Goal: Information Seeking & Learning: Learn about a topic

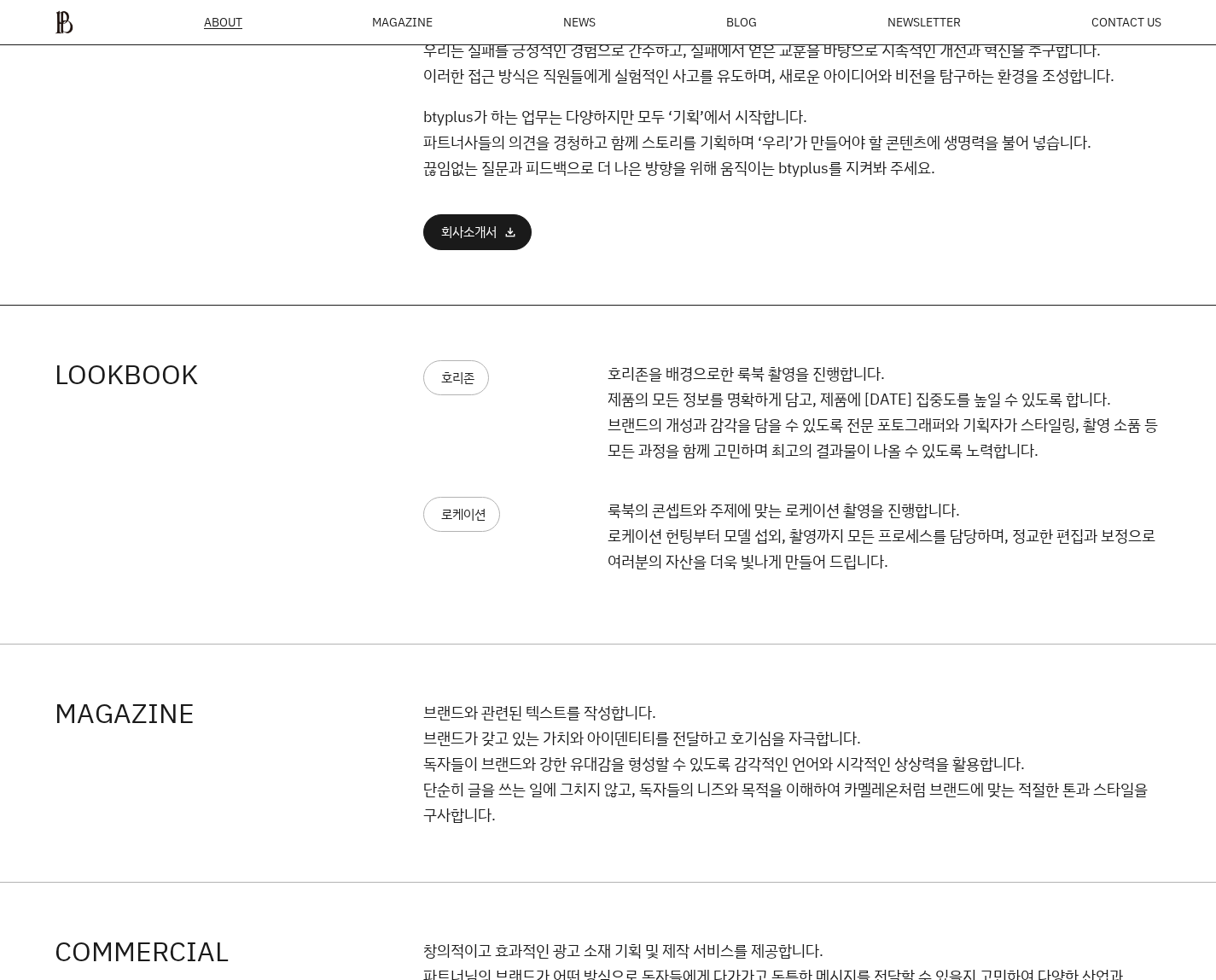
click at [724, 917] on div "COMMERCIAL 창의적이고 효과적인 광고 소재 기획 및 제작 서비스를 제공합니다. 파트너님의 브랜드가 어떤 방식으로 독자들에게 다가가고 독…" at bounding box center [608, 975] width 1216 height 186
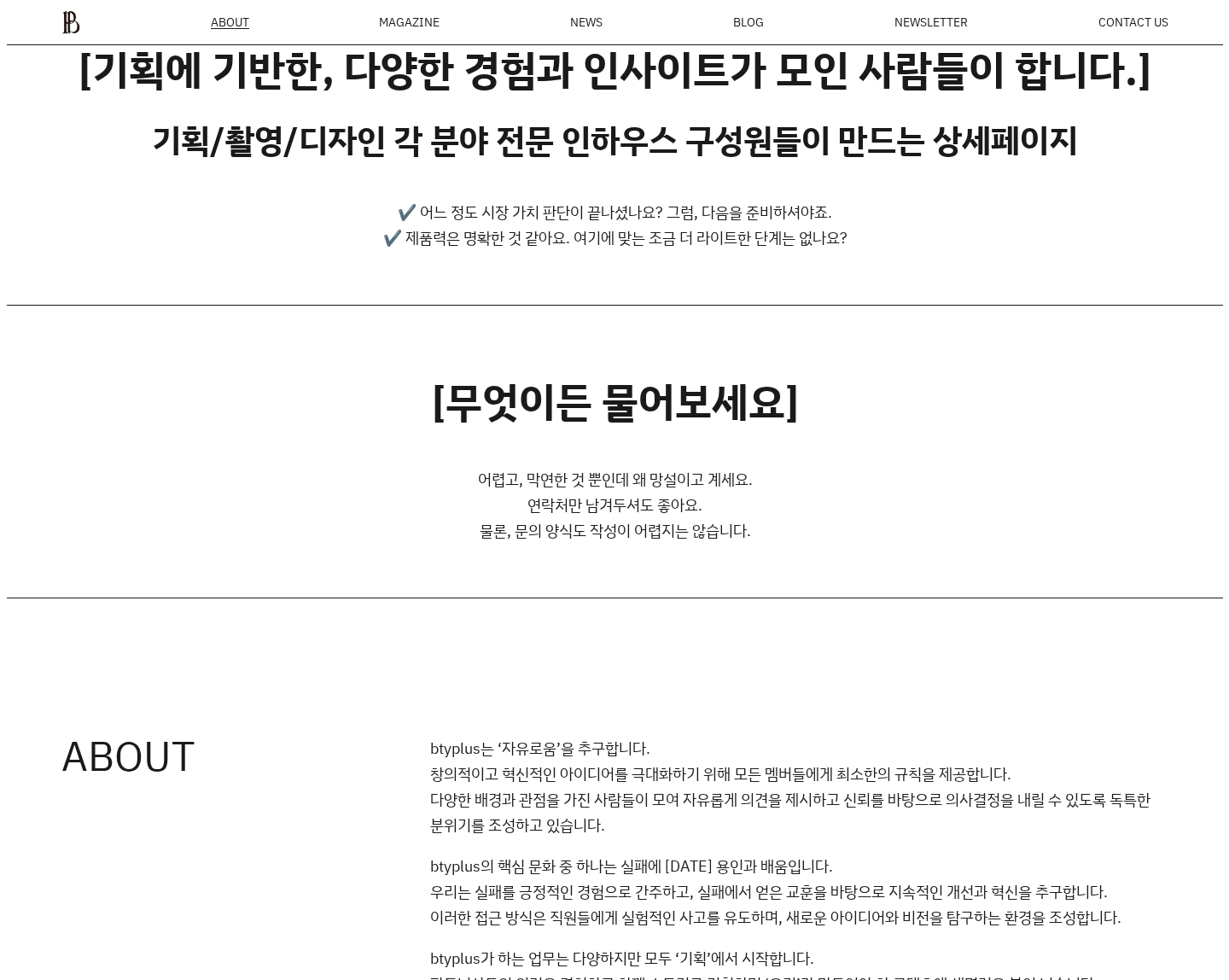
scroll to position [332, 0]
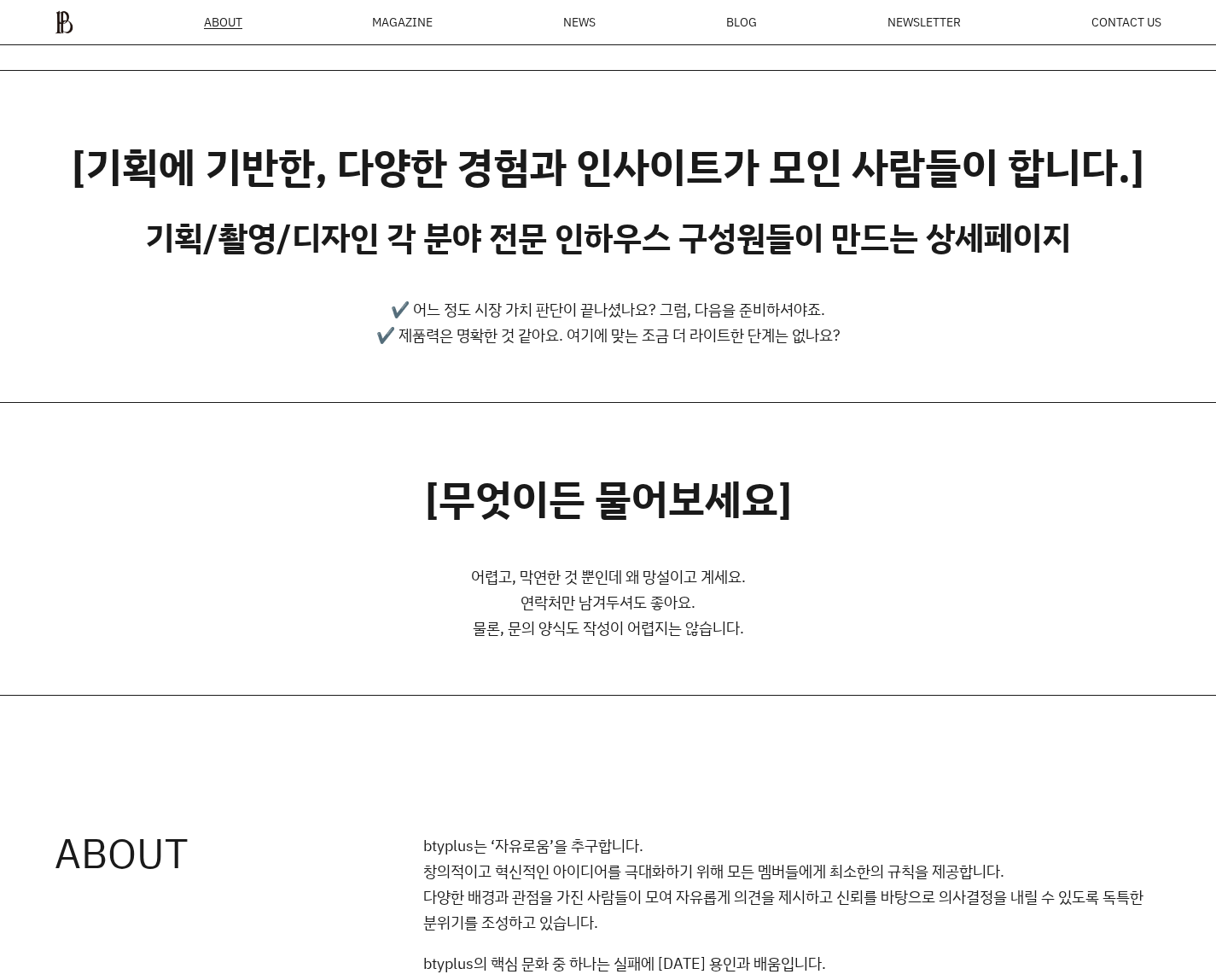
click at [372, 18] on ul "ABOUT MAGAZINE SEE ALL OFF THE REC INSIDE BTYPLUS CURATION NEWS BLOG NEWSLETTER…" at bounding box center [608, 22] width 1107 height 24
click at [389, 32] on ul "ABOUT MAGAZINE SEE ALL OFF THE REC INSIDE BTYPLUS CURATION NEWS BLOG NEWSLETTER…" at bounding box center [608, 22] width 1107 height 24
click at [393, 24] on div "MAGAZINE" at bounding box center [402, 22] width 61 height 12
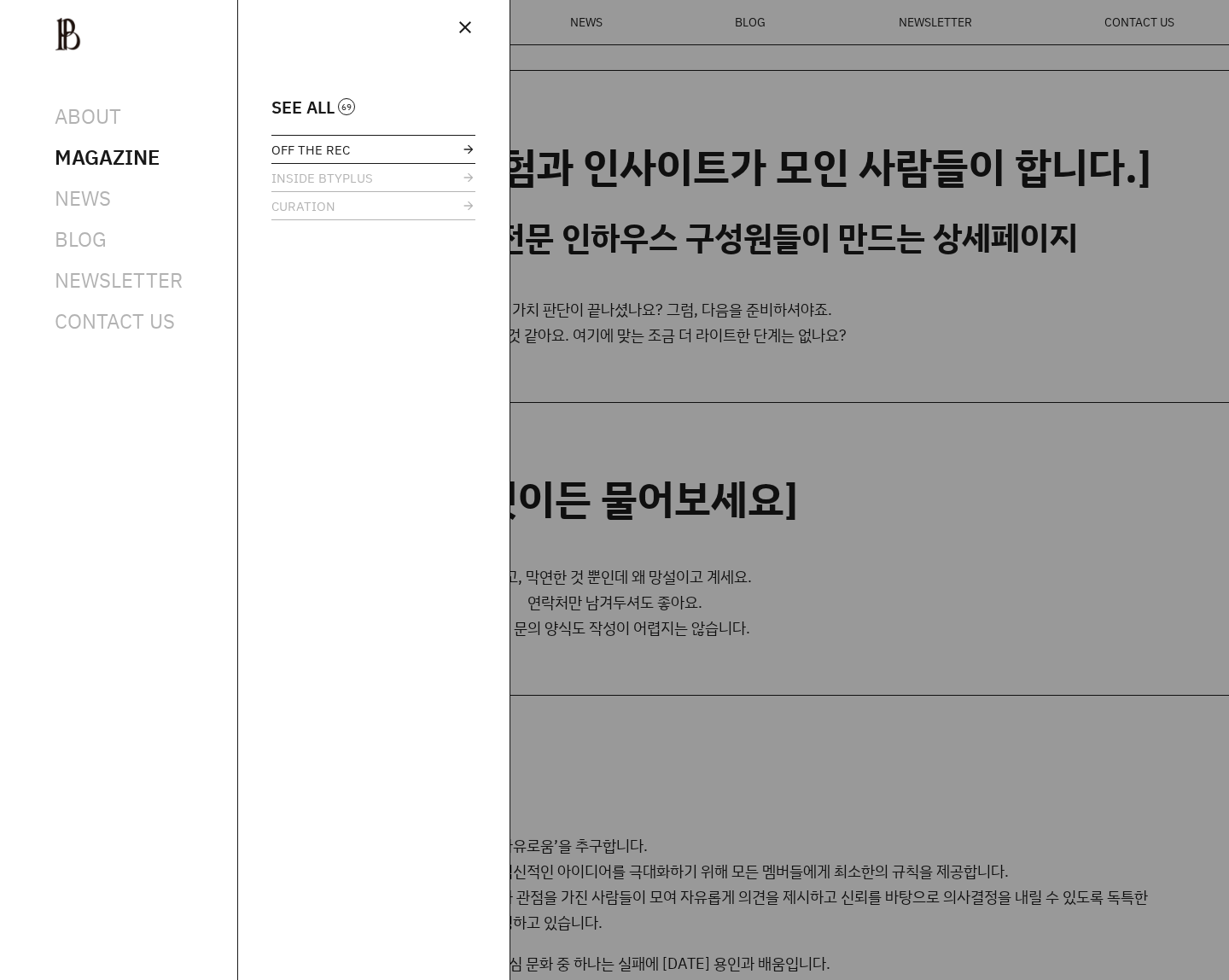
click at [352, 142] on link "OFF THE REC" at bounding box center [373, 149] width 204 height 27
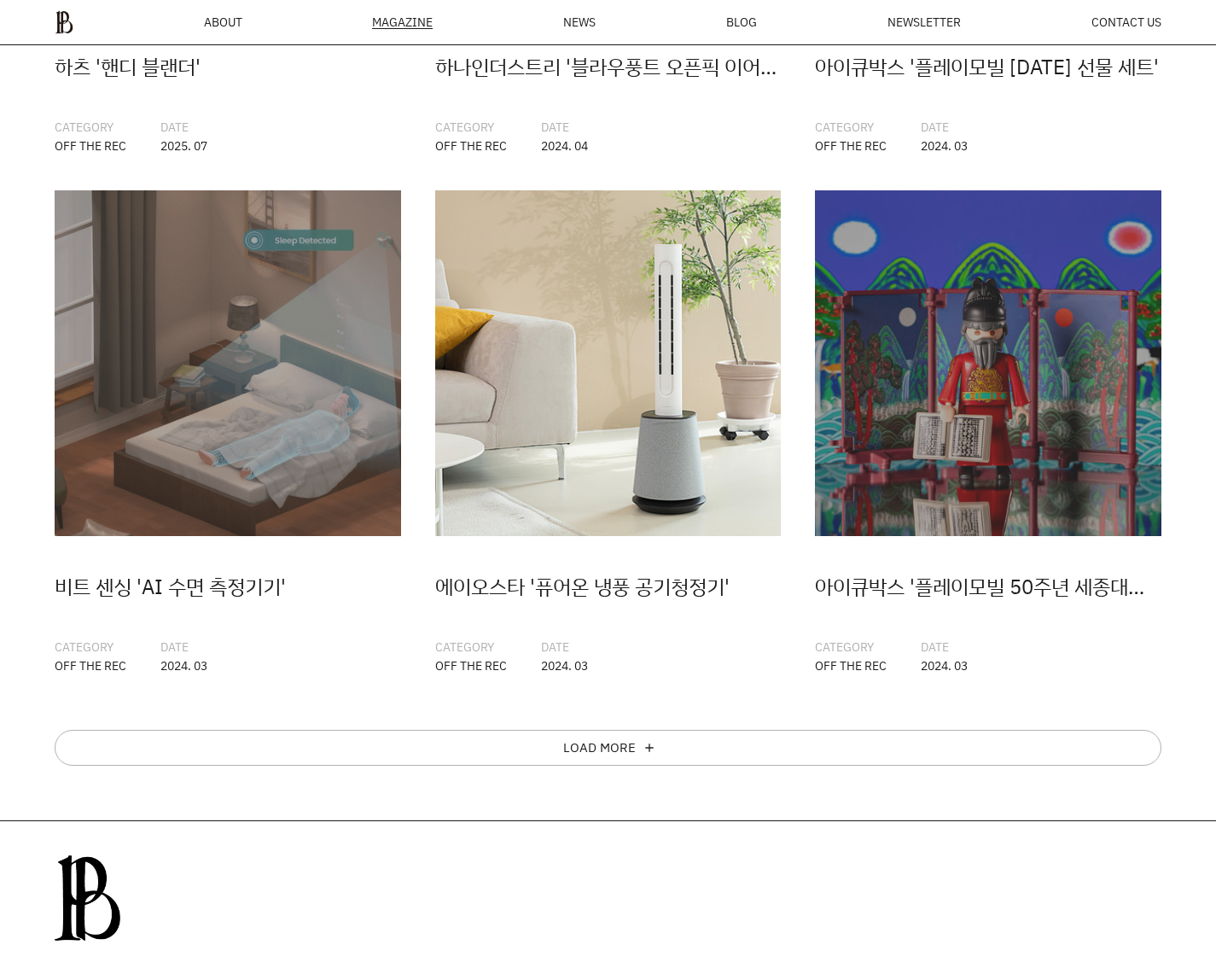
scroll to position [792, 0]
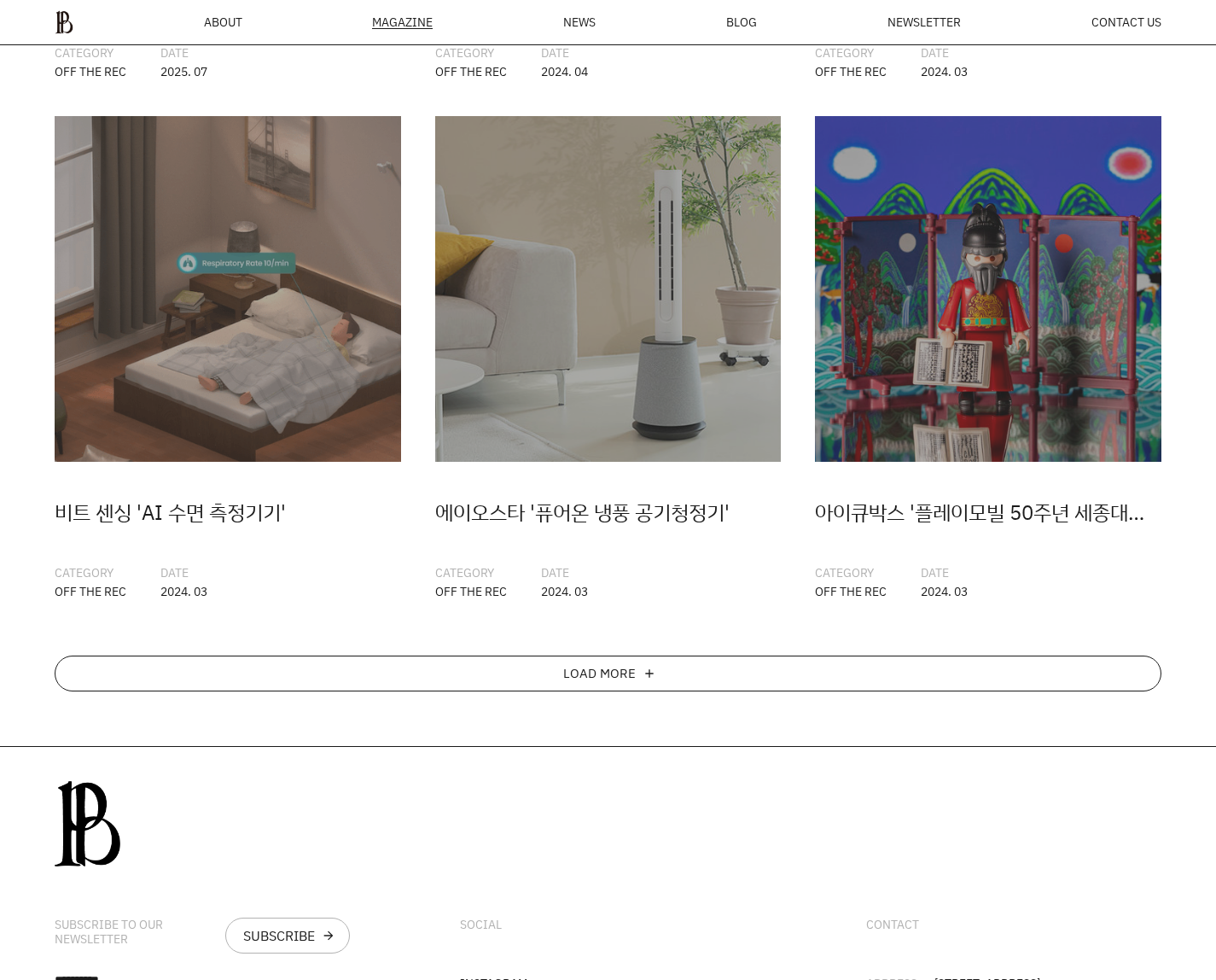
click at [580, 661] on div "LOAD MORE add" at bounding box center [608, 672] width 1107 height 36
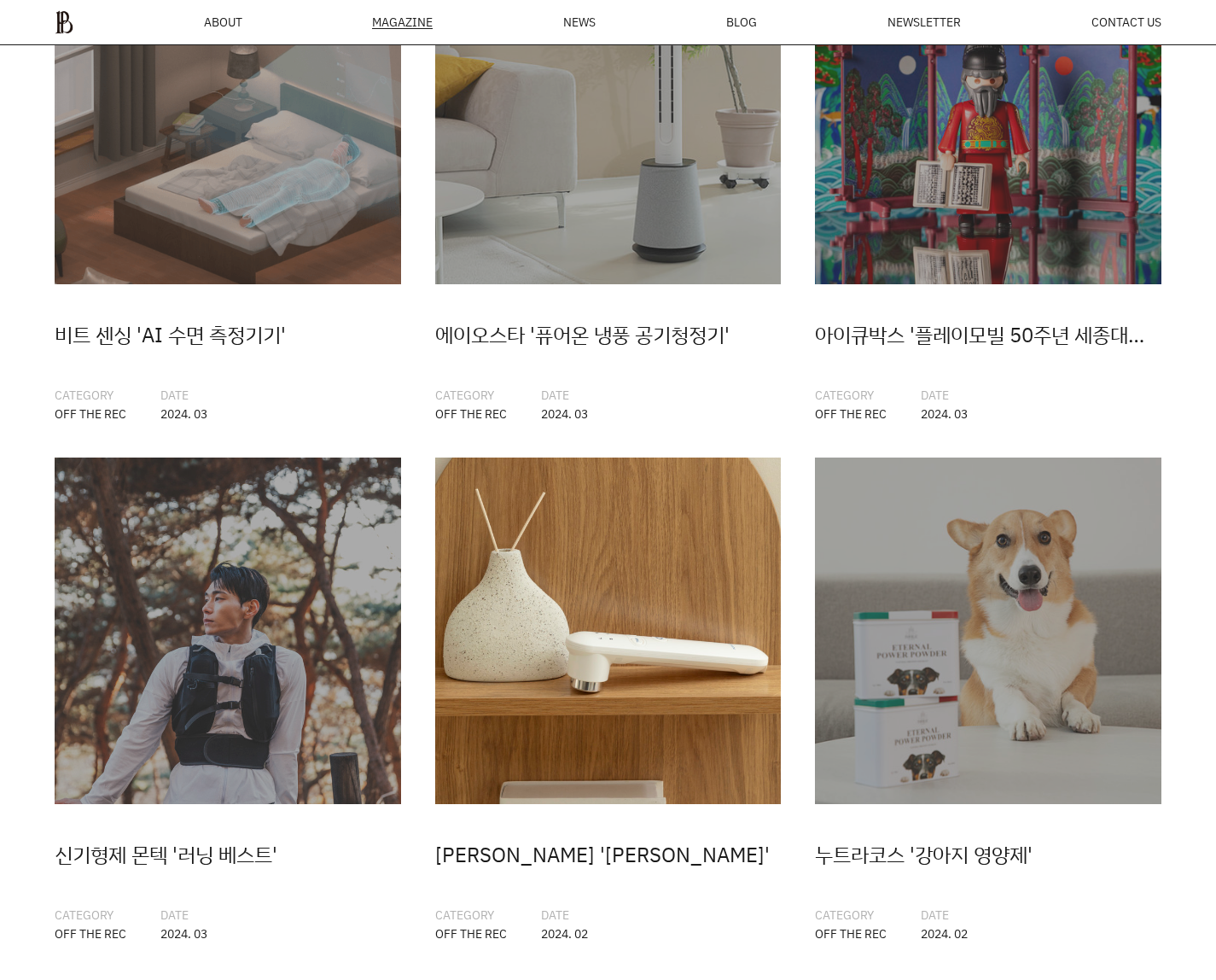
scroll to position [1211, 0]
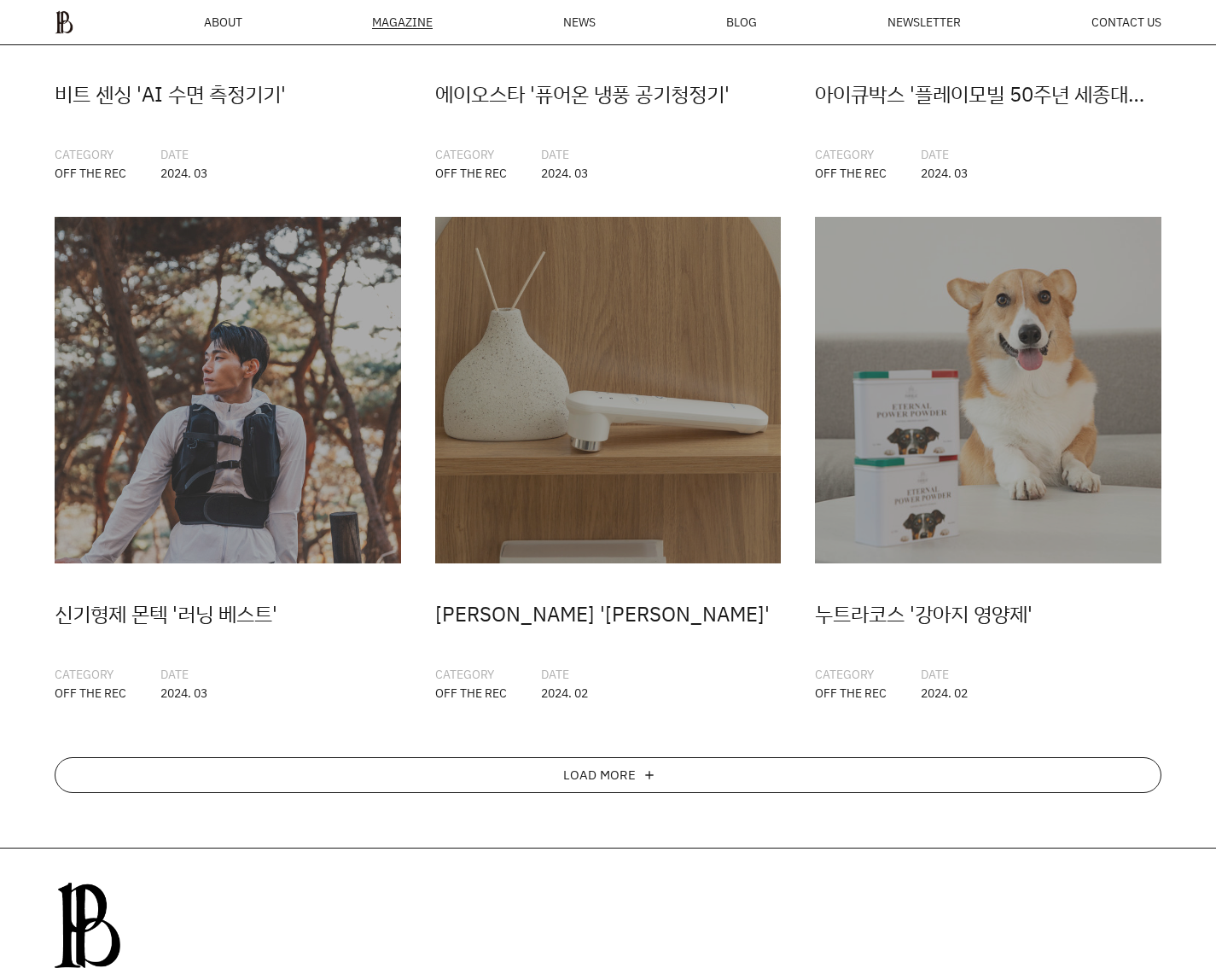
click at [611, 782] on div "LOAD MORE" at bounding box center [599, 775] width 73 height 14
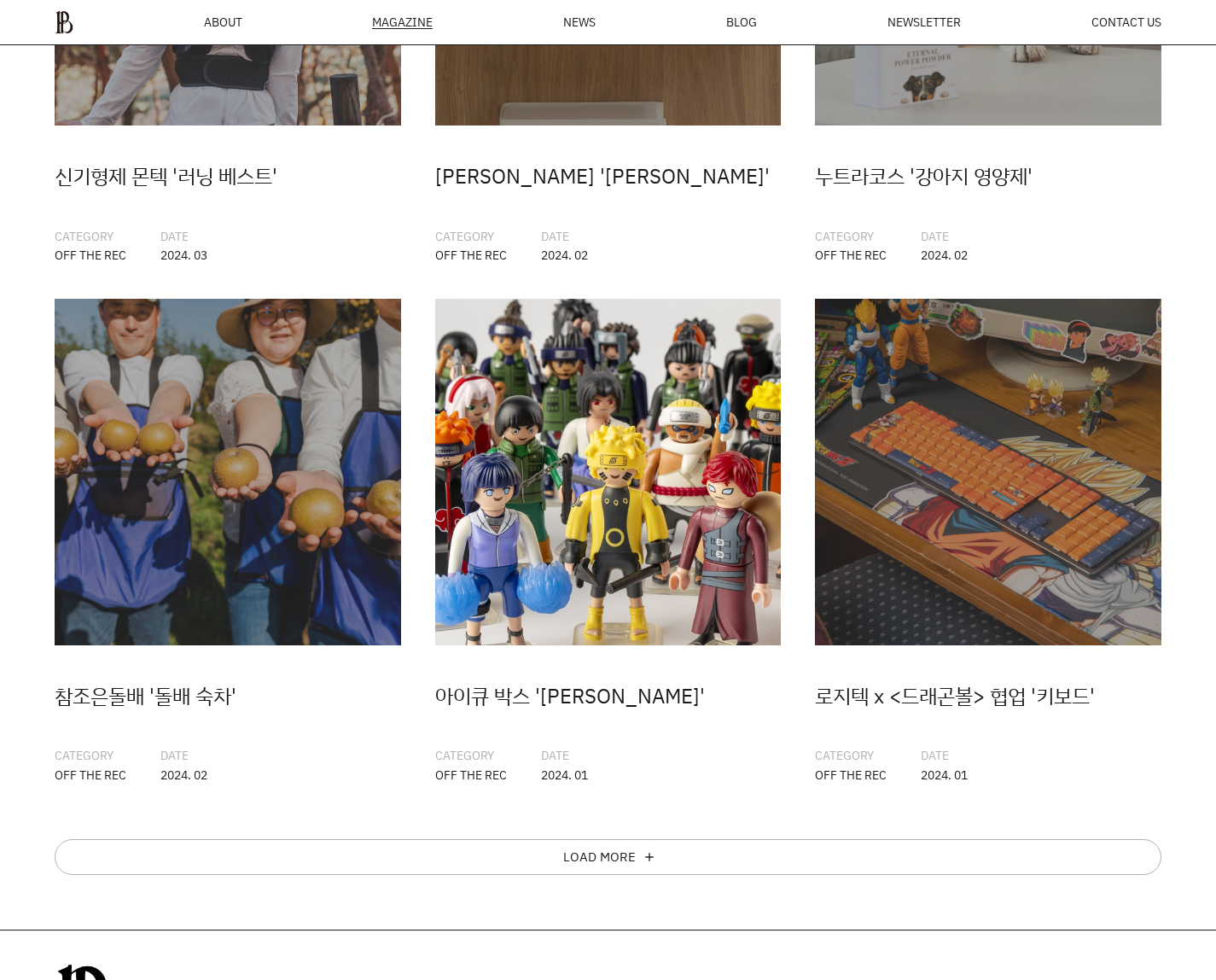
scroll to position [1791, 0]
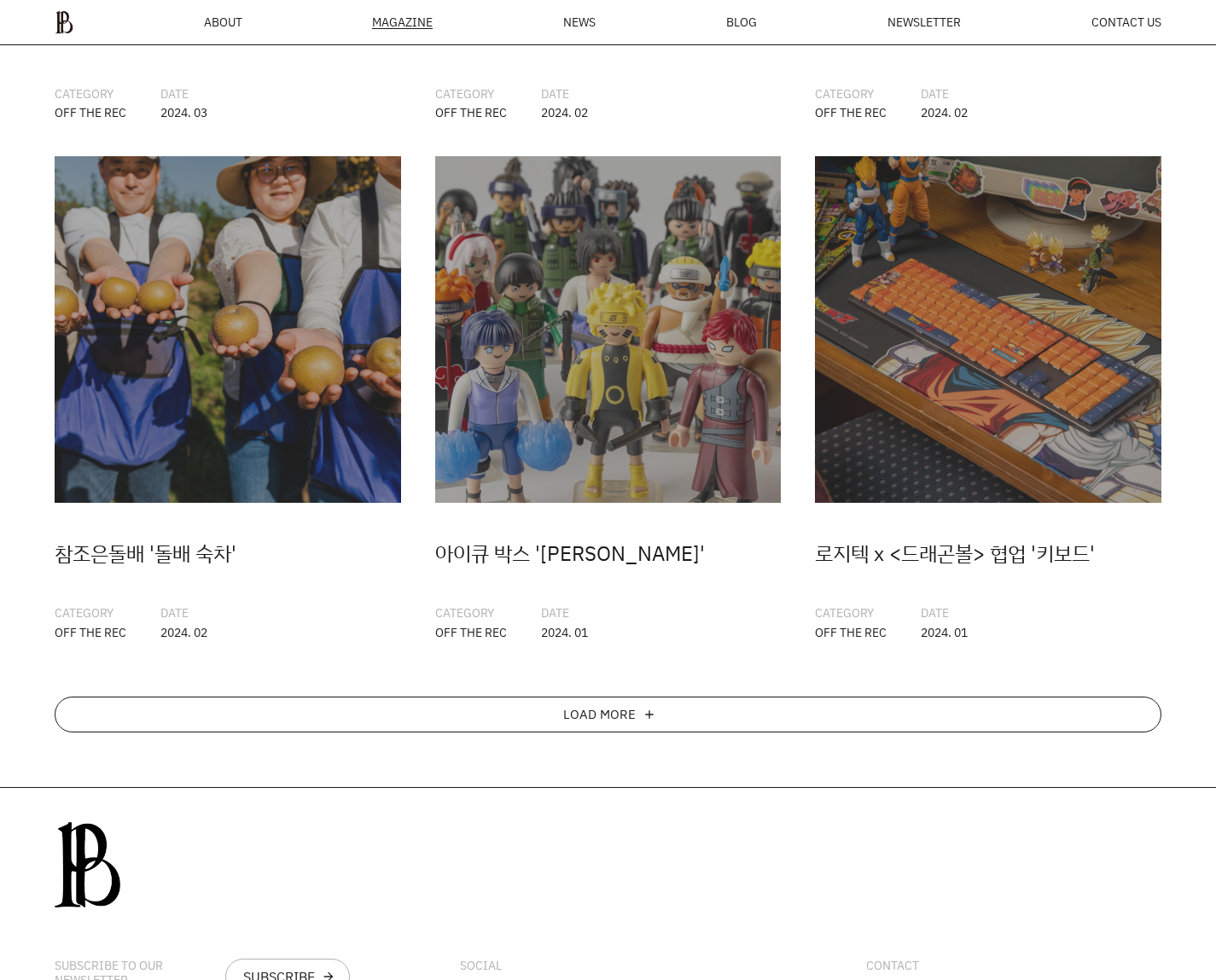
click at [578, 697] on div "LOAD MORE add" at bounding box center [608, 714] width 1107 height 36
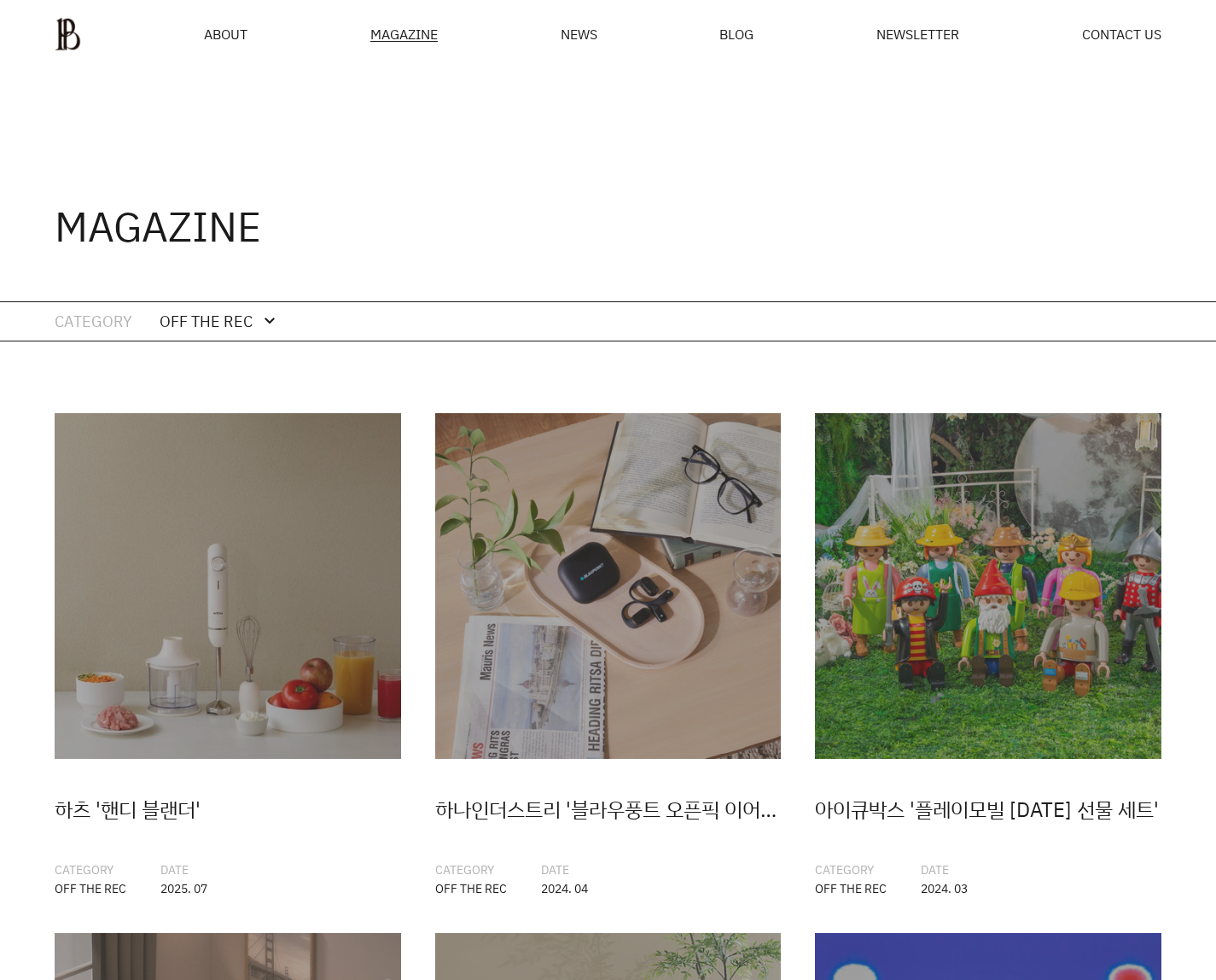
click at [247, 317] on div "OFF THE REC" at bounding box center [206, 321] width 93 height 25
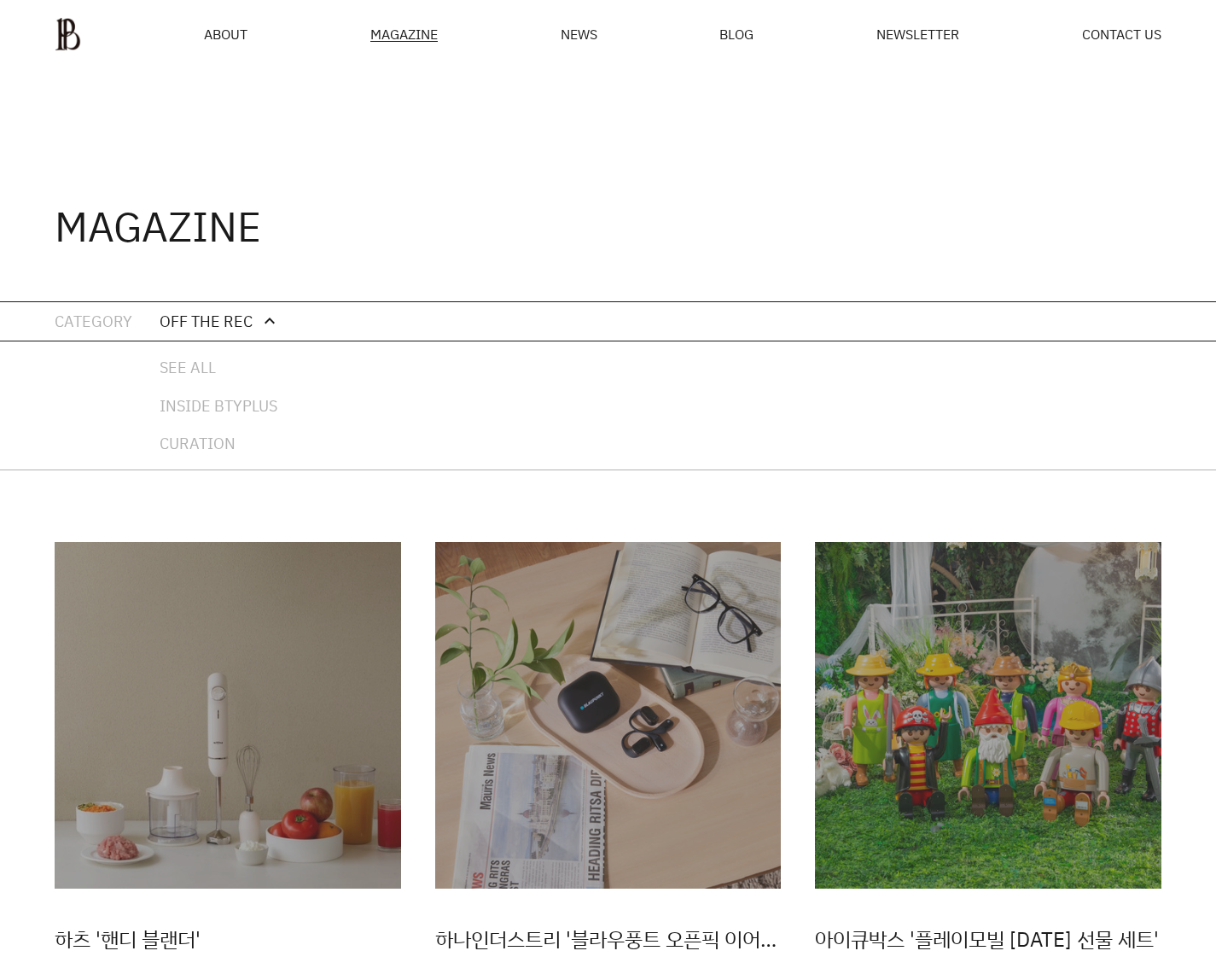
click at [248, 317] on div "OFF THE REC" at bounding box center [206, 321] width 93 height 25
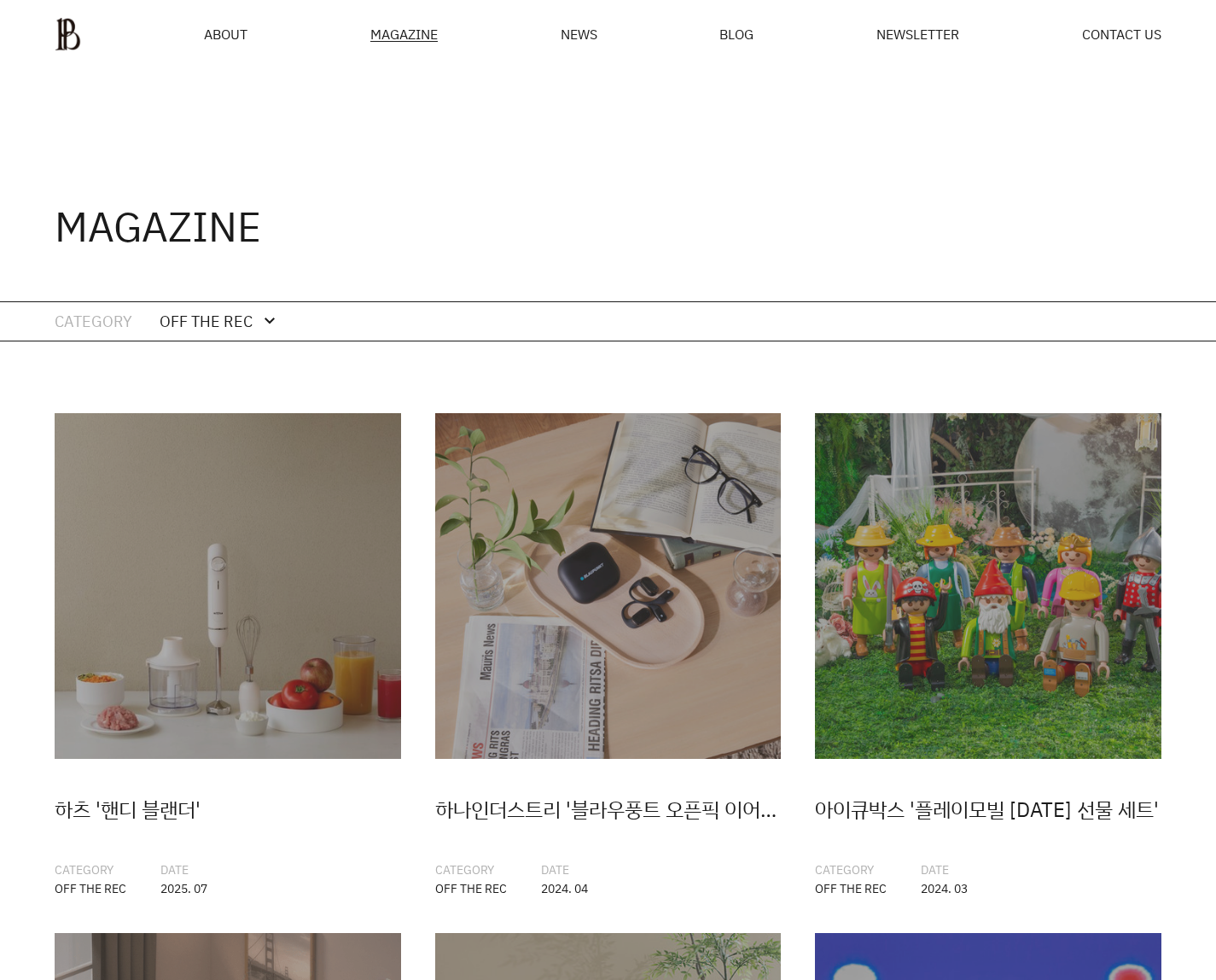
click at [104, 325] on div "CATEGORY" at bounding box center [66, 321] width 133 height 39
click at [73, 32] on img at bounding box center [67, 34] width 26 height 34
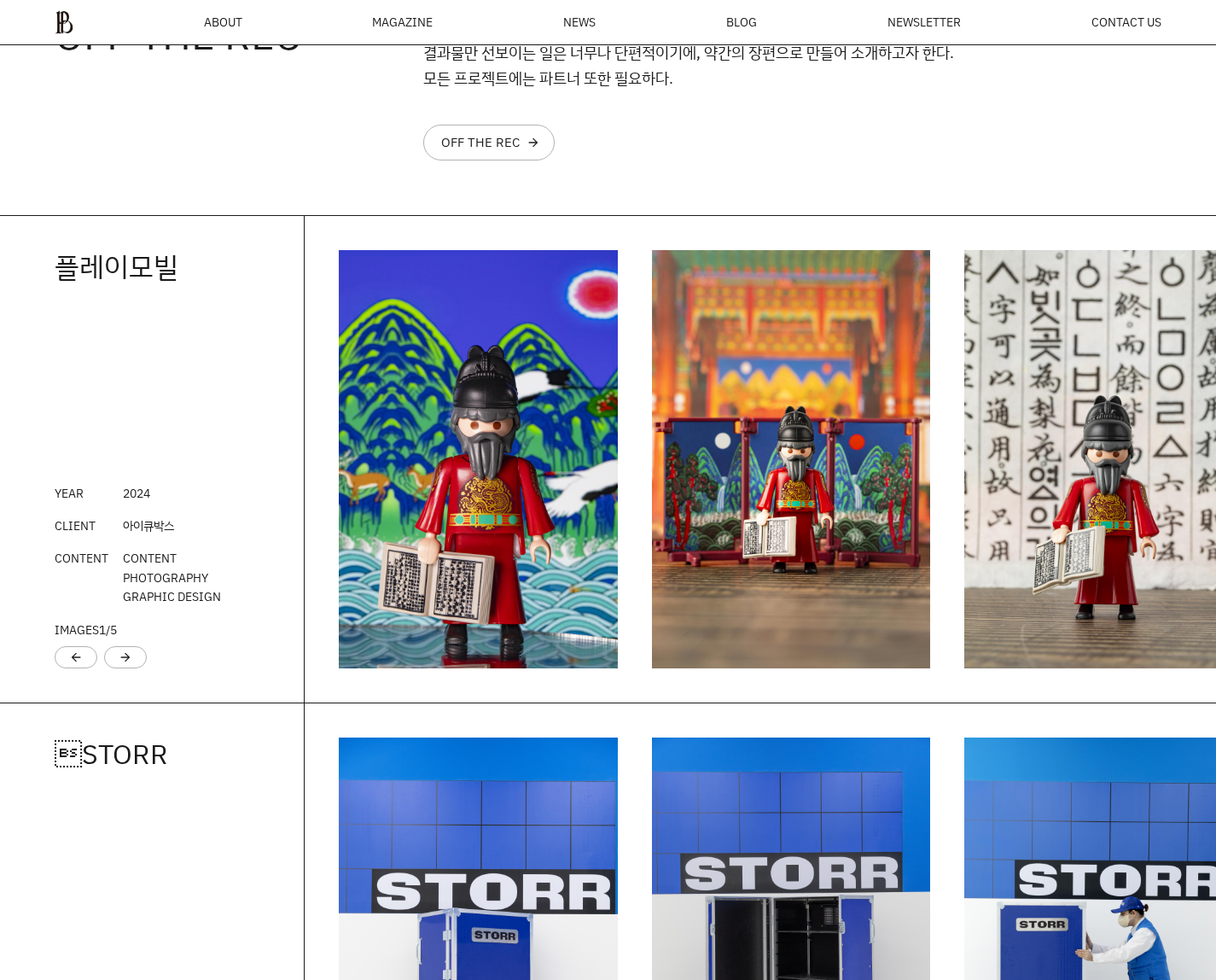
scroll to position [2174, 0]
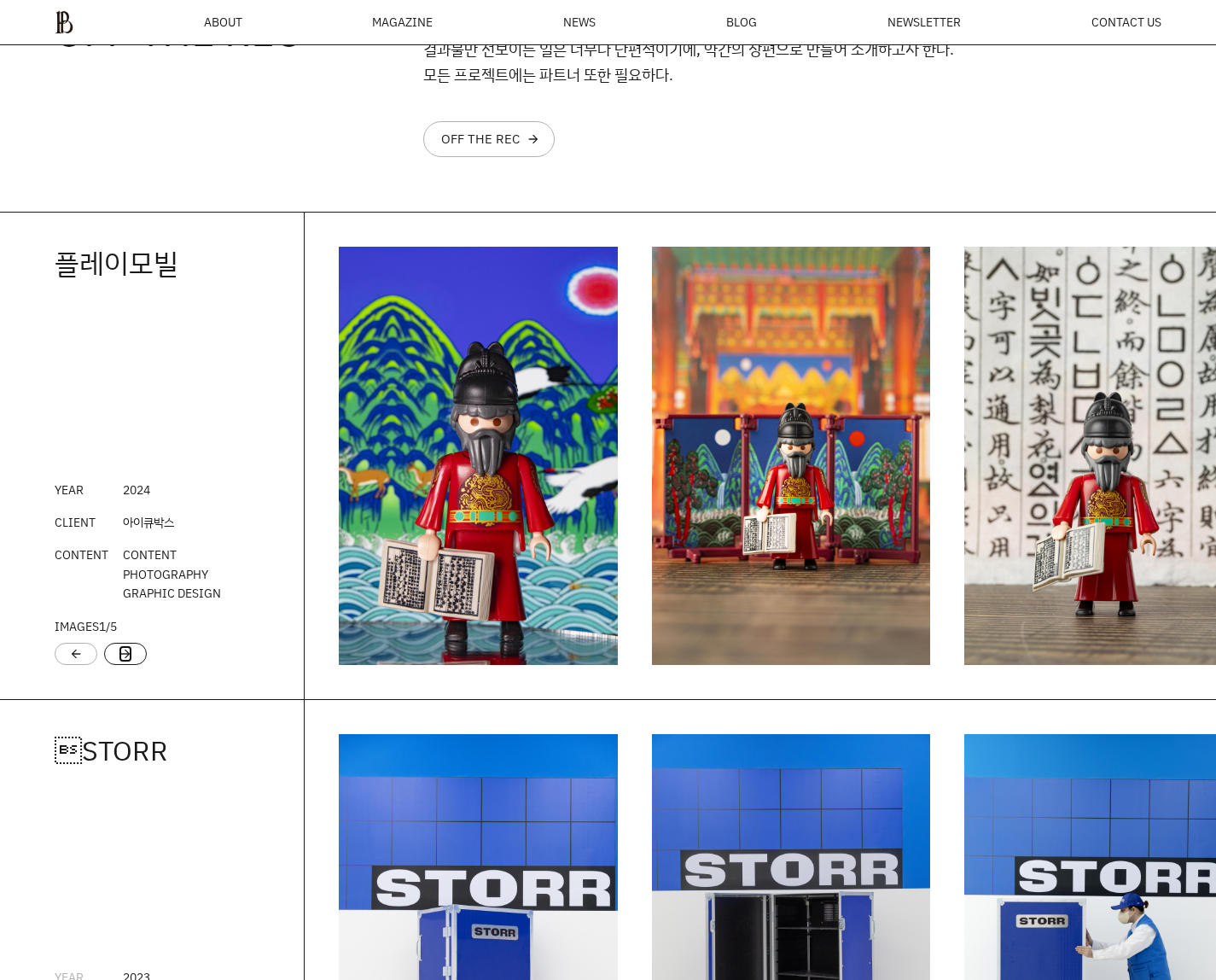
click at [122, 651] on link "arrow_forward" at bounding box center [126, 654] width 14 height 17
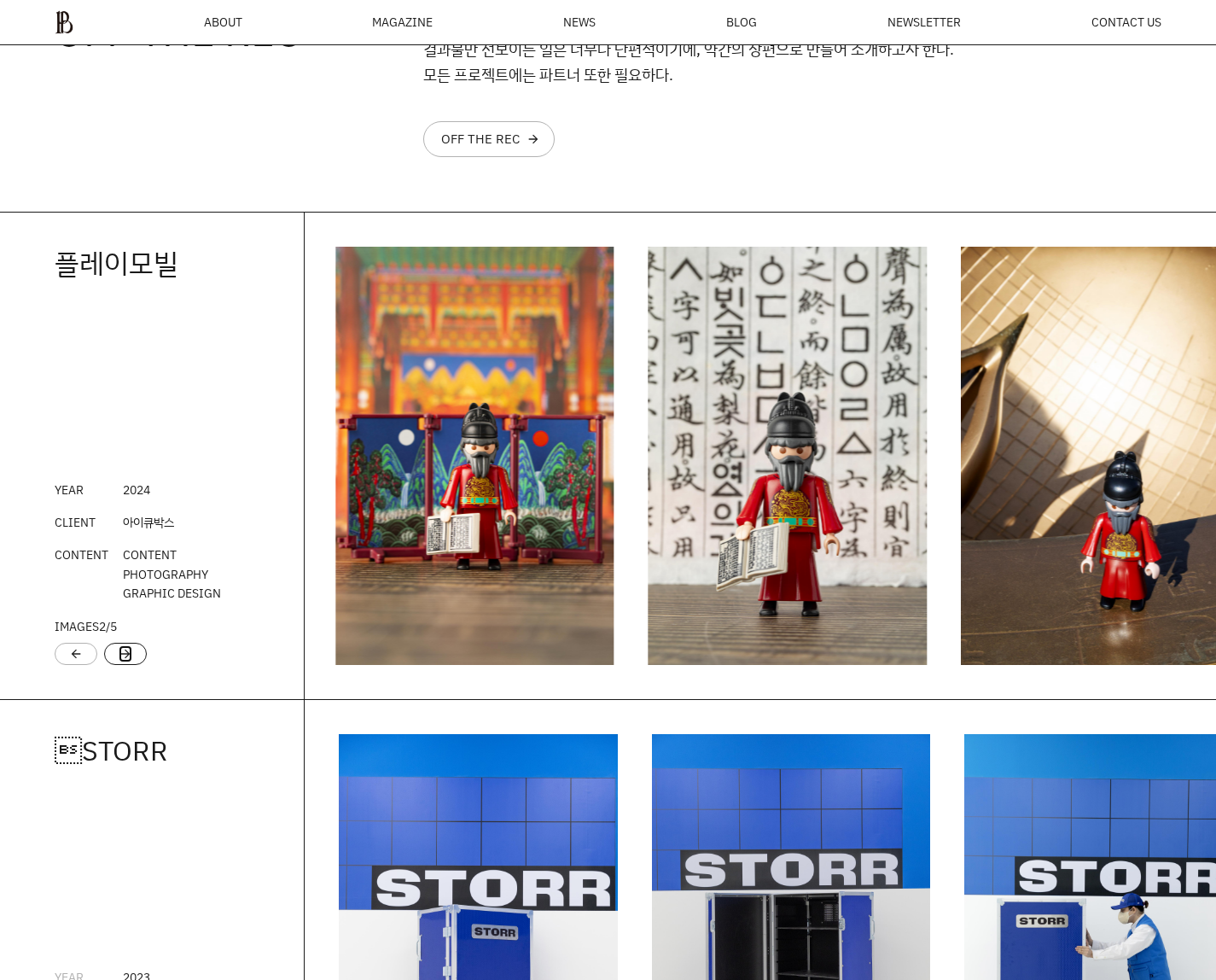
click at [121, 652] on link "arrow_forward" at bounding box center [126, 654] width 14 height 17
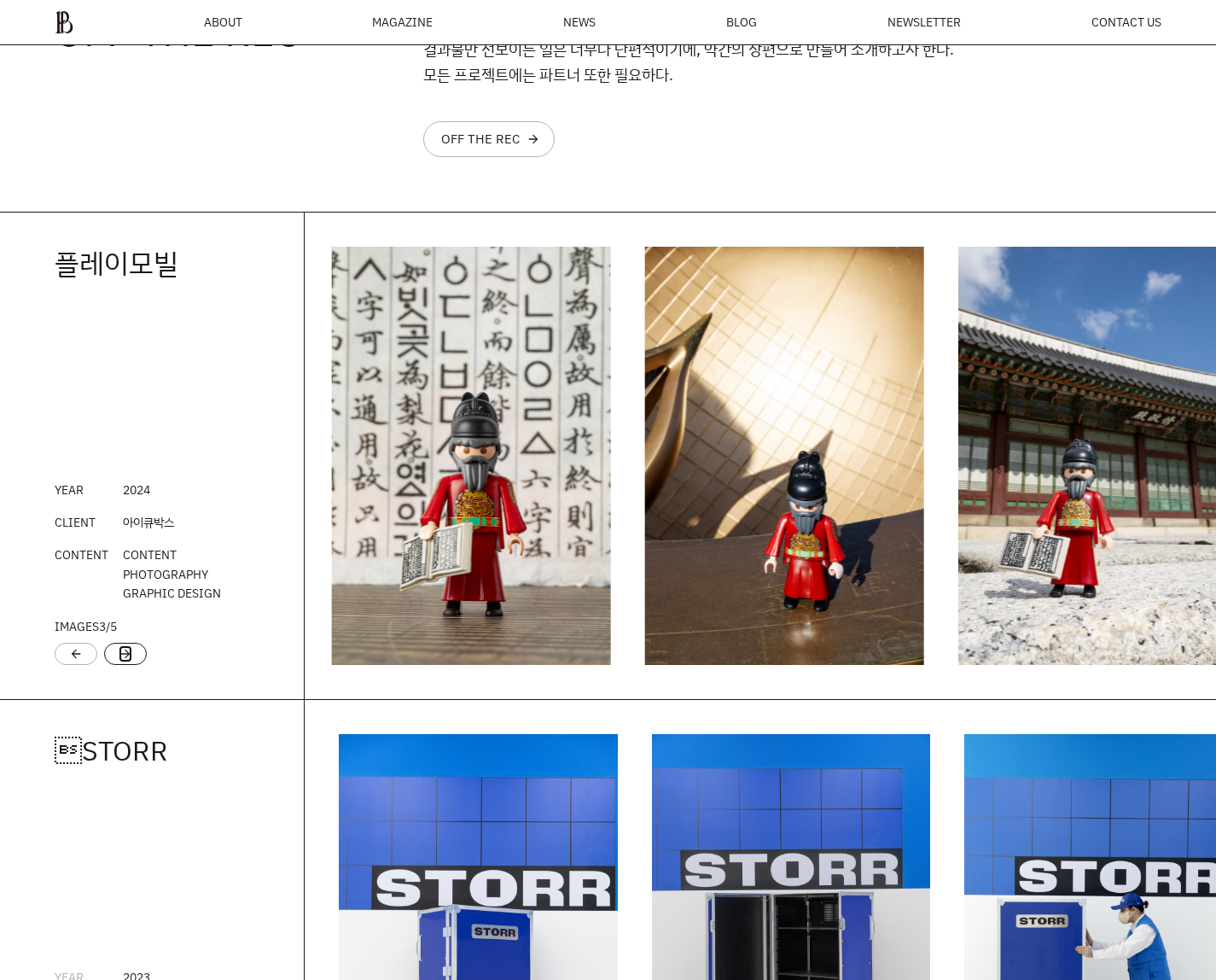
click at [121, 652] on link "arrow_forward" at bounding box center [126, 654] width 14 height 17
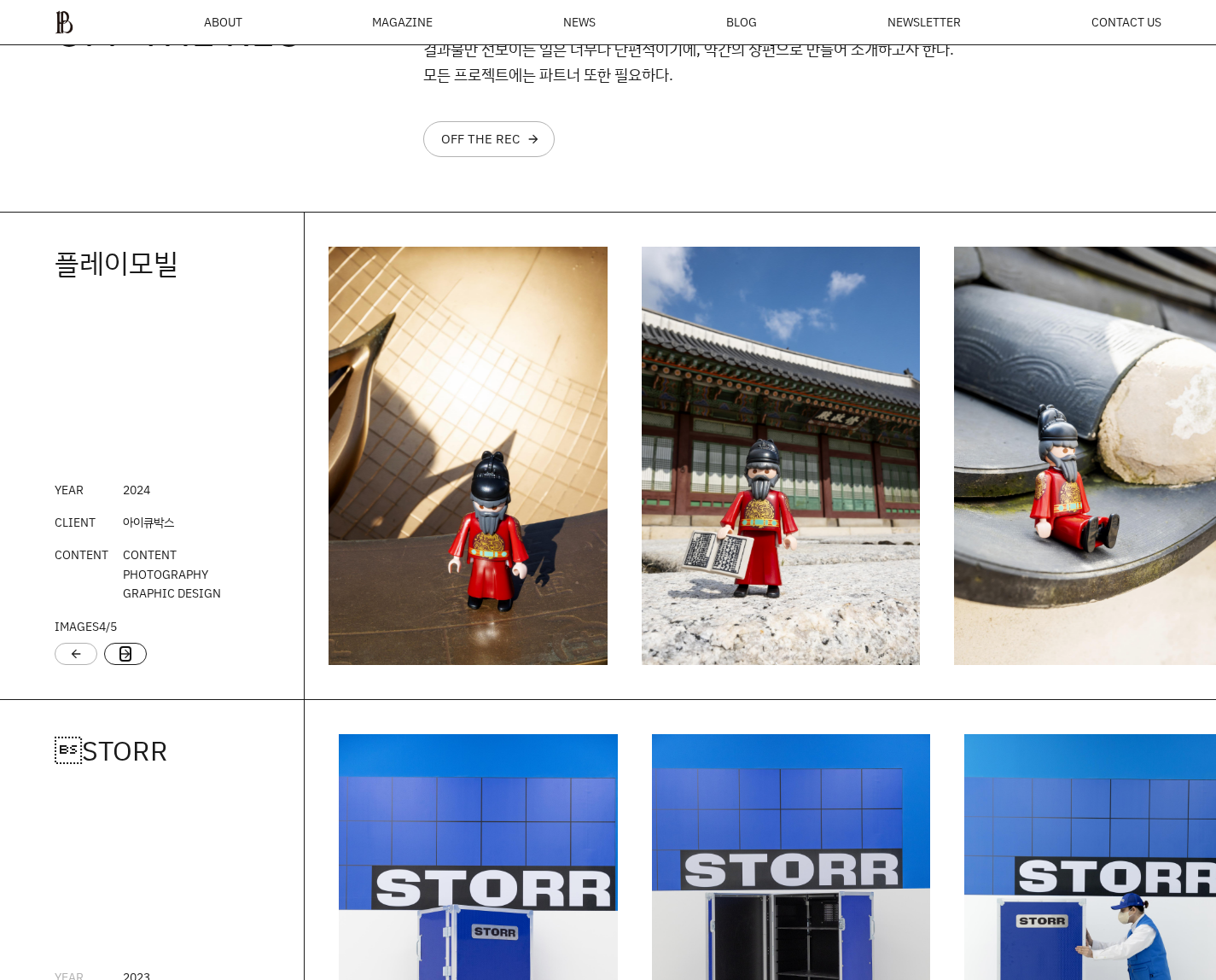
click at [121, 652] on link "arrow_forward" at bounding box center [126, 654] width 14 height 17
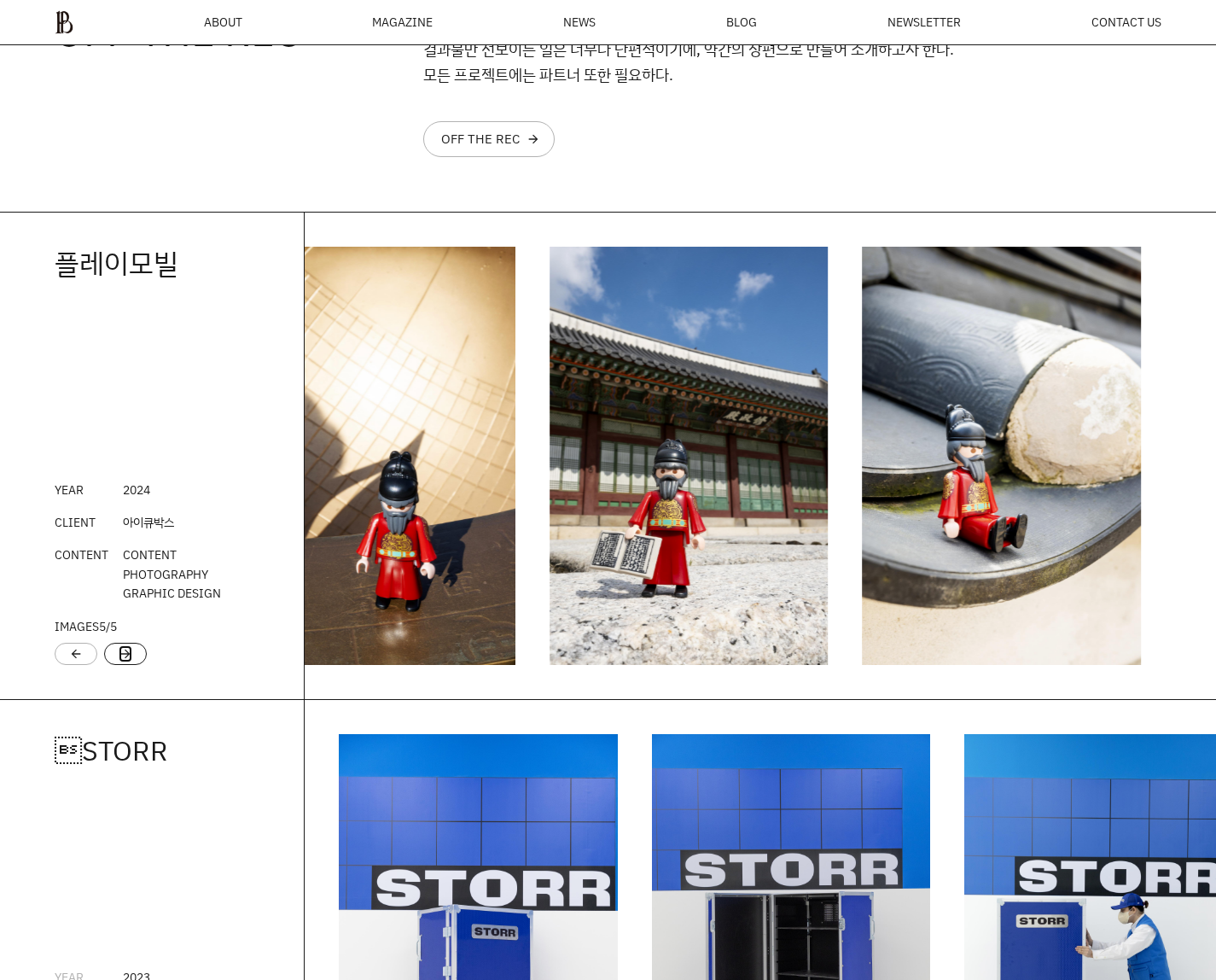
click at [121, 652] on link "arrow_forward" at bounding box center [126, 654] width 14 height 17
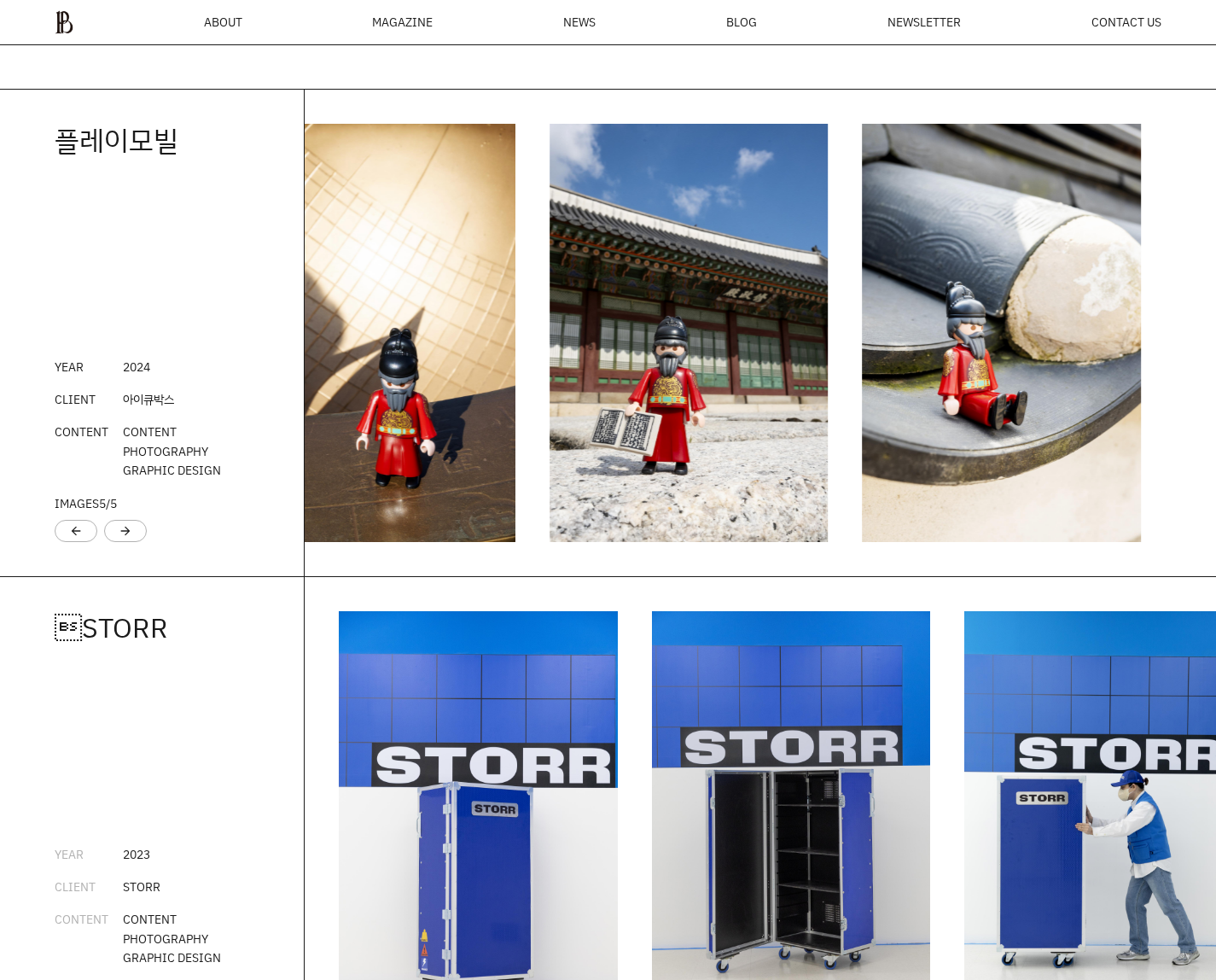
scroll to position [2226, 0]
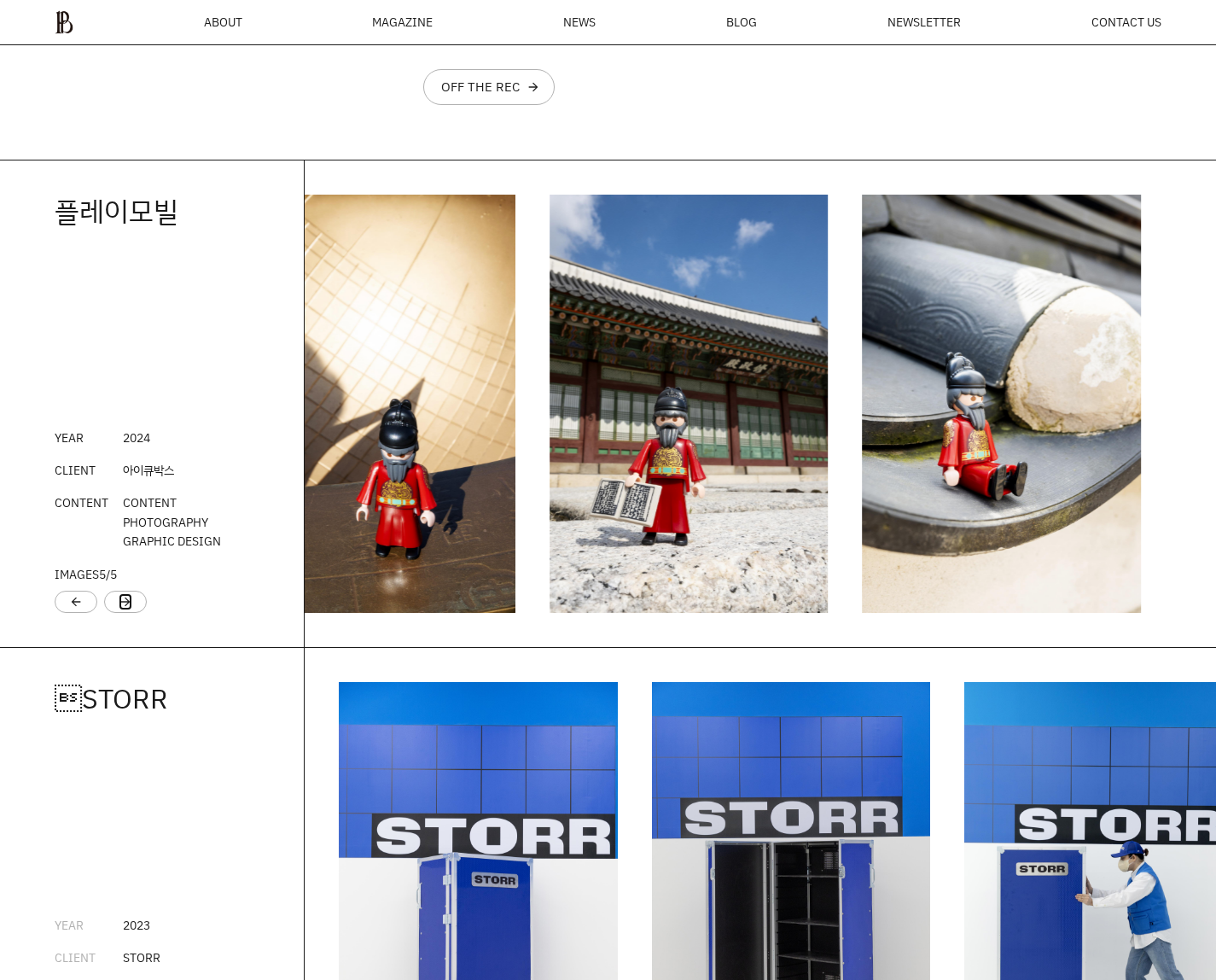
click at [416, 489] on img "4 / 6" at bounding box center [375, 403] width 279 height 418
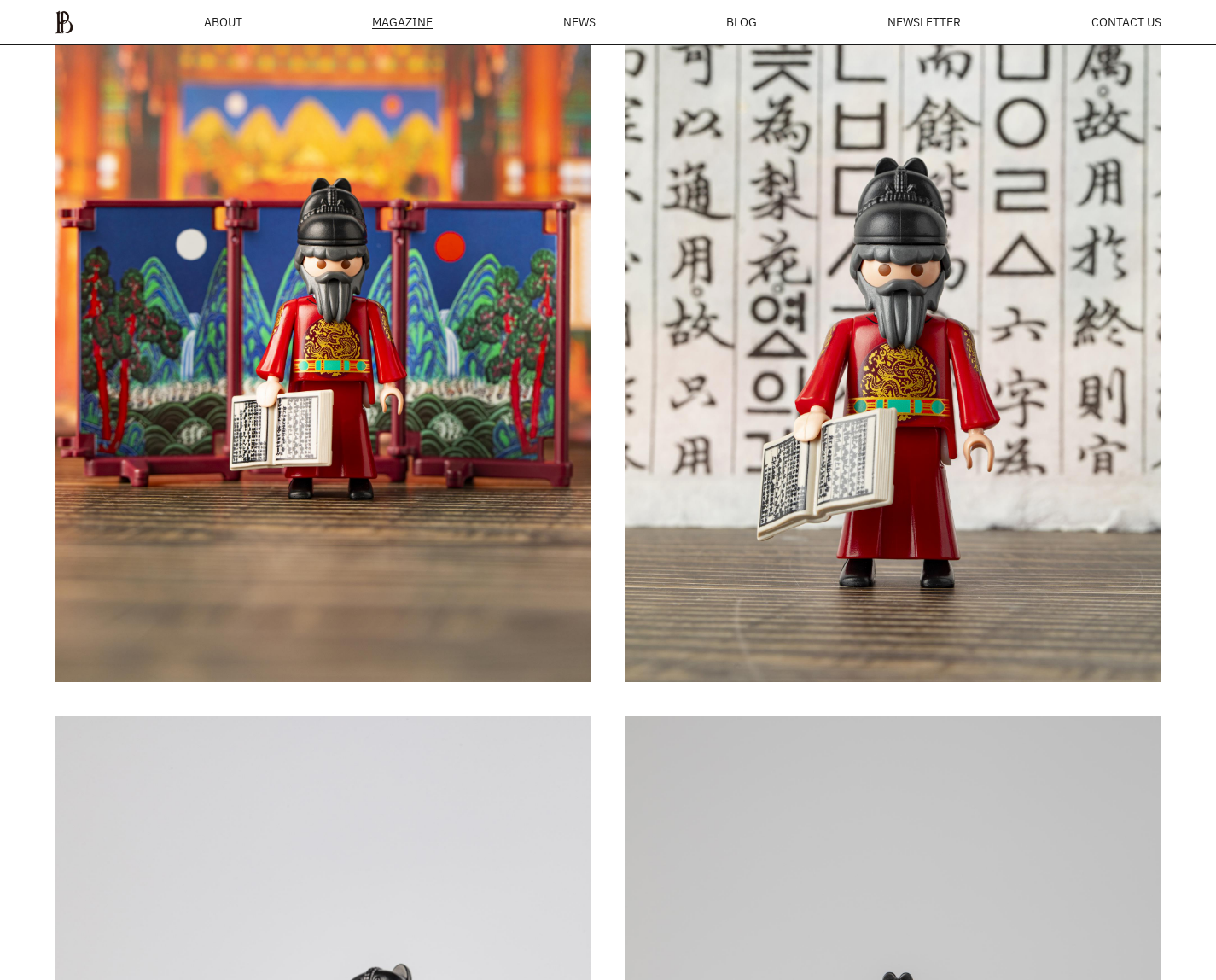
scroll to position [6004, 0]
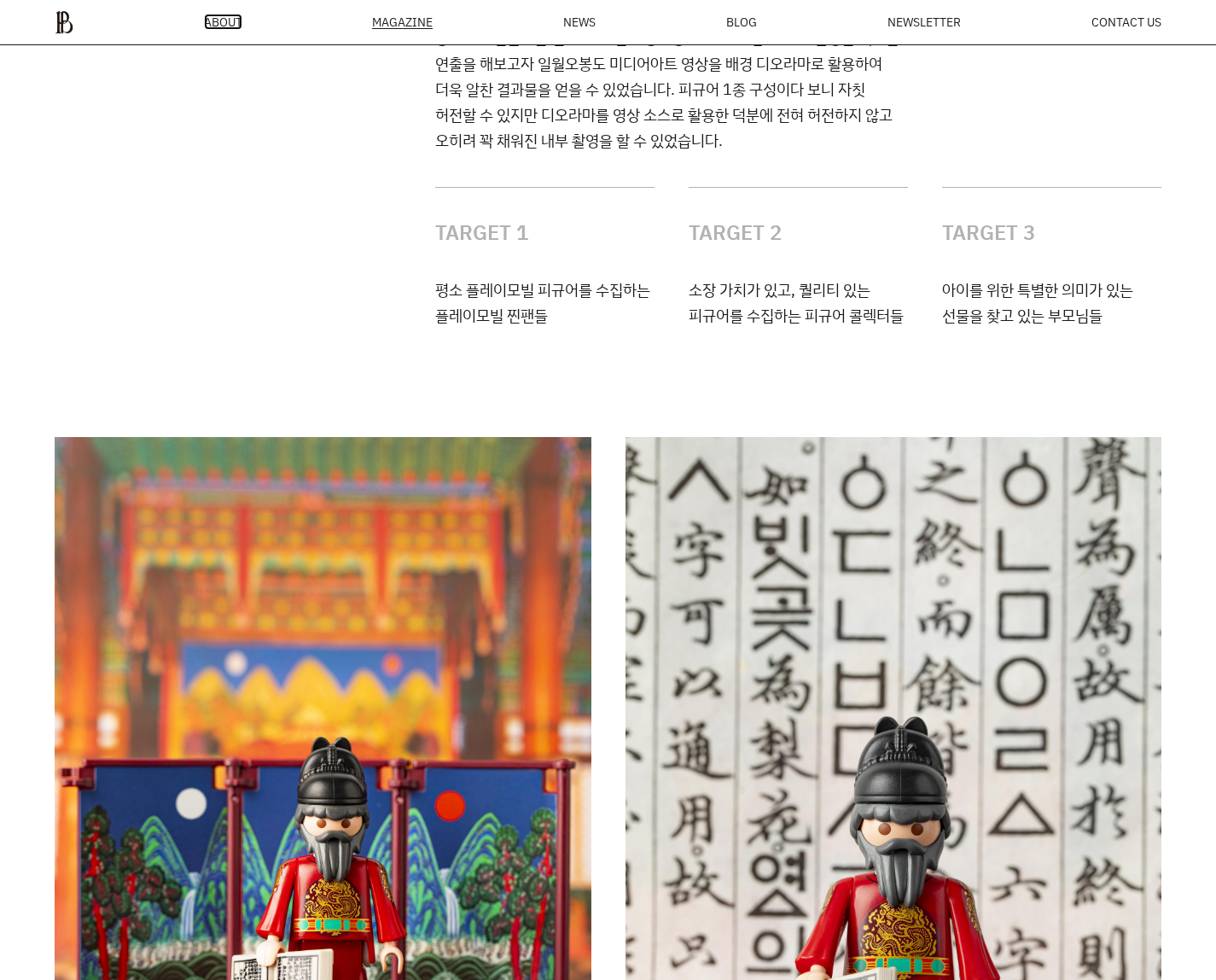
click at [231, 16] on span "ABOUT" at bounding box center [223, 22] width 39 height 12
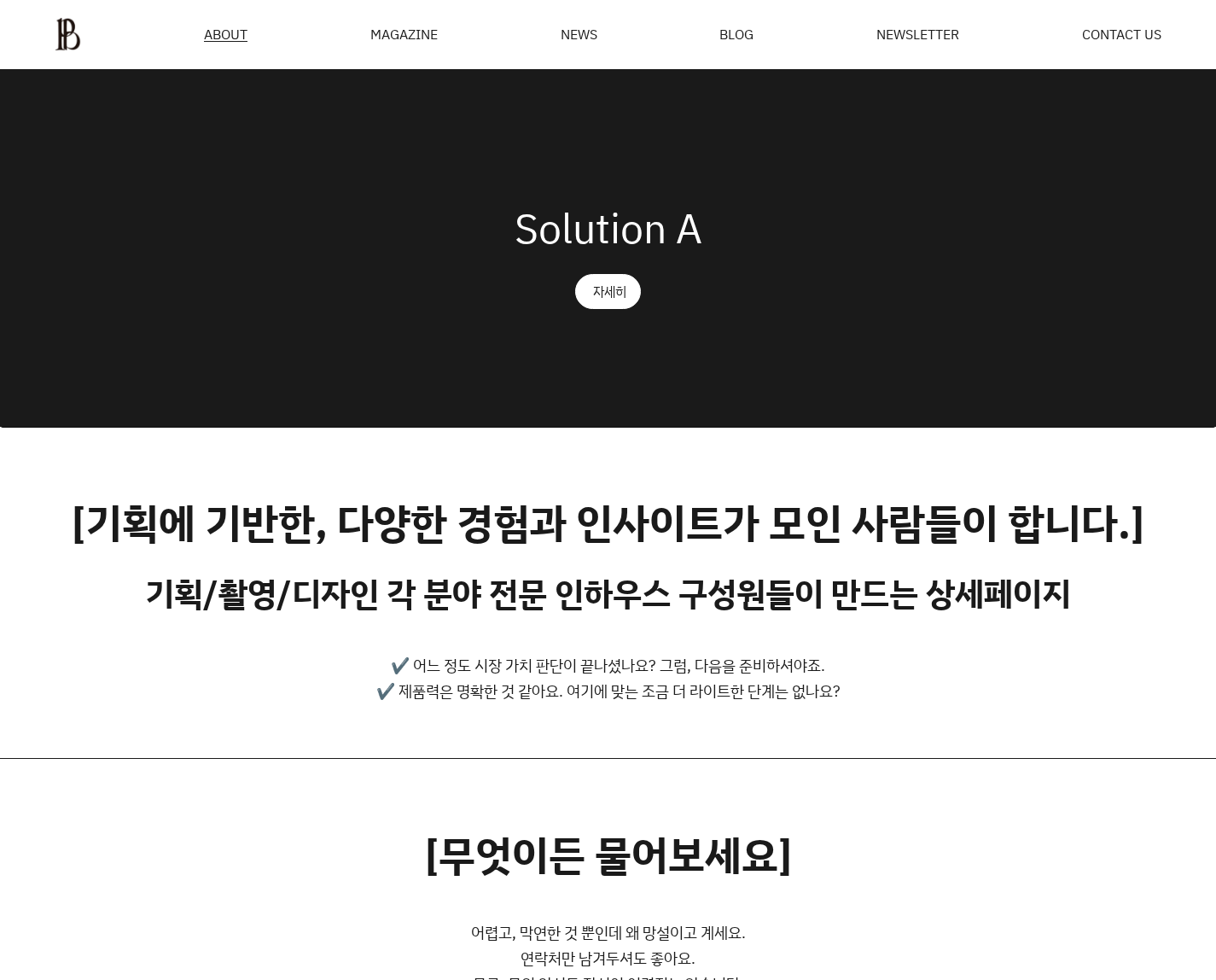
click at [281, 90] on div "[수 많은 채널, 소비자들의 성향... 어떻게 대비하고 계세요?] 어떤 시장, 어떤 소비자에 포커싱 하느냐에 따라 결과는 Up or Down …" at bounding box center [608, 247] width 1107 height 357
click at [687, 270] on div "Solution A 자세히" at bounding box center [608, 247] width 1216 height 357
click at [713, 195] on div "Solution A 자세히" at bounding box center [608, 247] width 1216 height 357
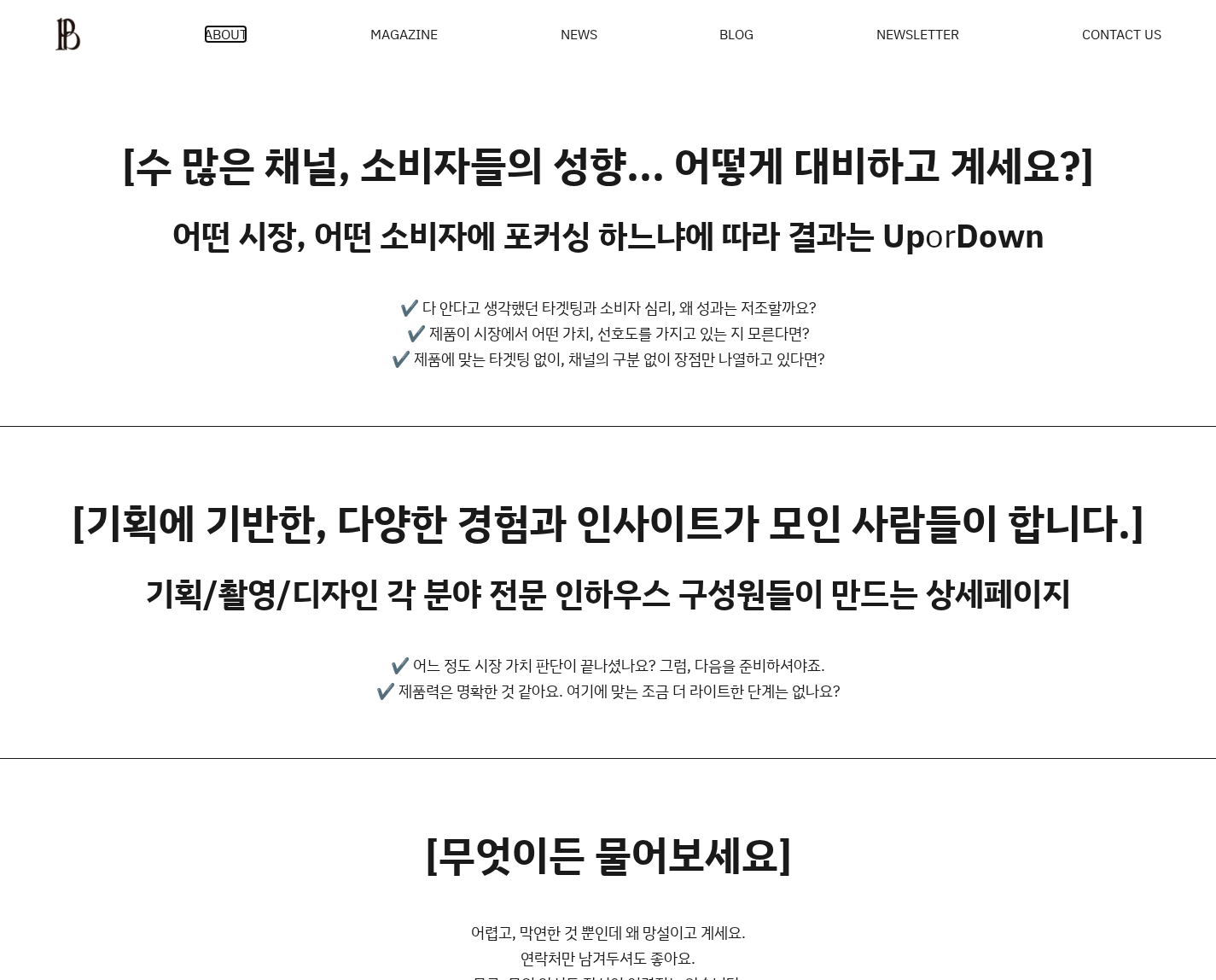
click at [233, 35] on span "ABOUT" at bounding box center [225, 34] width 44 height 14
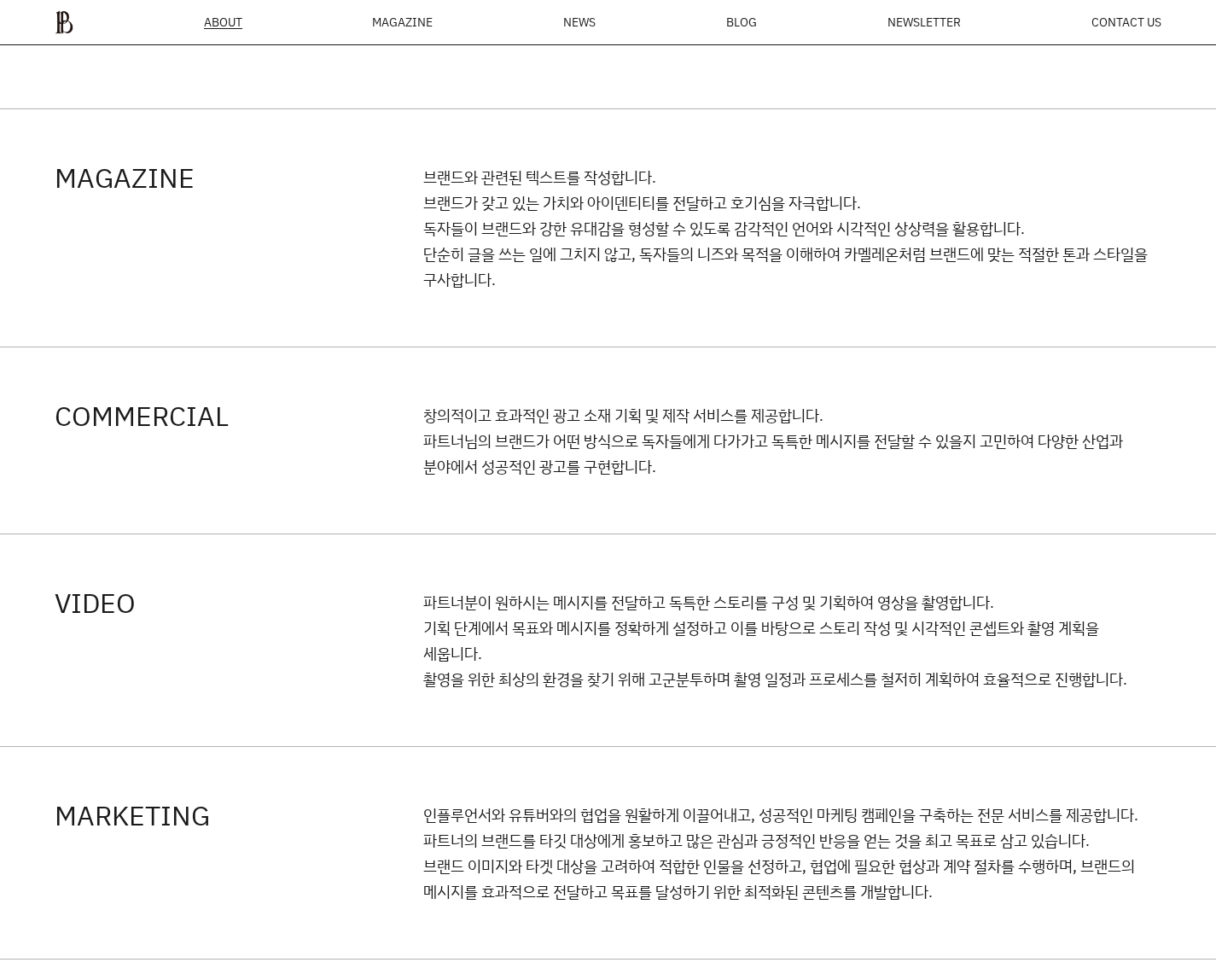
scroll to position [1481, 0]
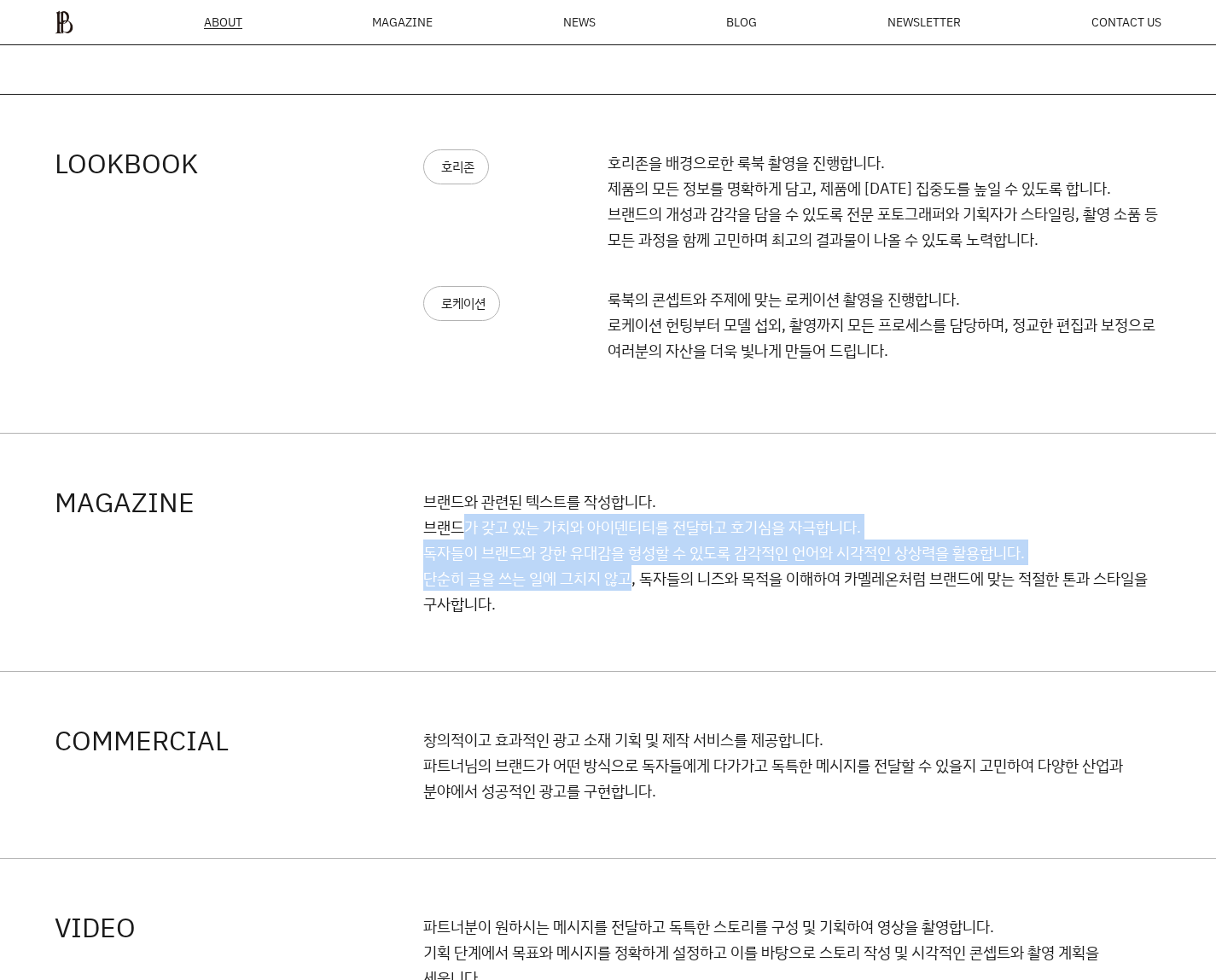
drag, startPoint x: 467, startPoint y: 537, endPoint x: 633, endPoint y: 572, distance: 169.6
click at [633, 572] on p "브랜드와 관련된 텍스트를 작성합니다. 브랜드가 갖고 있는 가치와 아이덴티티를 전달하고 호기심을 자극합니다. 독자들이 브랜드와 강한 유대감을 형…" at bounding box center [791, 552] width 738 height 128
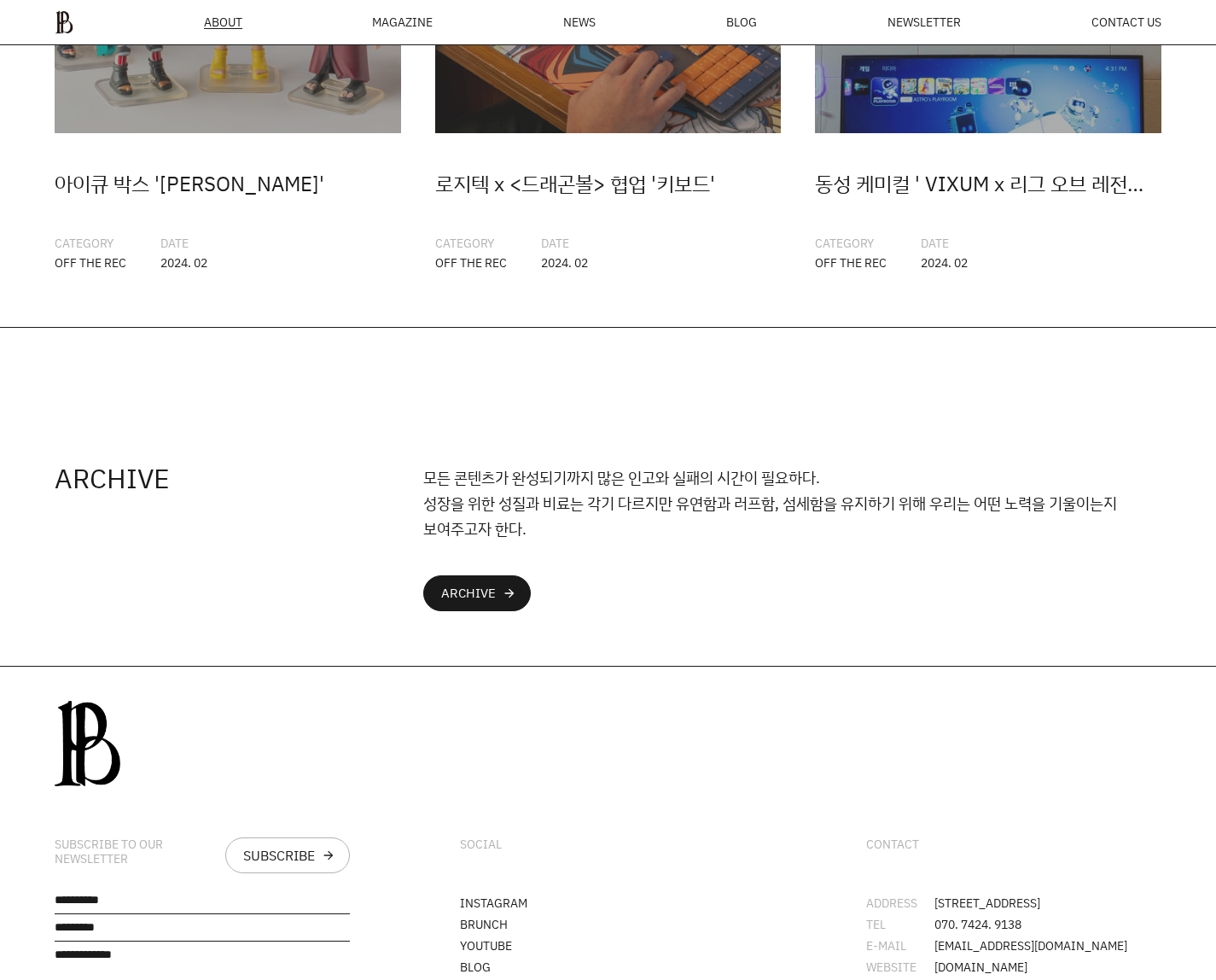
scroll to position [3501, 0]
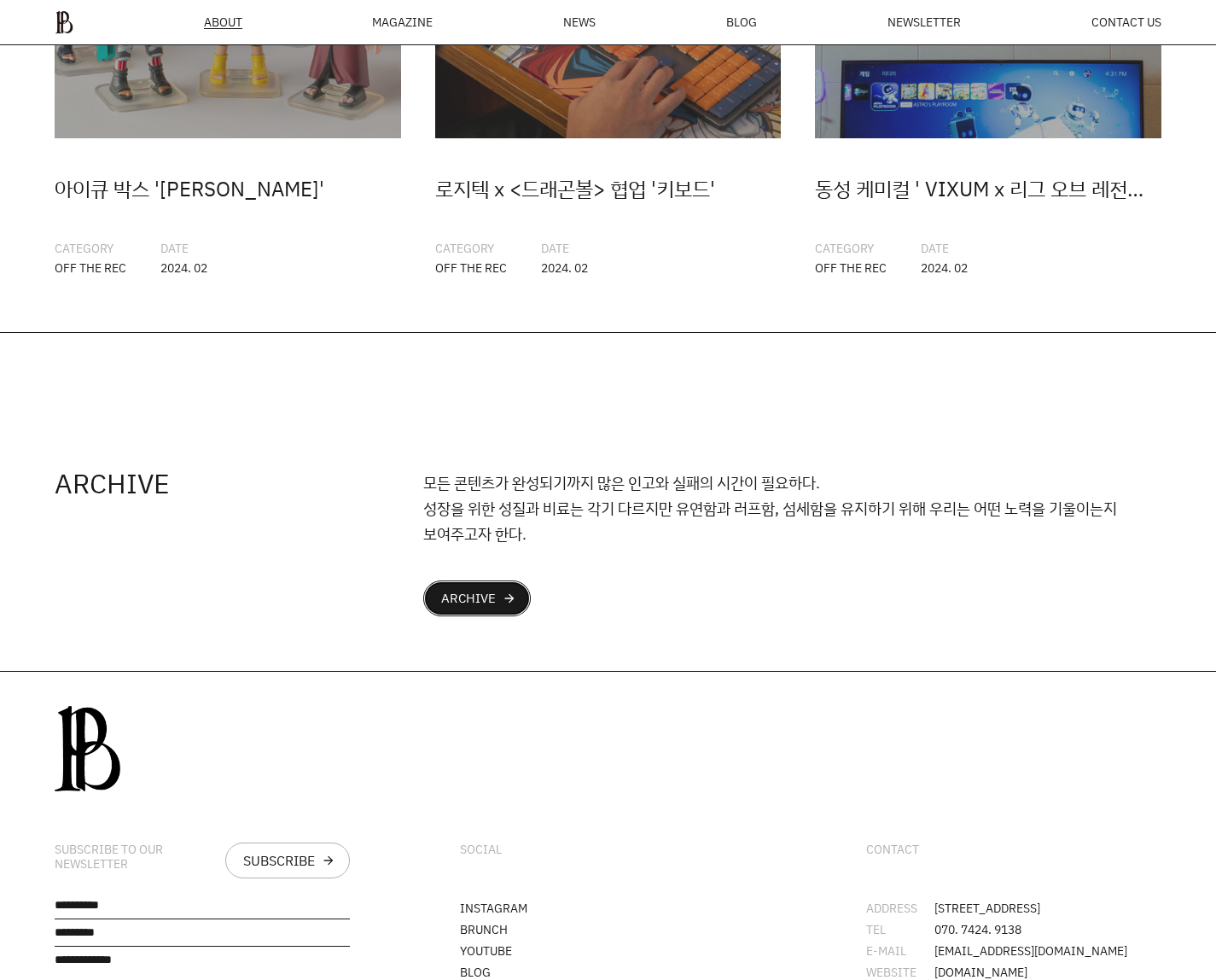
click at [484, 598] on div "ARCHIVE" at bounding box center [468, 598] width 54 height 14
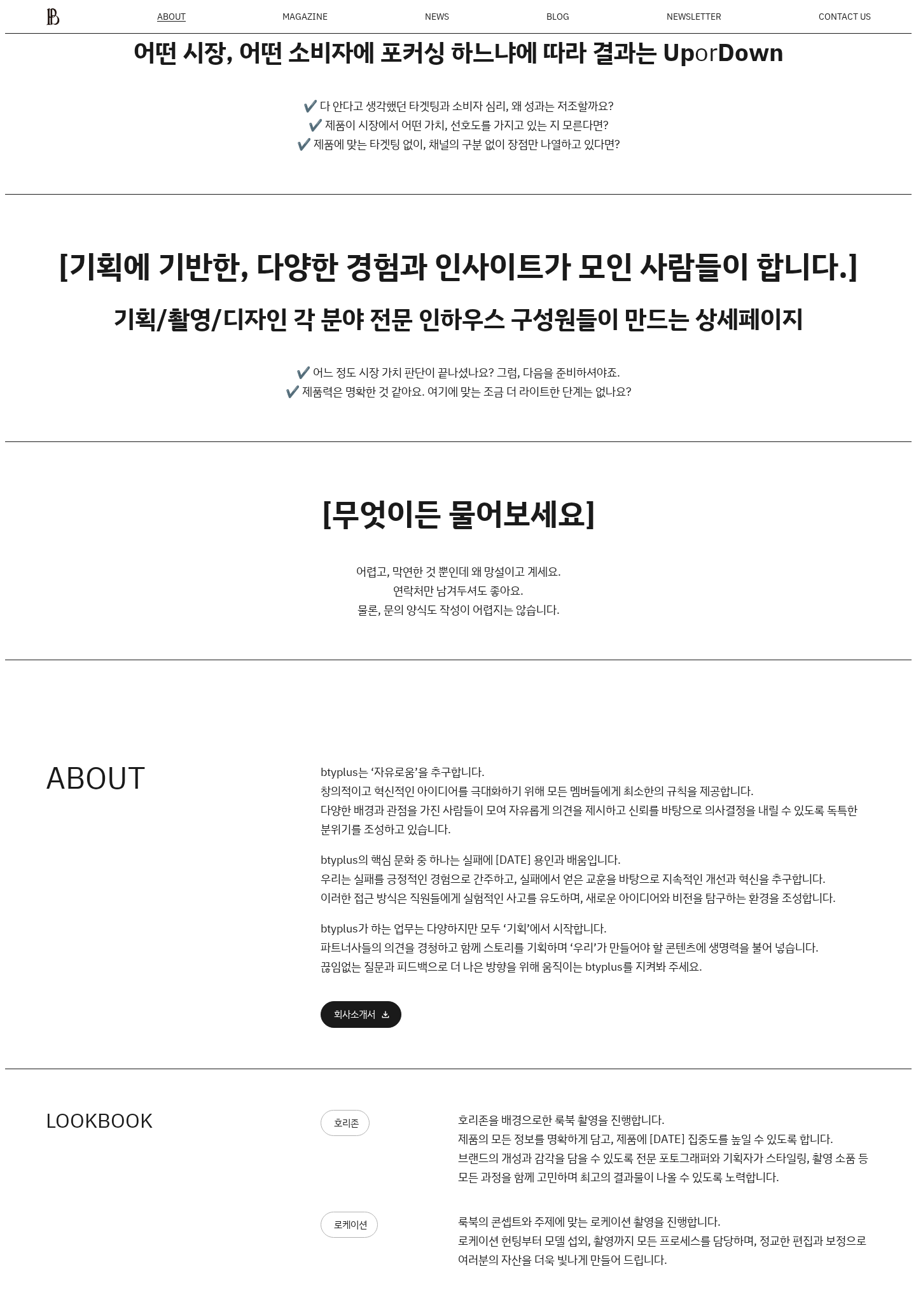
scroll to position [0, 0]
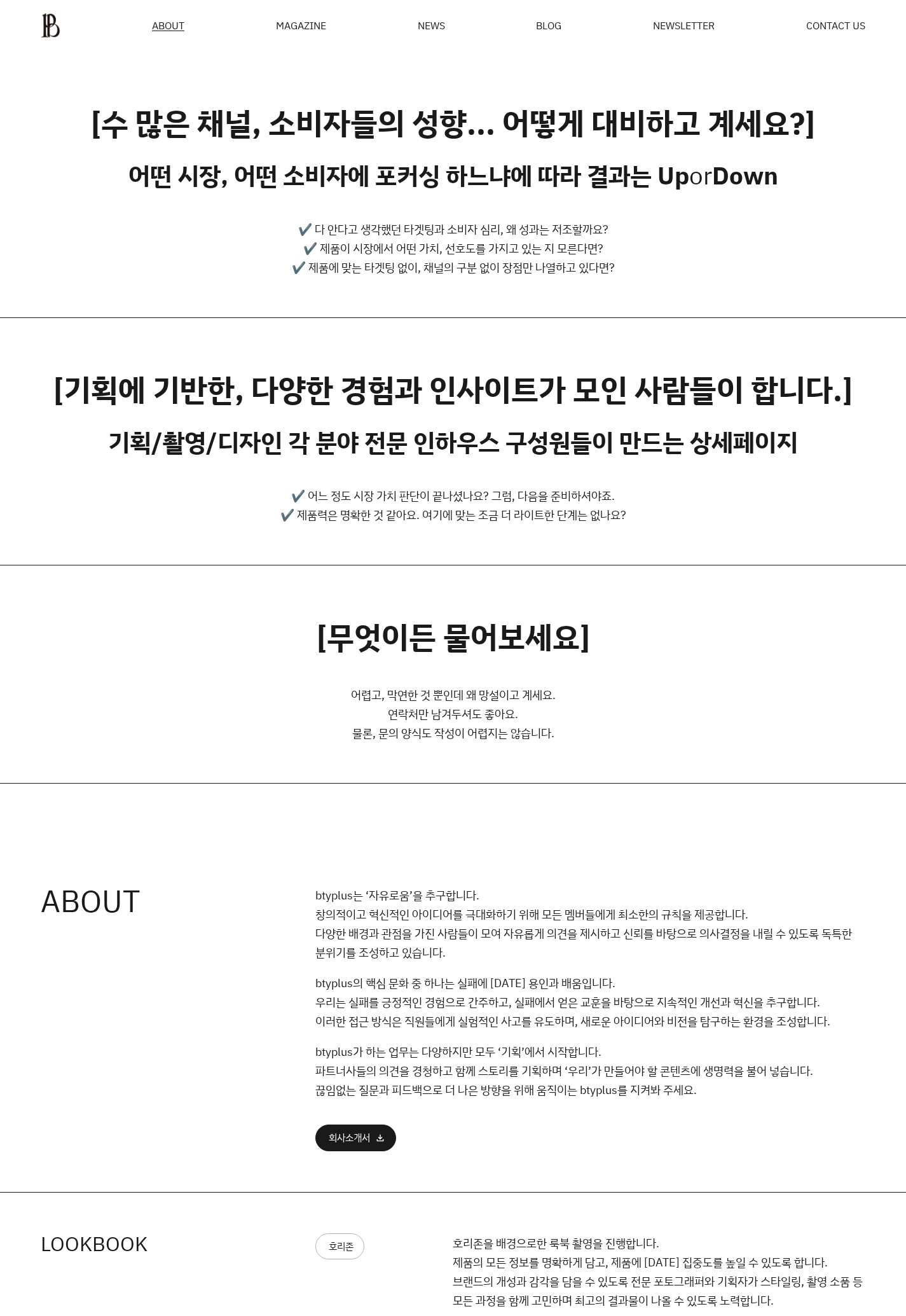
click at [293, 22] on div "MAGAZINE" at bounding box center [301, 25] width 50 height 10
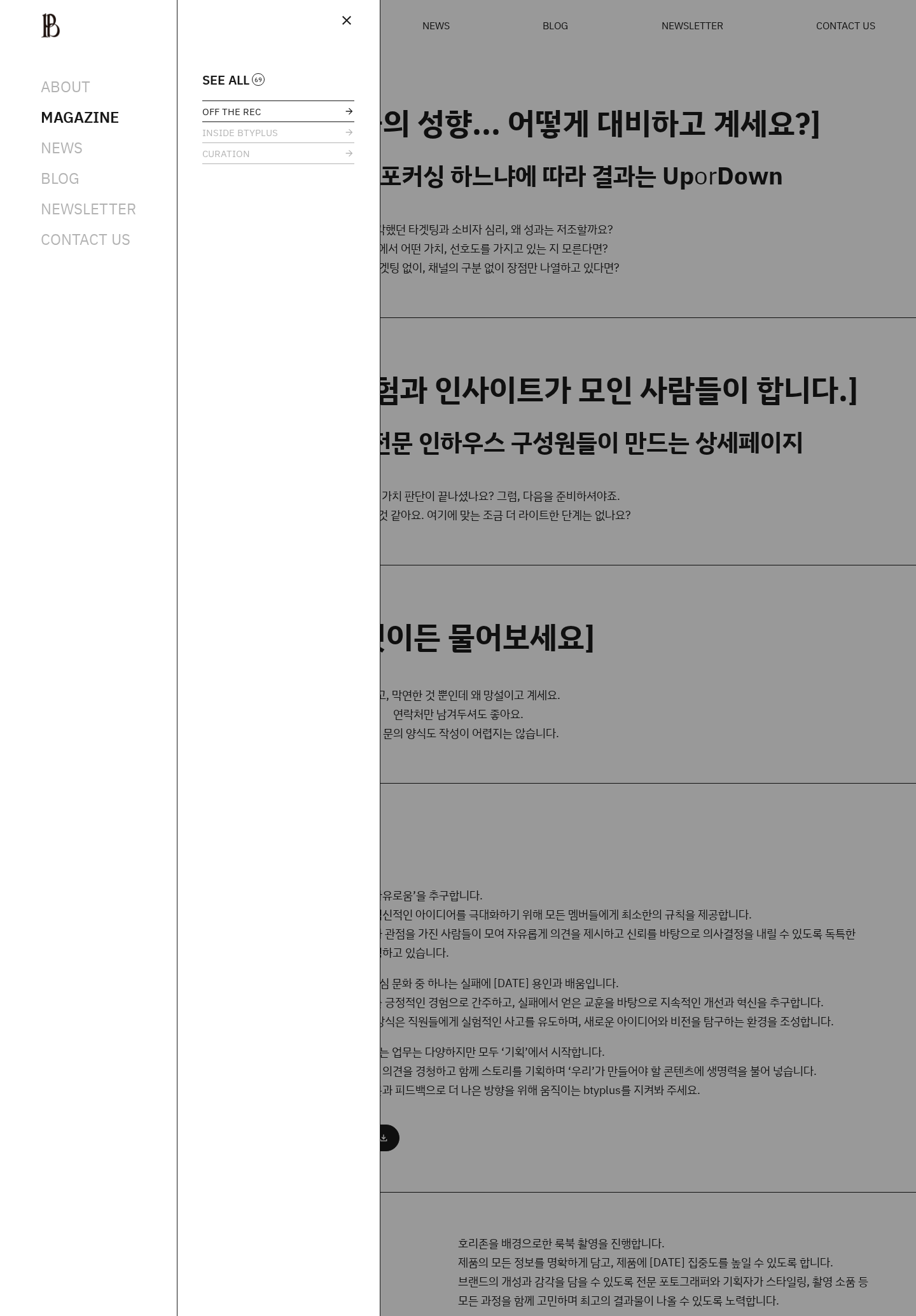
click at [267, 118] on link "OFF THE REC" at bounding box center [278, 111] width 152 height 20
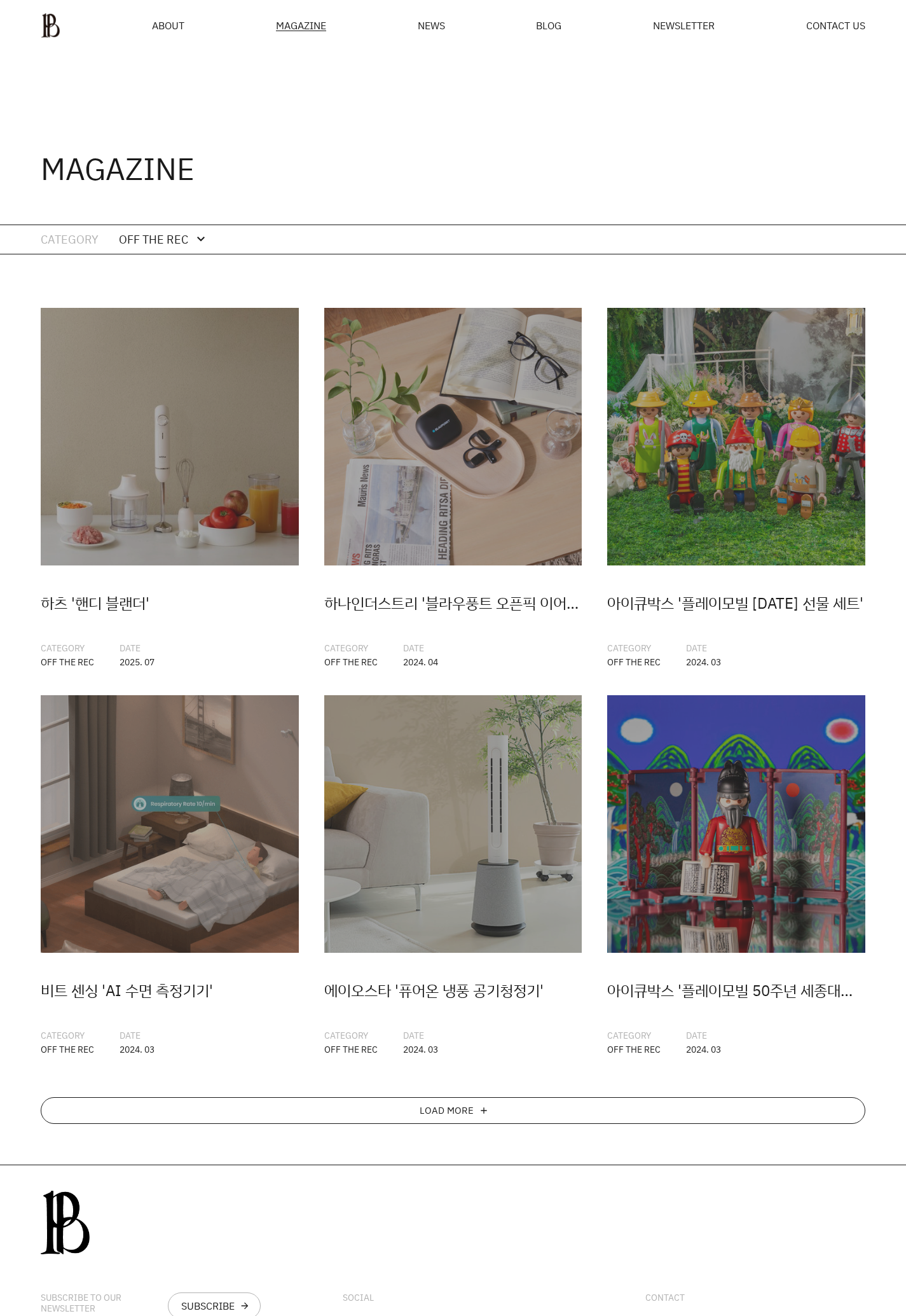
click at [603, 1116] on div "LOAD MORE add" at bounding box center [453, 1110] width 825 height 27
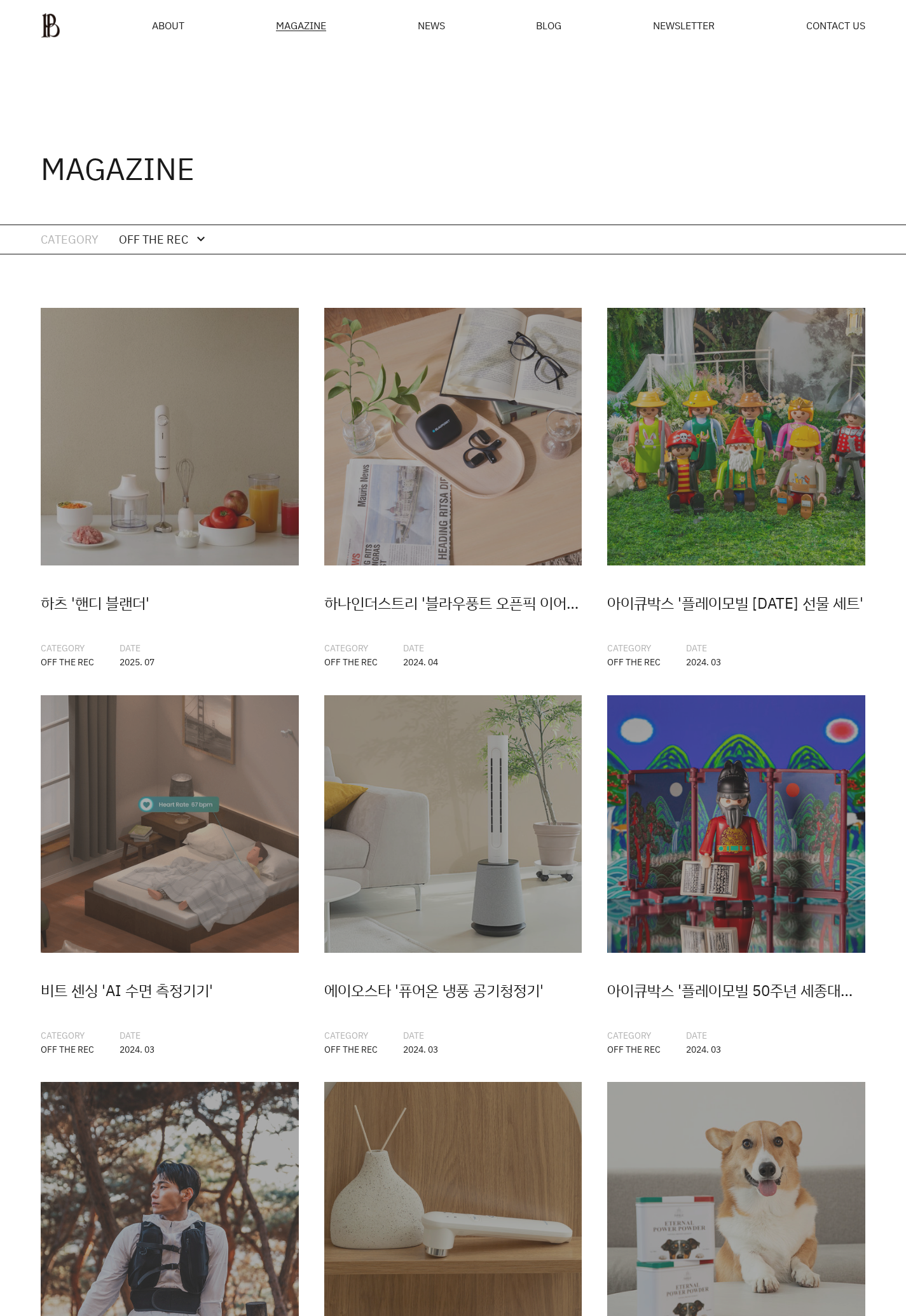
click at [182, 238] on div "OFF THE REC" at bounding box center [154, 239] width 69 height 19
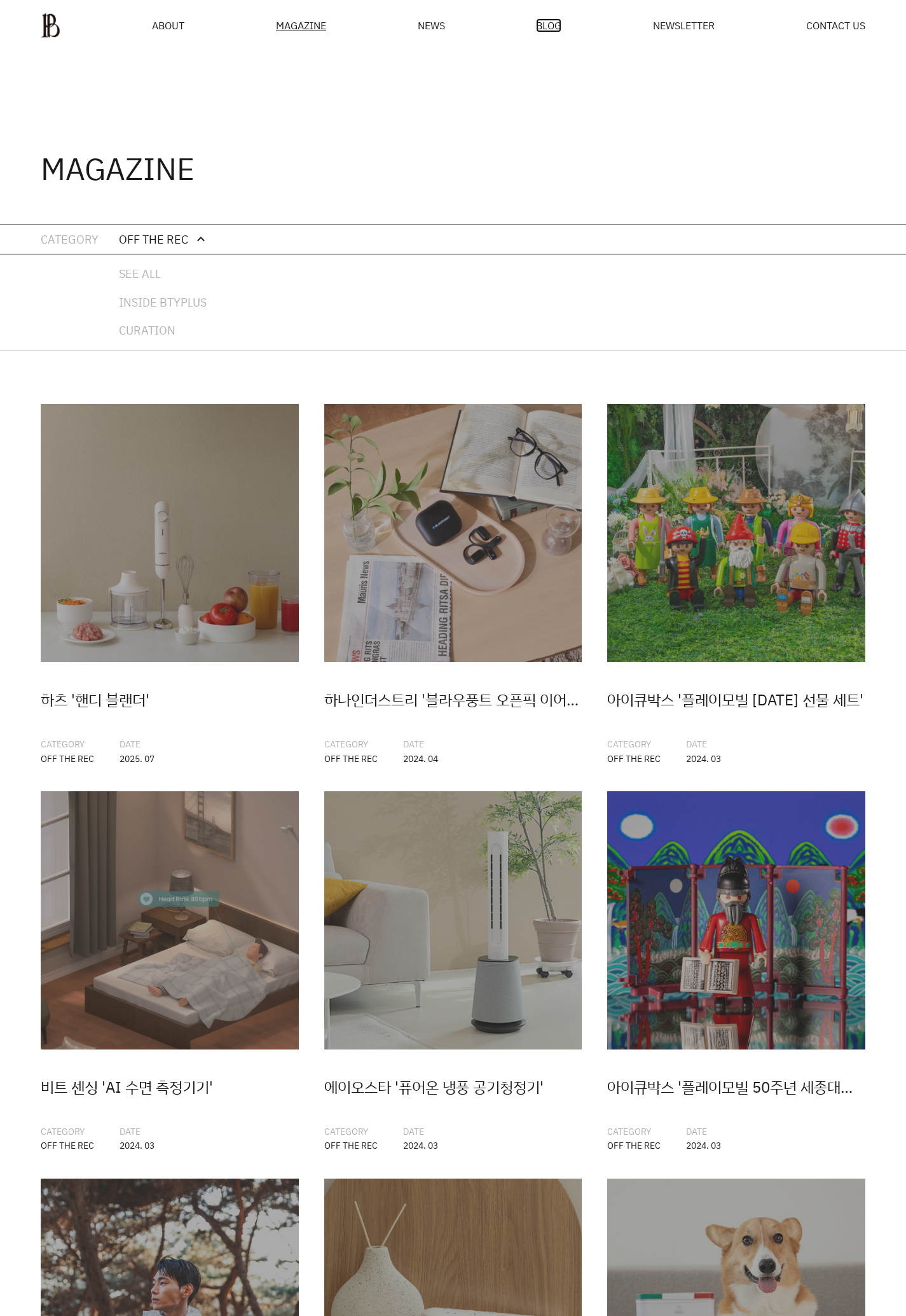
click at [552, 28] on span "BLOG" at bounding box center [549, 25] width 25 height 10
click at [559, 22] on span "BLOG" at bounding box center [549, 25] width 25 height 10
click at [163, 304] on link "INSIDE BTYPLUS" at bounding box center [163, 303] width 88 height 19
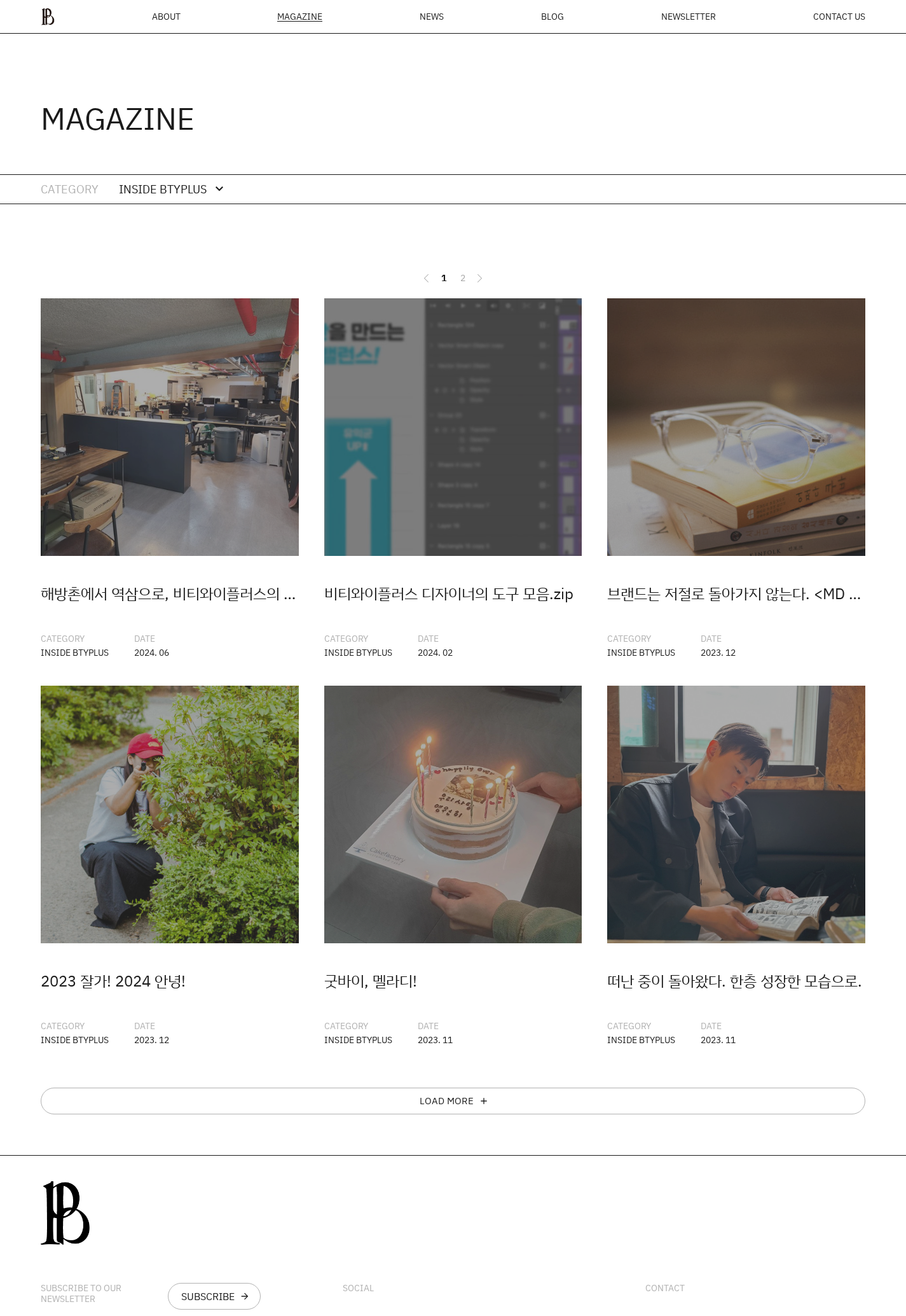
scroll to position [174, 0]
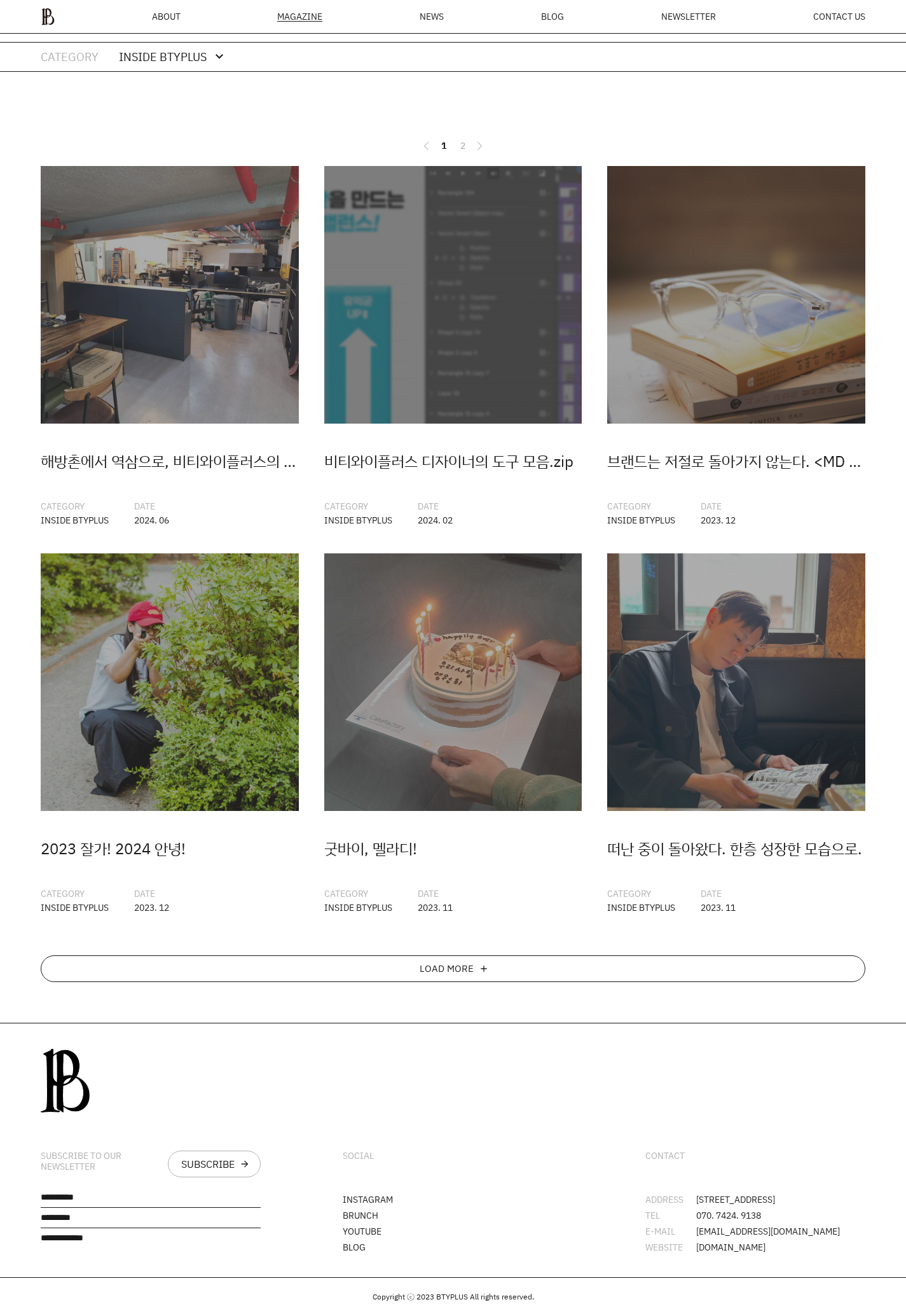
click at [438, 963] on div "LOAD MORE" at bounding box center [446, 968] width 54 height 10
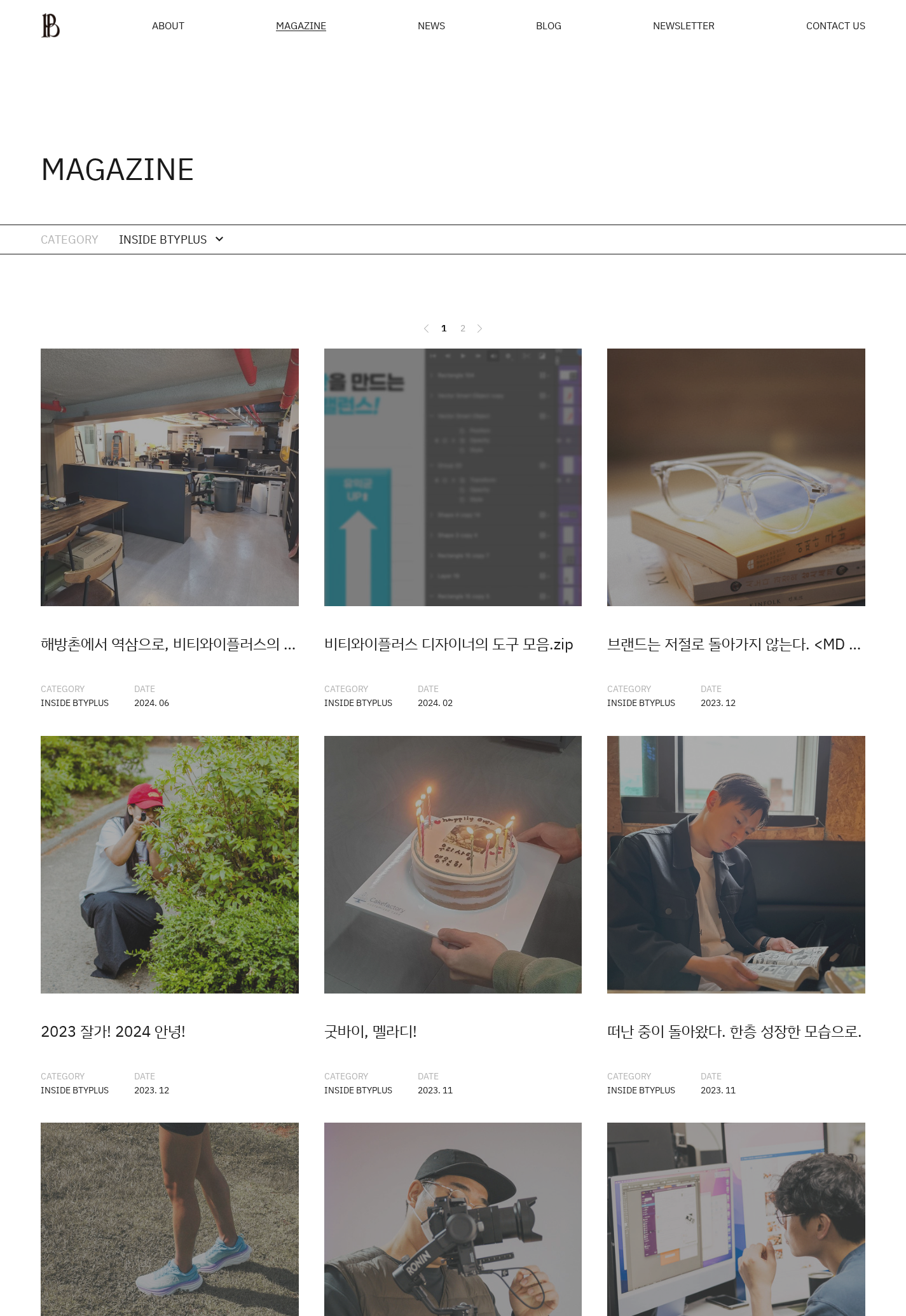
click at [172, 239] on div "INSIDE BTYPLUS" at bounding box center [163, 239] width 88 height 19
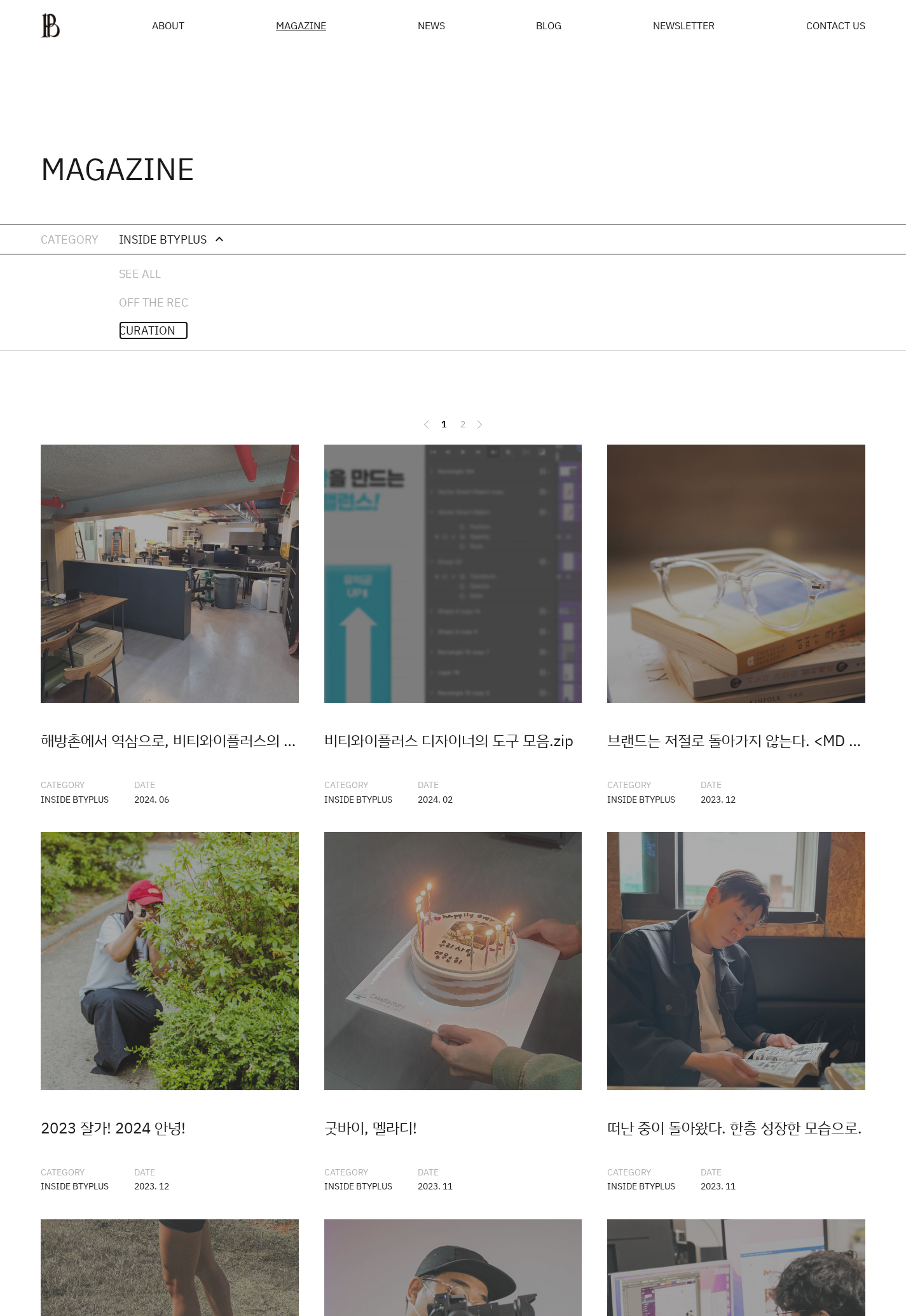
click at [157, 332] on link "CURATION" at bounding box center [154, 330] width 69 height 19
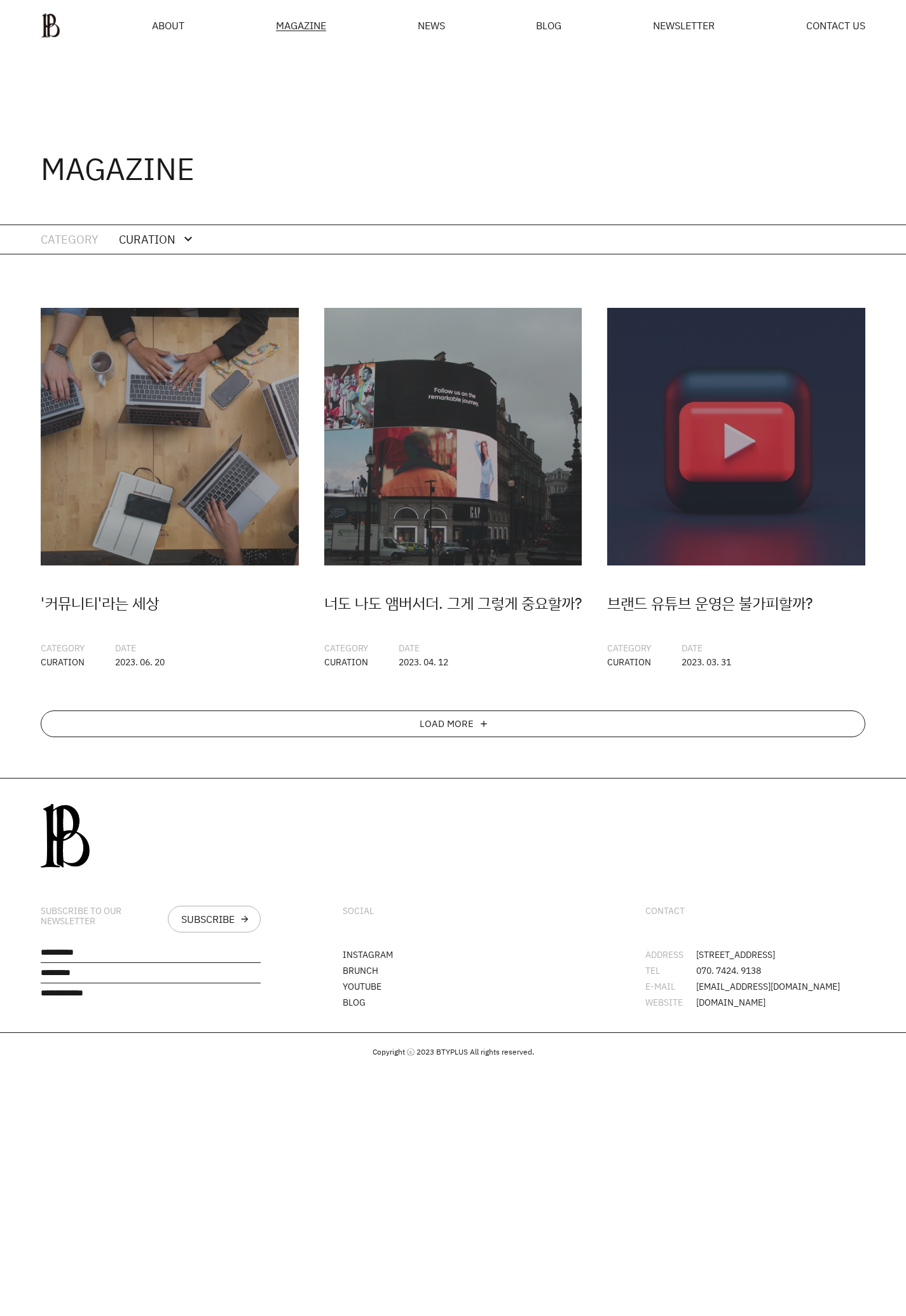
click at [450, 712] on div "LOAD MORE add" at bounding box center [453, 723] width 825 height 27
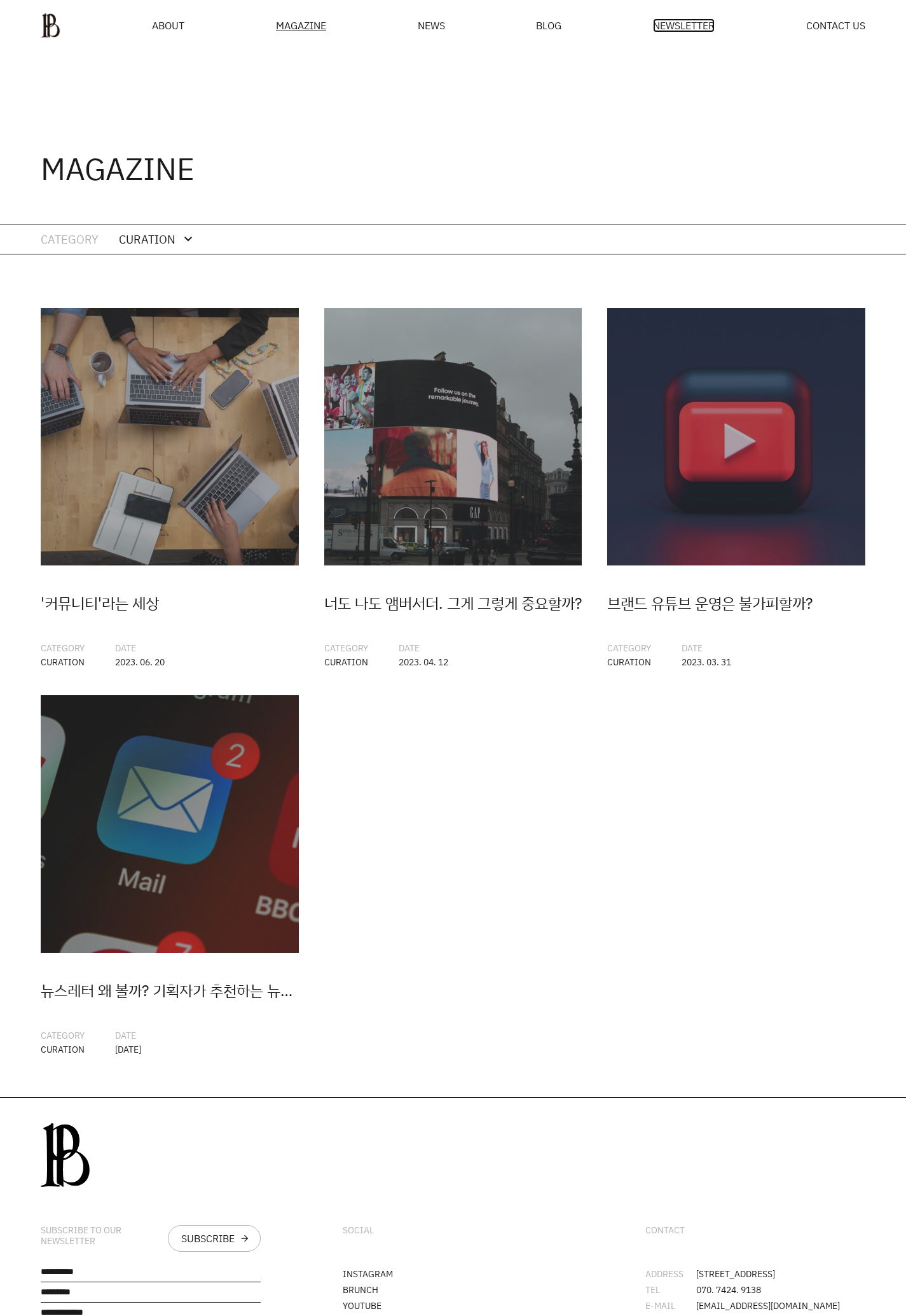
click at [687, 23] on span "NEWSLETTER" at bounding box center [684, 25] width 62 height 10
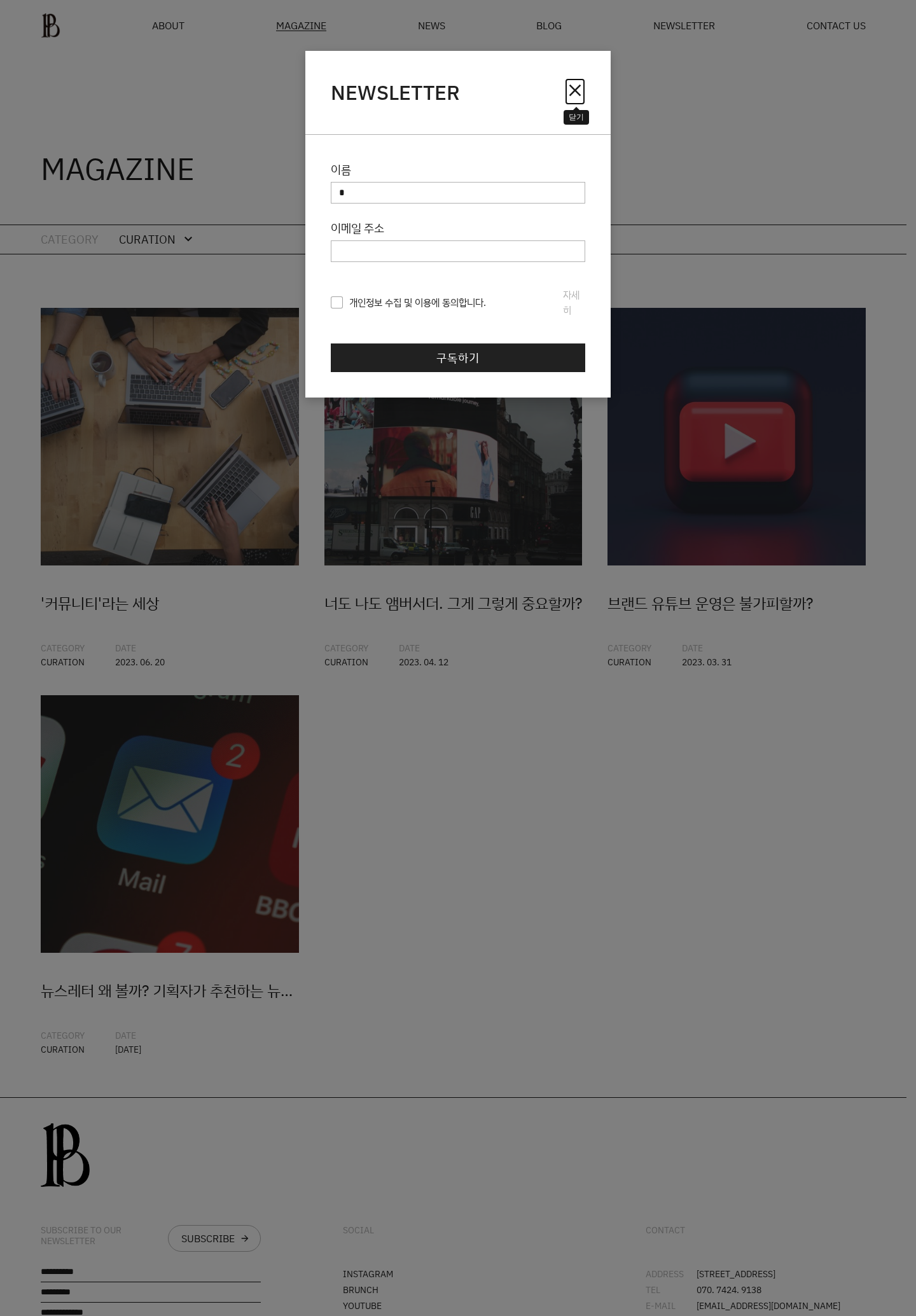
click at [574, 89] on span "close" at bounding box center [575, 90] width 20 height 20
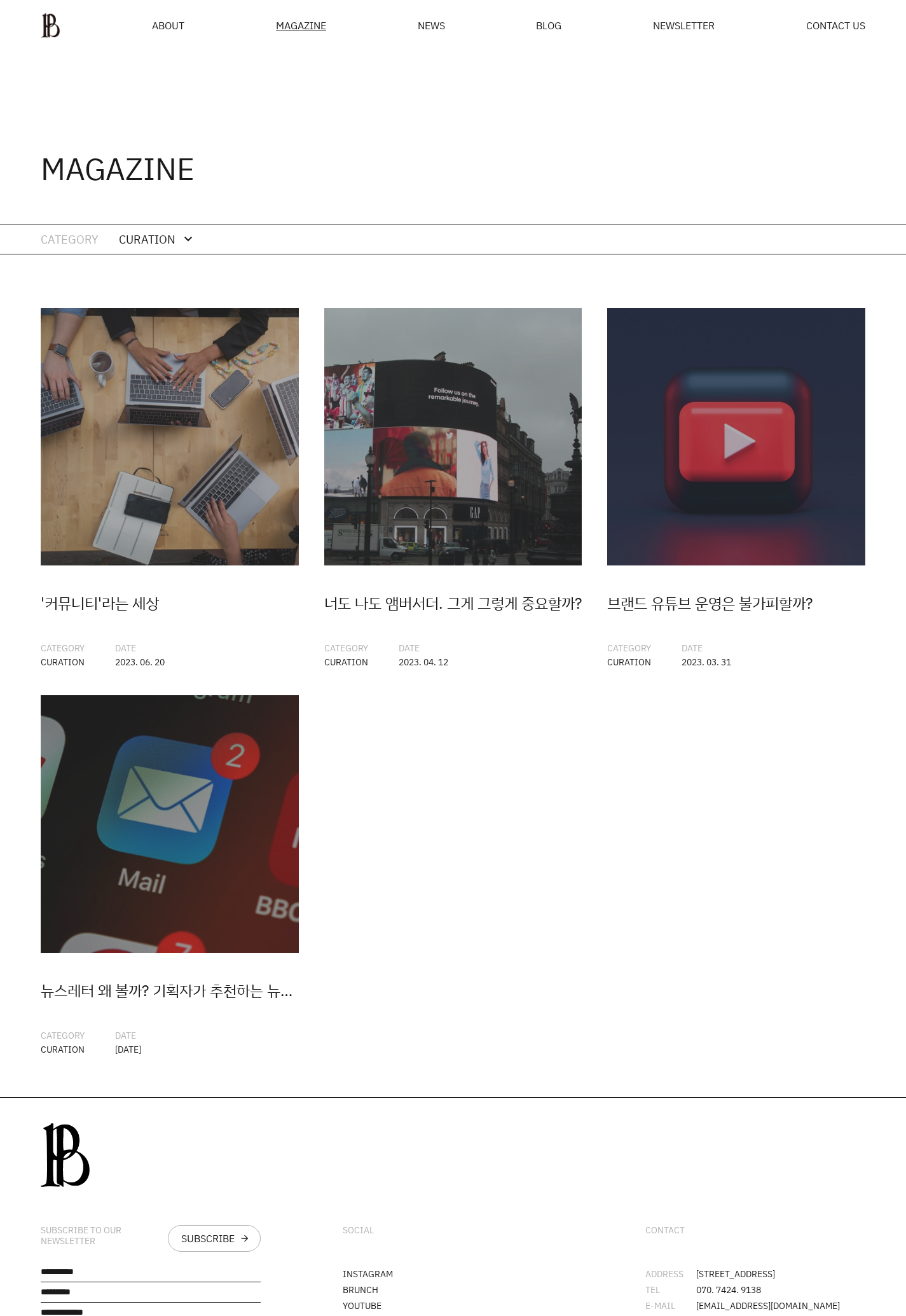
click at [152, 250] on div "CURATION expand_more expand_less" at bounding box center [157, 239] width 77 height 29
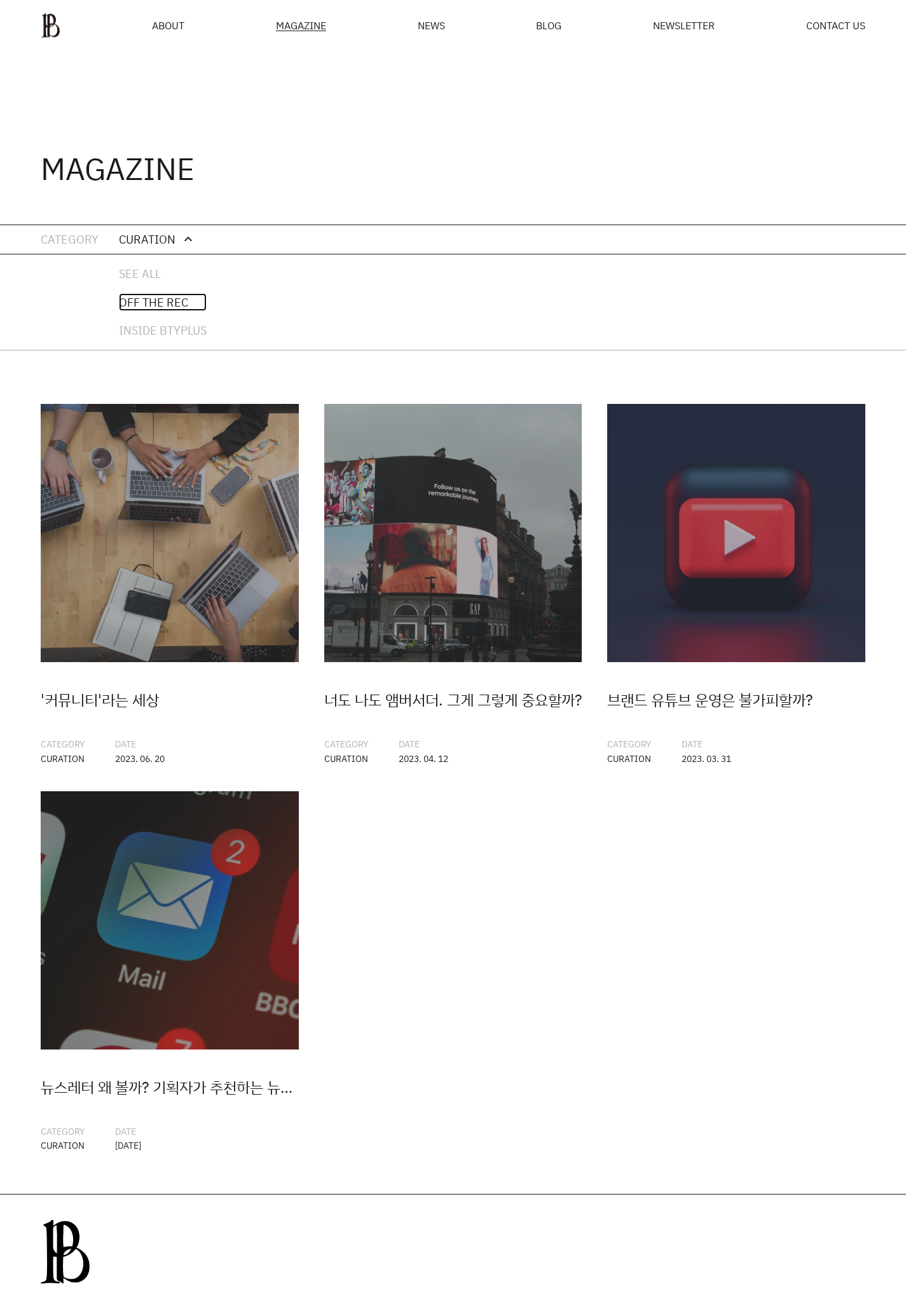
click at [176, 304] on link "OFF THE REC" at bounding box center [163, 303] width 88 height 19
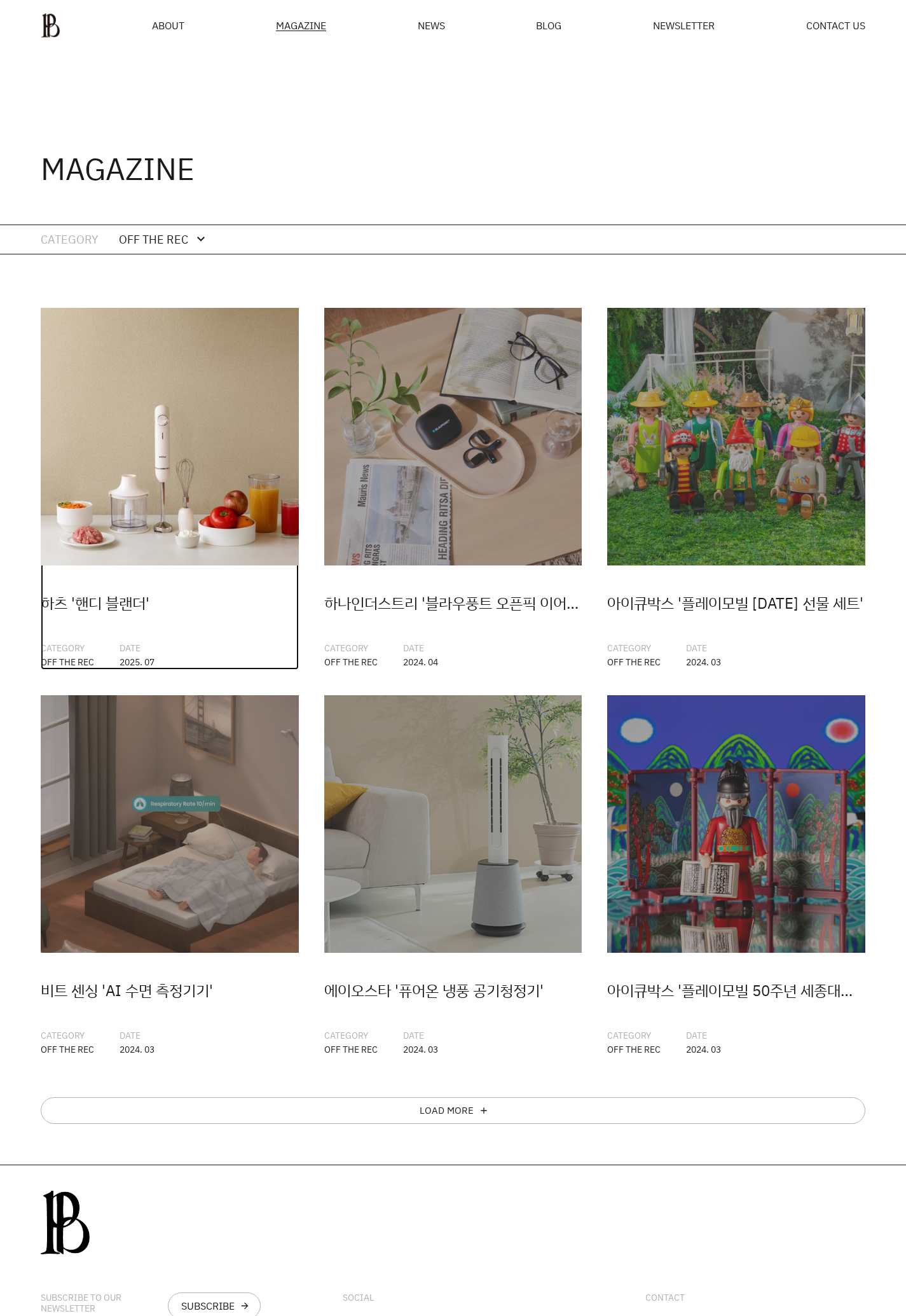
click at [197, 383] on img at bounding box center [169, 437] width 258 height 258
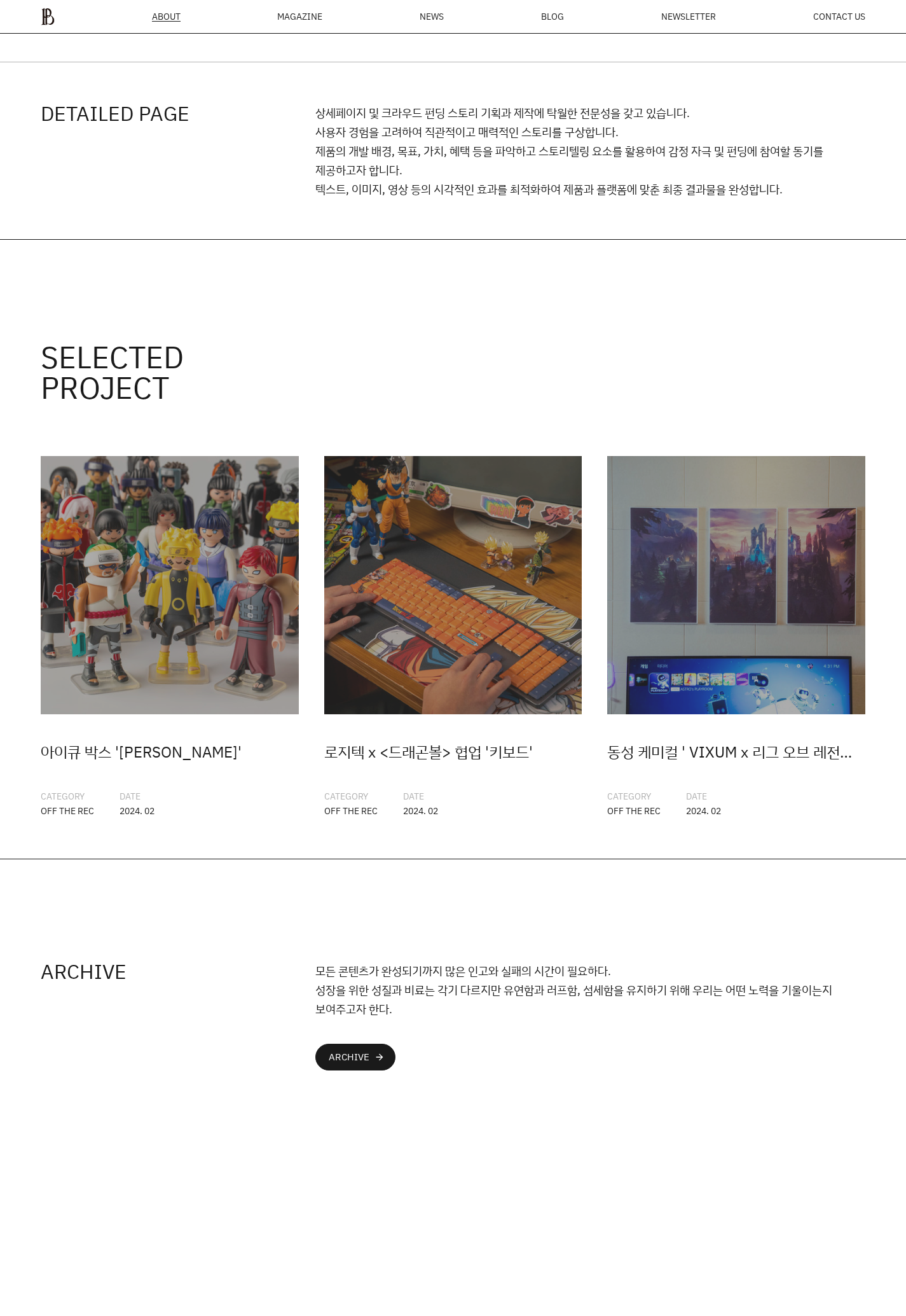
scroll to position [2095, 0]
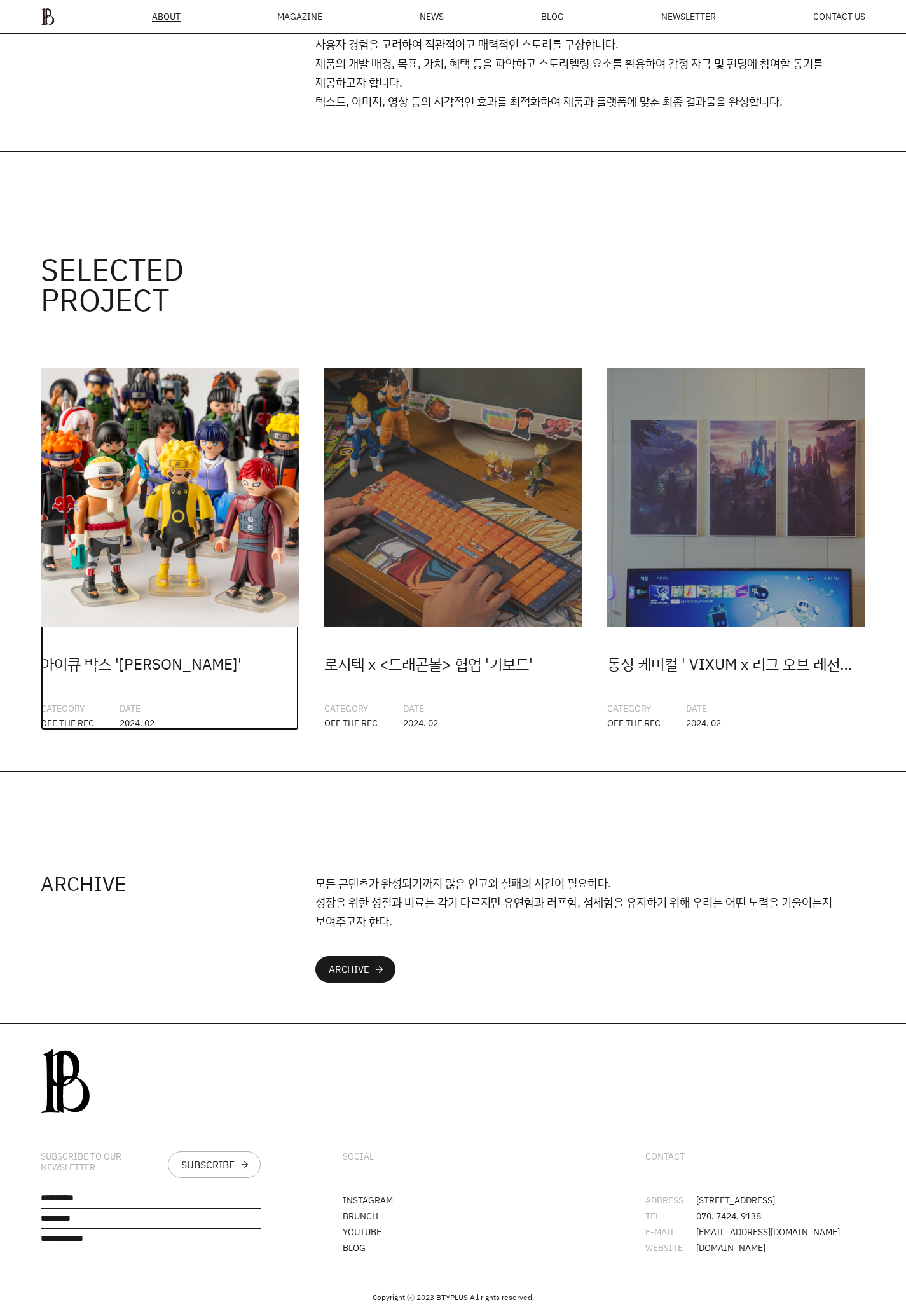
click at [221, 462] on img at bounding box center [169, 498] width 258 height 258
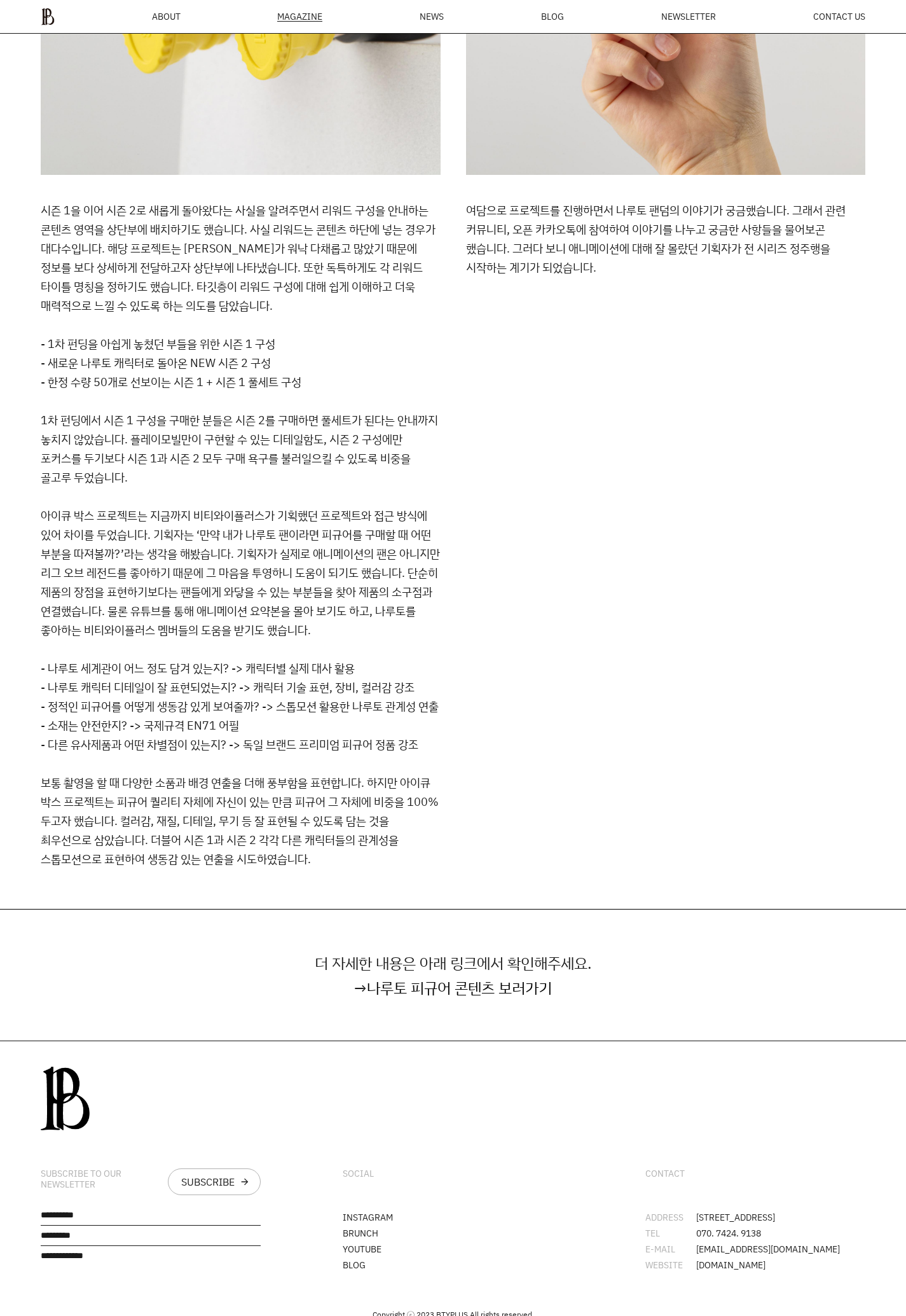
scroll to position [4681, 0]
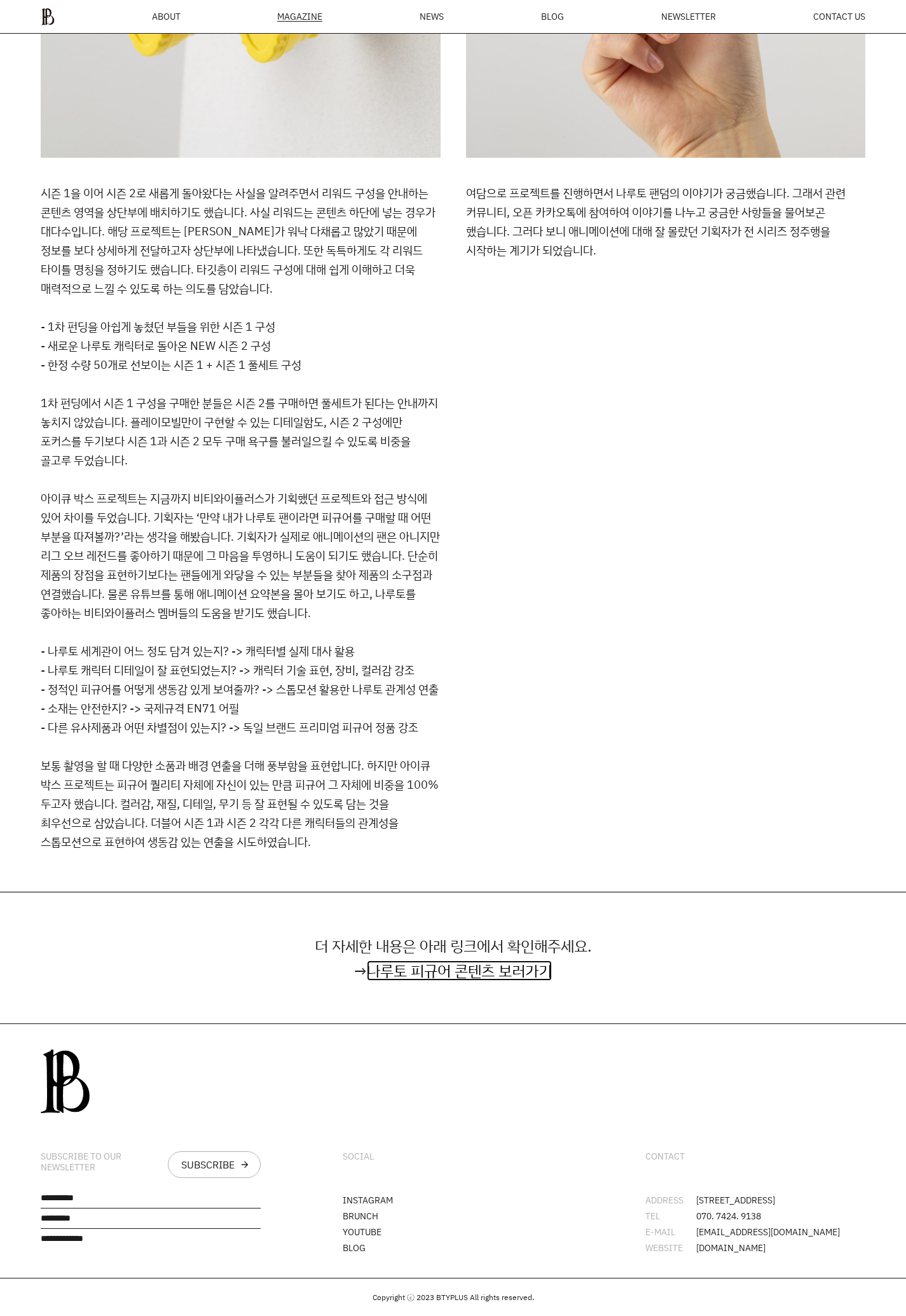
click at [466, 960] on link "나루토 피규어 콘텐츠 보러가기" at bounding box center [459, 971] width 185 height 20
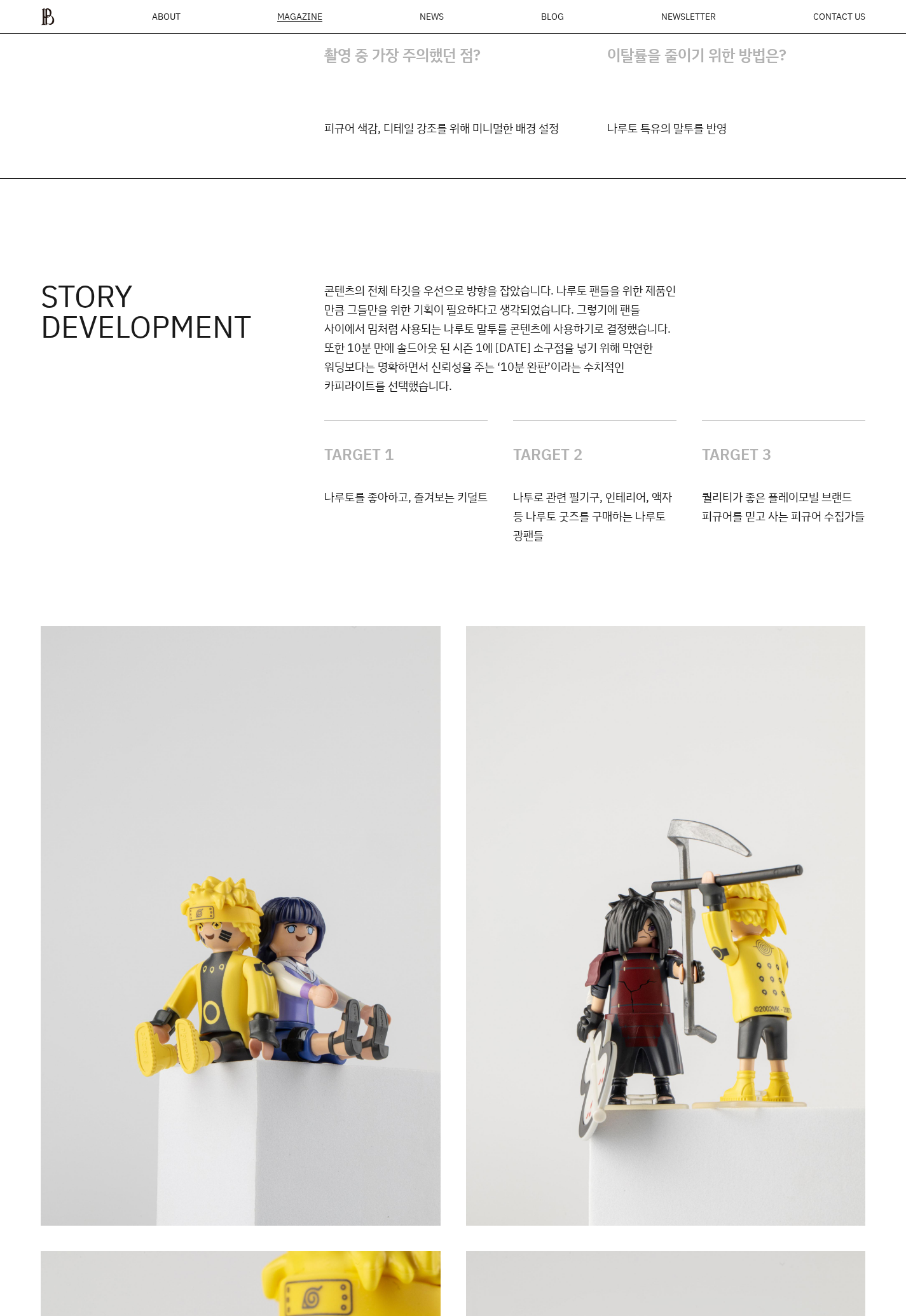
scroll to position [2796, 0]
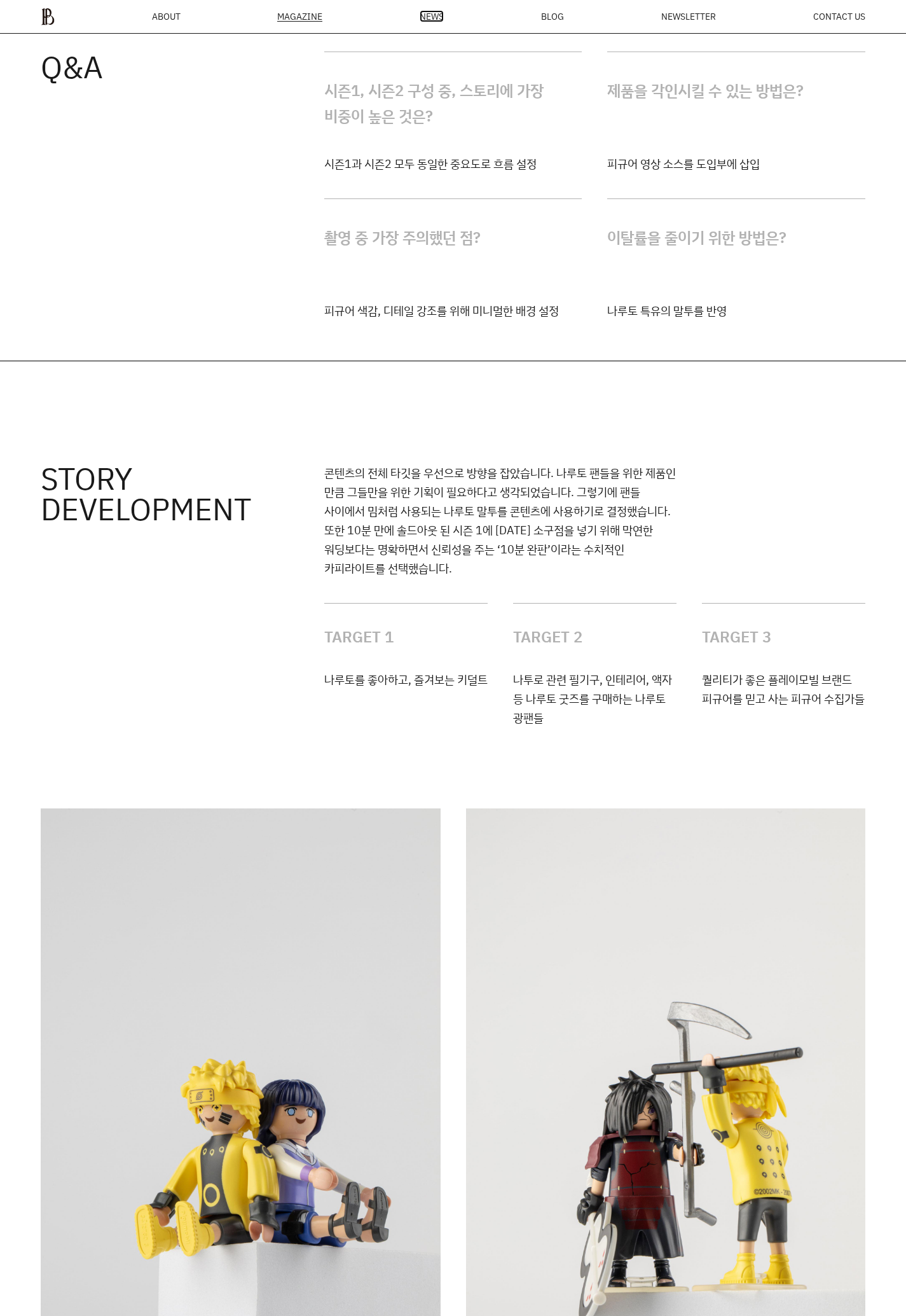
click at [436, 14] on span "NEWS" at bounding box center [432, 17] width 25 height 9
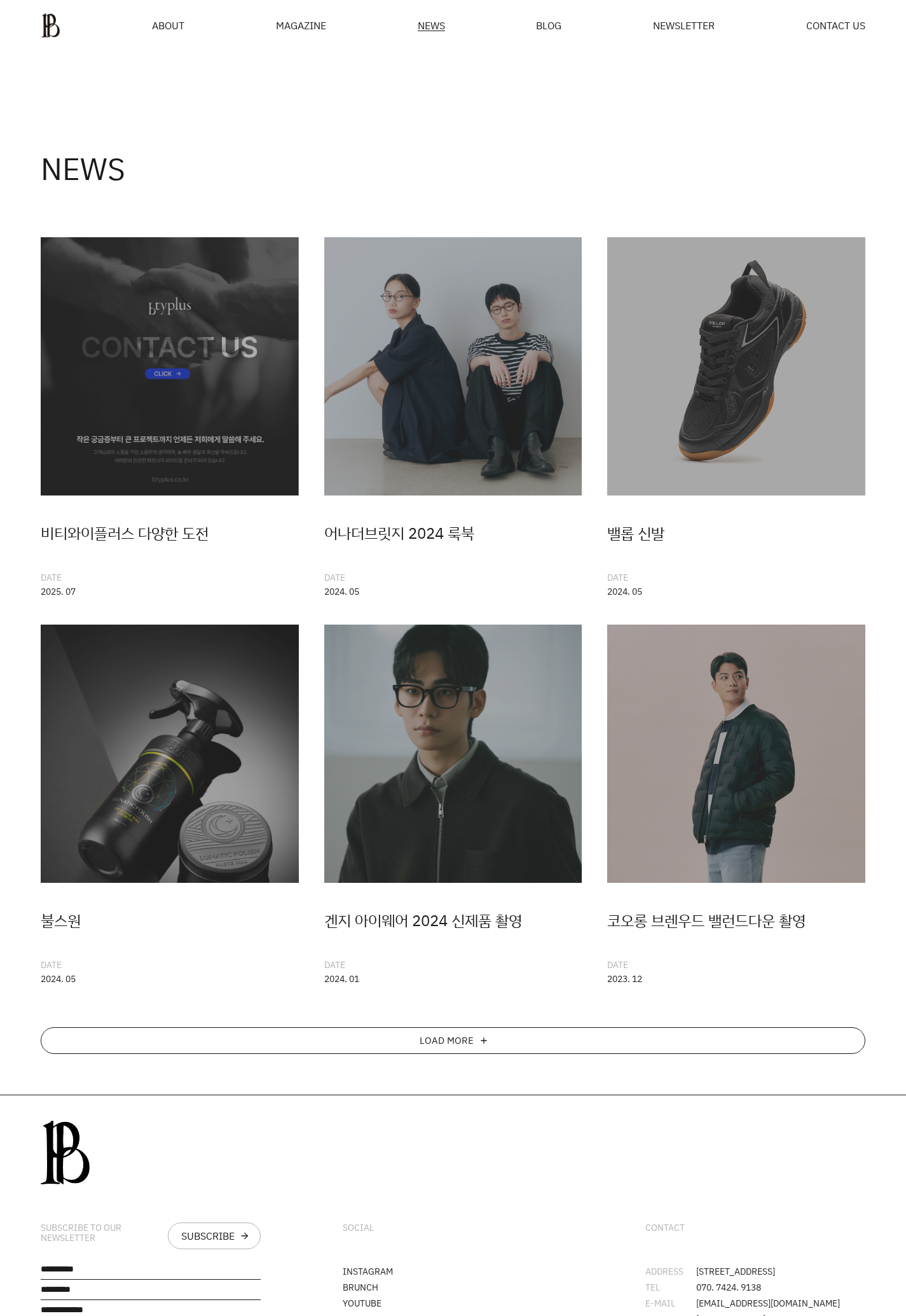
click at [479, 1029] on div "LOAD MORE add" at bounding box center [453, 1040] width 825 height 27
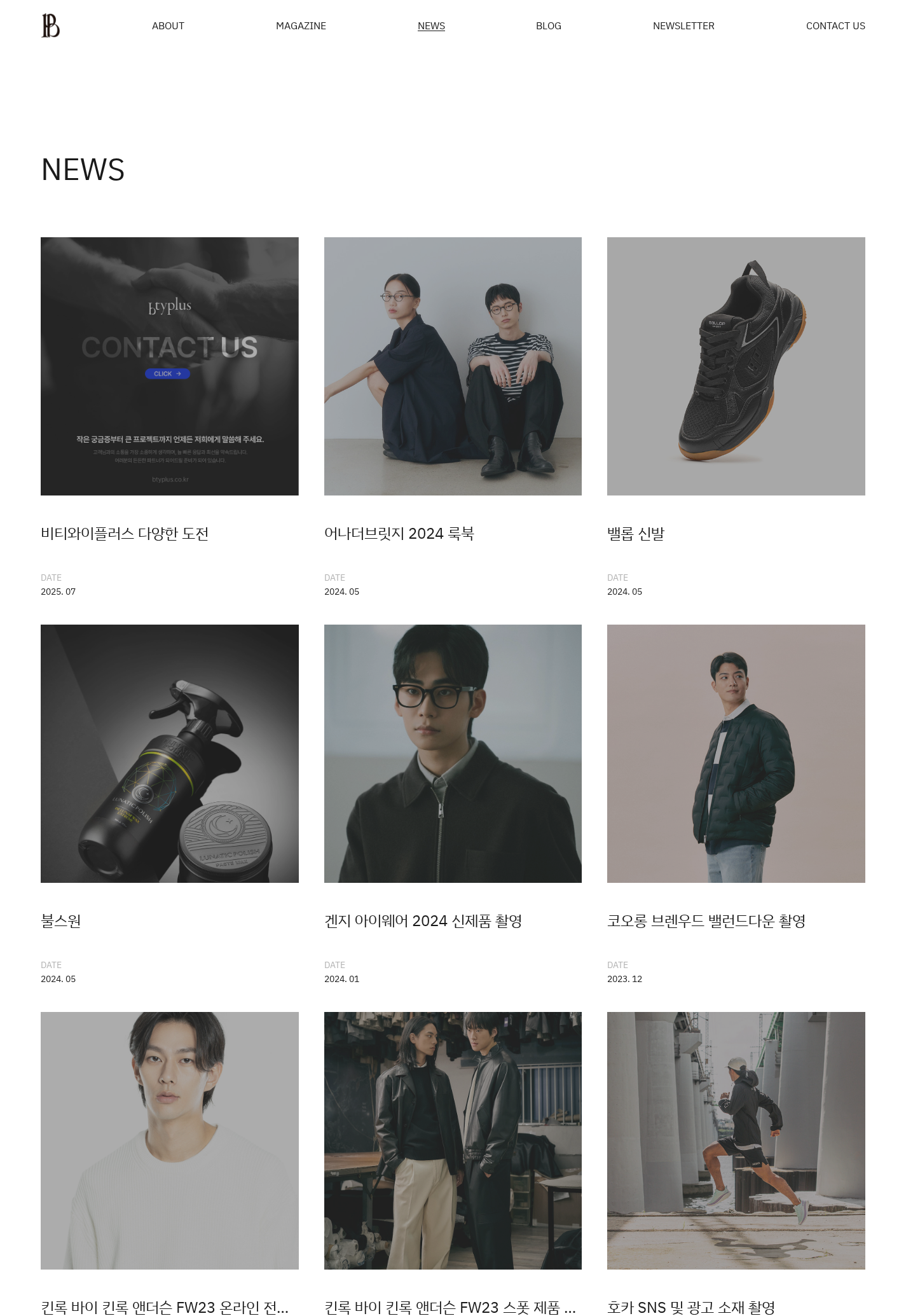
click at [816, 37] on ul "ABOUT MAGAZINE SEE ALL OFF THE REC INSIDE BTYPLUS CURATION NEWS BLOG NEWSLETTER…" at bounding box center [453, 25] width 825 height 25
click at [820, 30] on span "CONTACT US" at bounding box center [835, 25] width 59 height 10
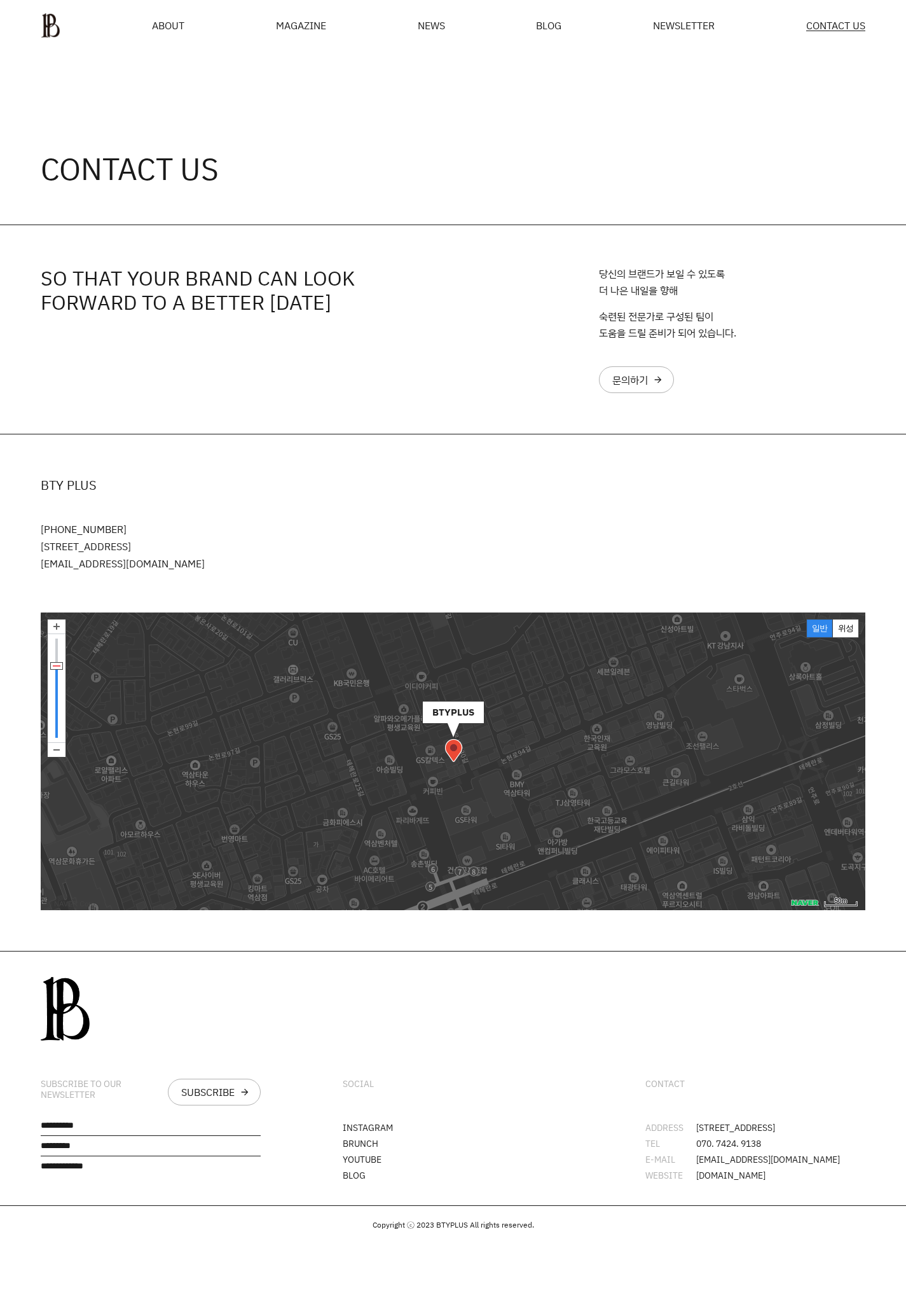
click at [30, 20] on div "ABOUT MAGAZINE SEE ALL OFF THE REC INSIDE BTYPLUS CURATION NEWS BLOG NEWSLETTER…" at bounding box center [453, 25] width 906 height 51
click at [43, 28] on img at bounding box center [50, 25] width 19 height 25
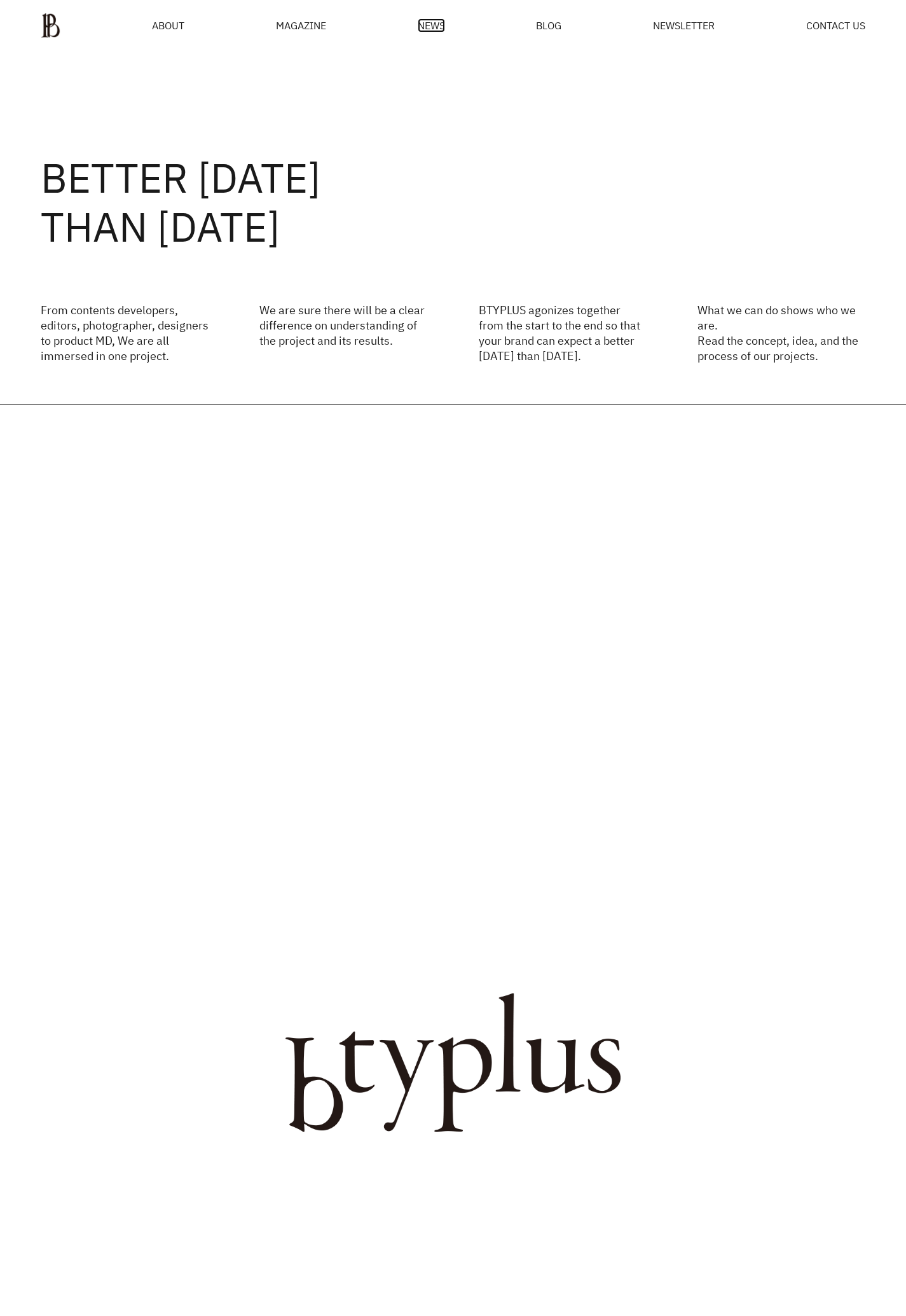
click at [429, 20] on span "NEWS" at bounding box center [431, 25] width 27 height 10
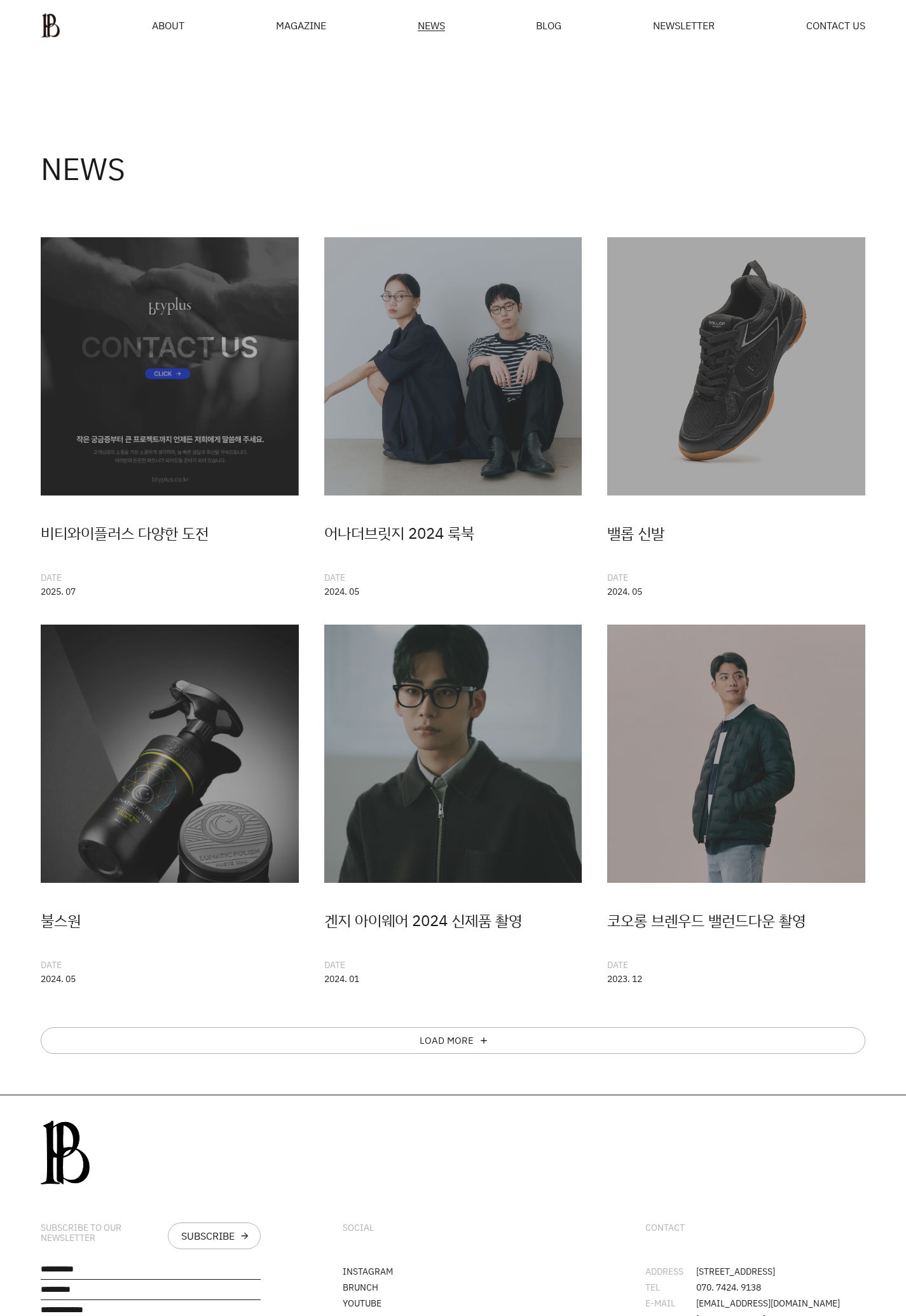
click at [322, 22] on div "MAGAZINE" at bounding box center [301, 25] width 50 height 10
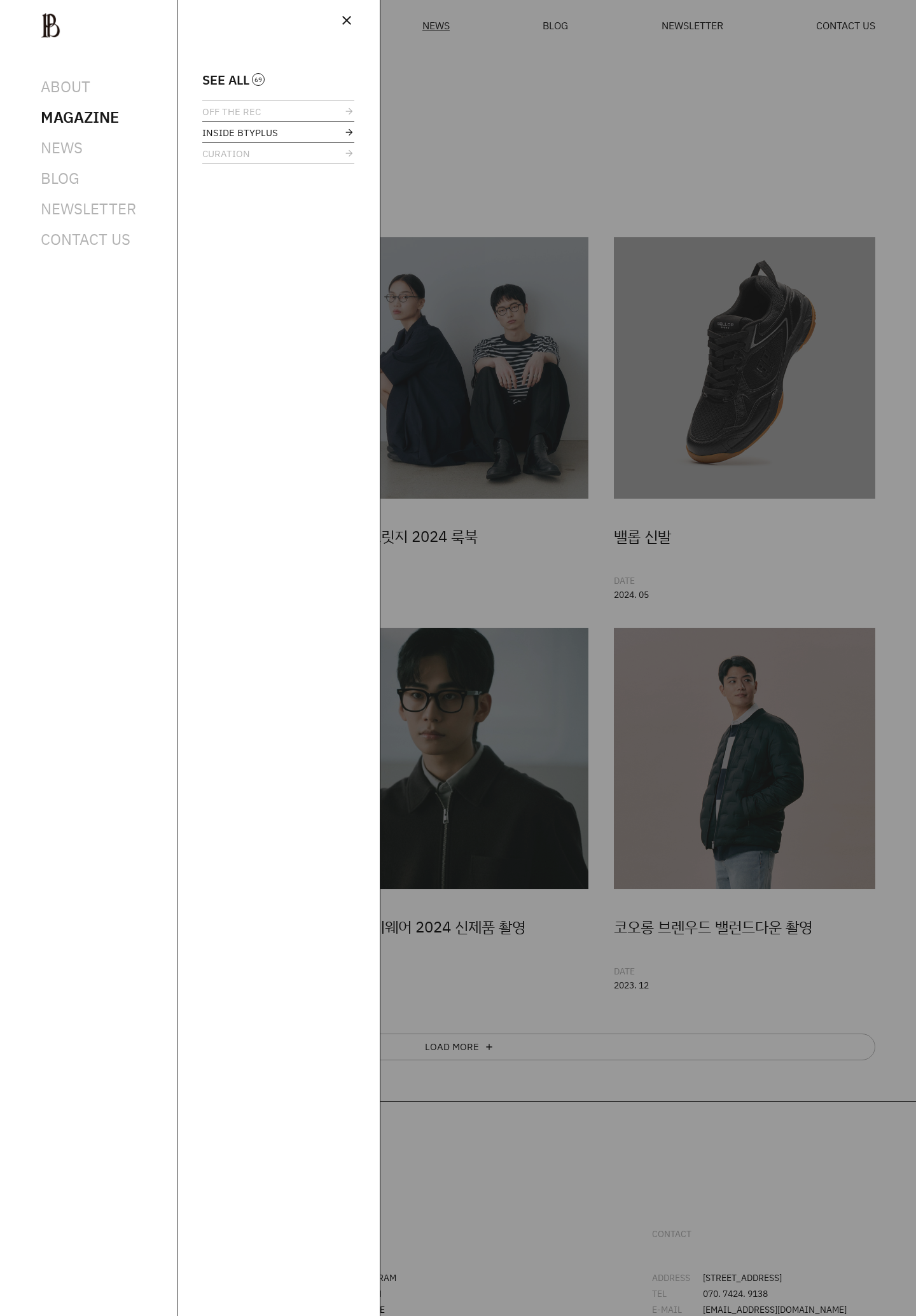
click at [251, 136] on span "INSIDE BTYPLUS" at bounding box center [239, 132] width 76 height 9
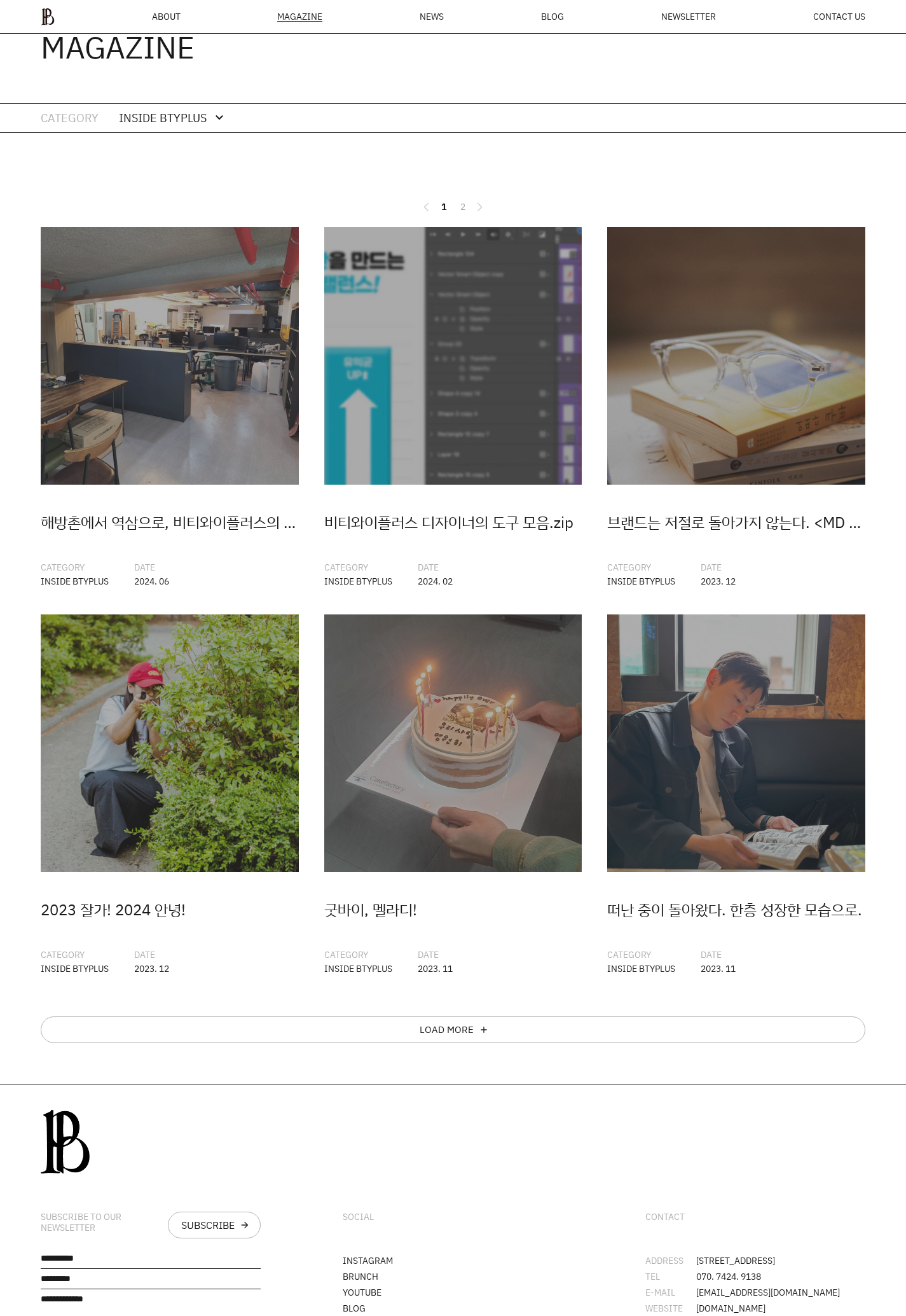
scroll to position [174, 0]
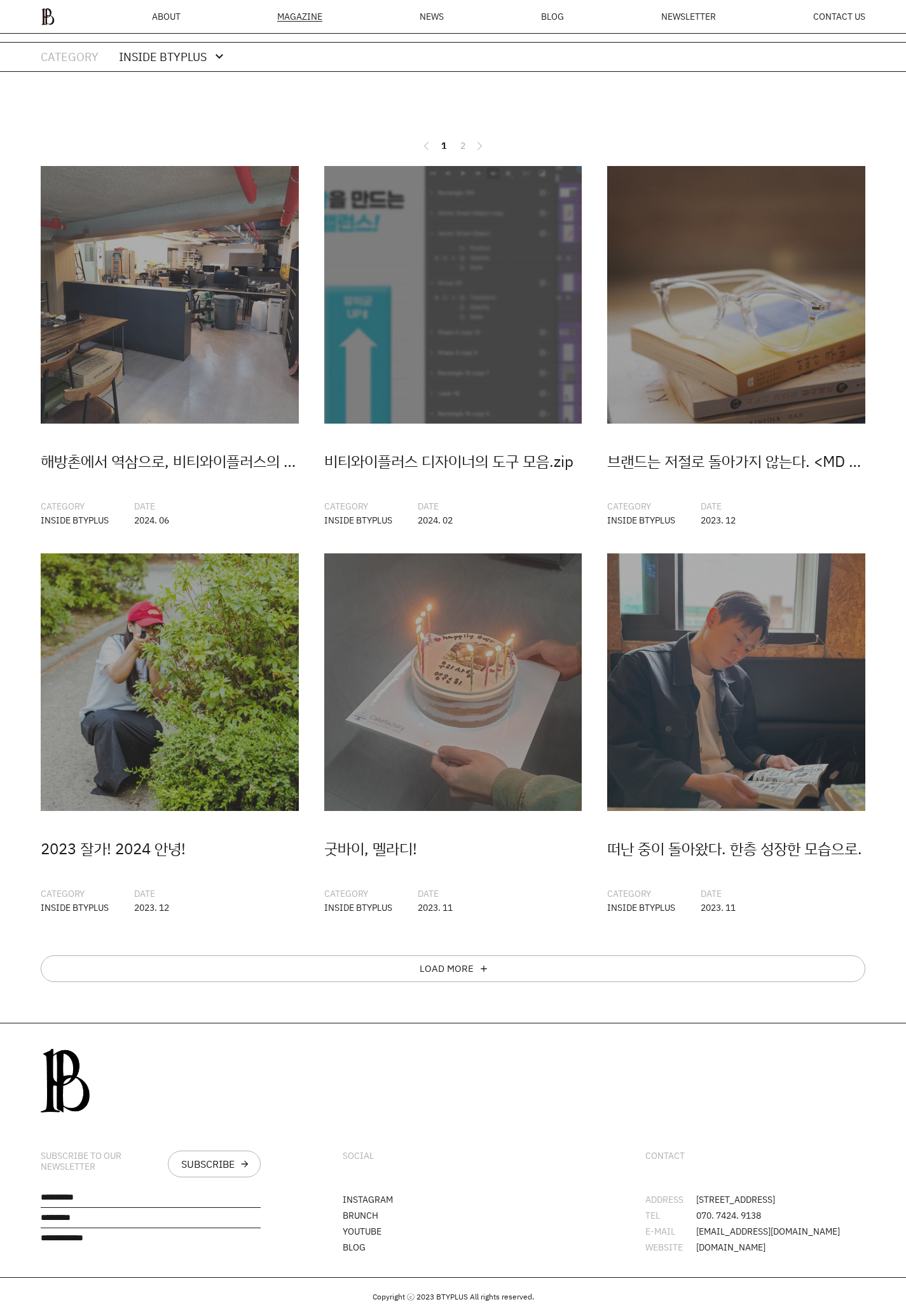
click at [484, 975] on div "해방촌에서 역삼으로, 비티와이플러스의 통산 4번째 이사 CATEGORY INSIDE BTYPLUS DATE 2024. 06 비티와이플러스 디자…" at bounding box center [453, 594] width 906 height 857
click at [488, 966] on div "LOAD MORE add" at bounding box center [453, 968] width 825 height 27
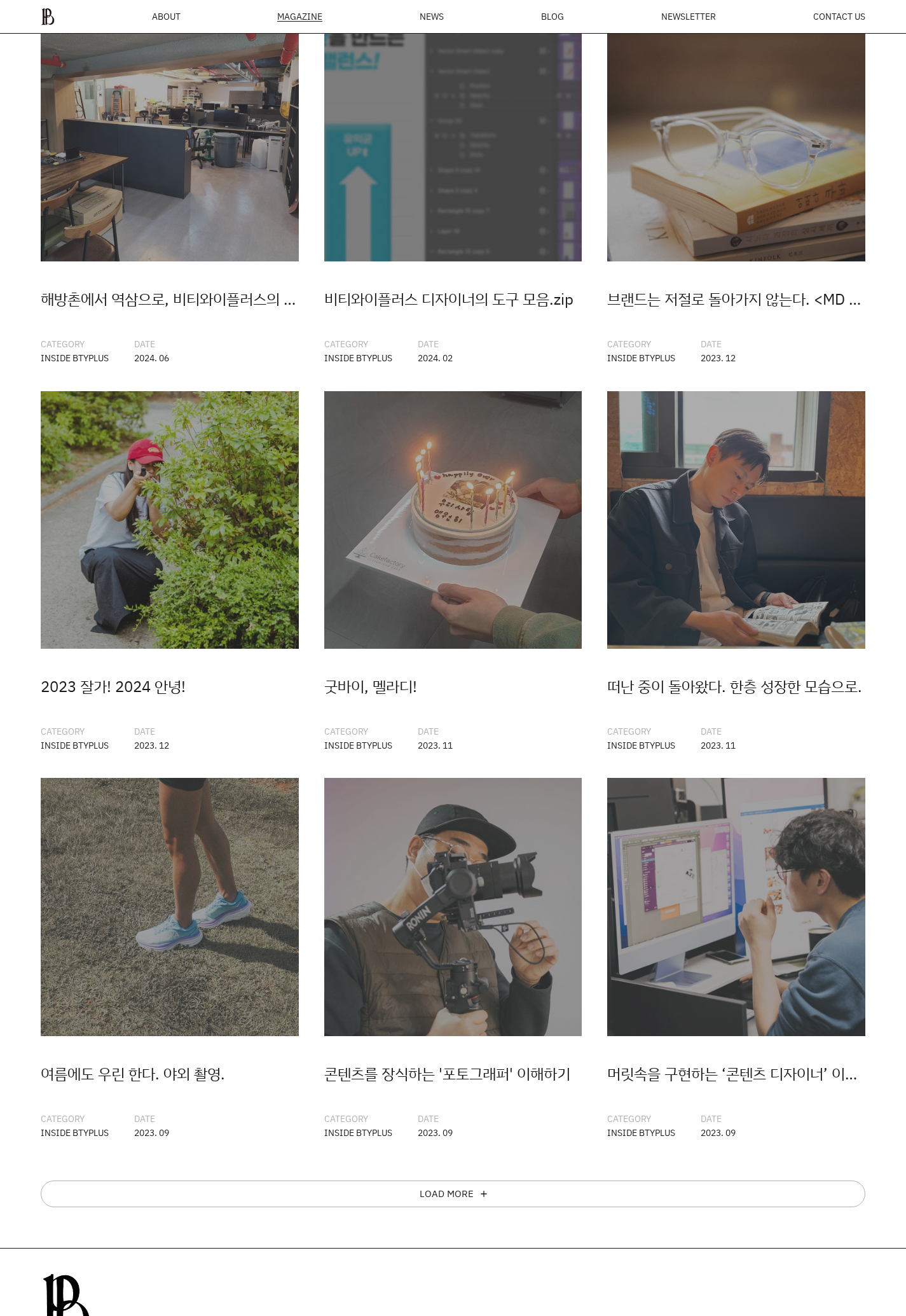
scroll to position [561, 0]
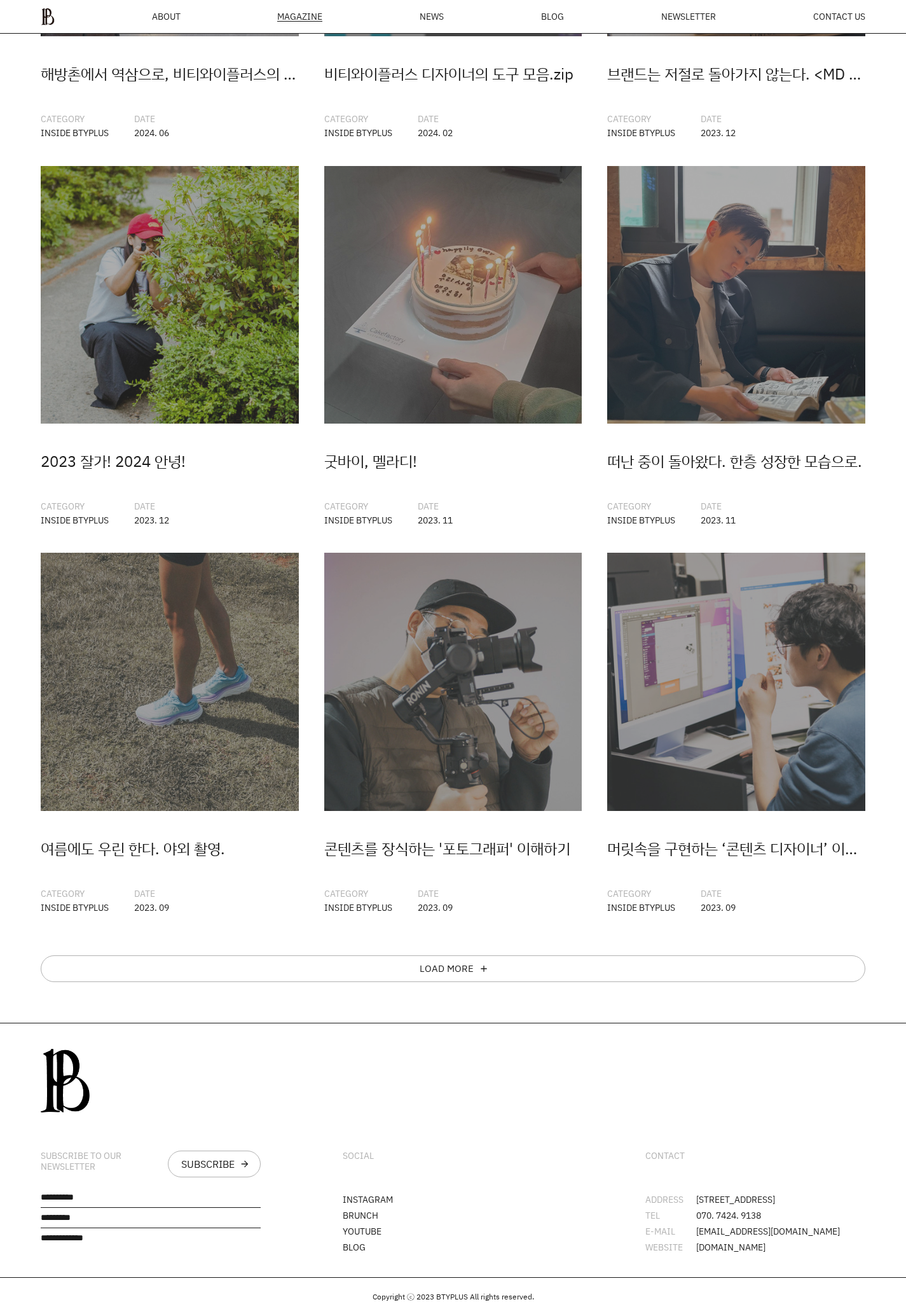
click at [448, 943] on div "해방촌에서 역삼으로, 비티와이플러스의 통산 4번째 이사 CATEGORY INSIDE BTYPLUS DATE 2024. 06 비티와이플러스 디자…" at bounding box center [453, 367] width 906 height 1178
click at [446, 955] on div "LOAD MORE add" at bounding box center [453, 968] width 825 height 27
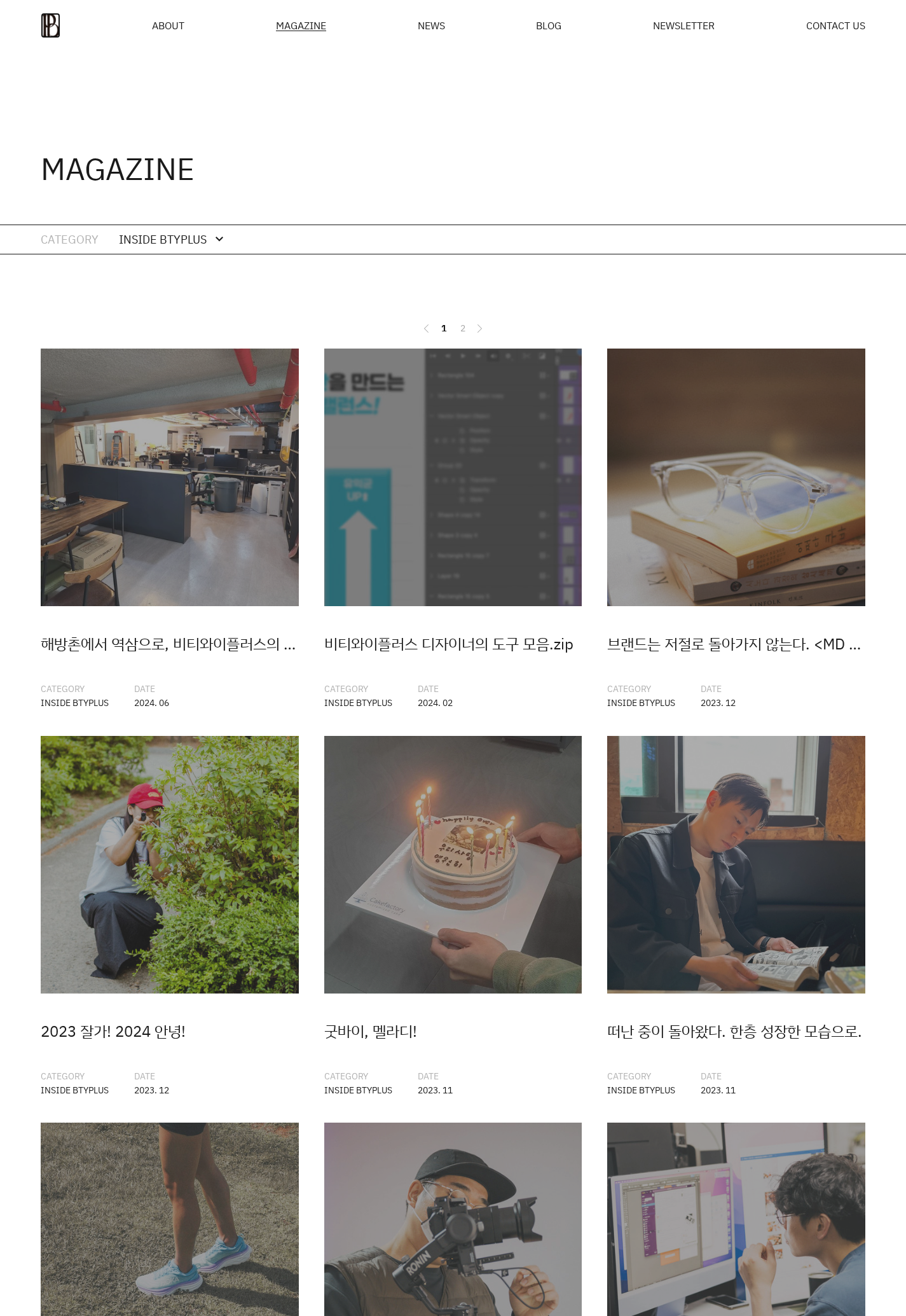
click at [51, 29] on img at bounding box center [50, 25] width 19 height 25
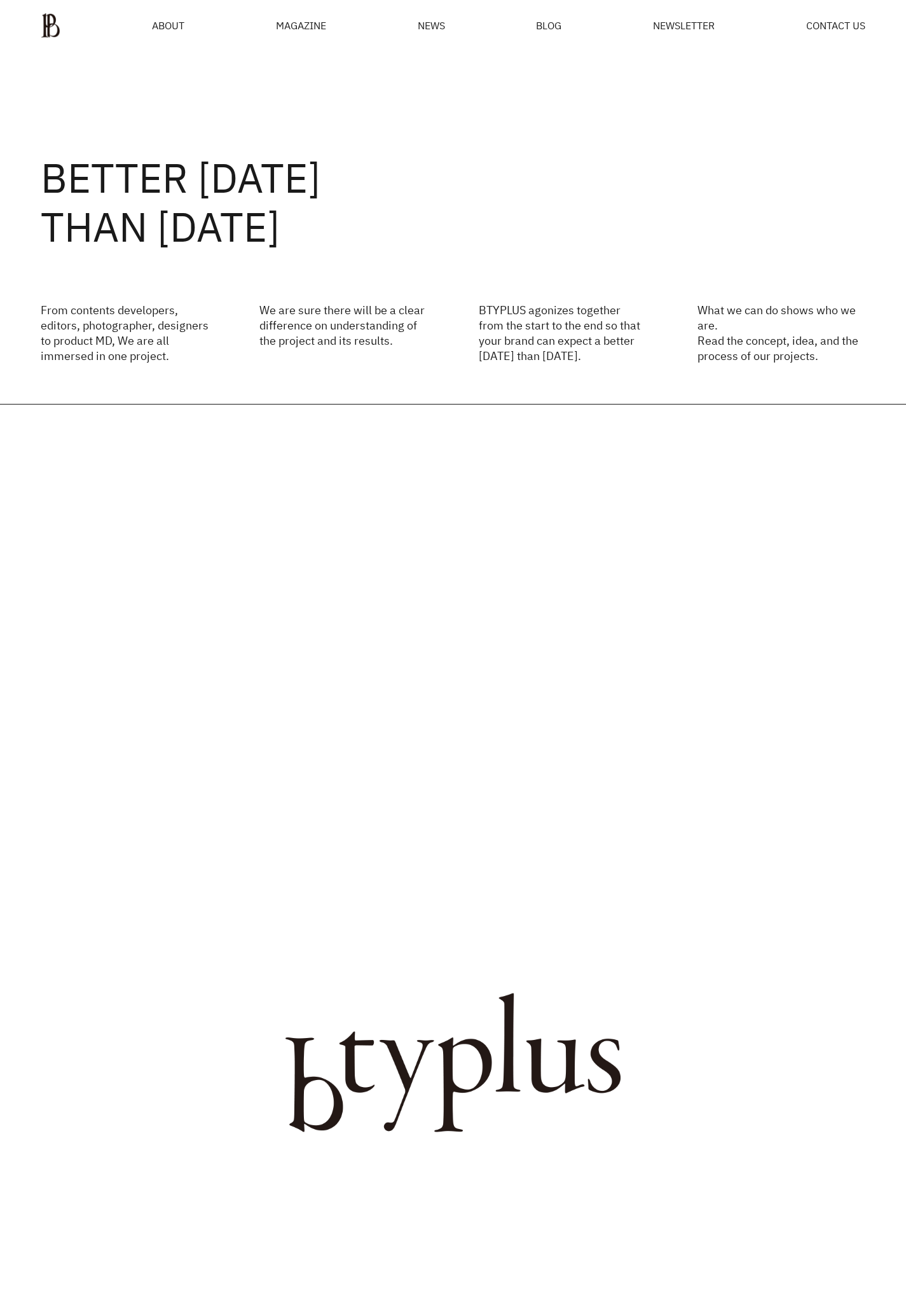
click at [311, 22] on div "MAGAZINE" at bounding box center [301, 25] width 50 height 10
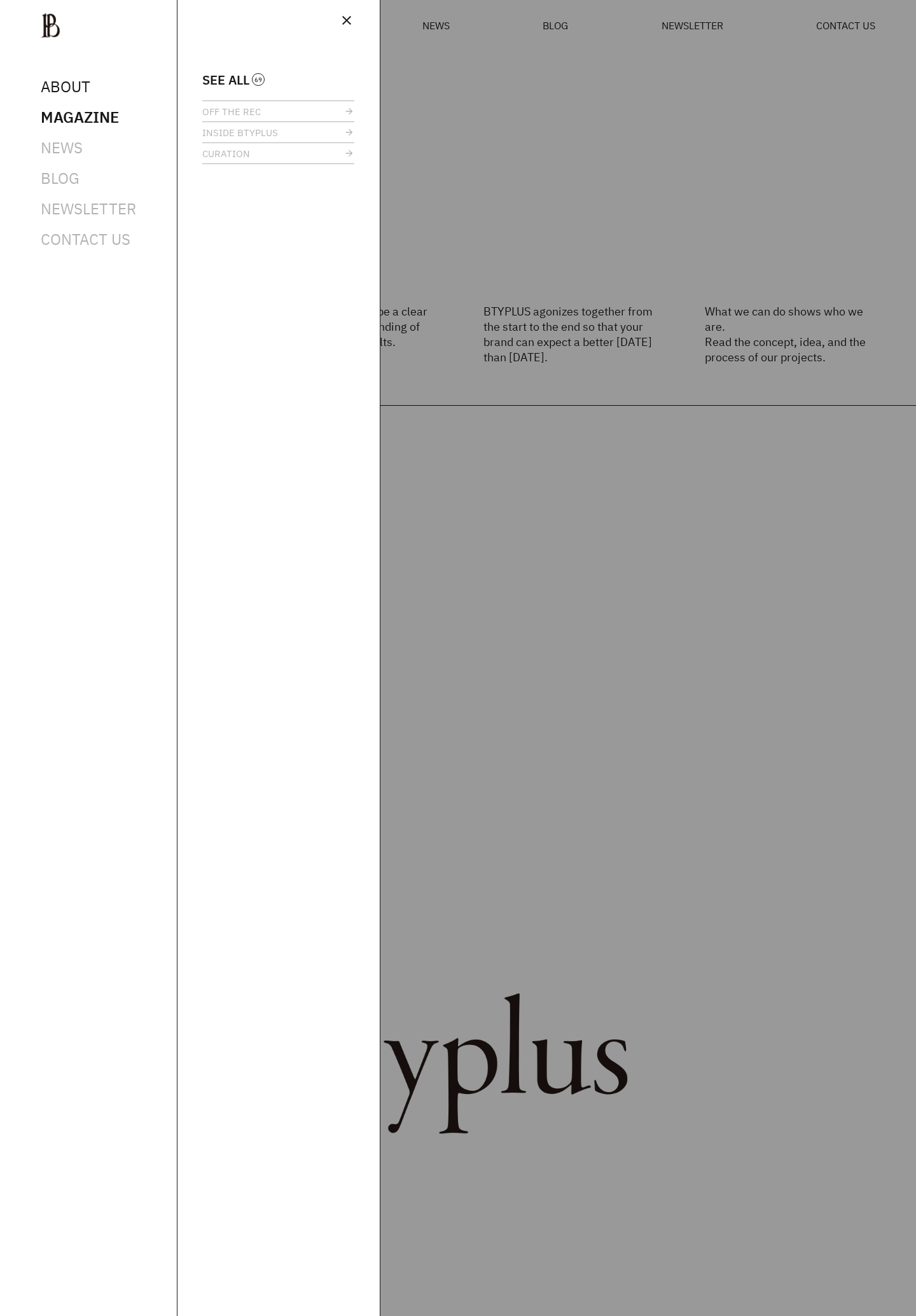
click at [87, 78] on span "ABOUT" at bounding box center [65, 87] width 50 height 20
click at [84, 83] on span "ABOUT" at bounding box center [65, 87] width 50 height 20
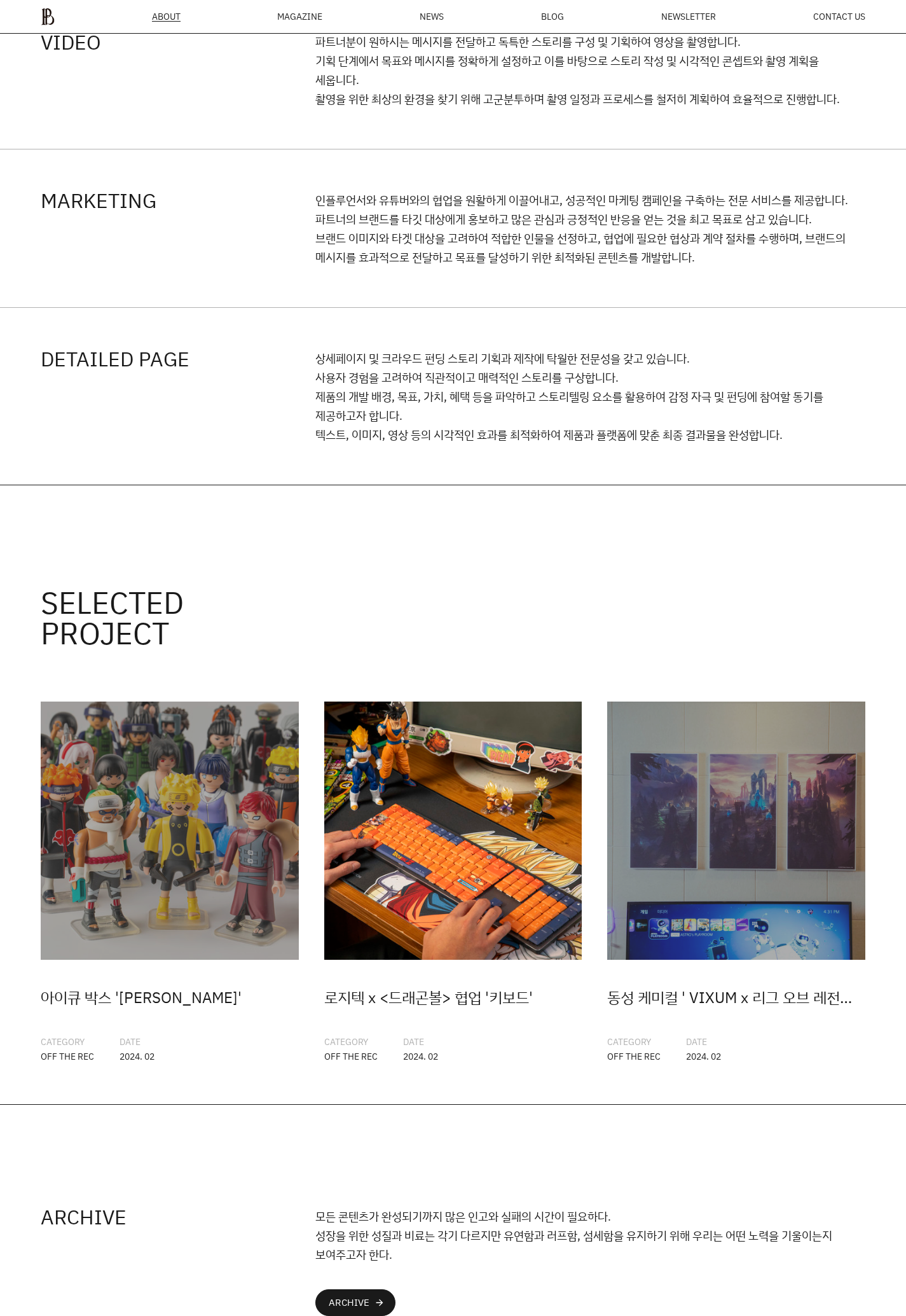
scroll to position [2095, 0]
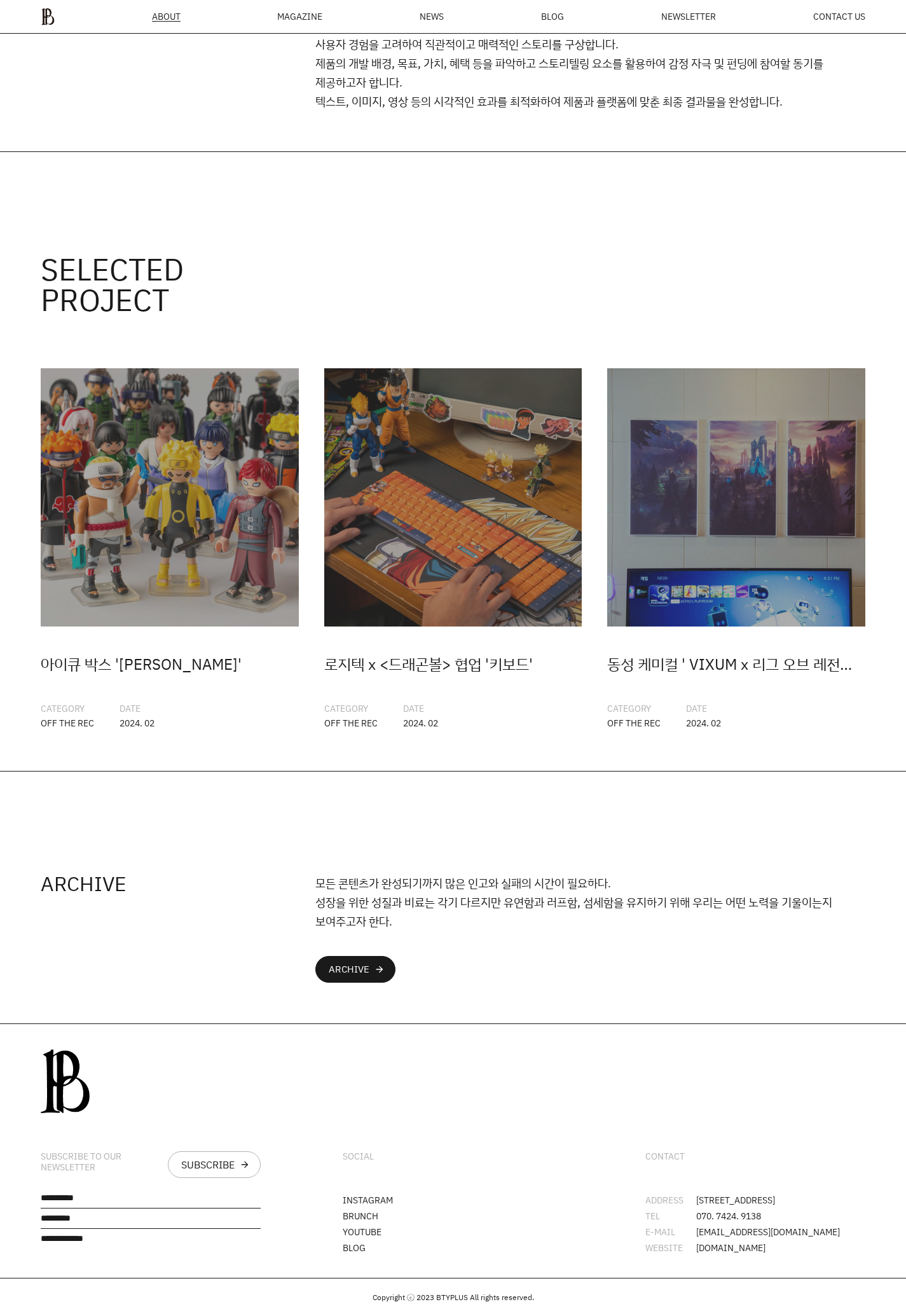
click at [368, 945] on div "모든 콘텐츠가 완성되기까지 많은 인고와 실패의 시간이 필요하다. 성장을 위한 성질과 비료는 각기 다르지만 유연함과 러프함, 섬세함을 유지하기 …" at bounding box center [590, 928] width 550 height 110
click at [369, 956] on link "ARCHIVE arrow_forward" at bounding box center [355, 969] width 80 height 27
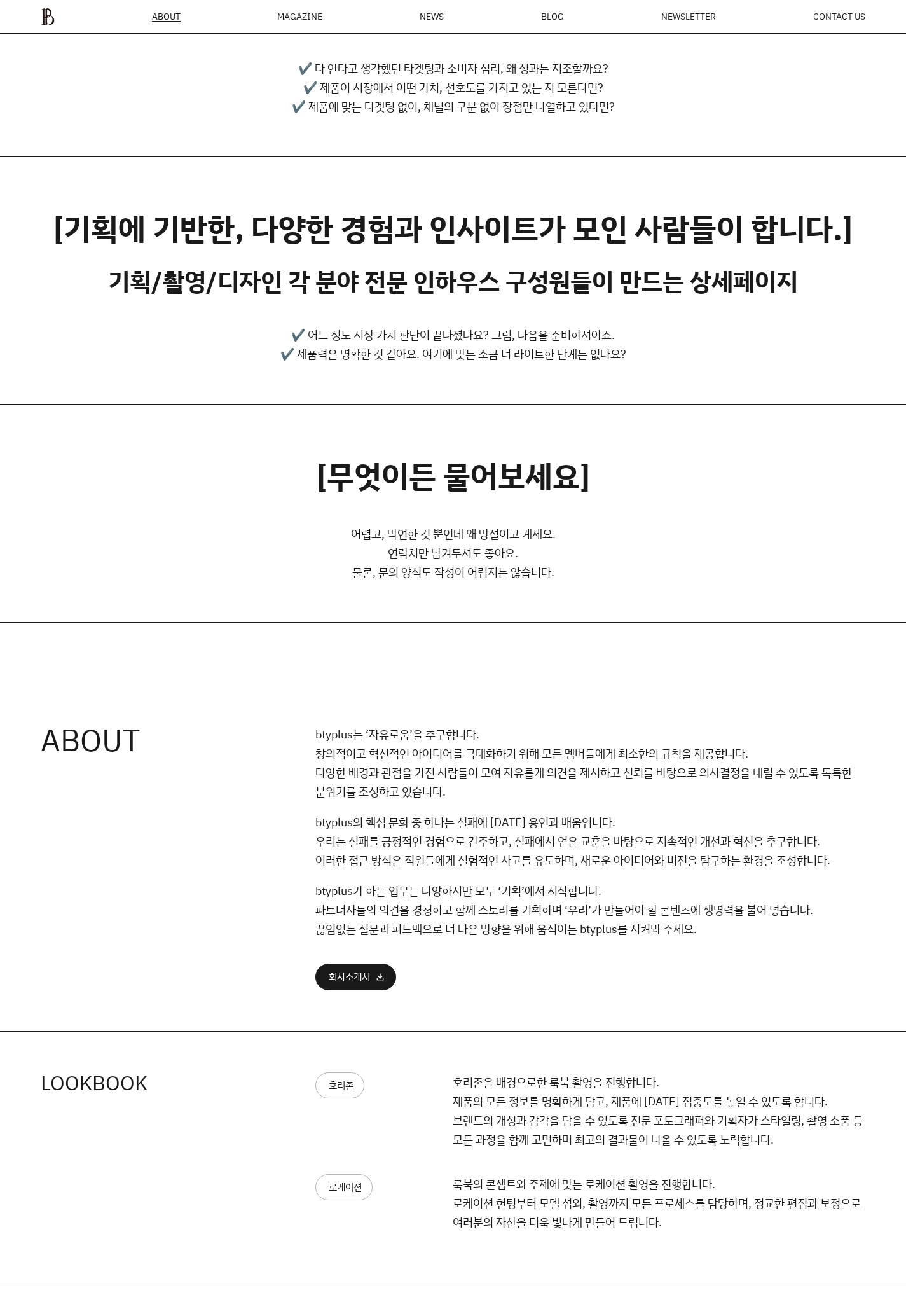
scroll to position [0, 0]
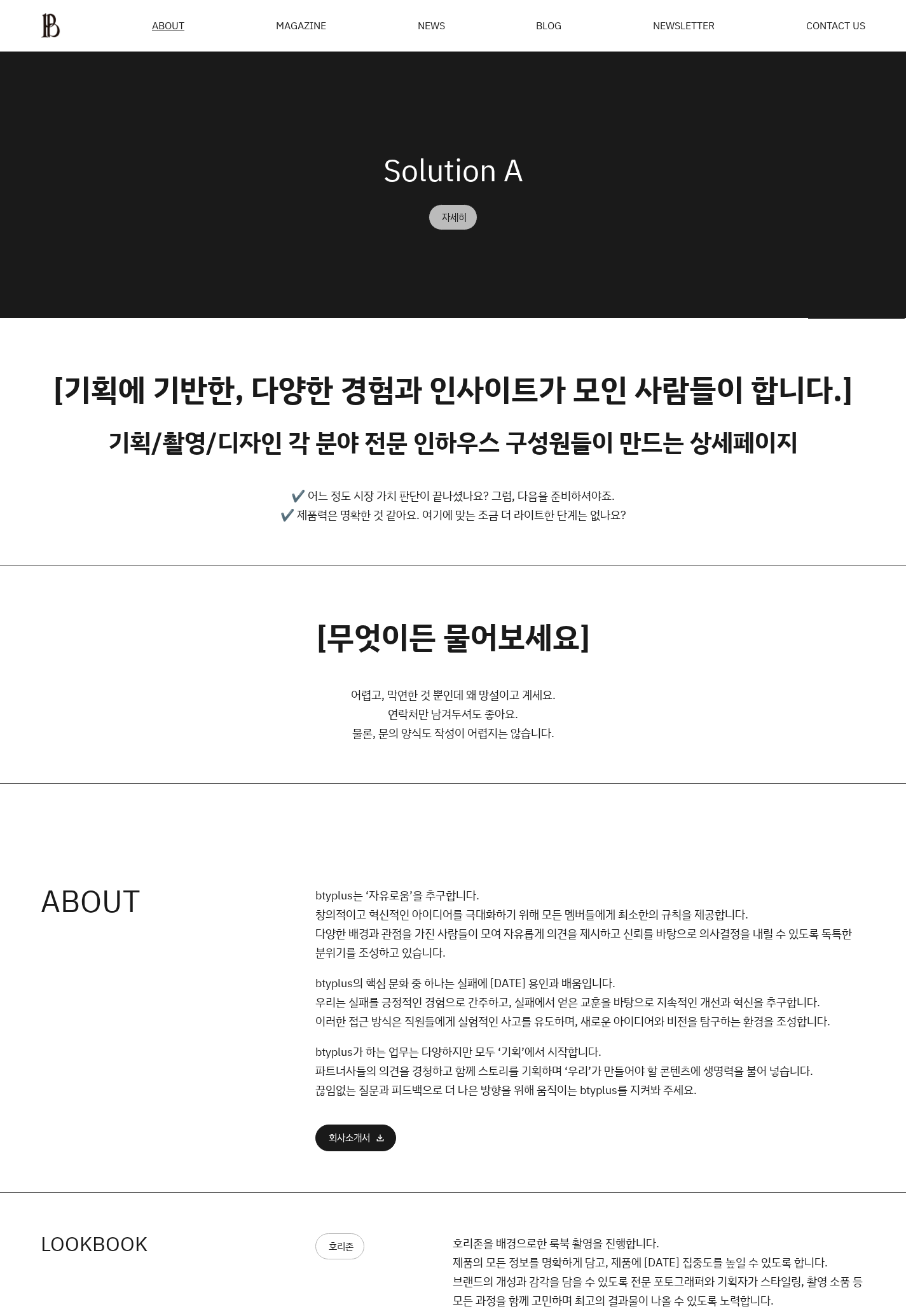
click at [447, 213] on div "자세히" at bounding box center [454, 217] width 25 height 9
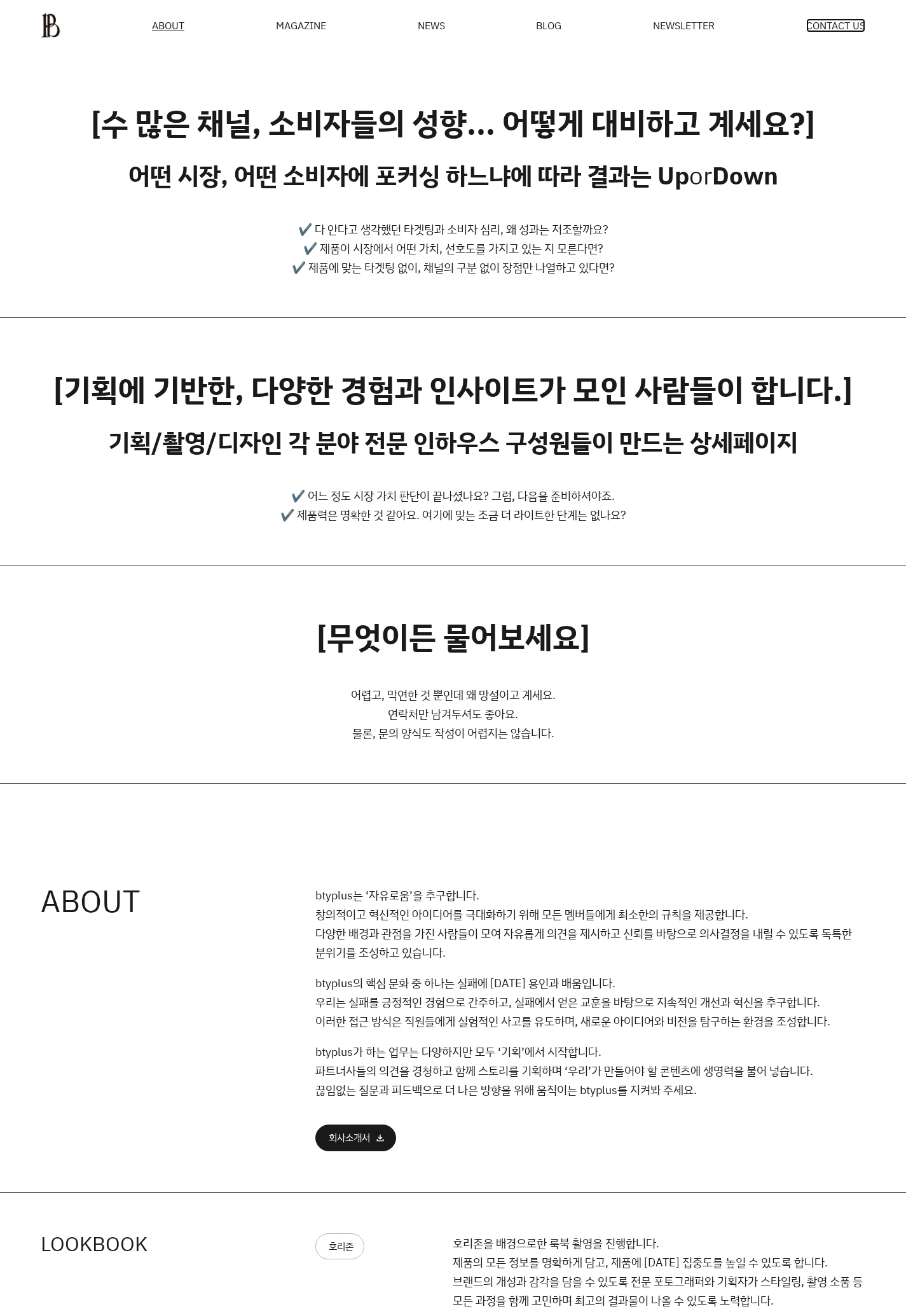
click at [814, 28] on span "CONTACT US" at bounding box center [835, 25] width 59 height 10
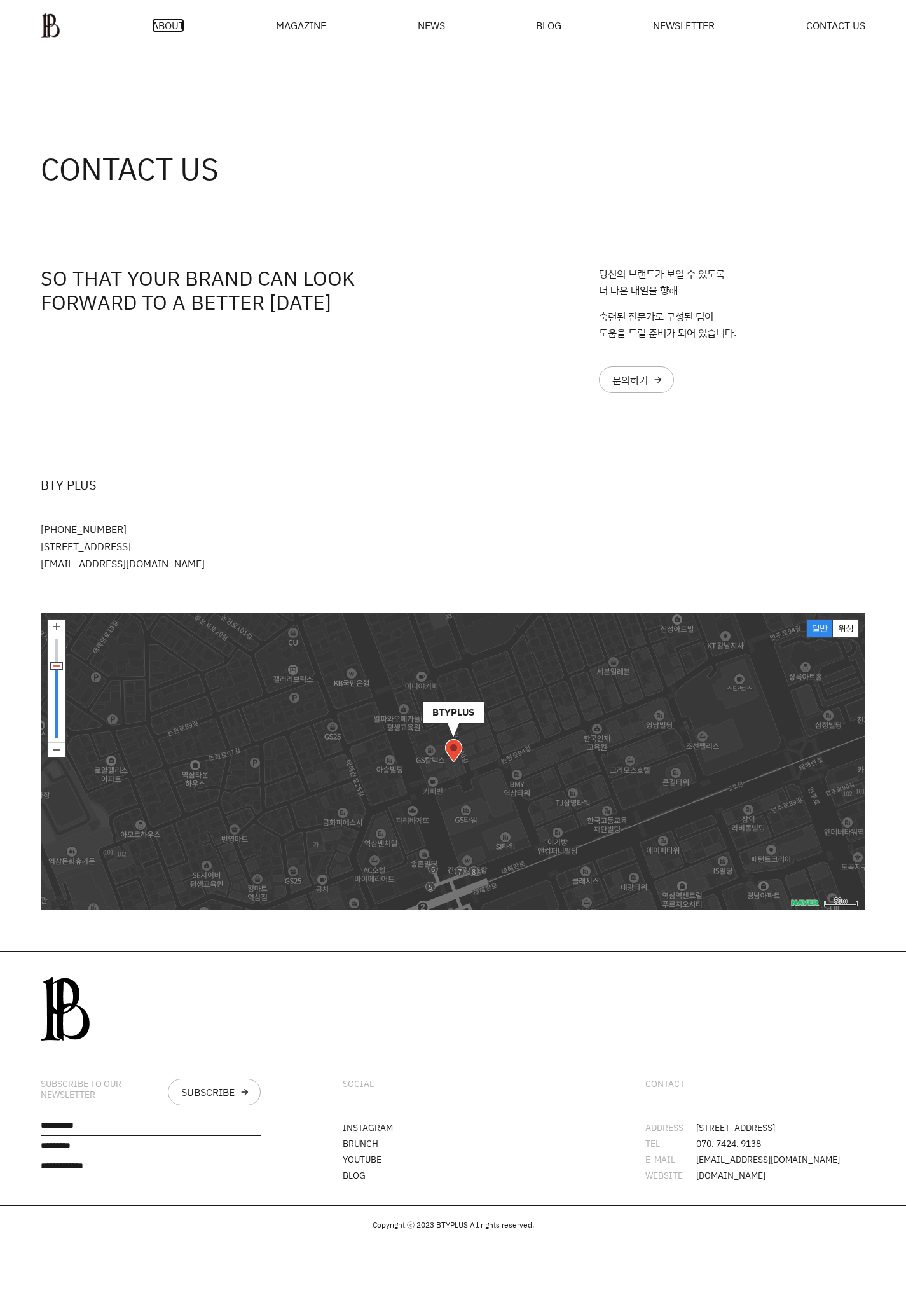
click at [182, 20] on span "ABOUT" at bounding box center [168, 25] width 32 height 10
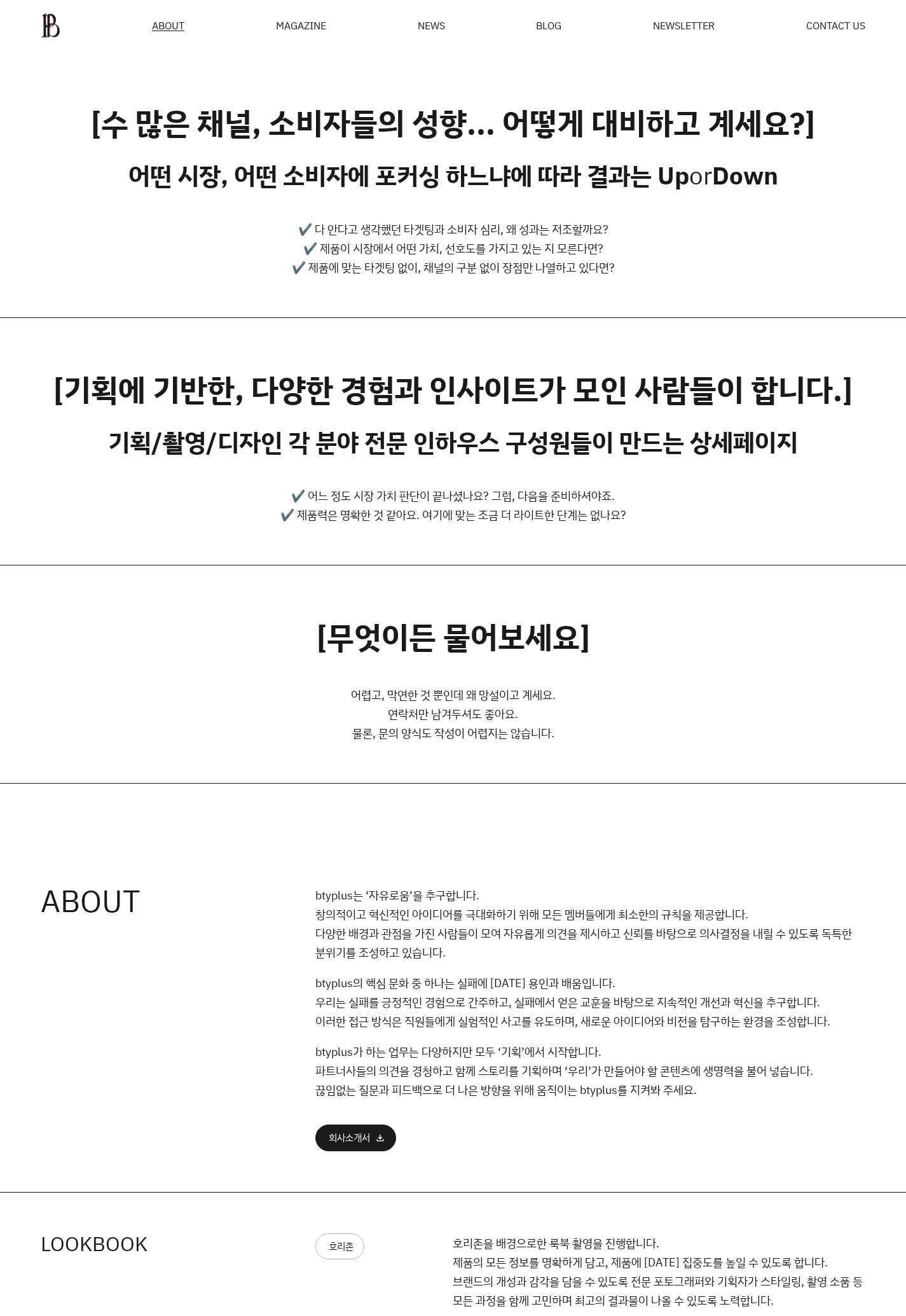
click at [303, 9] on div "ABOUT MAGAZINE SEE ALL OFF THE REC INSIDE BTYPLUS CURATION NEWS BLOG NEWSLETTER…" at bounding box center [453, 25] width 906 height 51
click at [300, 15] on ul "ABOUT MAGAZINE SEE ALL OFF THE REC INSIDE BTYPLUS CURATION NEWS BLOG NEWSLETTER…" at bounding box center [453, 25] width 825 height 25
click at [314, 26] on div "MAGAZINE" at bounding box center [301, 25] width 50 height 10
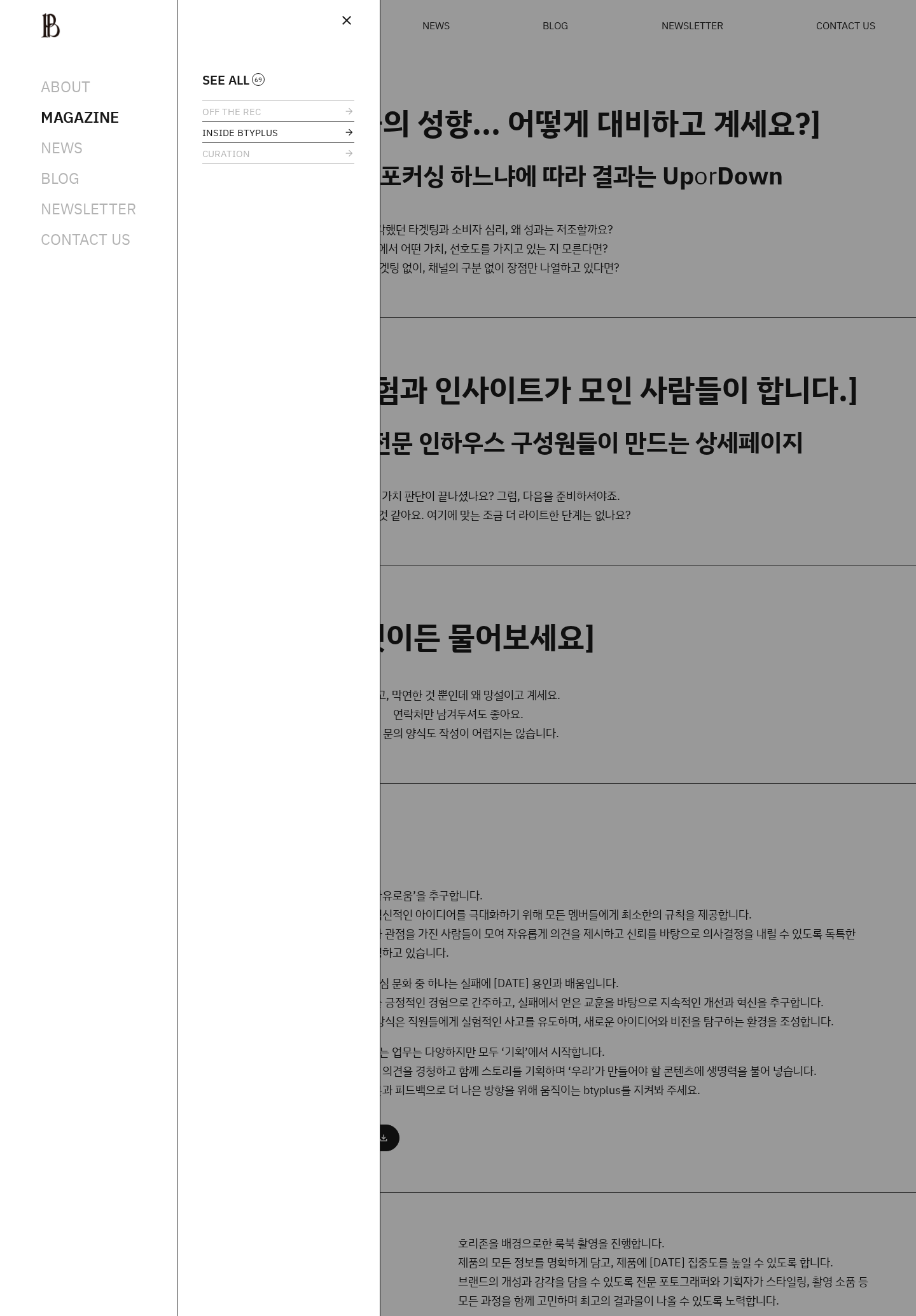
click at [249, 132] on span "INSIDE BTYPLUS" at bounding box center [239, 132] width 76 height 9
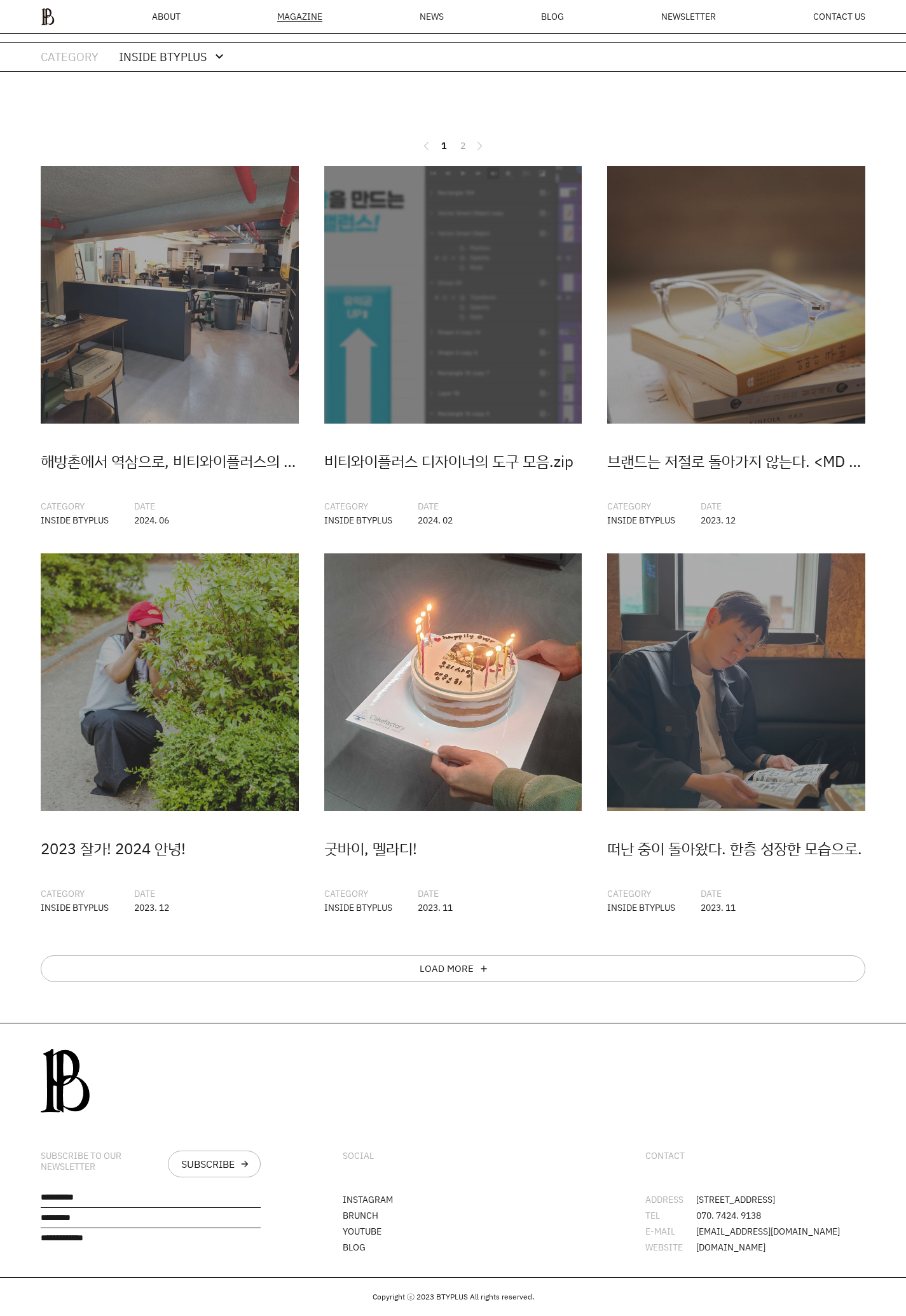
scroll to position [174, 0]
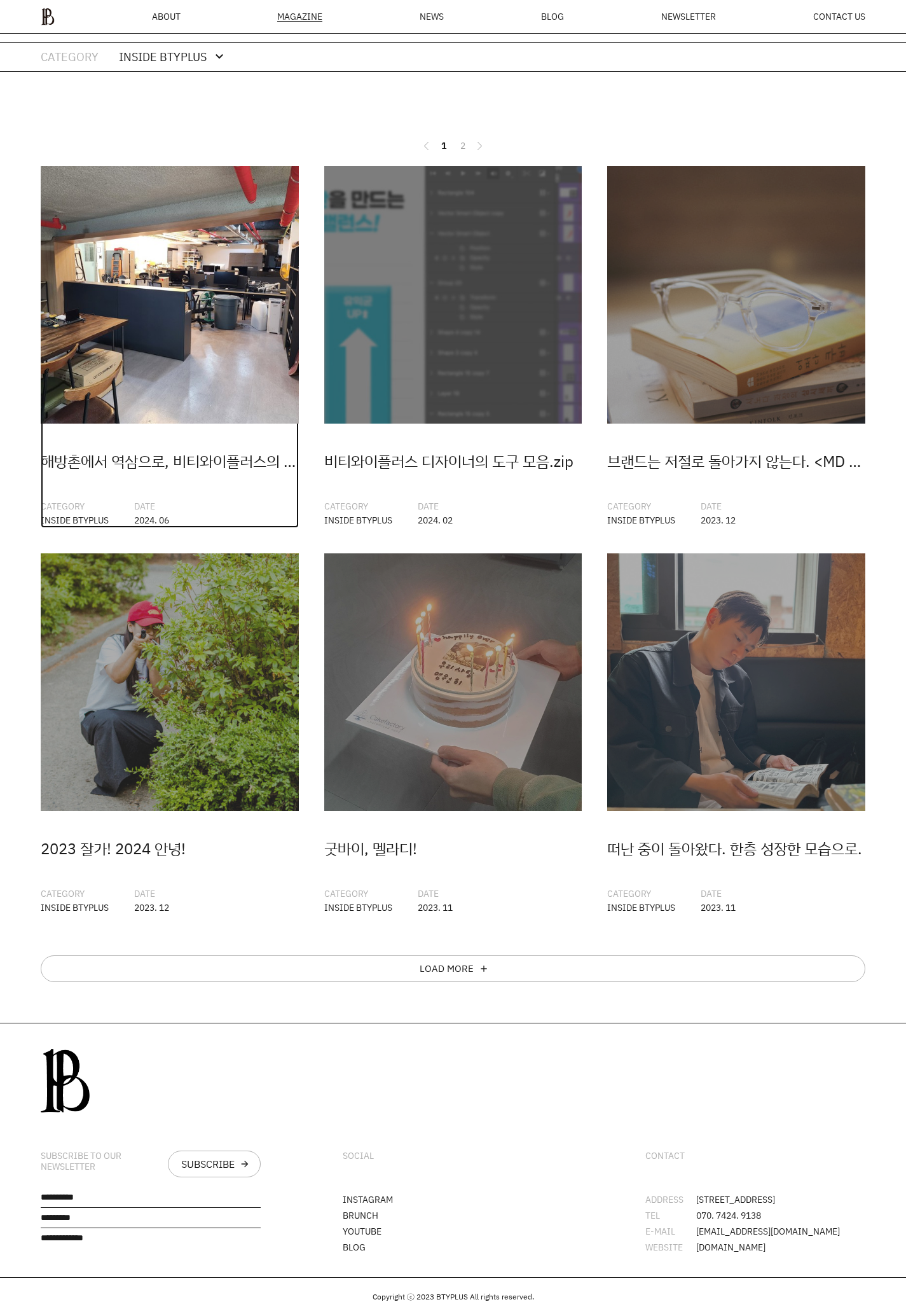
click at [134, 330] on img at bounding box center [169, 295] width 258 height 258
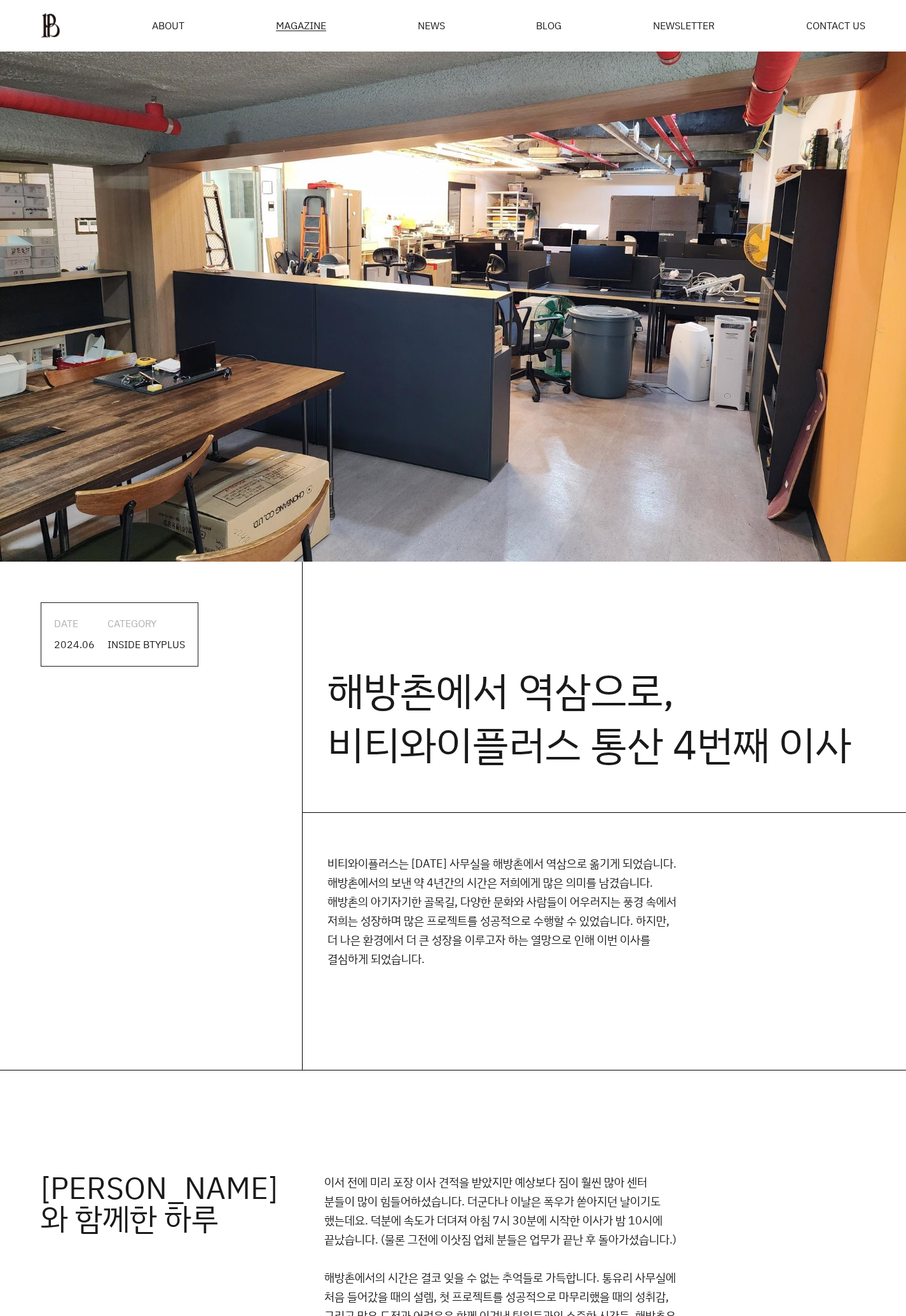
click at [66, 14] on ul "ABOUT MAGAZINE SEE ALL OFF THE REC INSIDE BTYPLUS CURATION NEWS BLOG NEWSLETTER…" at bounding box center [453, 25] width 825 height 25
click at [61, 14] on ul "ABOUT MAGAZINE SEE ALL OFF THE REC INSIDE BTYPLUS CURATION NEWS BLOG NEWSLETTER…" at bounding box center [453, 25] width 825 height 25
click at [53, 17] on img at bounding box center [50, 25] width 19 height 25
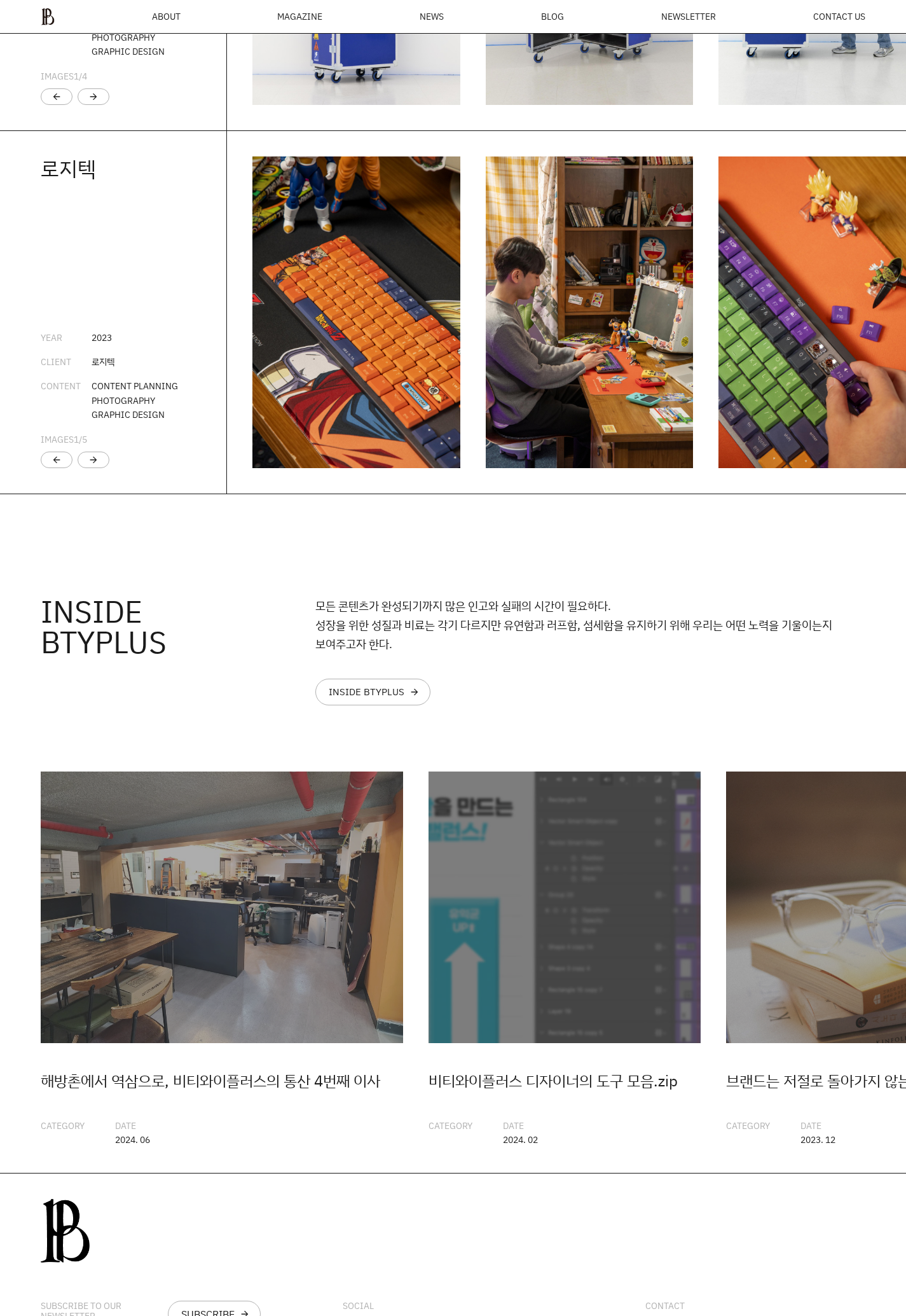
scroll to position [3134, 0]
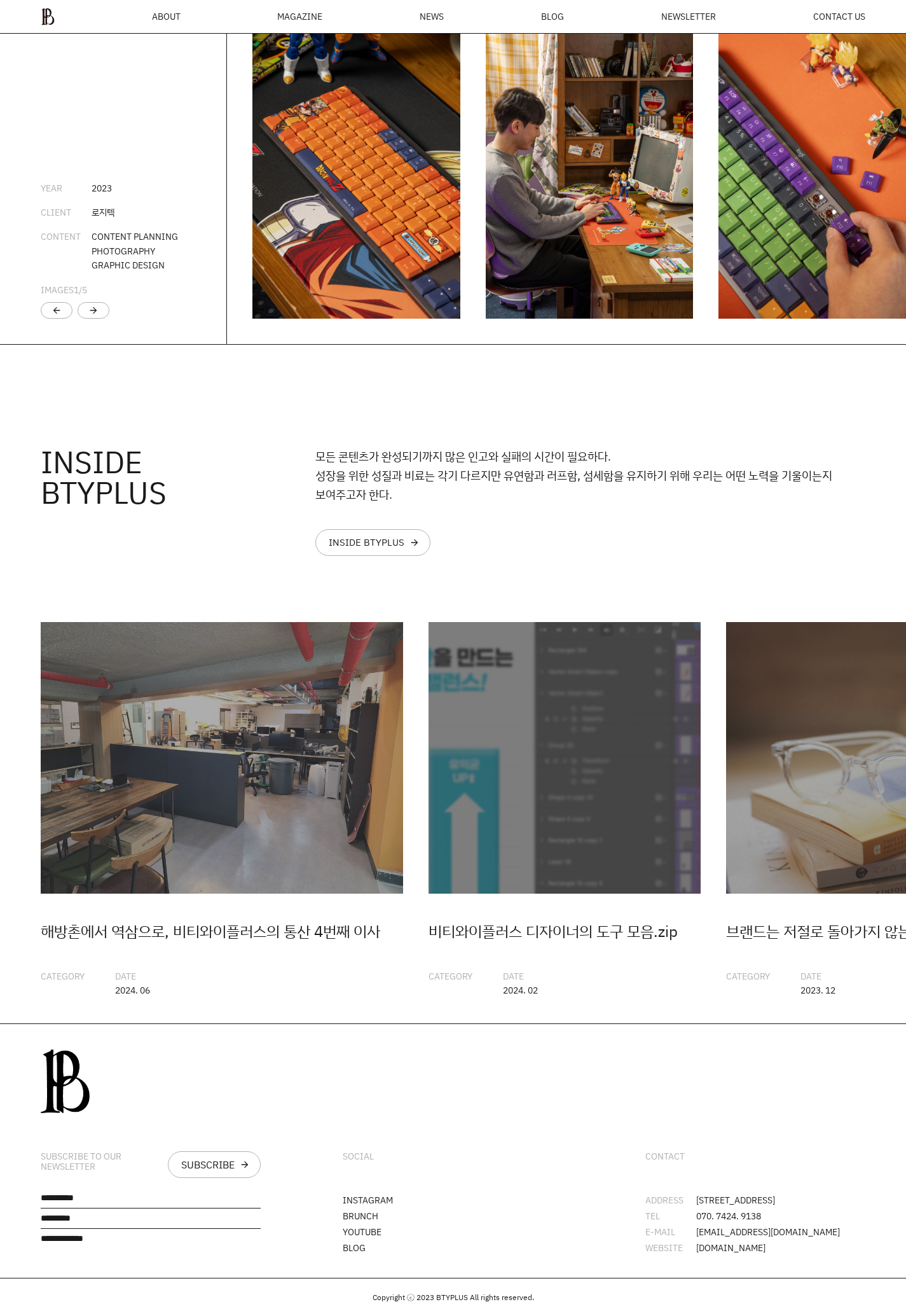
click at [660, 502] on div "모든 콘텐츠가 완성되기까지 많은 인고와 실패의 시간이 필요하다. 성장을 위한 성질과 비료는 각기 다르지만 유연함과 러프함, 섬세함을 유지하기 …" at bounding box center [590, 501] width 550 height 110
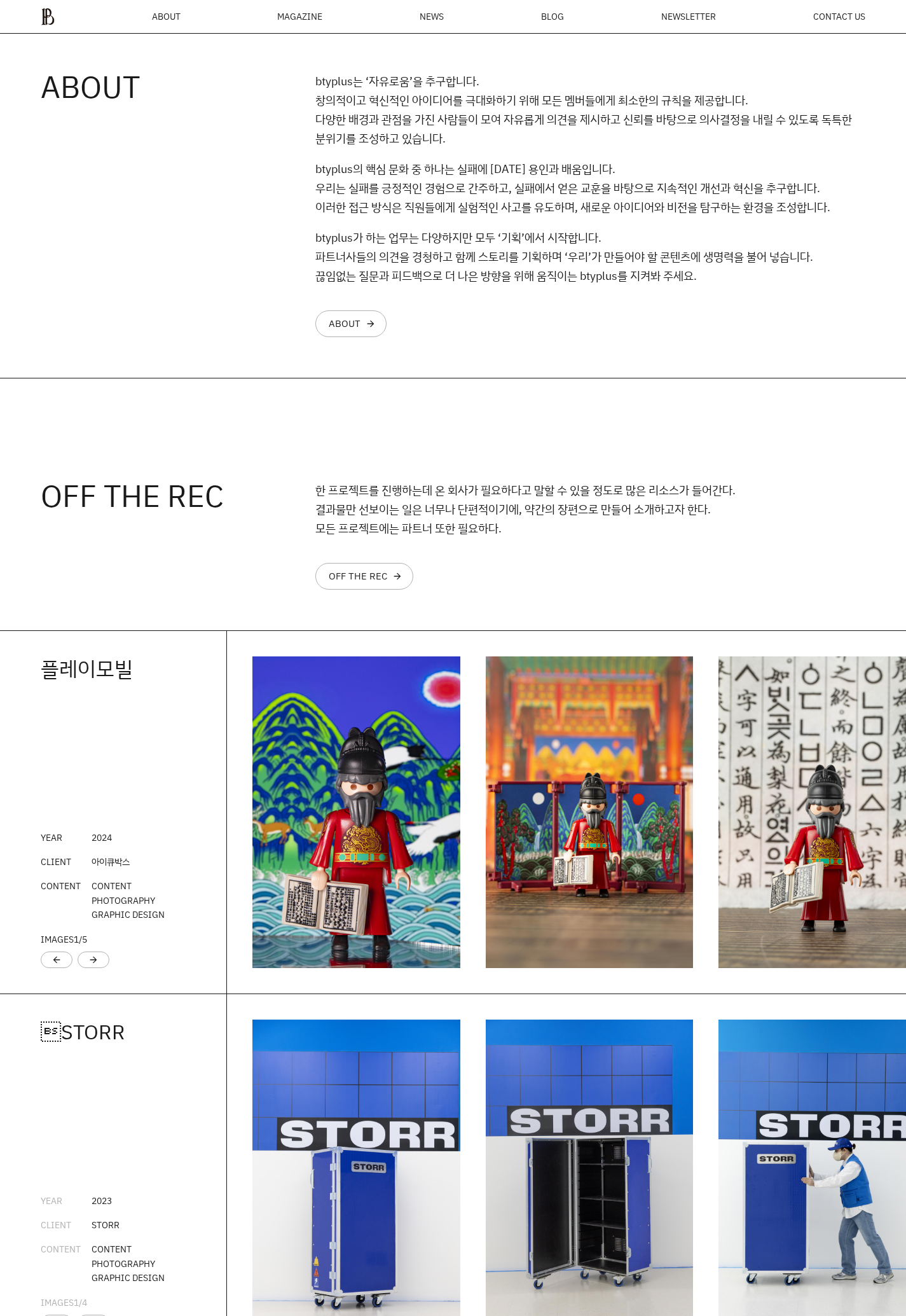
scroll to position [1780, 0]
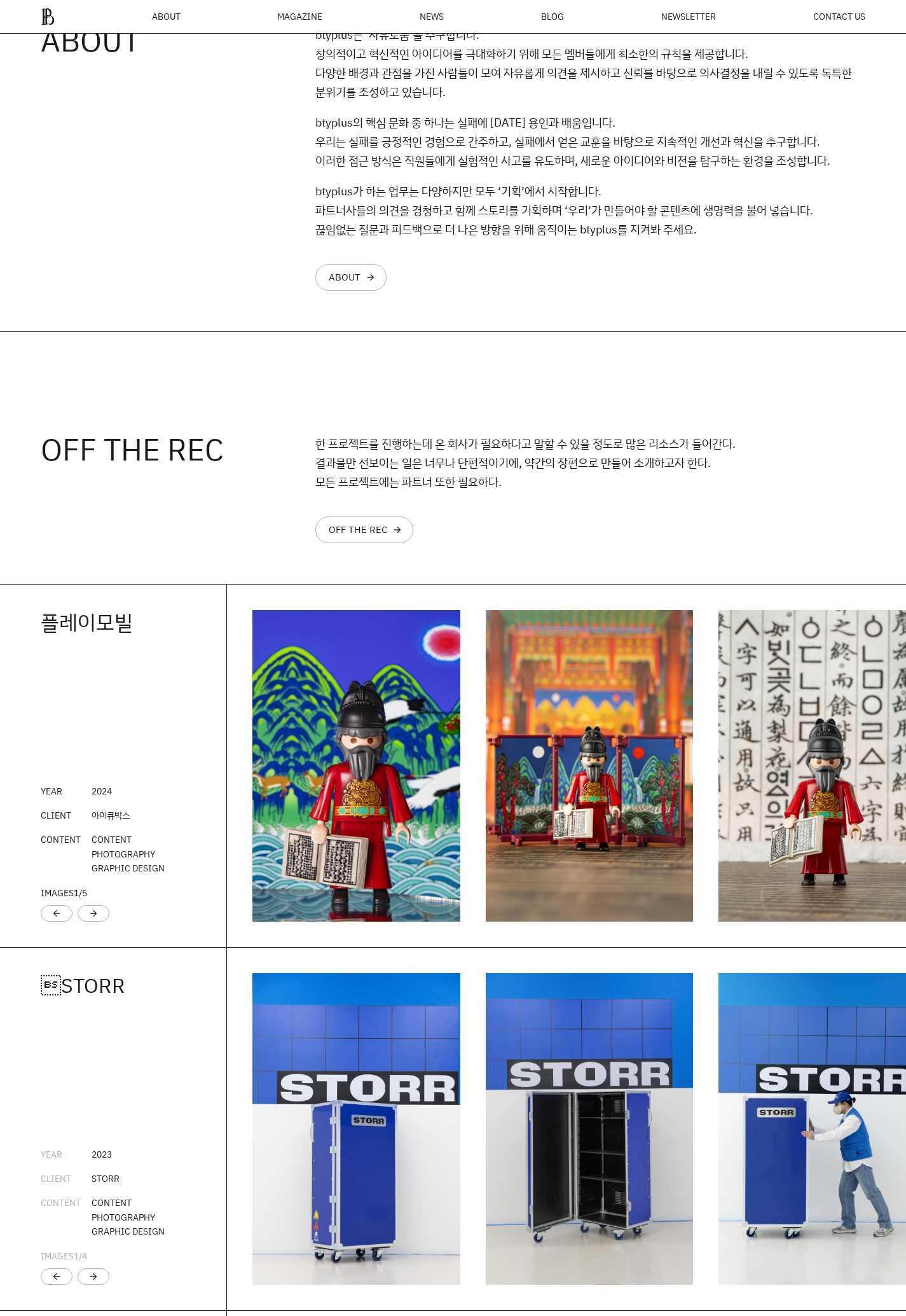
click at [92, 418] on div "OFF THE REC 한 프로젝트를 진행하는데 온 회사가 필요하다고 말할 수 있을 정도로 많은 리소스가 들어간다. 결과물만 선보이는 일은 너무…" at bounding box center [453, 457] width 906 height 252
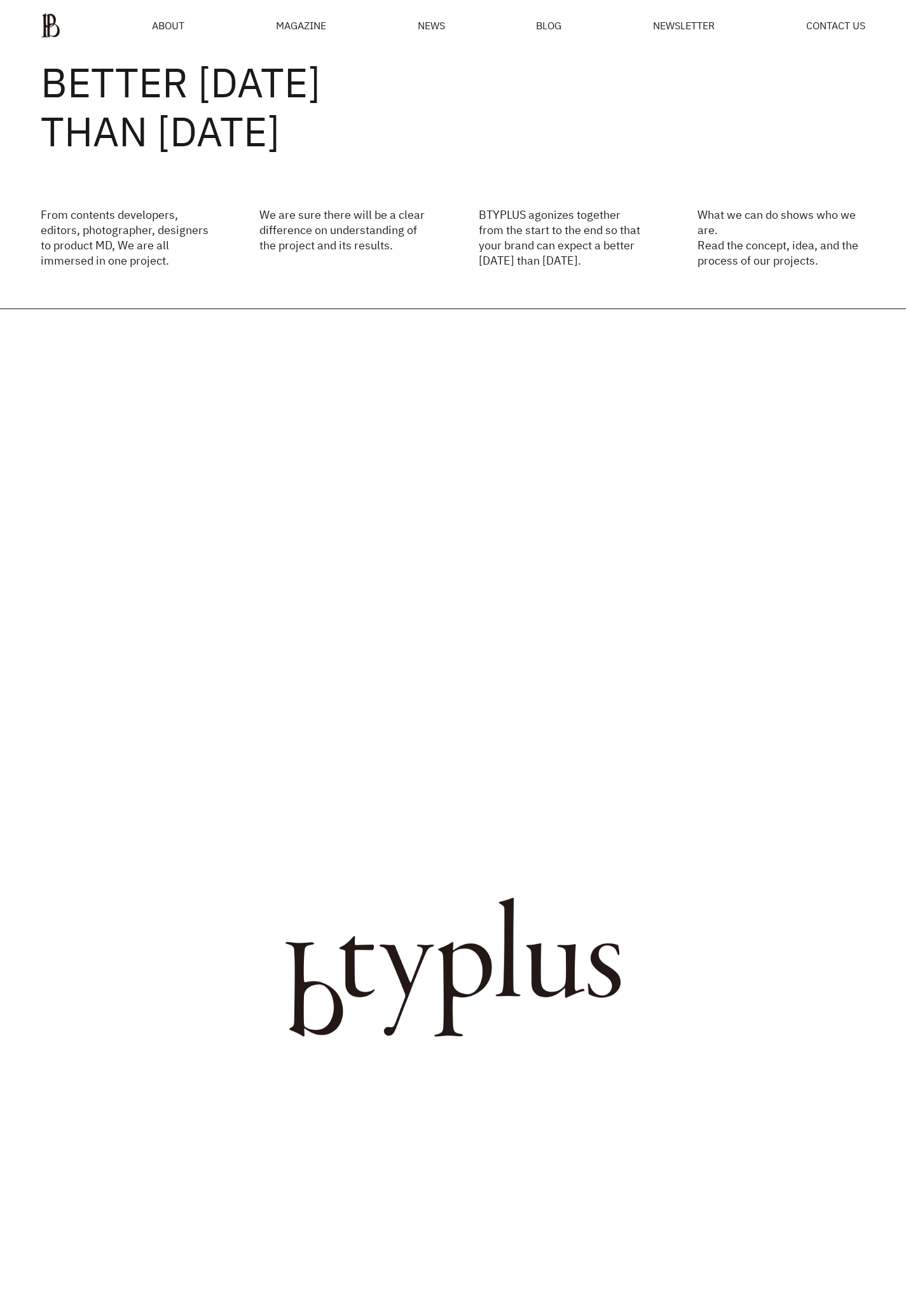
scroll to position [0, 0]
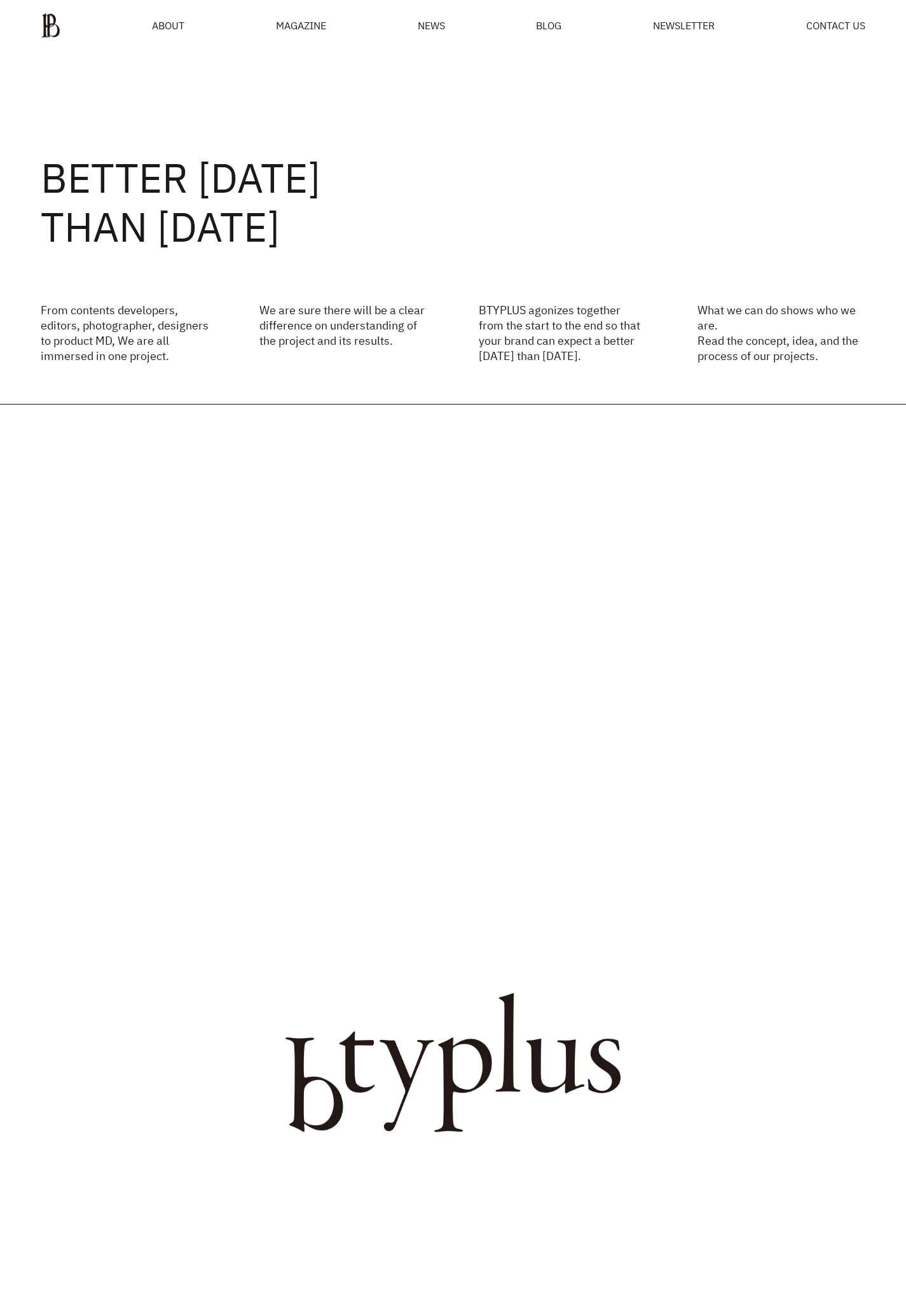
click at [297, 27] on div "MAGAZINE" at bounding box center [301, 25] width 50 height 10
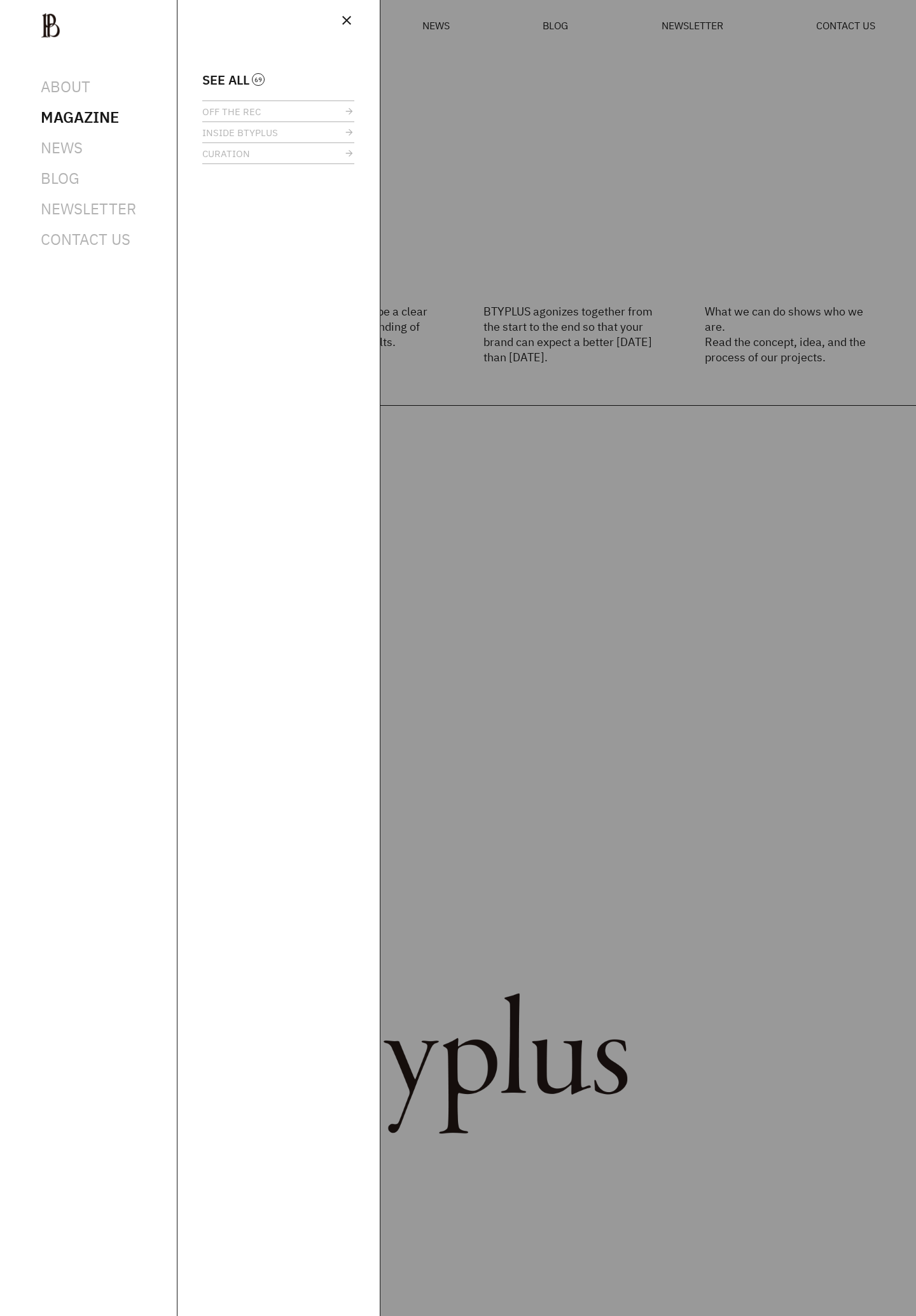
click at [348, 20] on span "close" at bounding box center [346, 20] width 15 height 15
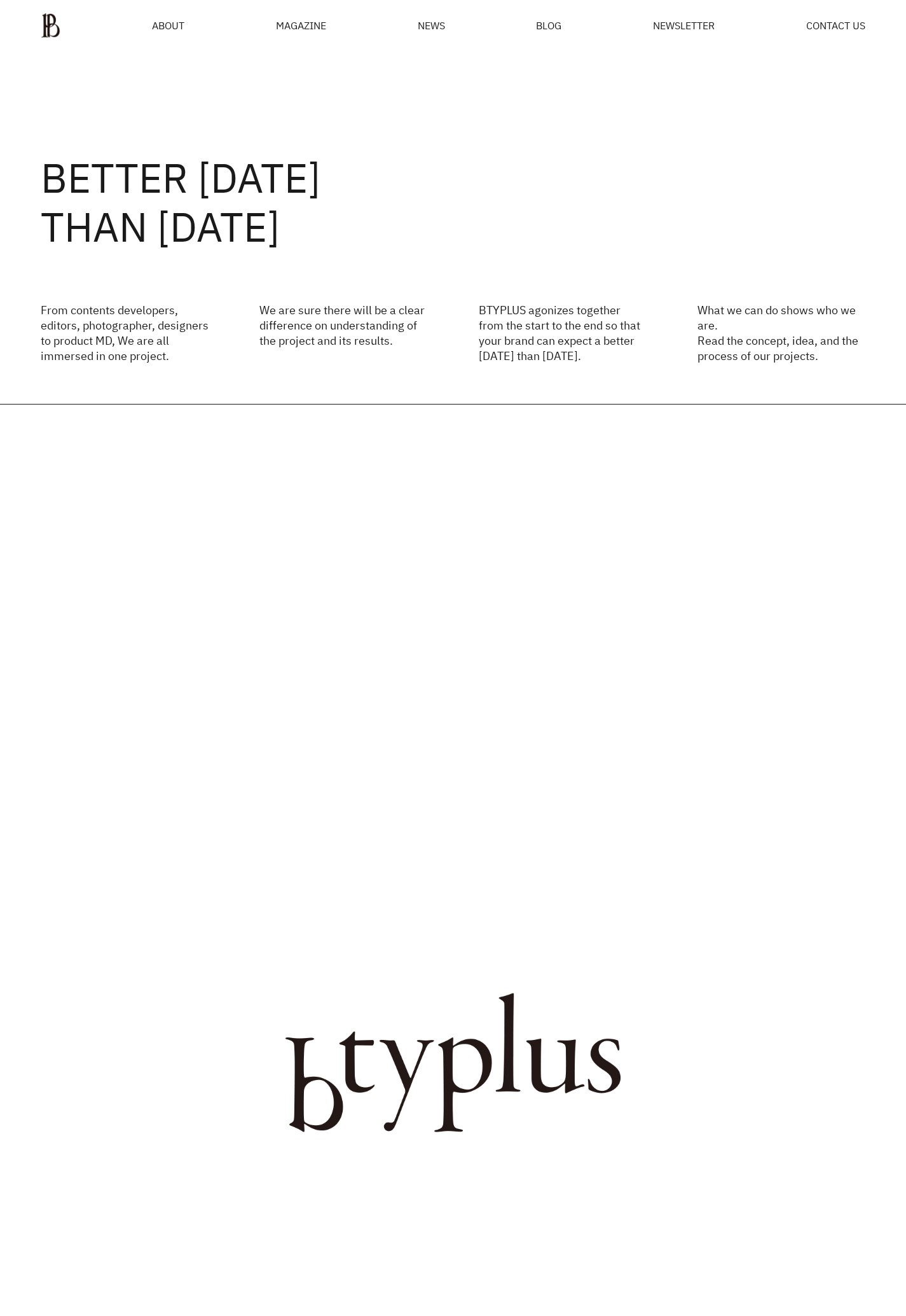
drag, startPoint x: 525, startPoint y: 655, endPoint x: 56, endPoint y: 553, distance: 480.0
click at [525, 655] on img at bounding box center [453, 1062] width 906 height 1316
click at [177, 20] on span "ABOUT" at bounding box center [168, 25] width 32 height 10
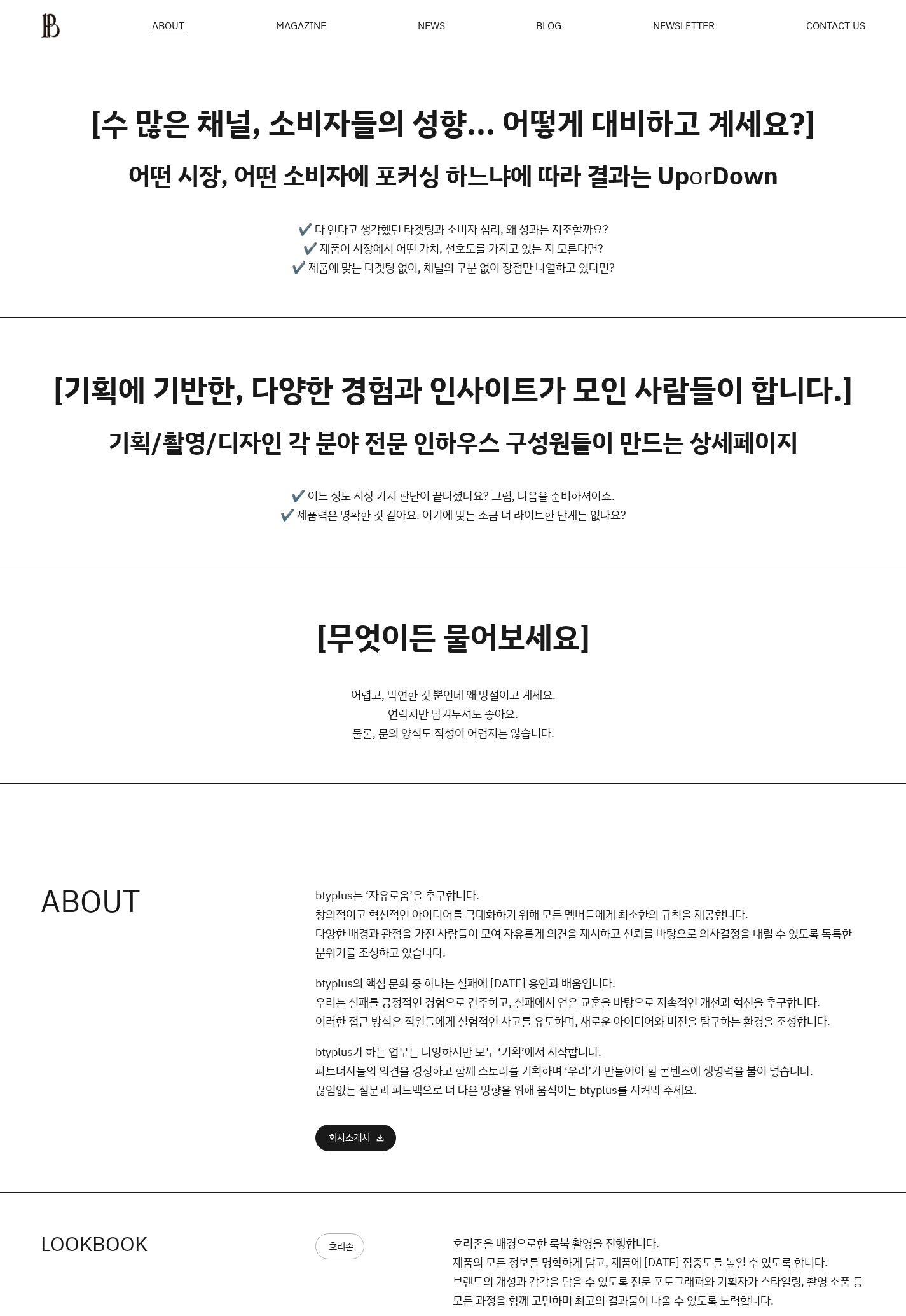
click at [836, 33] on ul "ABOUT MAGAZINE SEE ALL OFF THE REC INSIDE BTYPLUS CURATION NEWS BLOG NEWSLETTER…" at bounding box center [453, 25] width 825 height 25
click at [834, 24] on span "CONTACT US" at bounding box center [835, 25] width 59 height 10
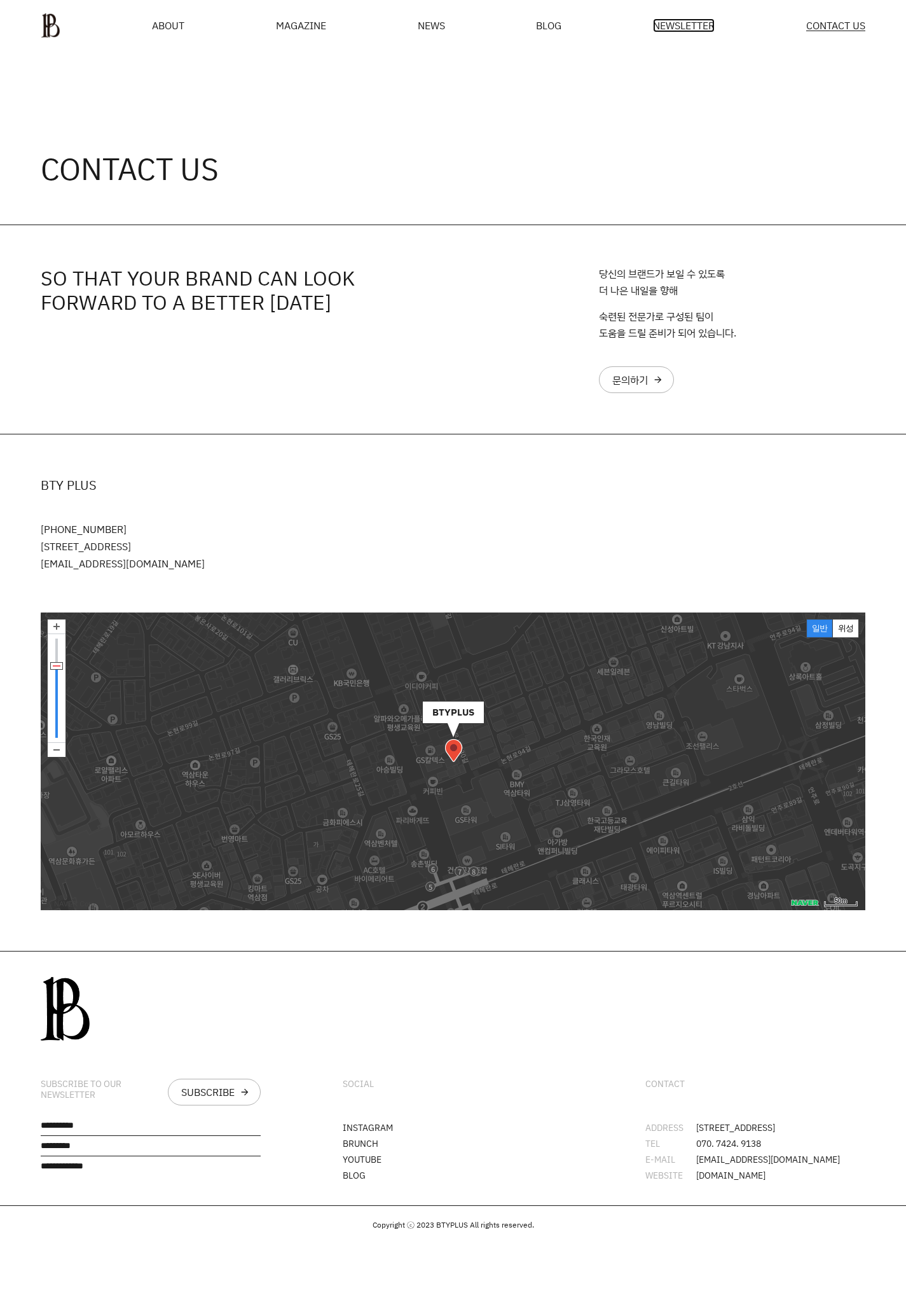
click at [678, 25] on span "NEWSLETTER" at bounding box center [684, 25] width 62 height 10
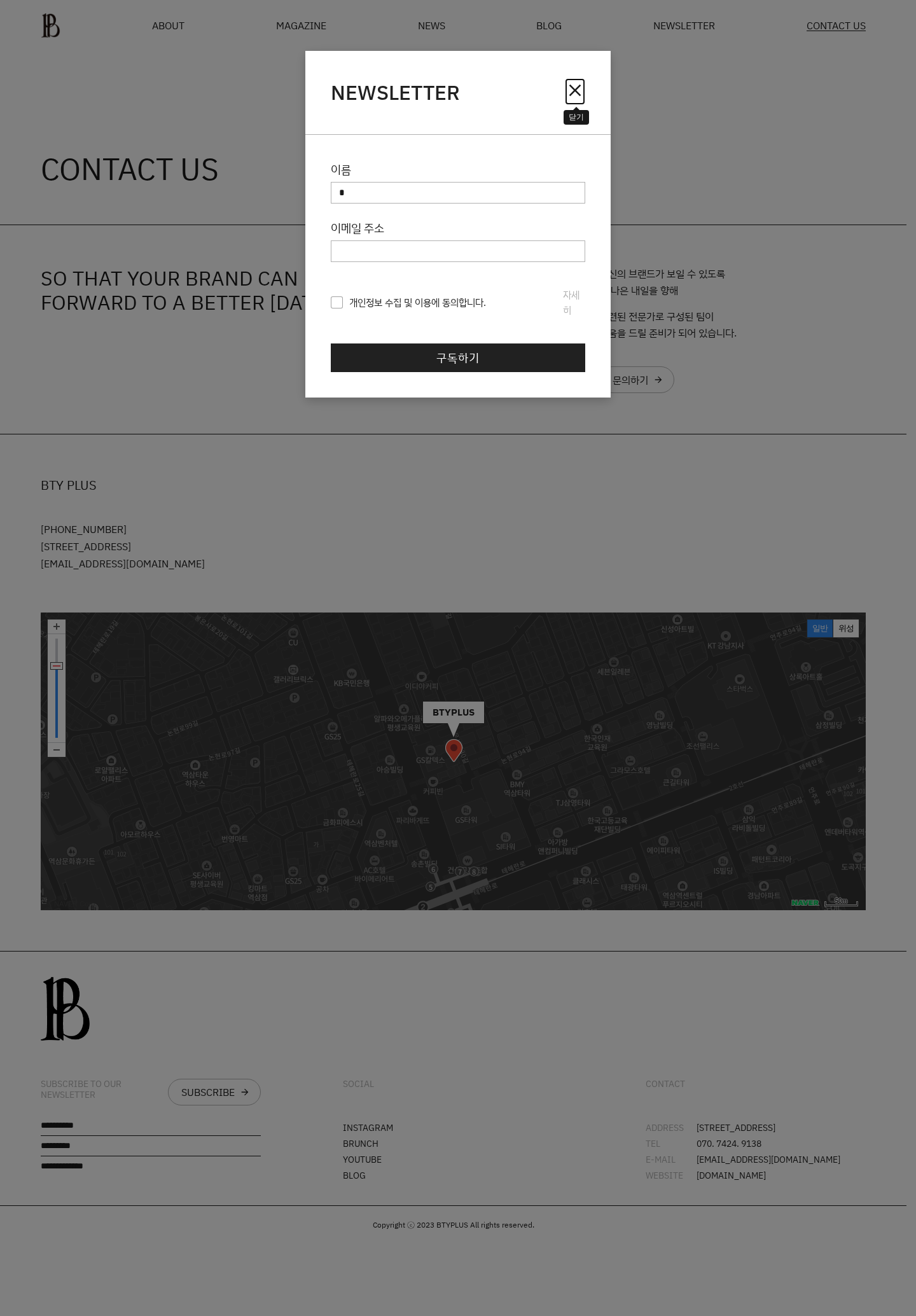
click at [576, 89] on span "close" at bounding box center [575, 90] width 20 height 20
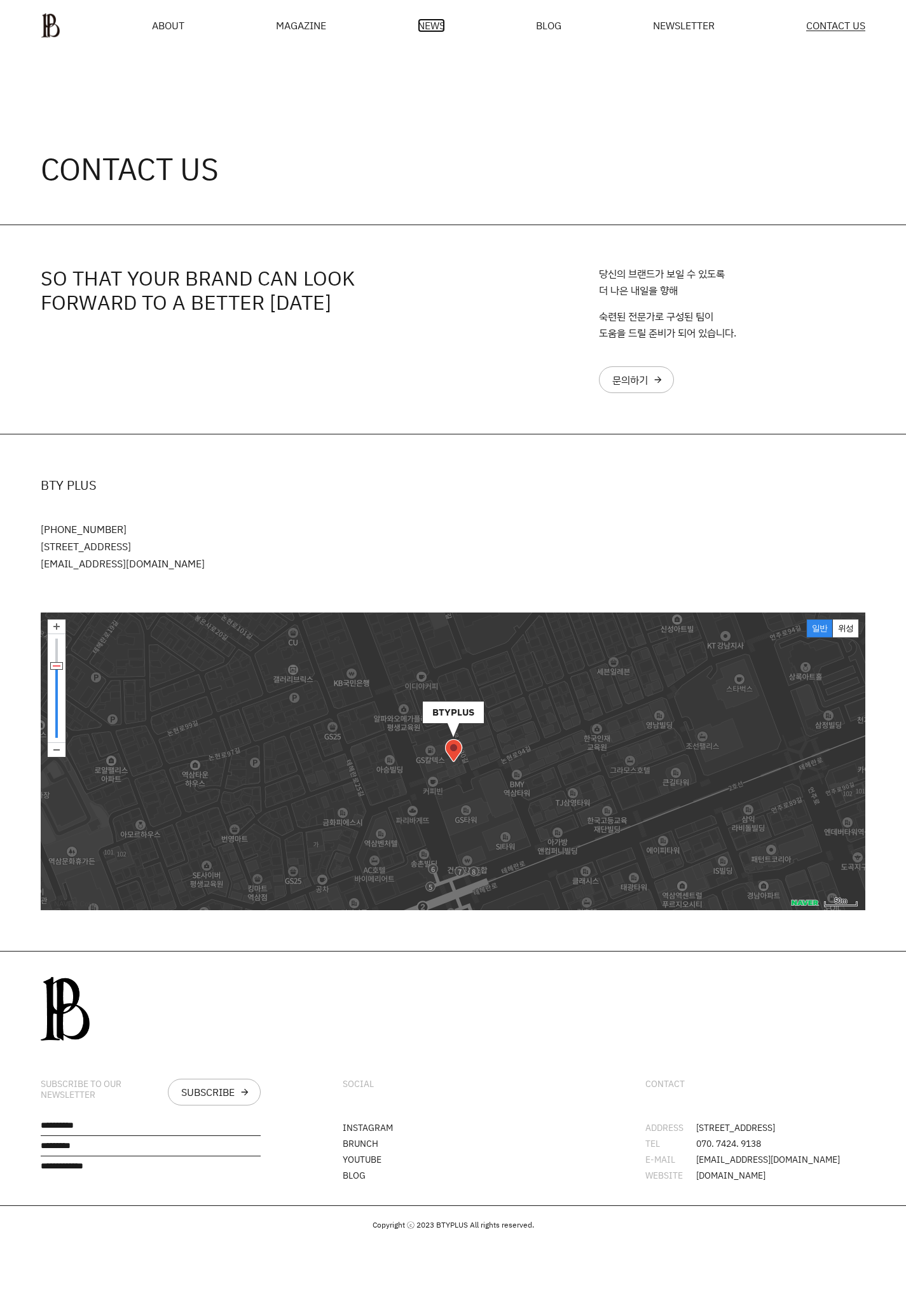
click at [429, 26] on span "NEWS" at bounding box center [431, 25] width 27 height 10
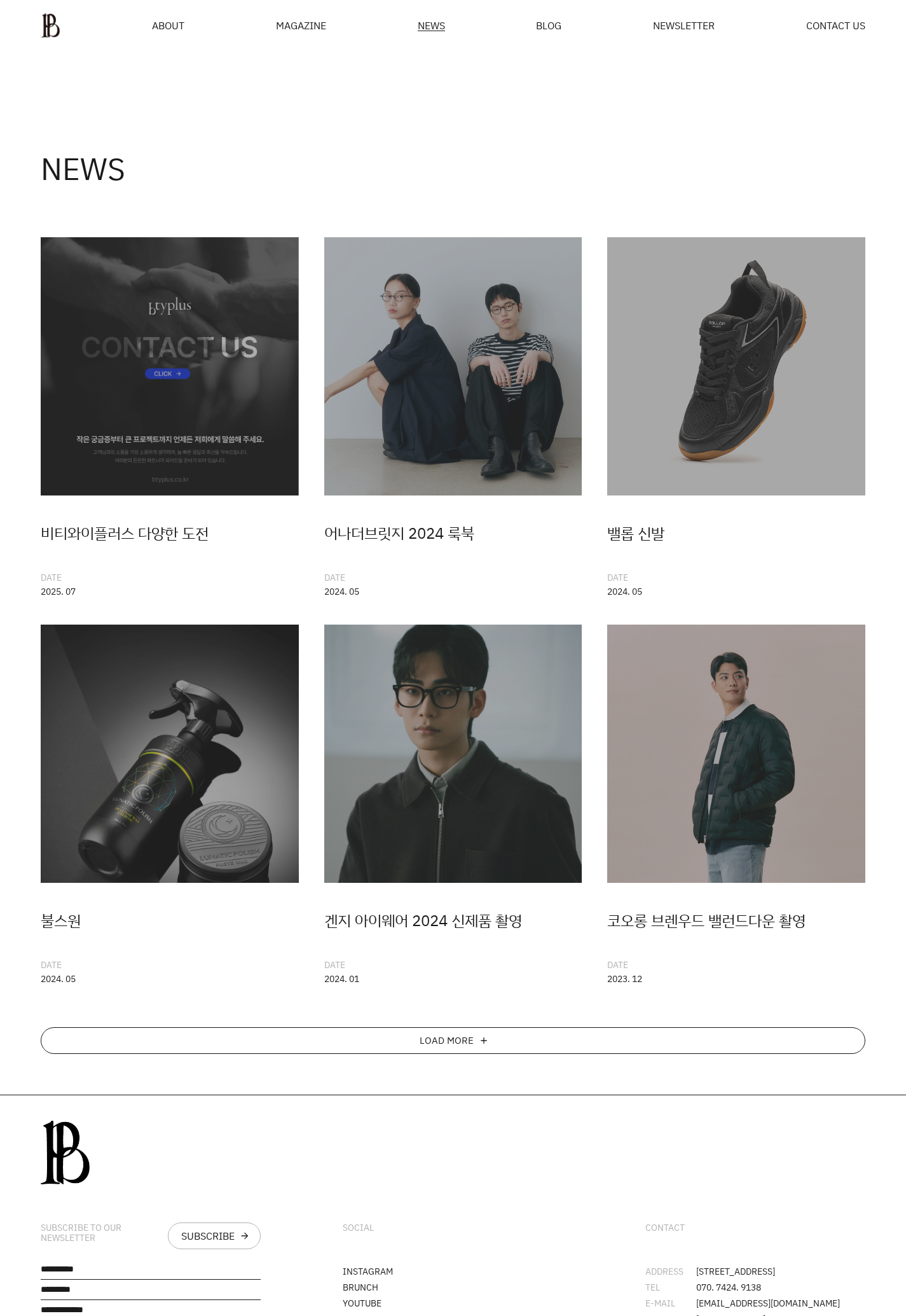
click at [420, 1039] on div "LOAD MORE add" at bounding box center [453, 1040] width 825 height 27
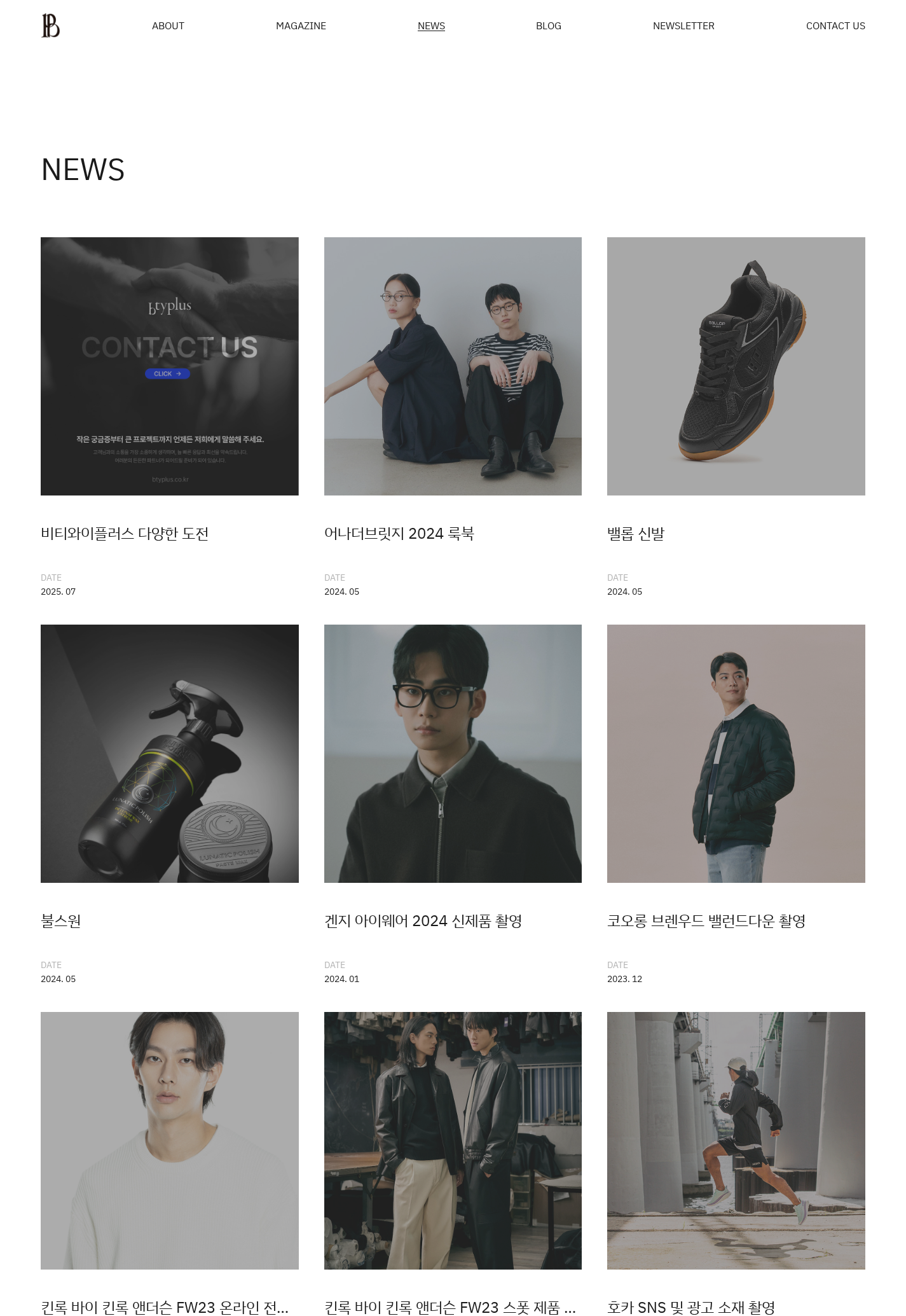
click at [291, 20] on div "MAGAZINE" at bounding box center [301, 25] width 50 height 10
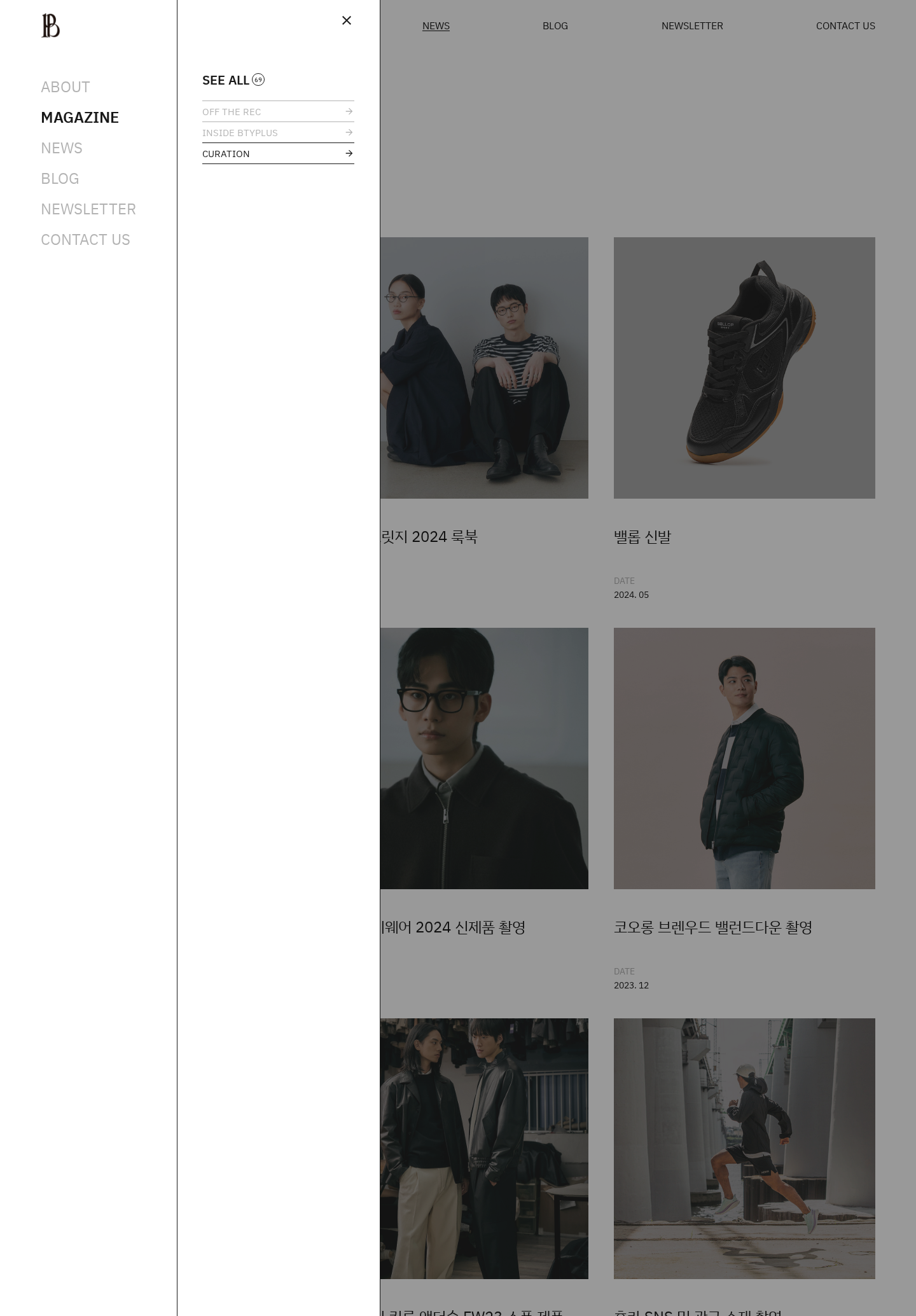
click at [258, 154] on link "CURATION" at bounding box center [278, 153] width 152 height 20
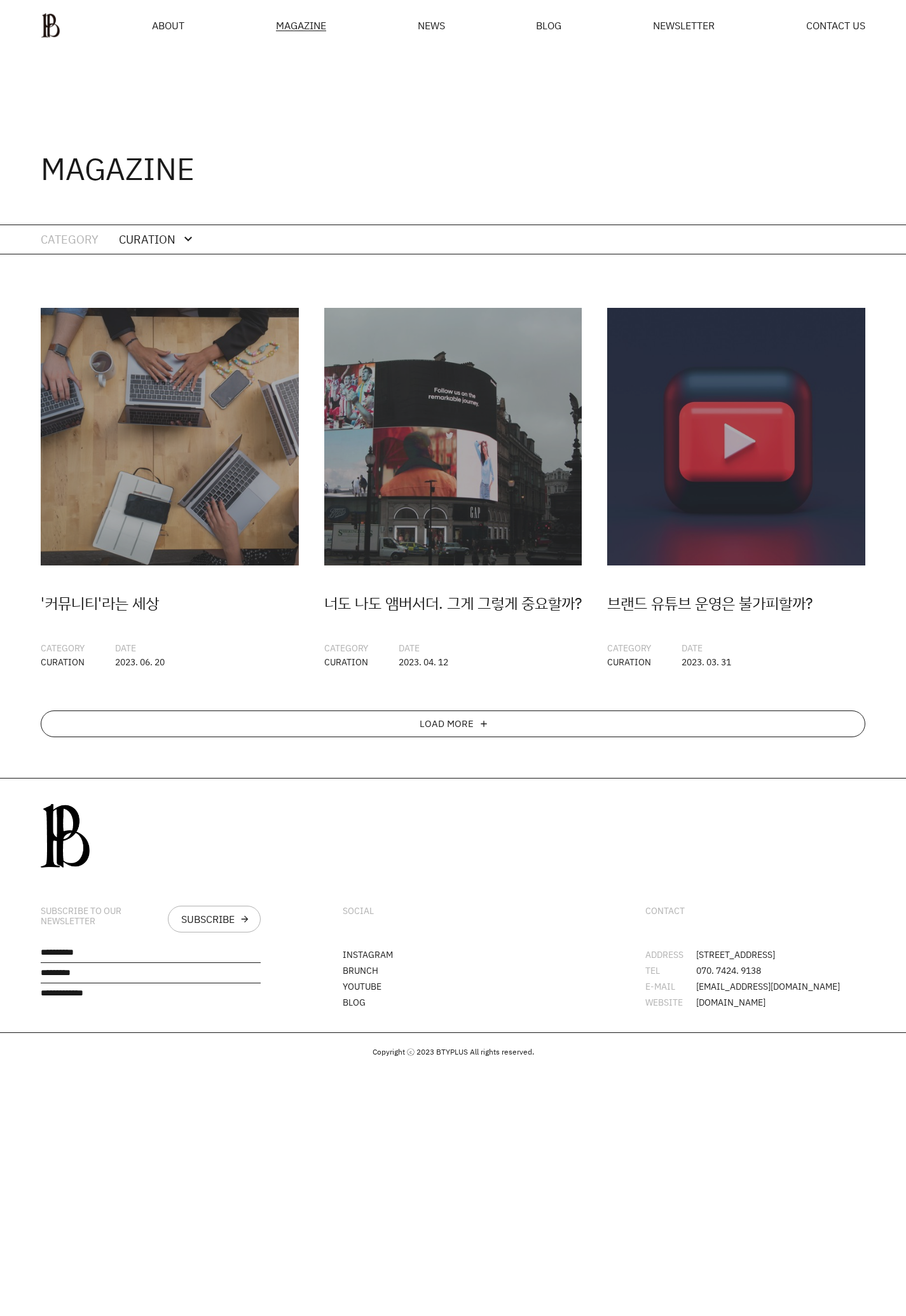
click at [364, 735] on div "LOAD MORE add" at bounding box center [453, 723] width 825 height 27
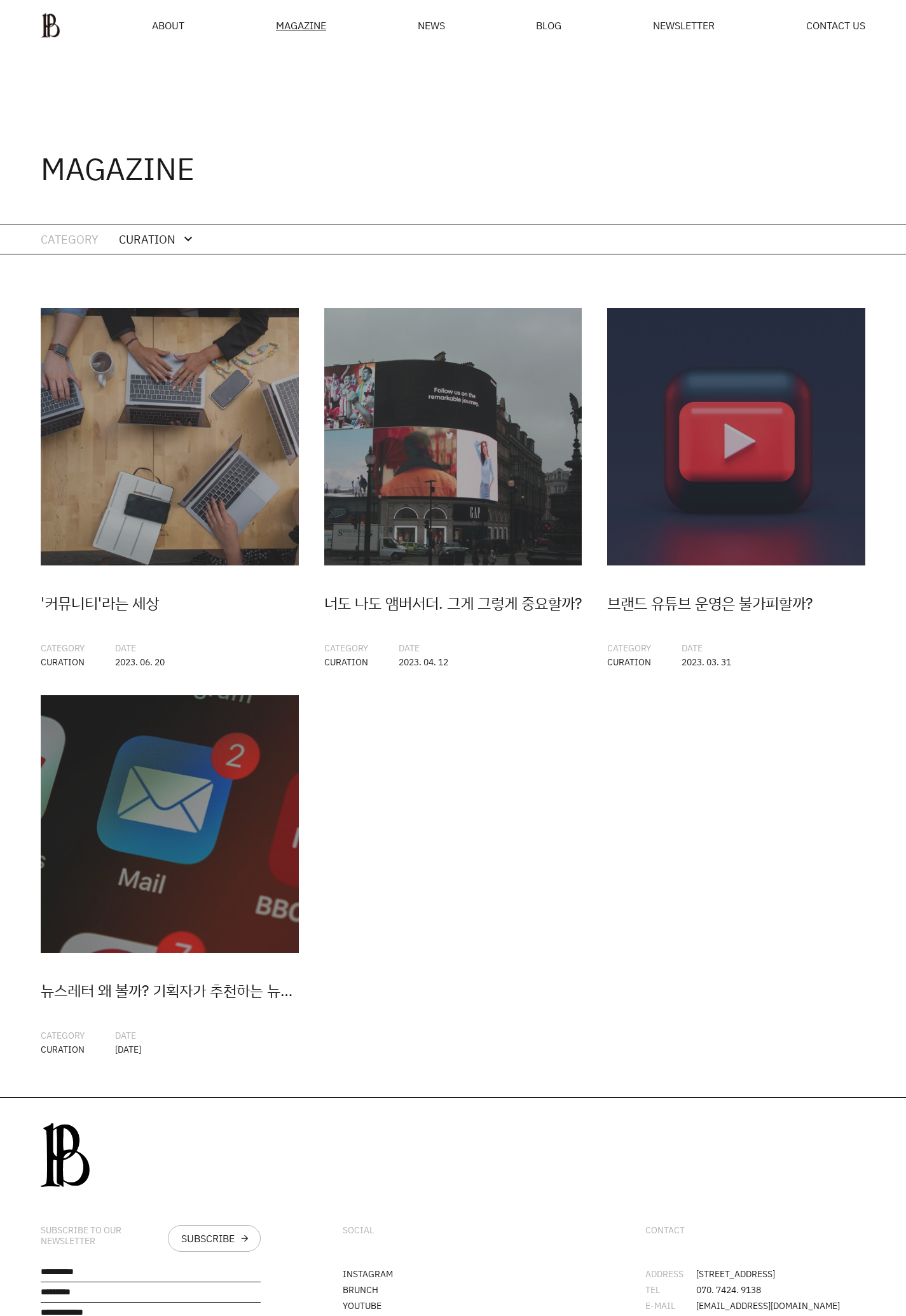
drag, startPoint x: 156, startPoint y: 49, endPoint x: 169, endPoint y: 30, distance: 23.0
click at [156, 48] on div "ABOUT MAGAZINE SEE ALL OFF THE REC INSIDE BTYPLUS CURATION NEWS BLOG NEWSLETTER…" at bounding box center [453, 25] width 906 height 51
click at [159, 28] on span "ABOUT" at bounding box center [168, 25] width 32 height 10
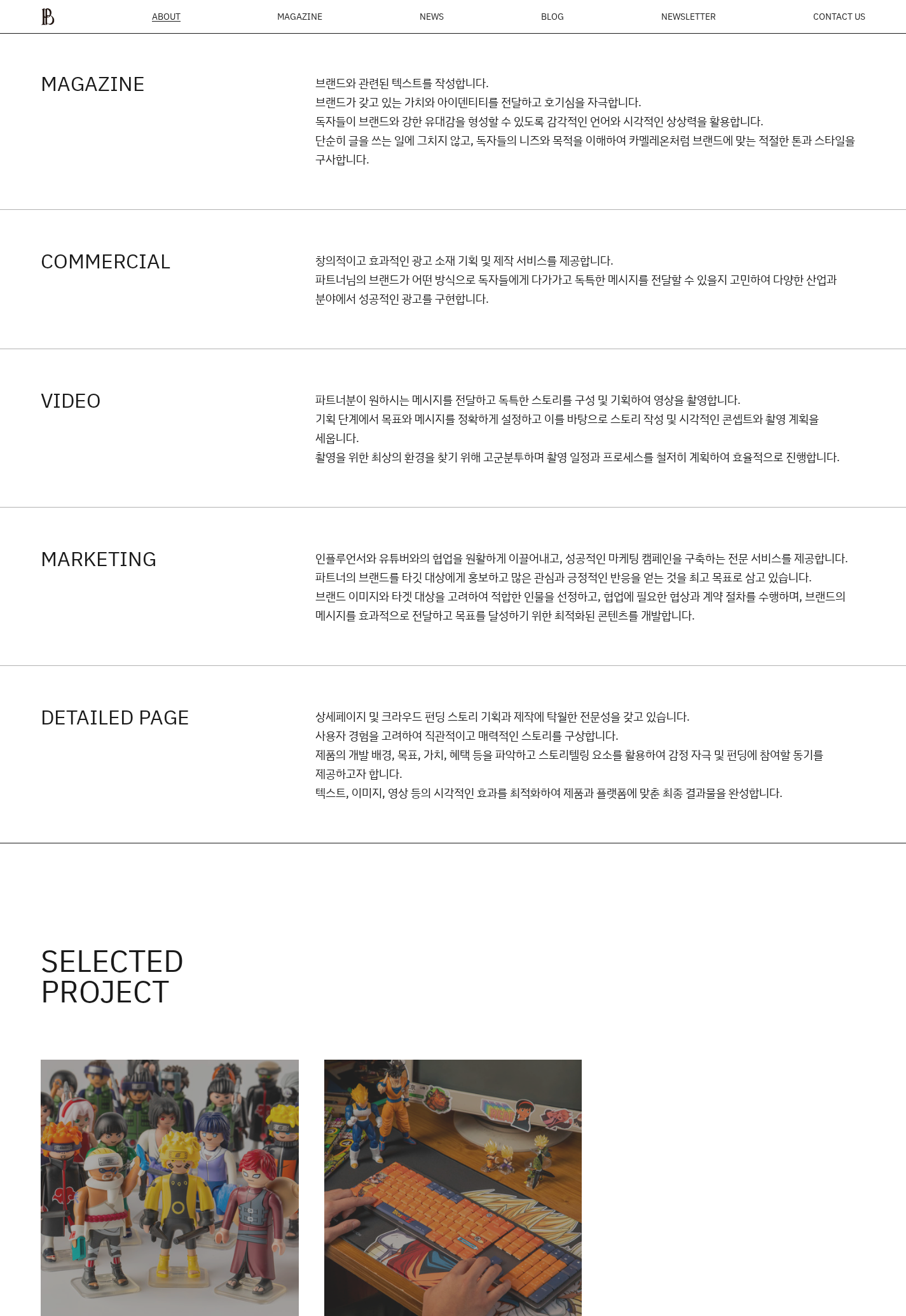
scroll to position [1395, 0]
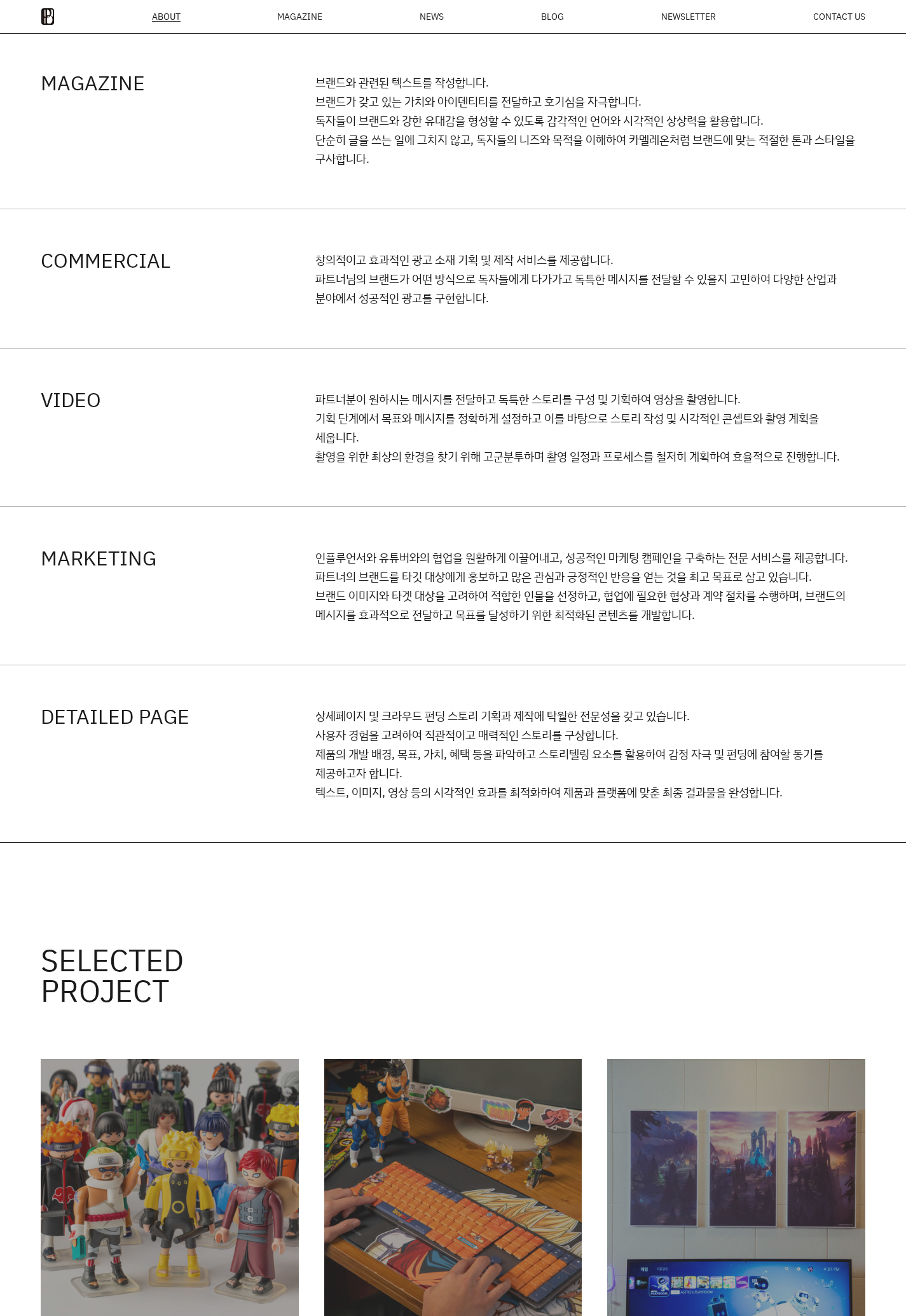
click at [41, 19] on img at bounding box center [47, 17] width 14 height 18
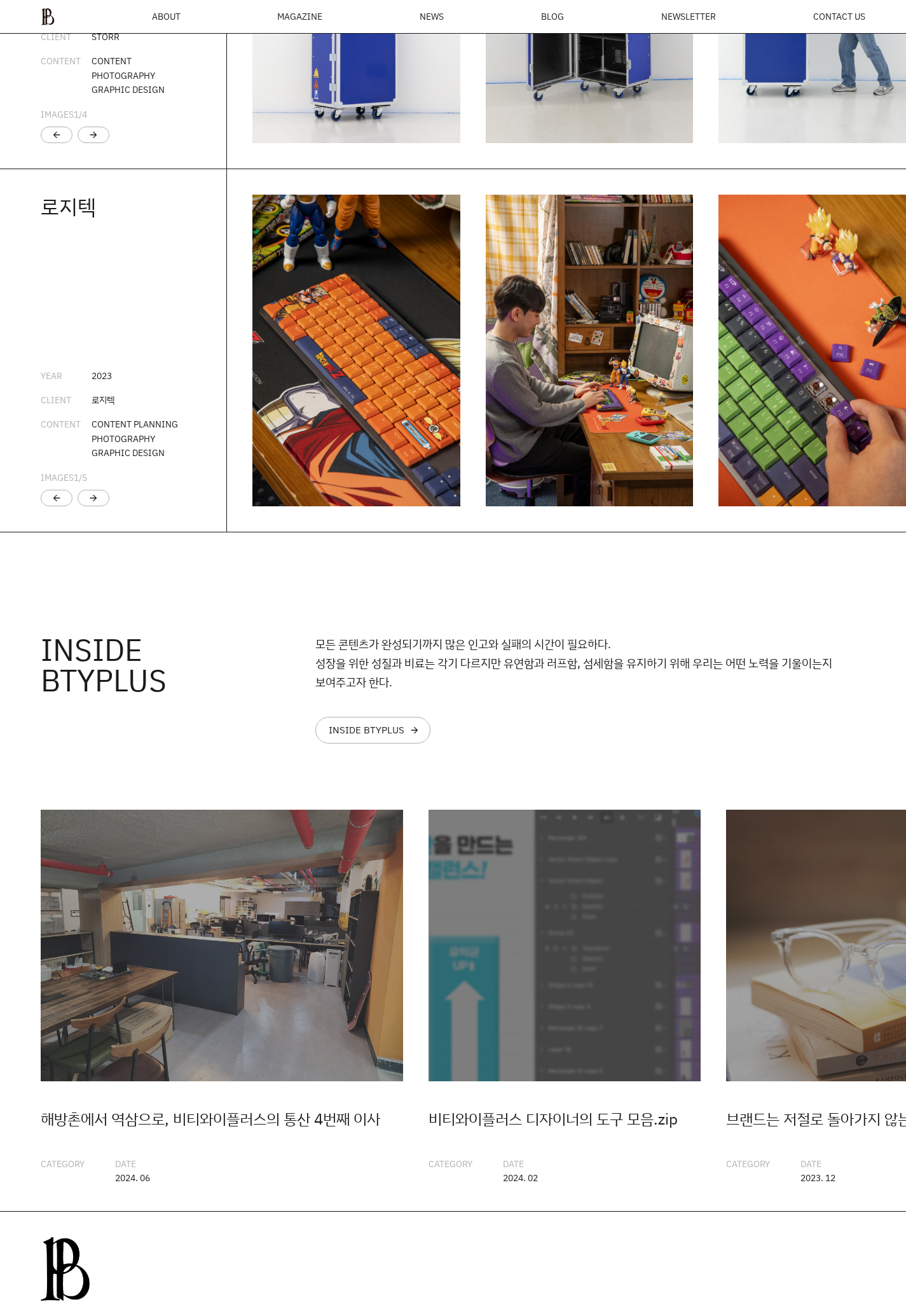
scroll to position [2674, 0]
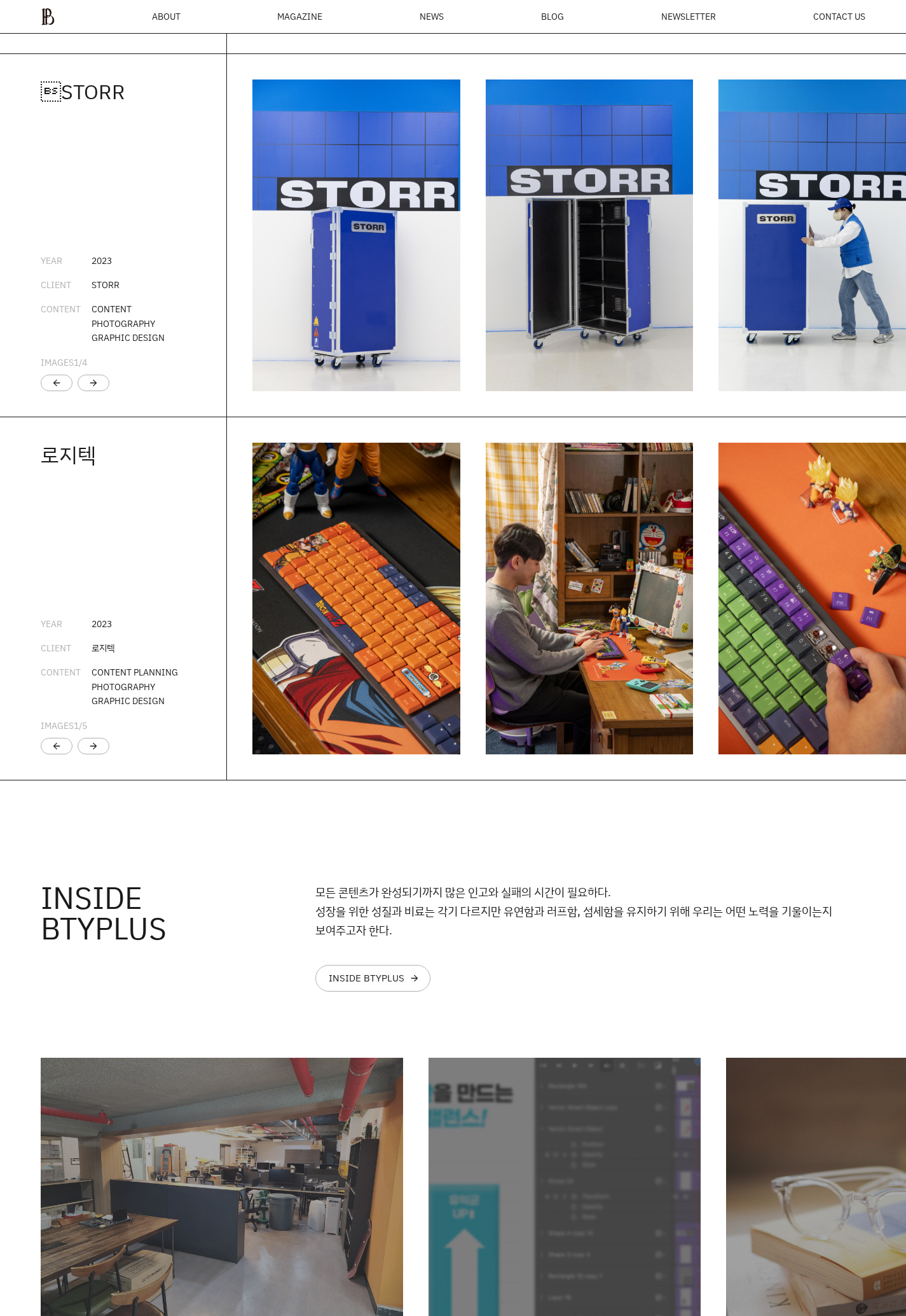
click at [89, 321] on div "CONTENT" at bounding box center [66, 323] width 51 height 43
drag, startPoint x: 82, startPoint y: 318, endPoint x: 42, endPoint y: 316, distance: 40.0
click at [42, 316] on div "CONTENT" at bounding box center [66, 323] width 51 height 43
click at [62, 317] on div "CONTENT" at bounding box center [66, 323] width 51 height 43
drag, startPoint x: 66, startPoint y: 294, endPoint x: 30, endPoint y: 298, distance: 36.2
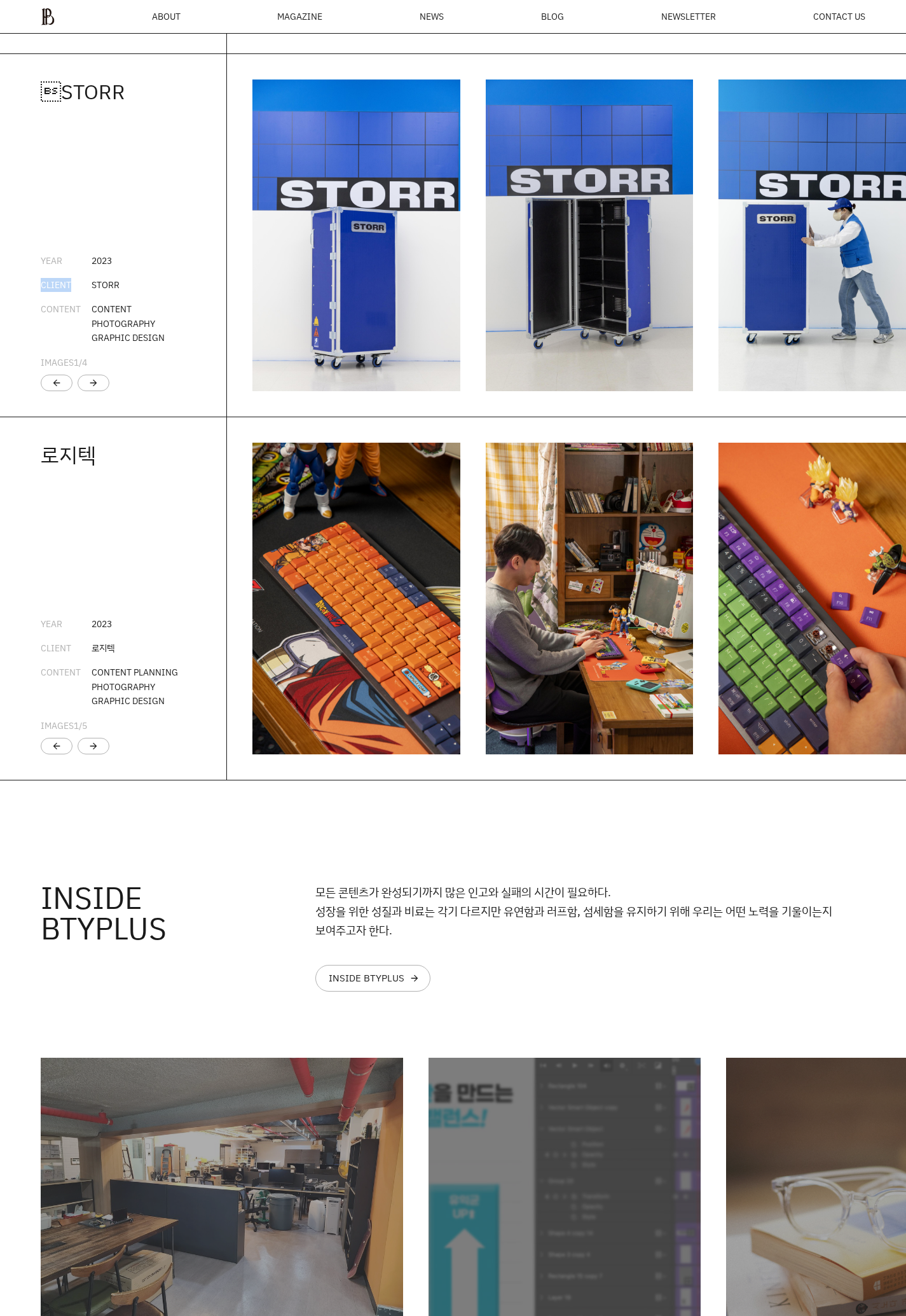
click at [30, 298] on div "STORR YEAR 2023 CLIENT STORR CONTENT CONTENT PHOTOGRAPHY GRAPHIC DESIGN IMAGES…" at bounding box center [113, 235] width 226 height 363
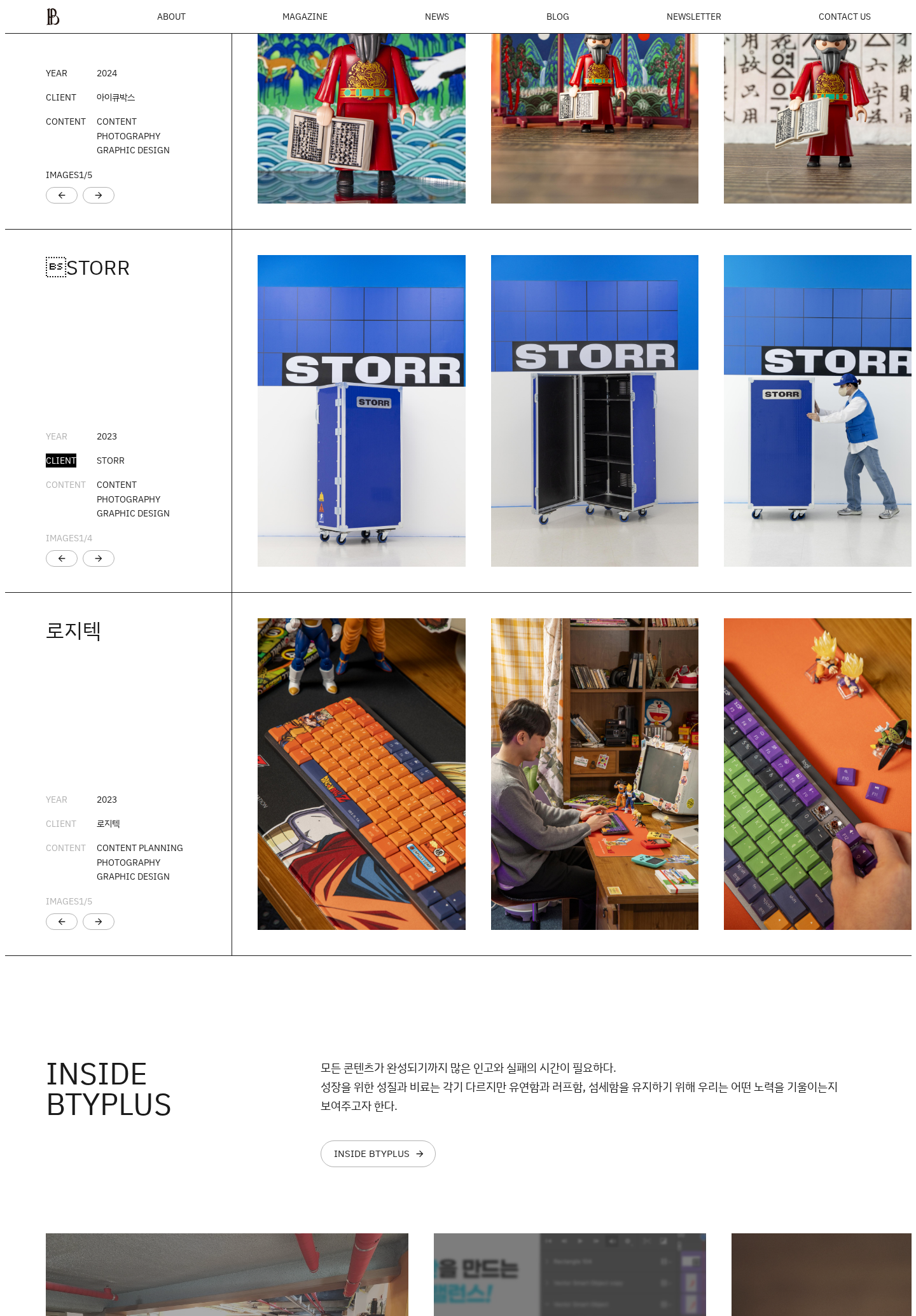
scroll to position [2601, 0]
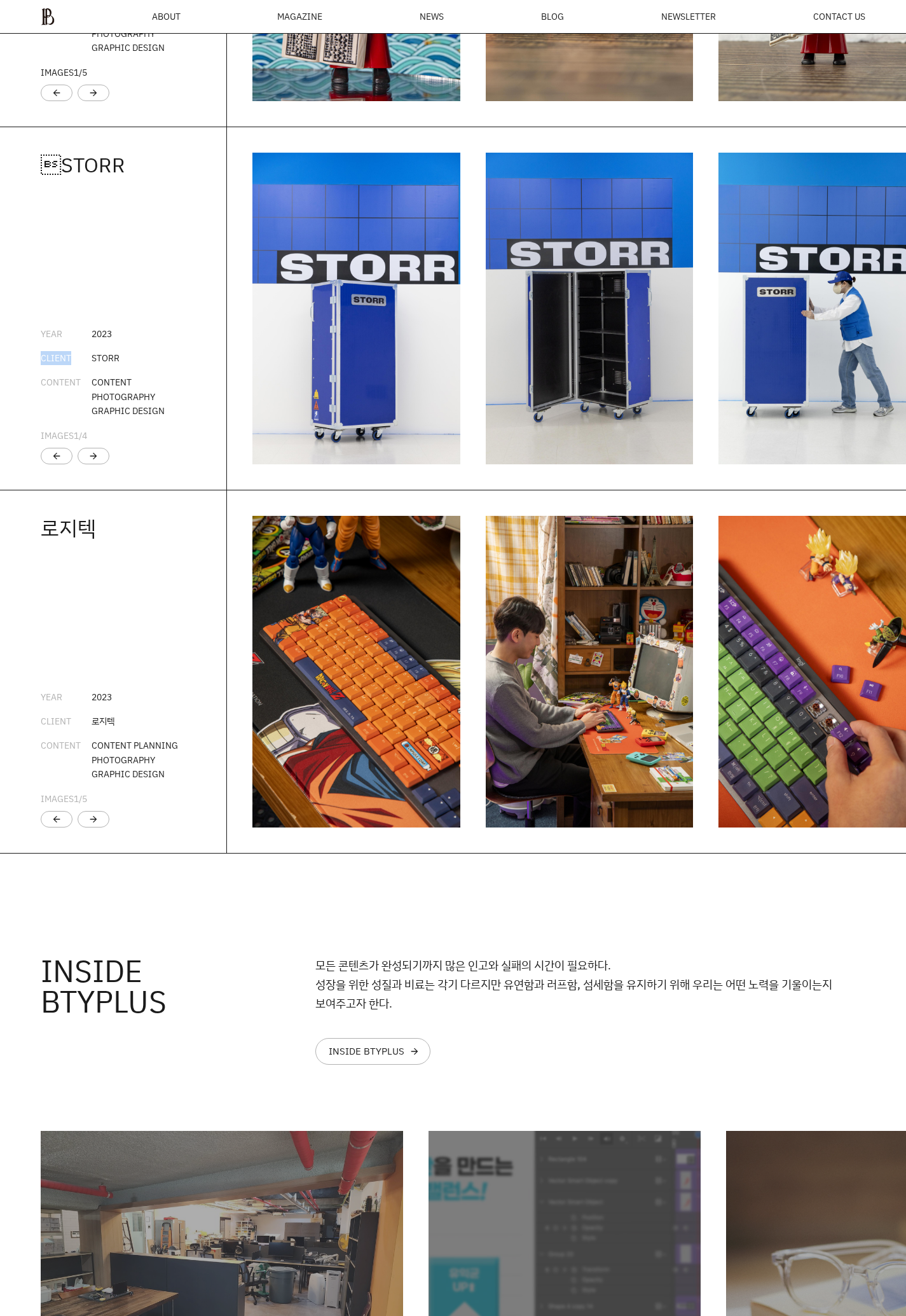
click at [300, 14] on div "MAGAZINE" at bounding box center [300, 17] width 45 height 9
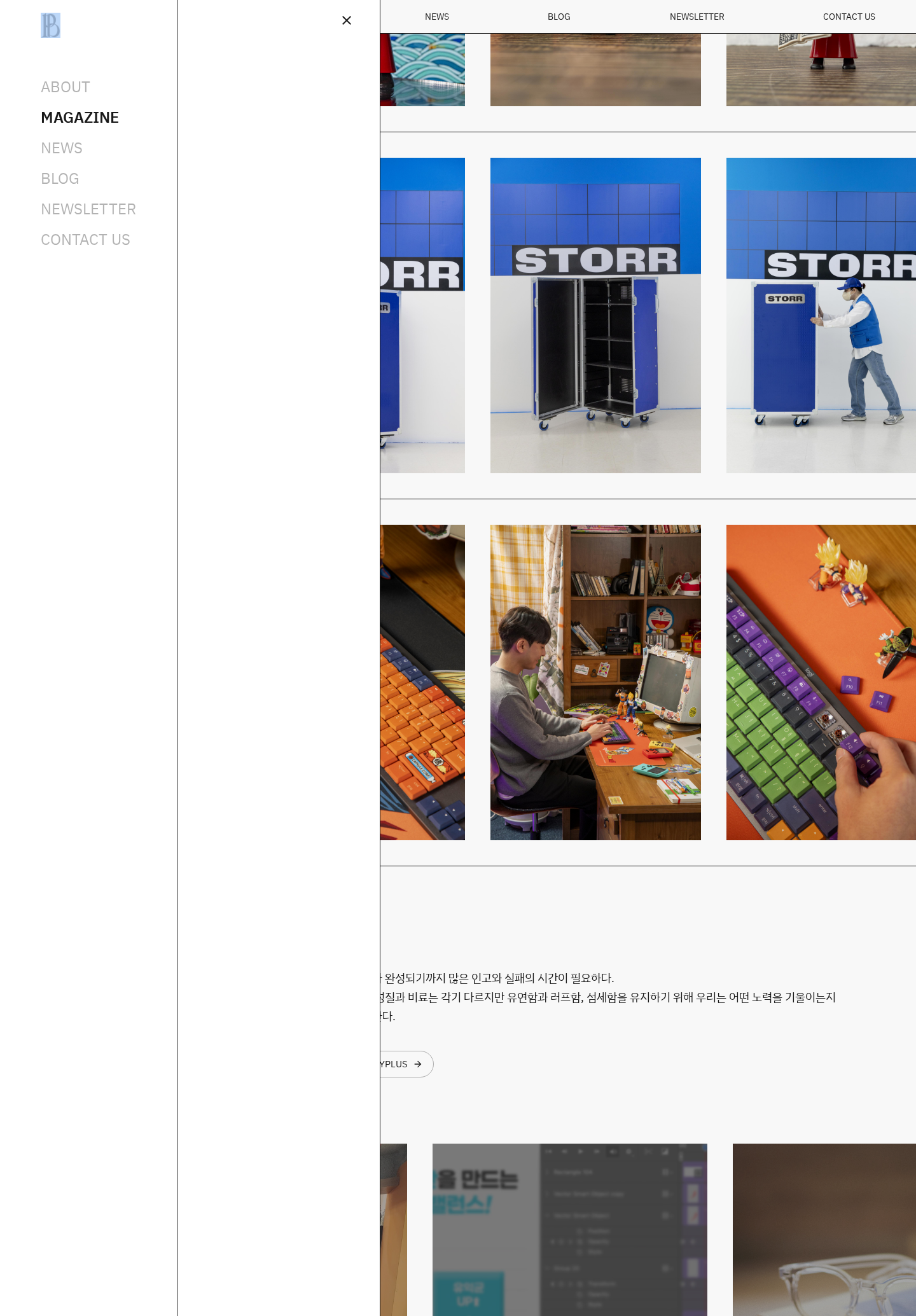
click at [300, 14] on div at bounding box center [458, 658] width 916 height 1316
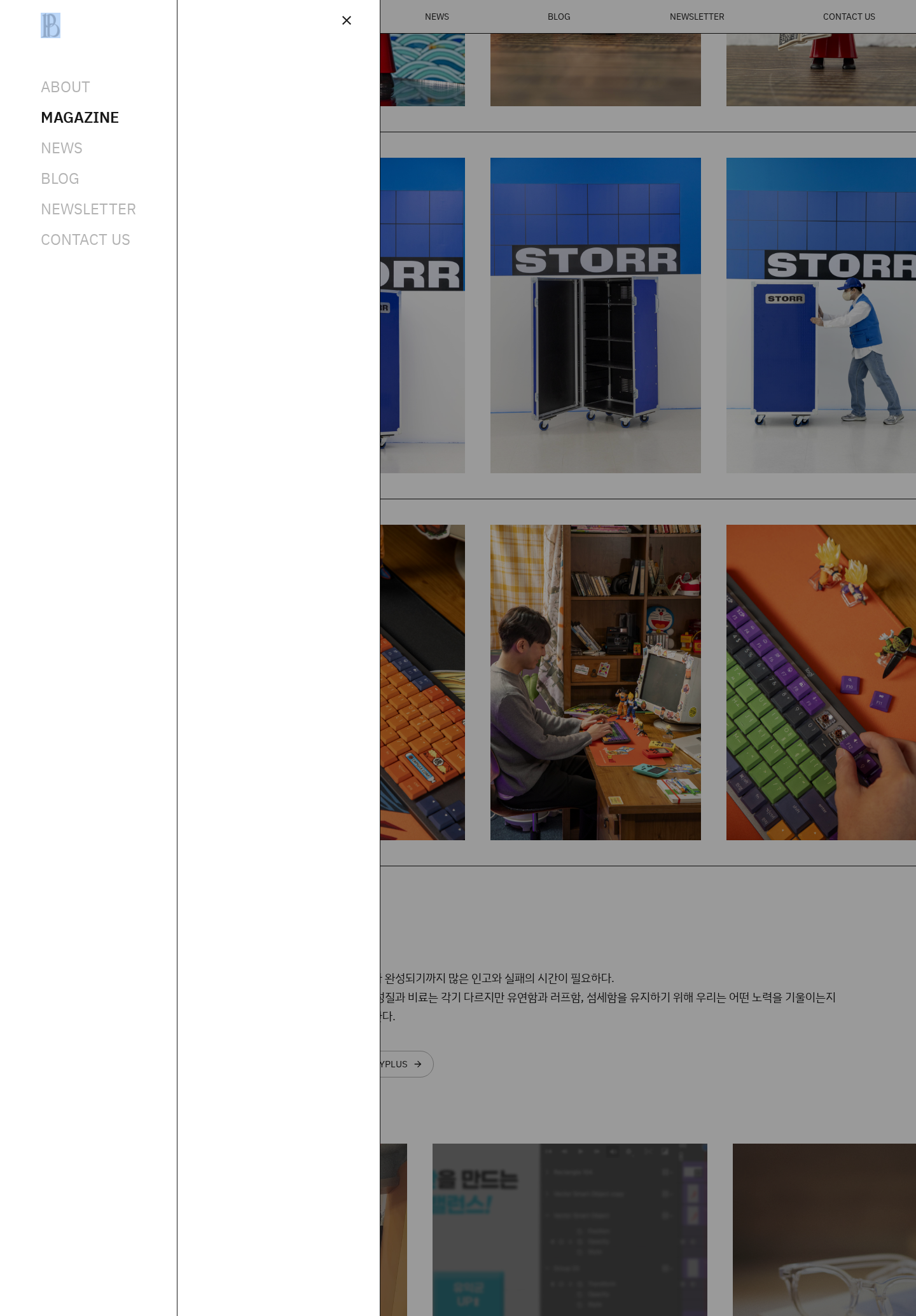
click at [300, 14] on div at bounding box center [458, 658] width 916 height 1316
drag, startPoint x: 300, startPoint y: 14, endPoint x: 309, endPoint y: 21, distance: 11.4
click at [0, 14] on div "ABOUT MAGAZINE SEE ALL OFF THE REC INSIDE BTYPLUS CURATION NEWS BLOG NEWSLETTER…" at bounding box center [0, 658] width 0 height 1316
click at [341, 20] on span "close" at bounding box center [346, 20] width 15 height 15
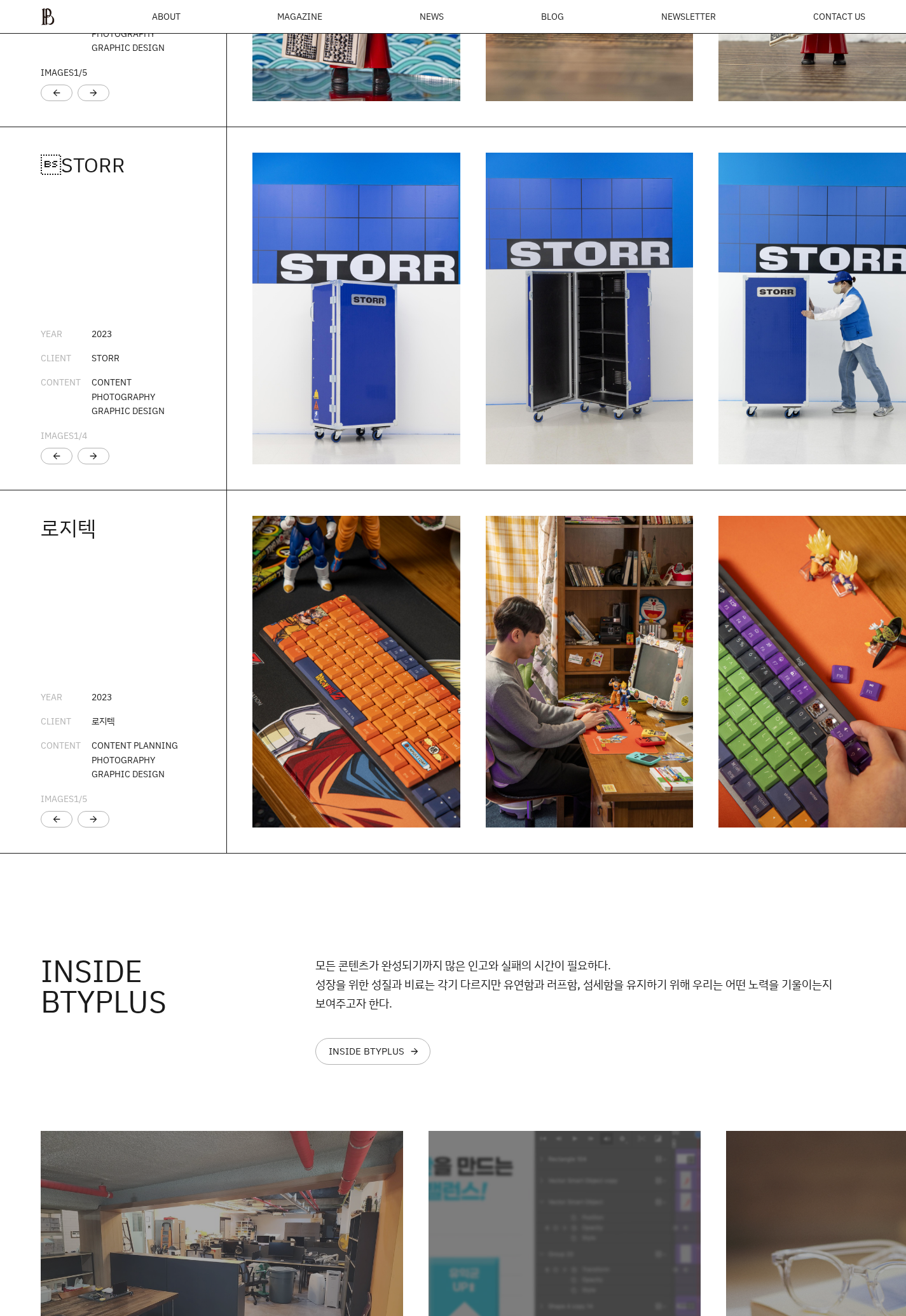
click at [302, 17] on div "MAGAZINE" at bounding box center [300, 17] width 45 height 9
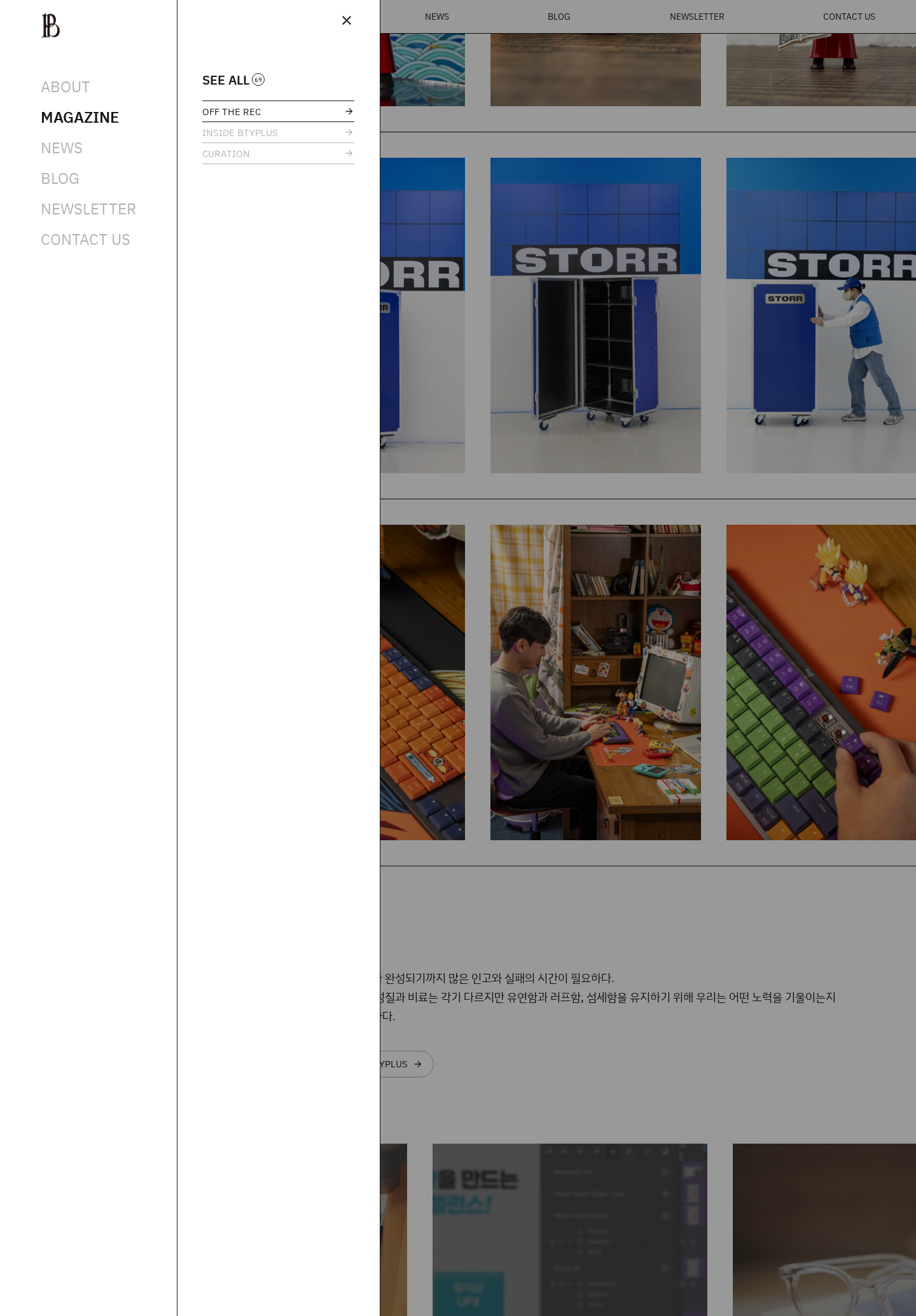
click at [245, 116] on span "OFF THE REC" at bounding box center [231, 111] width 58 height 9
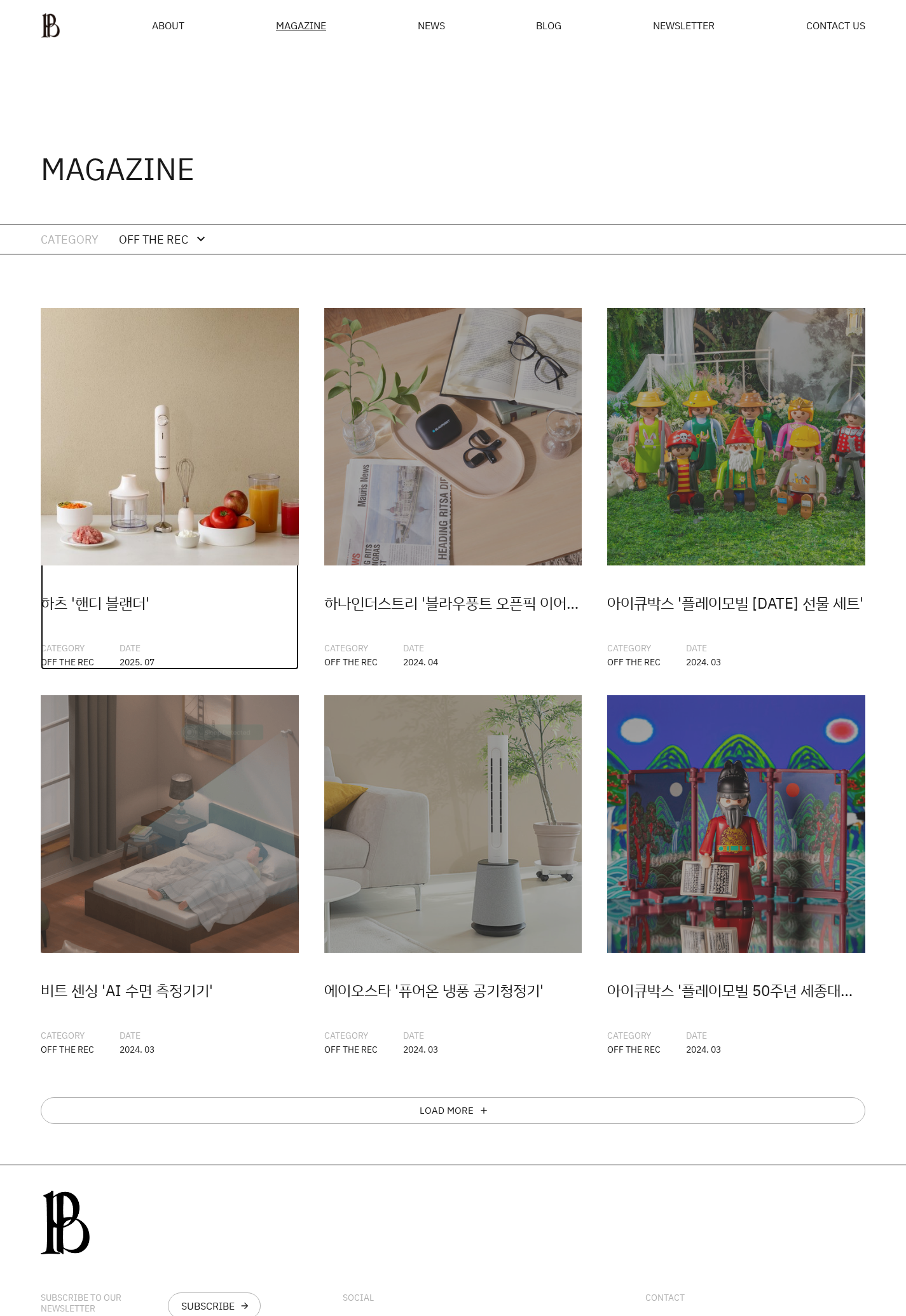
click at [200, 438] on img at bounding box center [169, 437] width 258 height 258
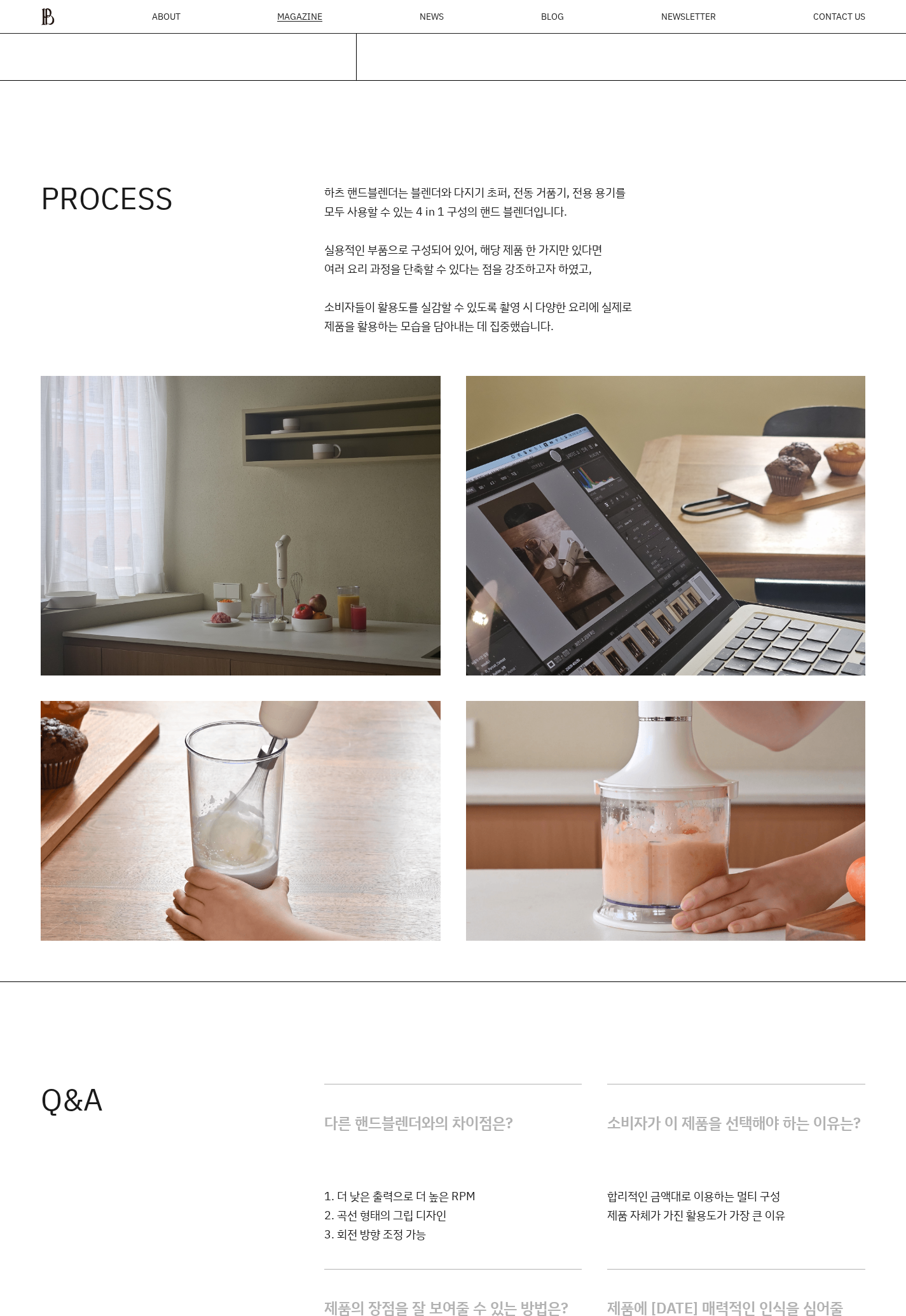
scroll to position [937, 0]
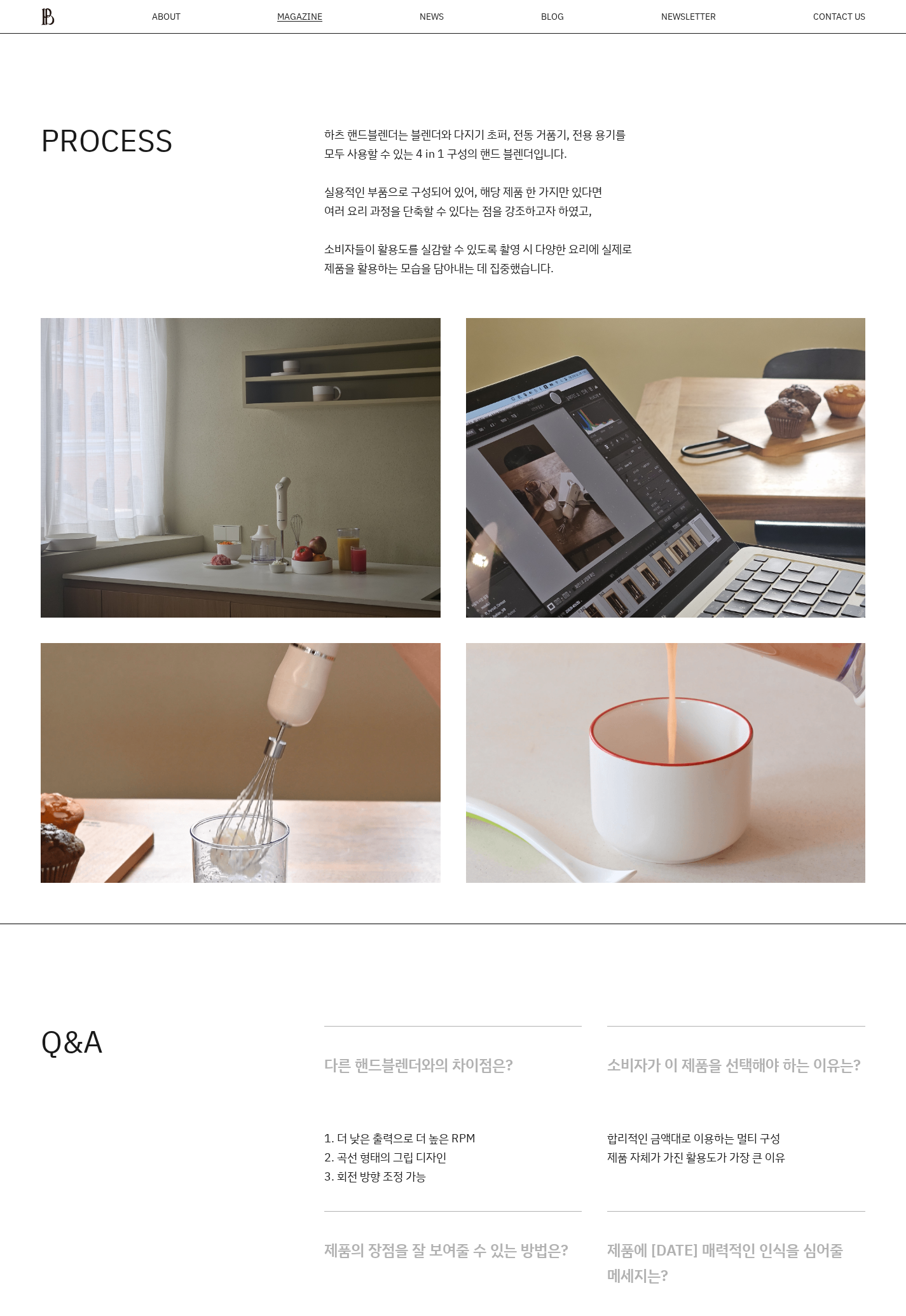
click at [62, 14] on ul "ABOUT MAGAZINE SEE ALL OFF THE REC INSIDE BTYPLUS CURATION NEWS BLOG NEWSLETTER…" at bounding box center [453, 17] width 825 height 18
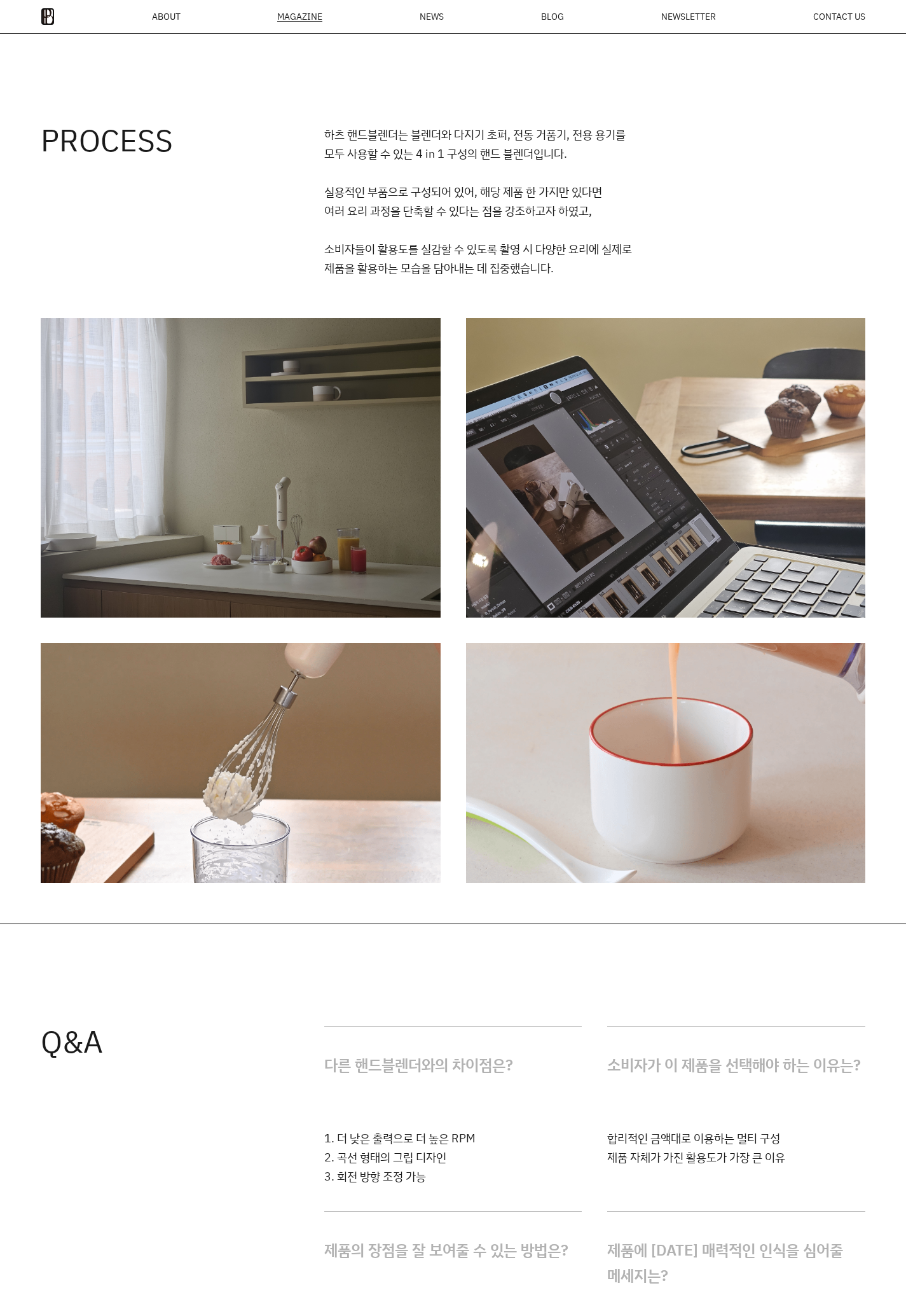
click at [53, 10] on img at bounding box center [47, 17] width 14 height 18
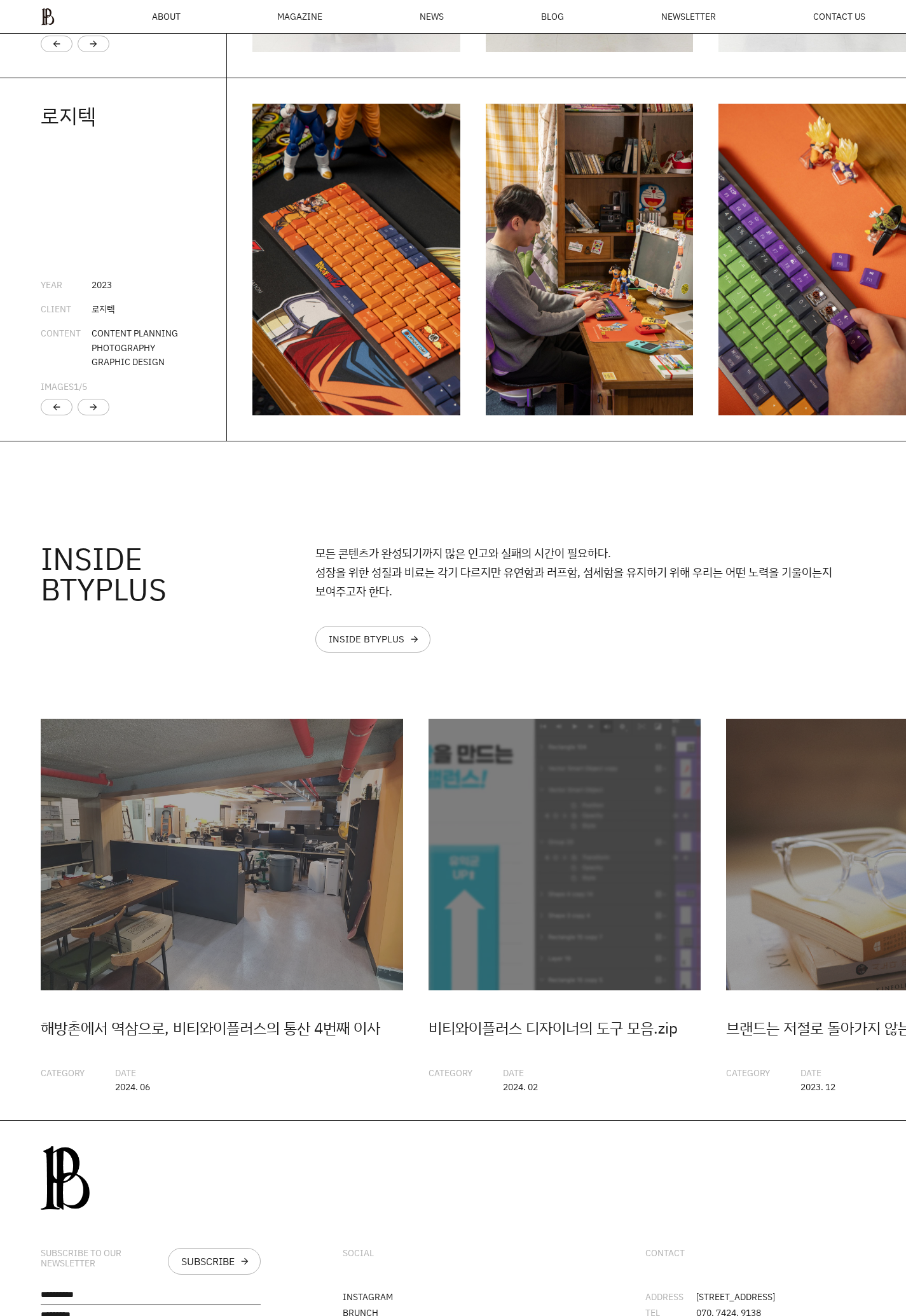
scroll to position [3134, 0]
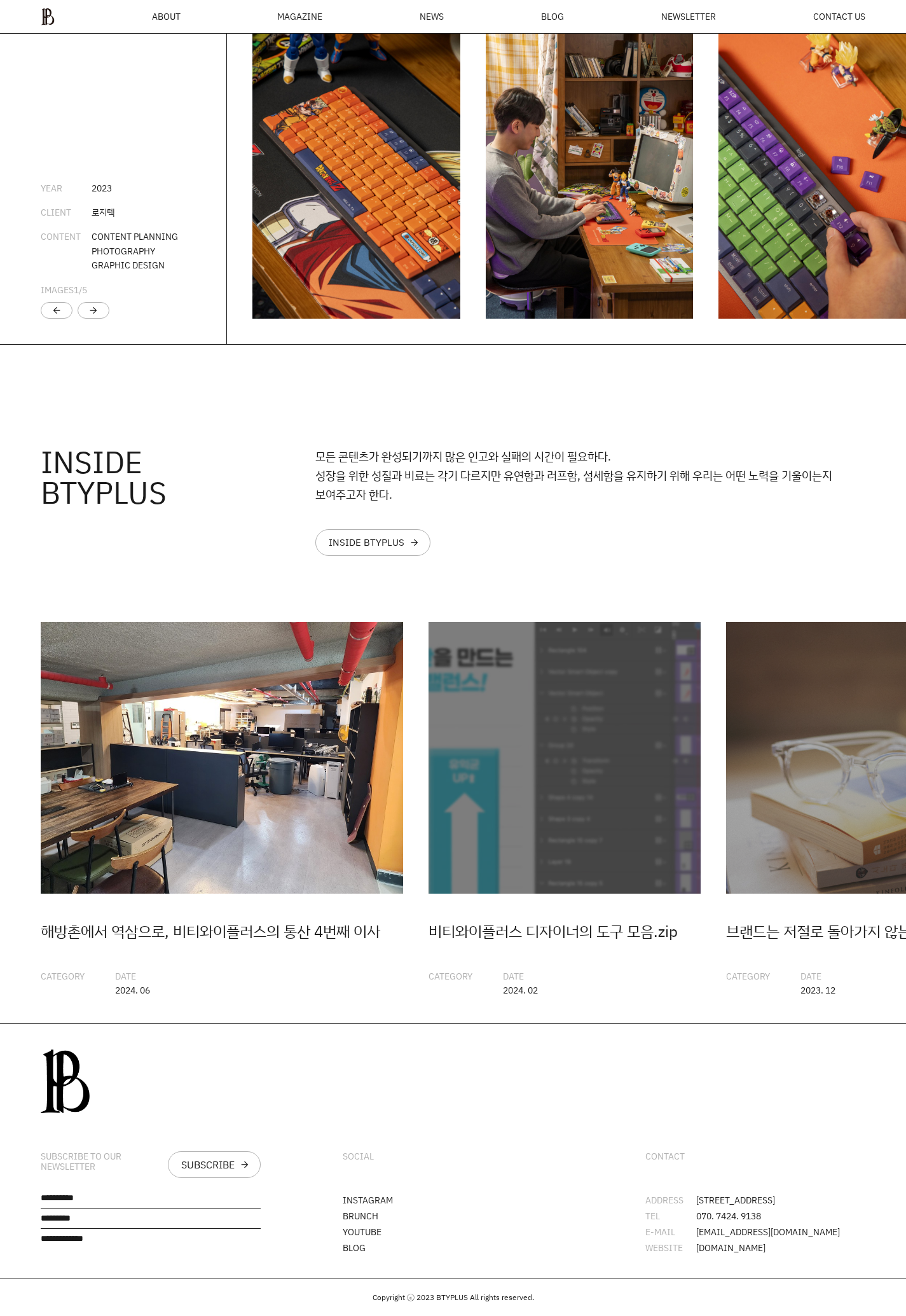
click at [213, 698] on img "1 / 20" at bounding box center [221, 759] width 363 height 273
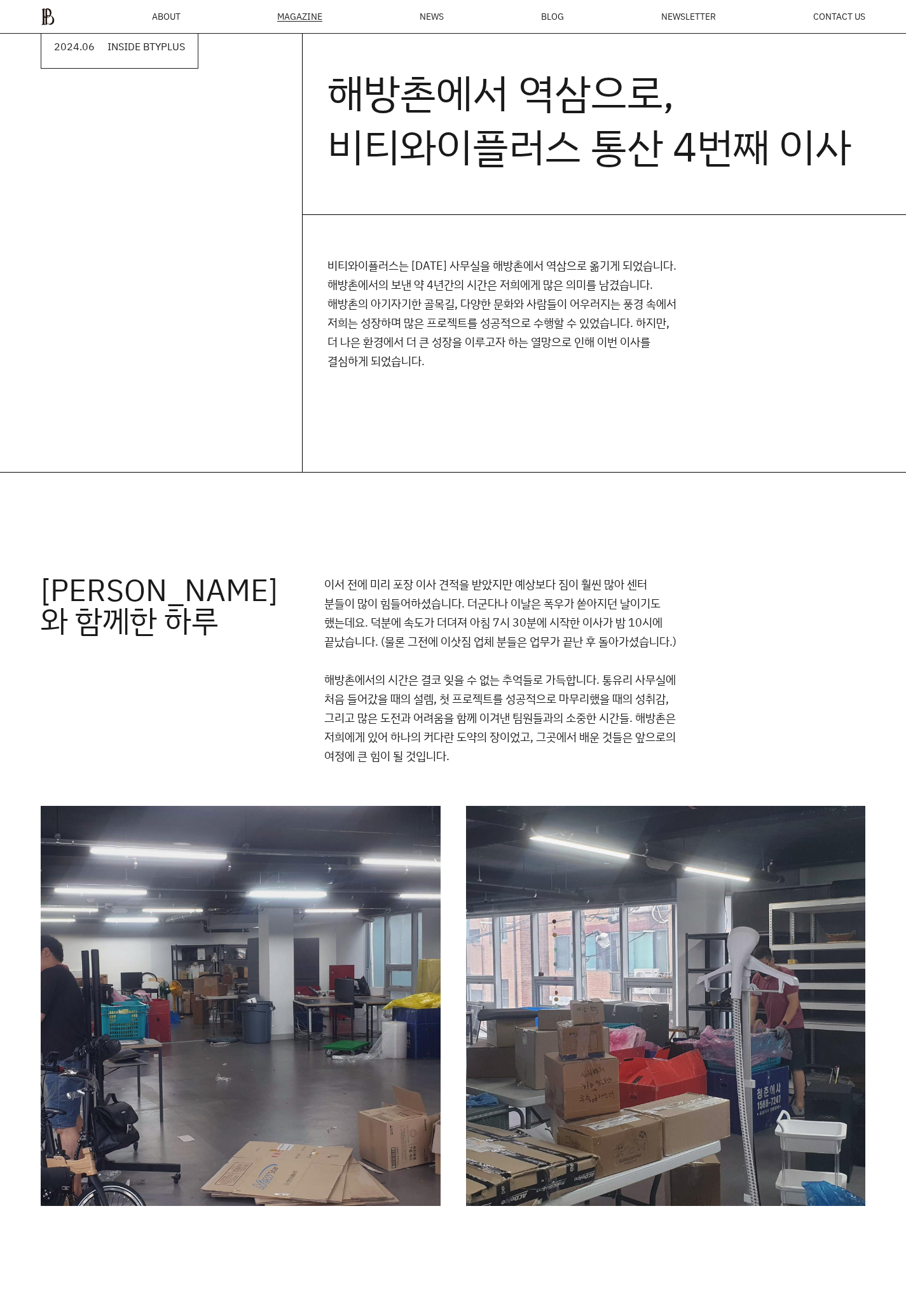
scroll to position [769, 0]
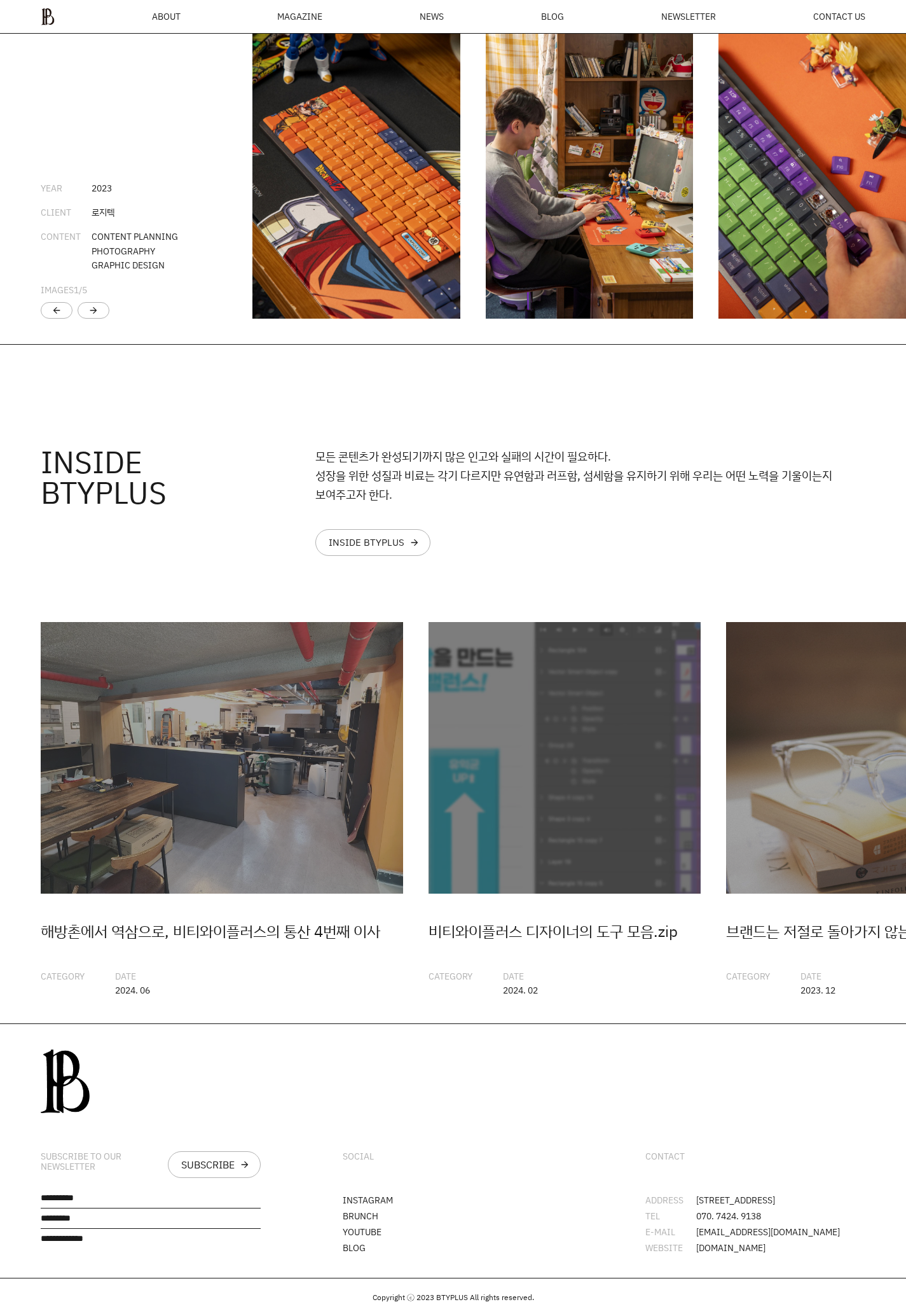
click at [380, 1126] on div "SOCIAL INSTAGRAM [PERSON_NAME] YOUTUBE BLOG" at bounding box center [453, 1151] width 301 height 254
click at [234, 1151] on div "SUBSCRIBE arrow_forward" at bounding box center [214, 1164] width 93 height 27
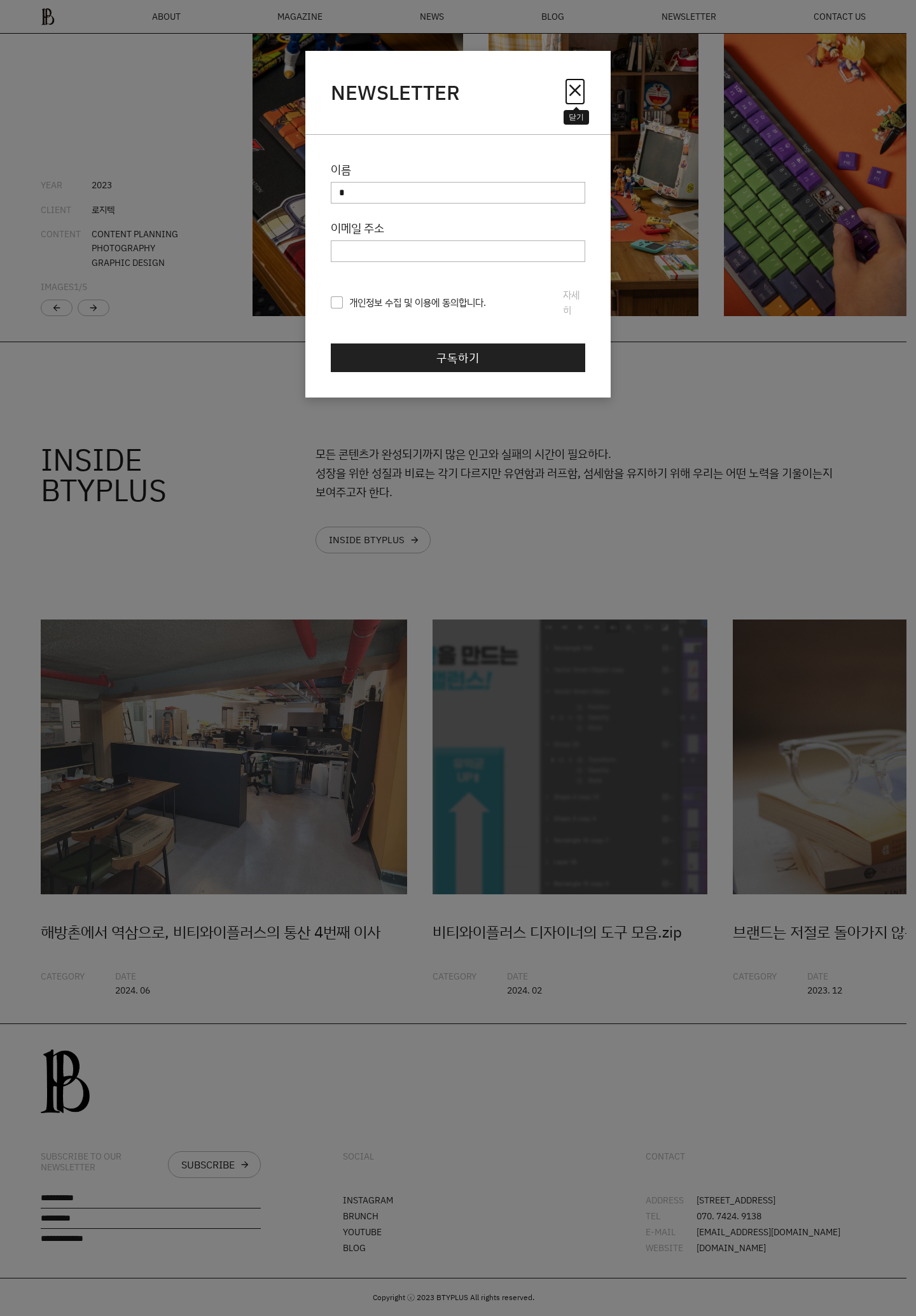
click at [574, 94] on span "close" at bounding box center [575, 90] width 20 height 20
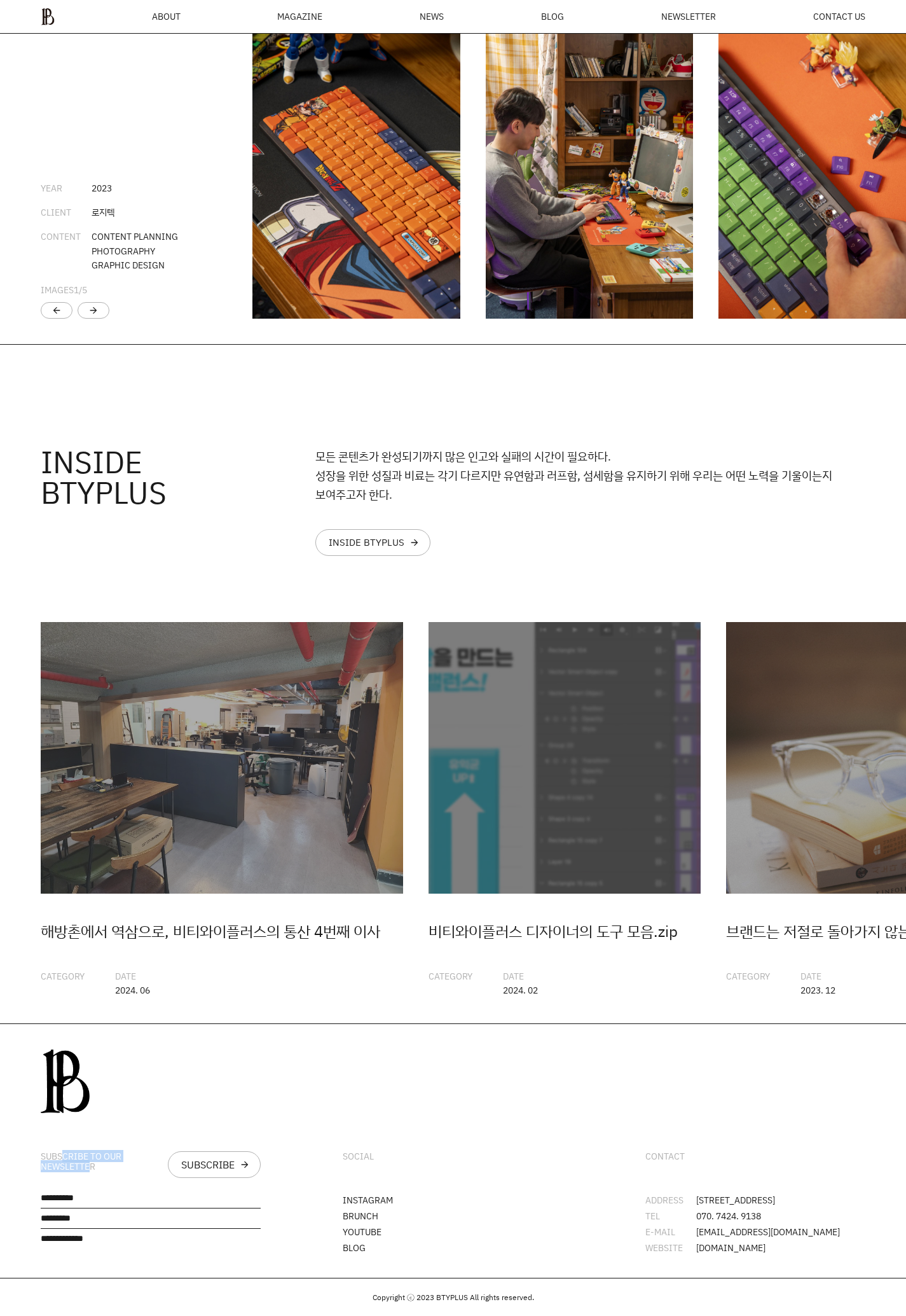
drag, startPoint x: 90, startPoint y: 1160, endPoint x: 81, endPoint y: 1185, distance: 26.6
click at [63, 1153] on div "SUBSCRIBE TO OUR NEWSLETTER" at bounding box center [99, 1162] width 117 height 22
drag, startPoint x: 79, startPoint y: 1188, endPoint x: 43, endPoint y: 1194, distance: 36.5
click at [39, 1193] on div "SUBSCRIBE TO OUR NEWSLETTER SUBSCRIBE arrow_forward" at bounding box center [151, 1151] width 301 height 254
click at [79, 1201] on input "text" at bounding box center [150, 1201] width 220 height 15
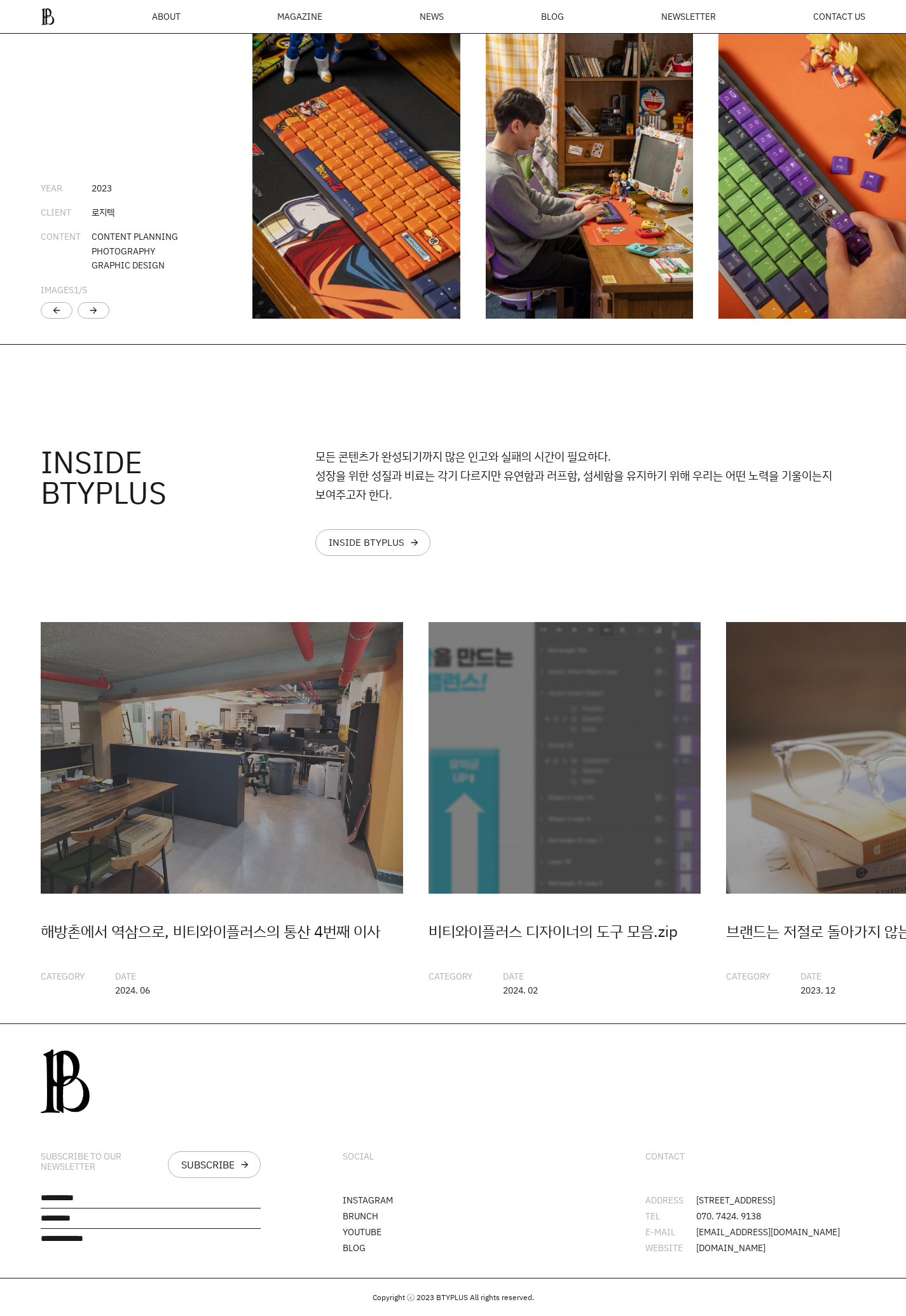
click at [110, 1214] on input "text" at bounding box center [150, 1221] width 220 height 15
click at [293, 12] on div "MAGAZINE" at bounding box center [300, 17] width 45 height 9
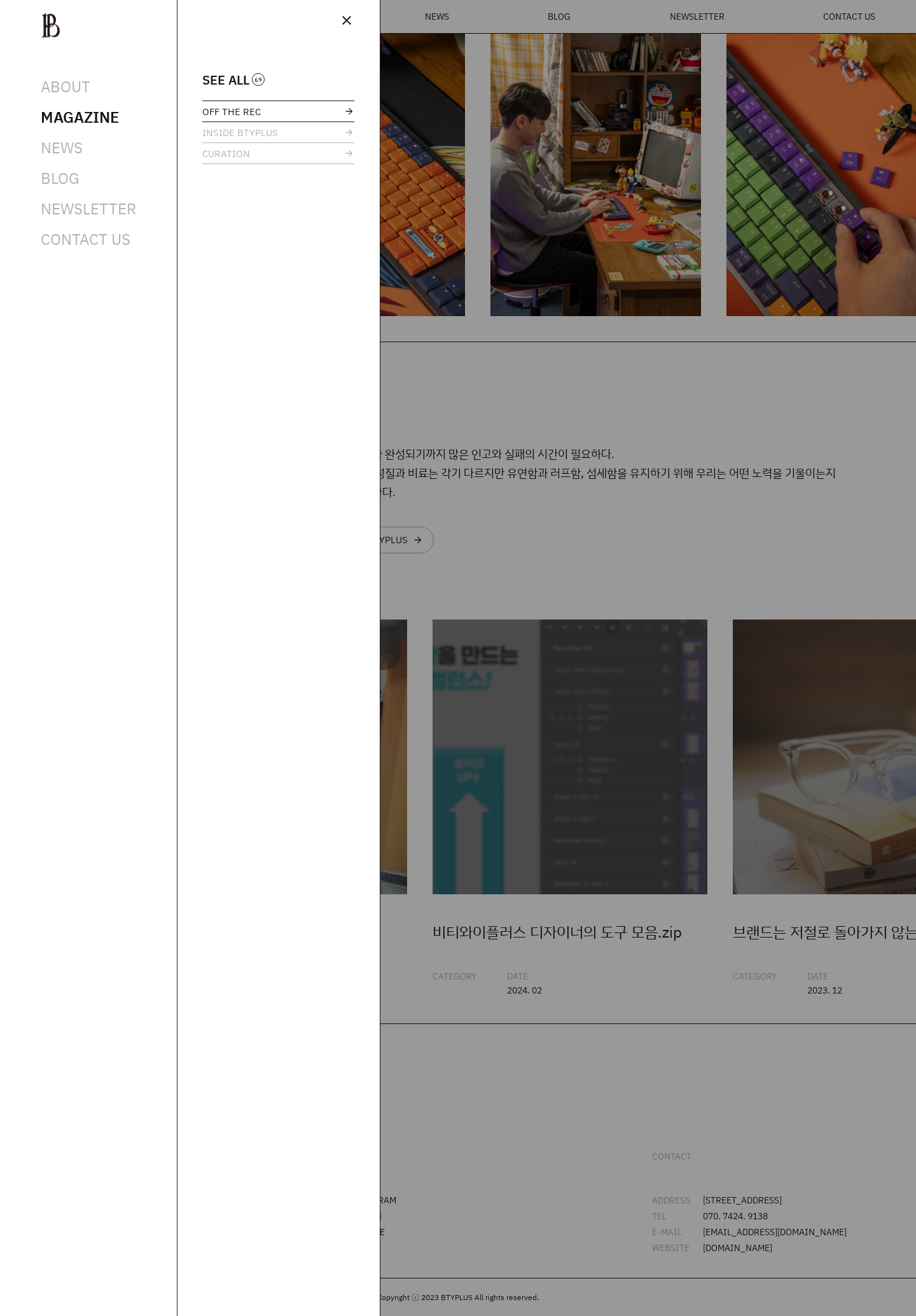
click at [231, 115] on span "OFF THE REC" at bounding box center [231, 111] width 58 height 9
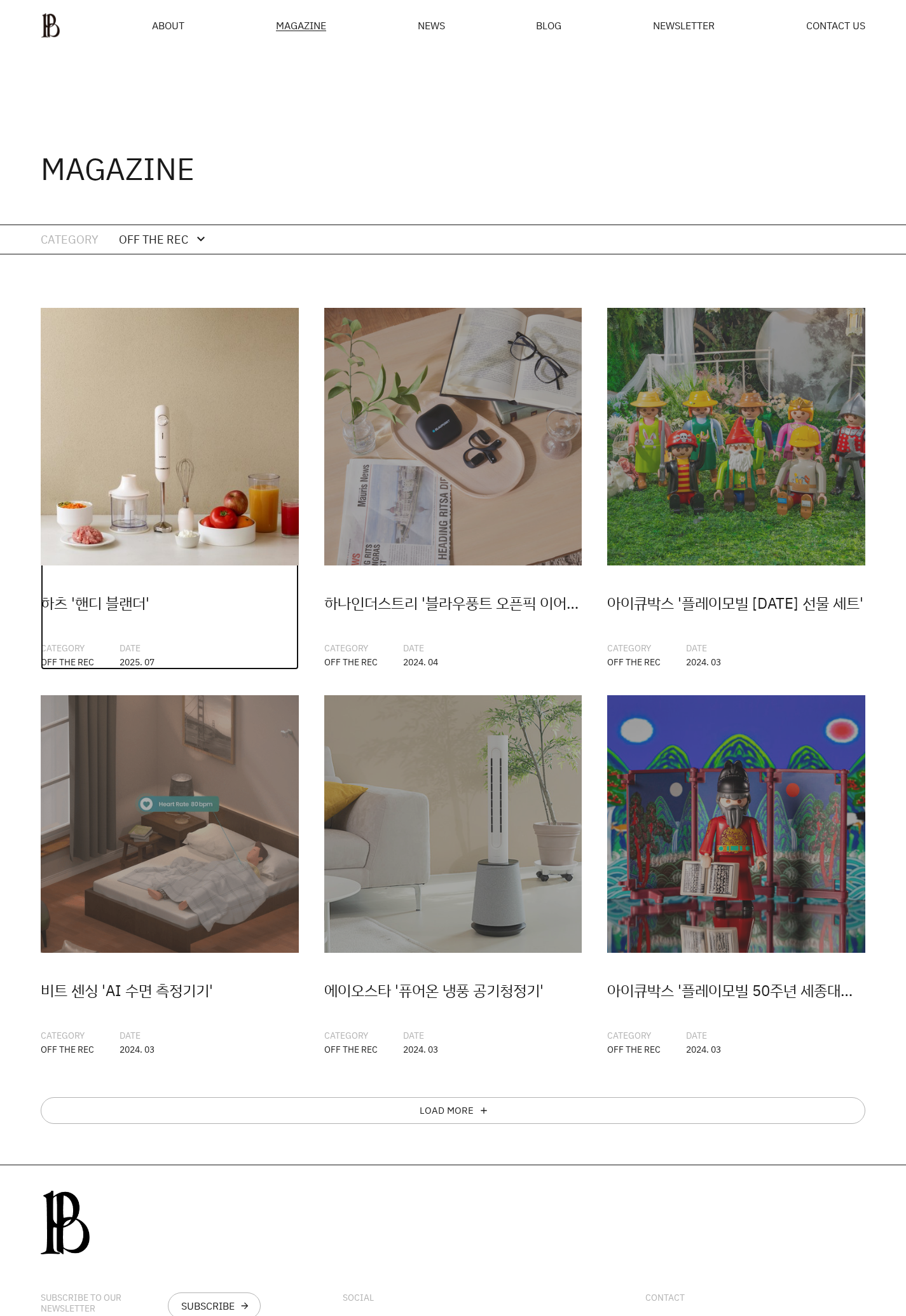
click at [215, 449] on img at bounding box center [169, 437] width 258 height 258
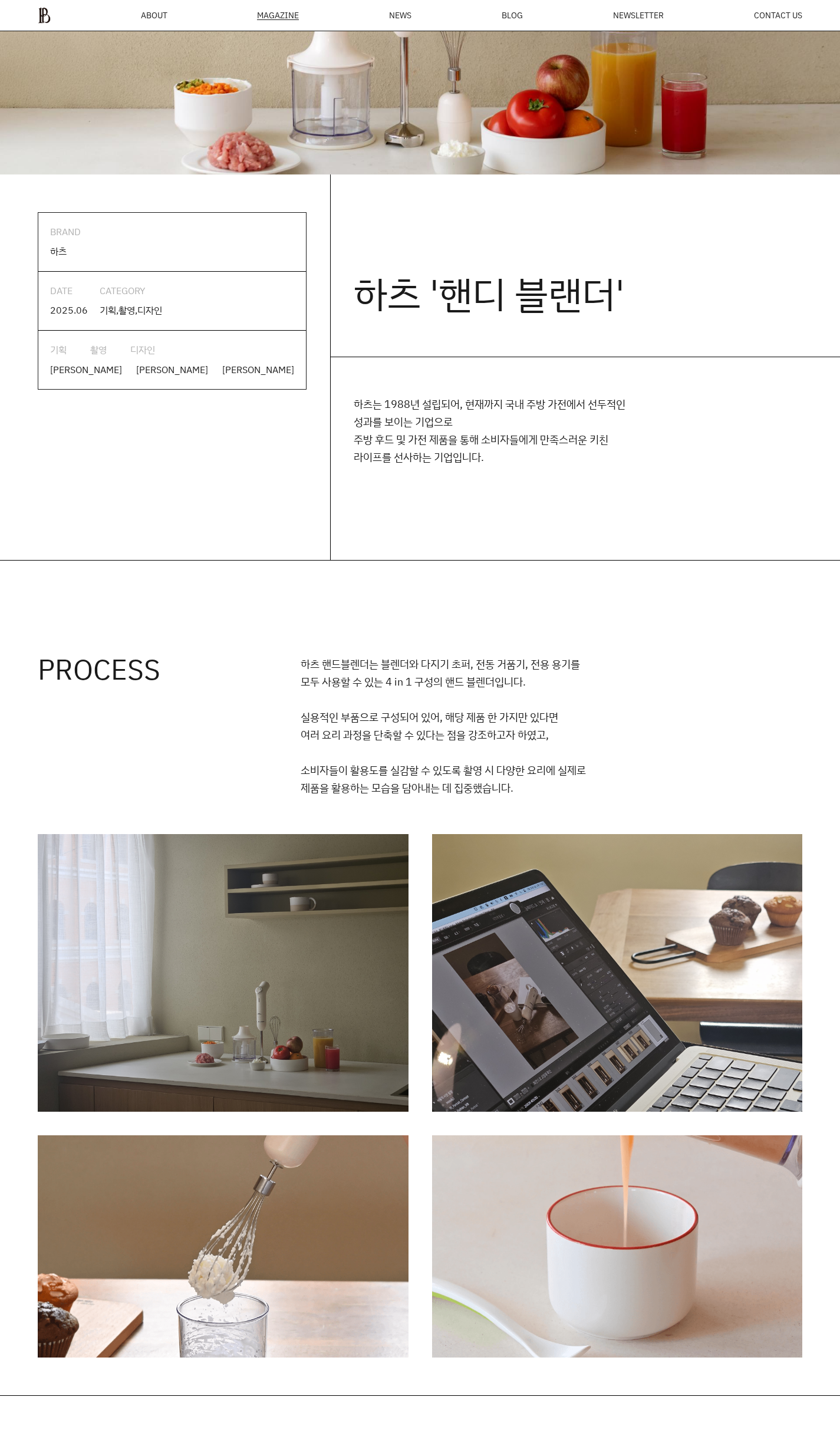
scroll to position [575, 0]
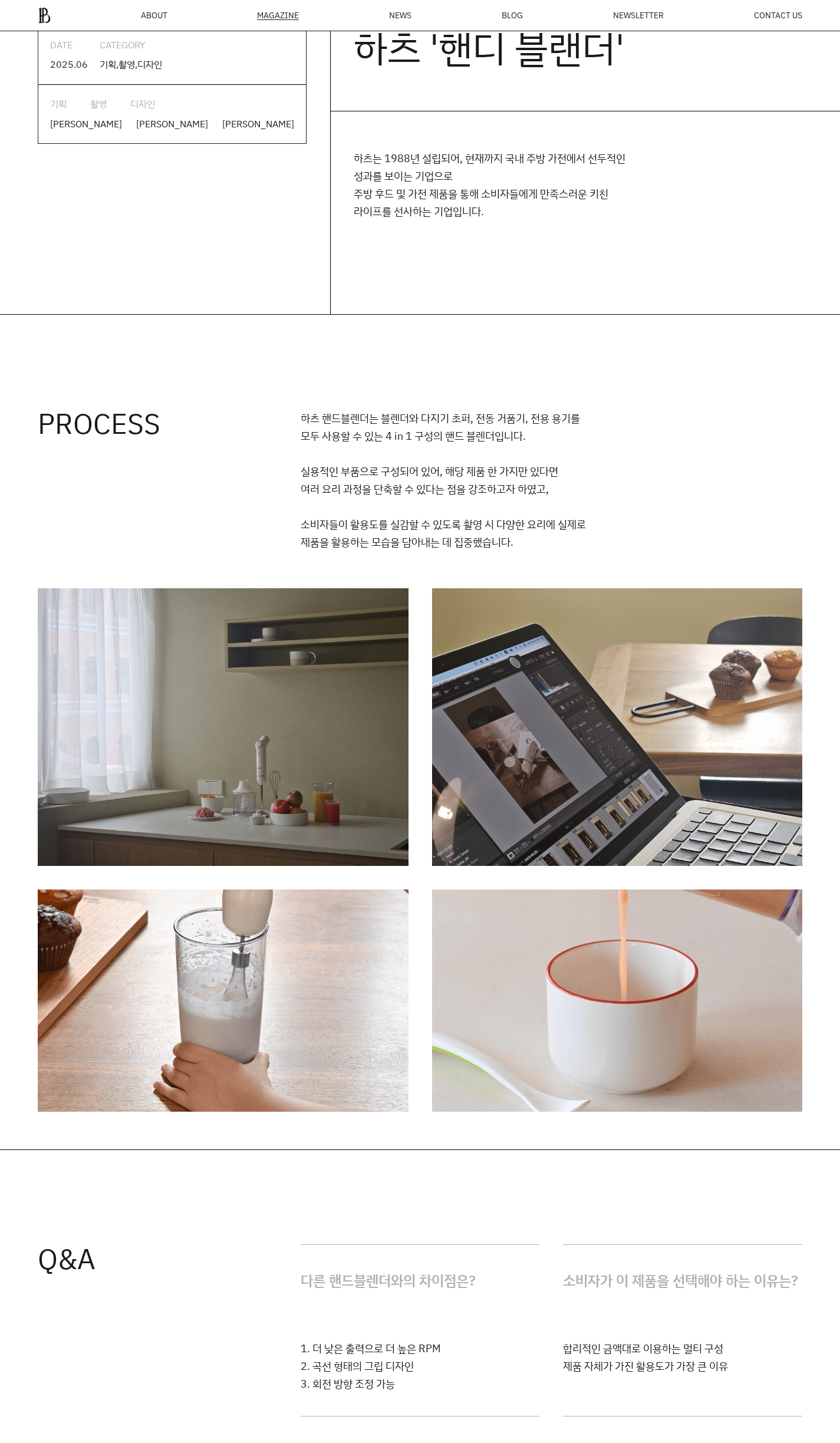
click at [9, 337] on div "PROCESS 하츠 핸드블렌더는 블렌더와 다지기 초퍼, 전동 거품기, 전용 용기를 모두 사용할 수 있는 4 in 1 구성의 핸드 블렌더입니다.…" at bounding box center [420, 732] width 840 height 835
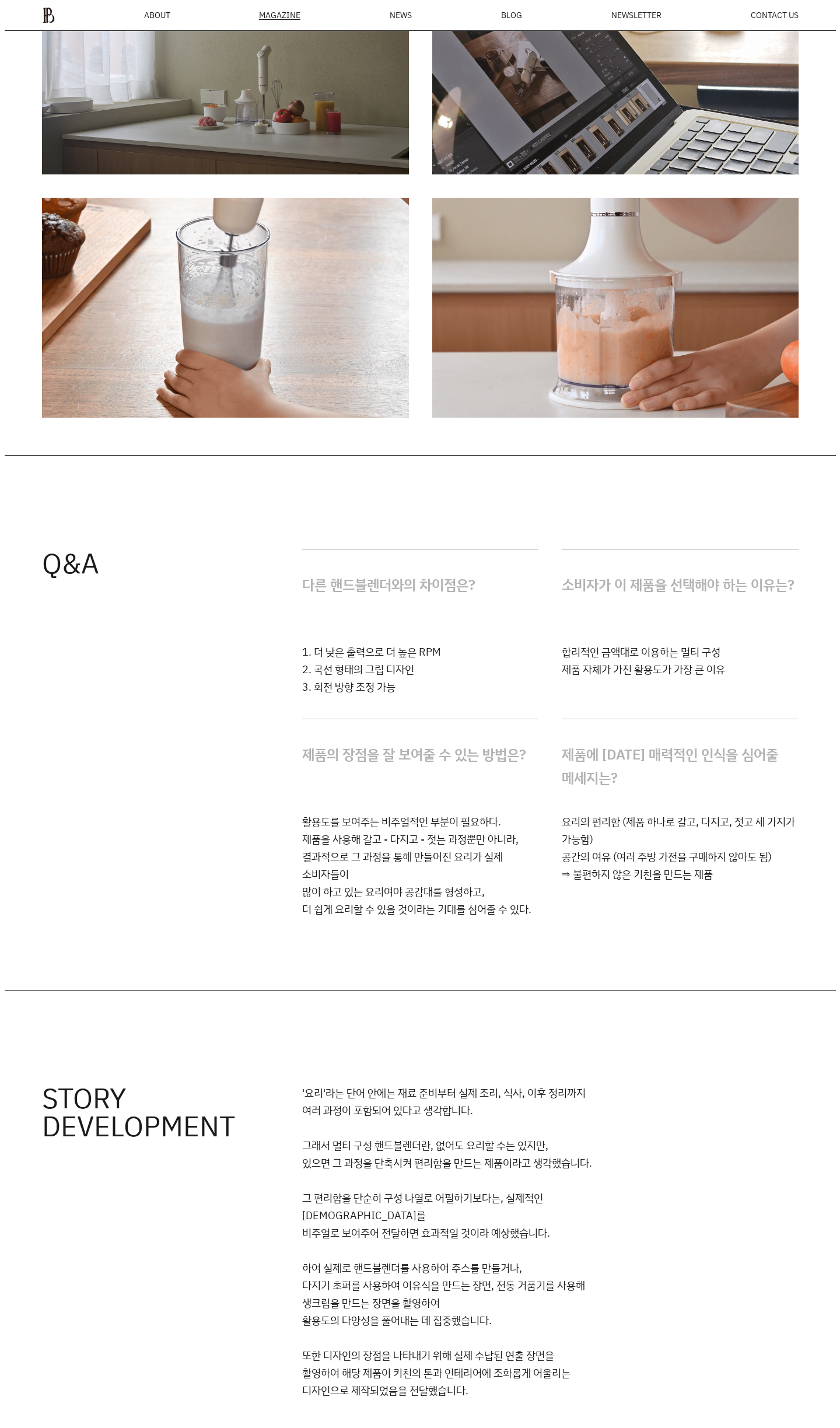
scroll to position [503, 0]
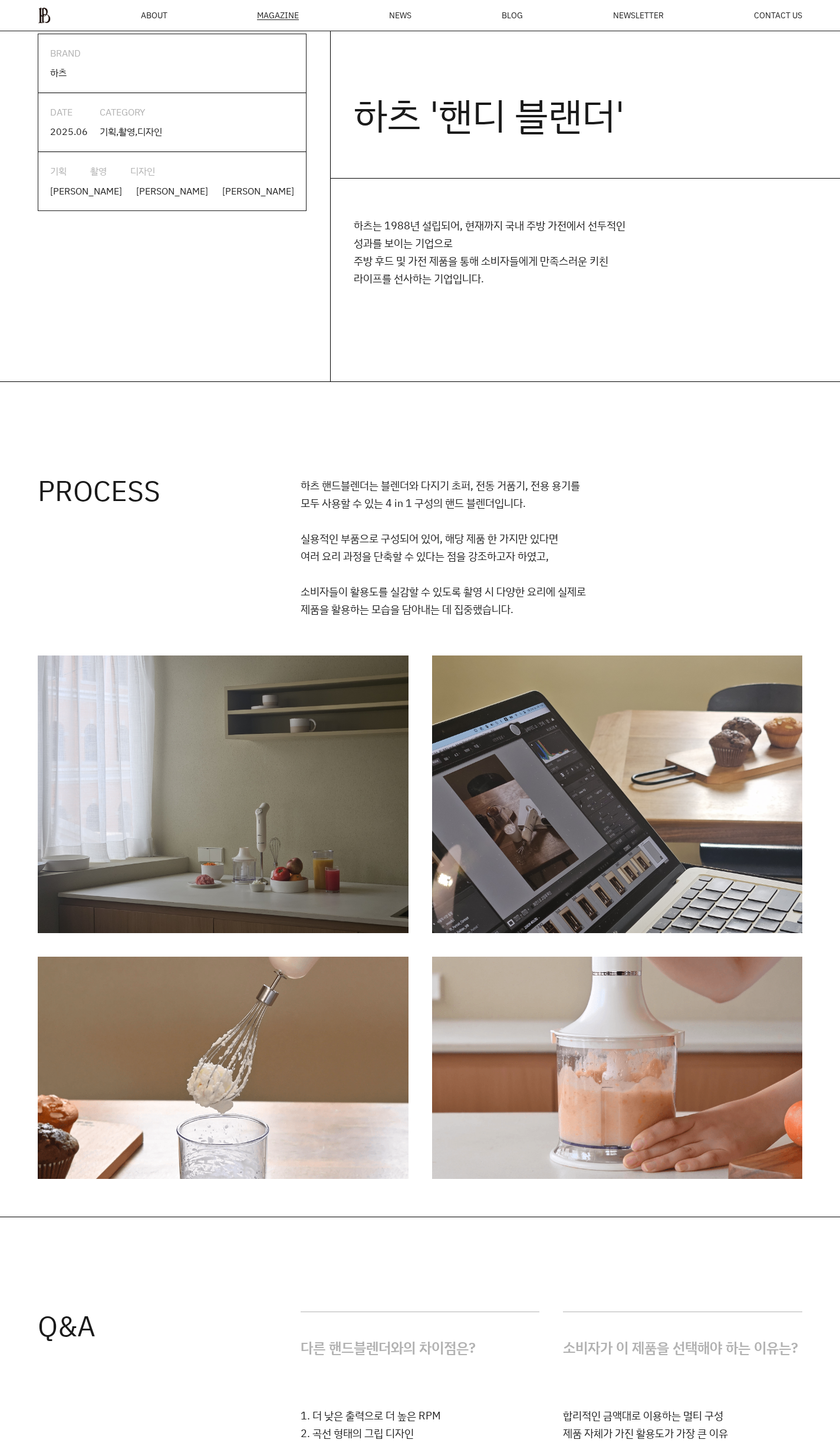
click at [281, 17] on div "MAGAZINE" at bounding box center [278, 15] width 42 height 9
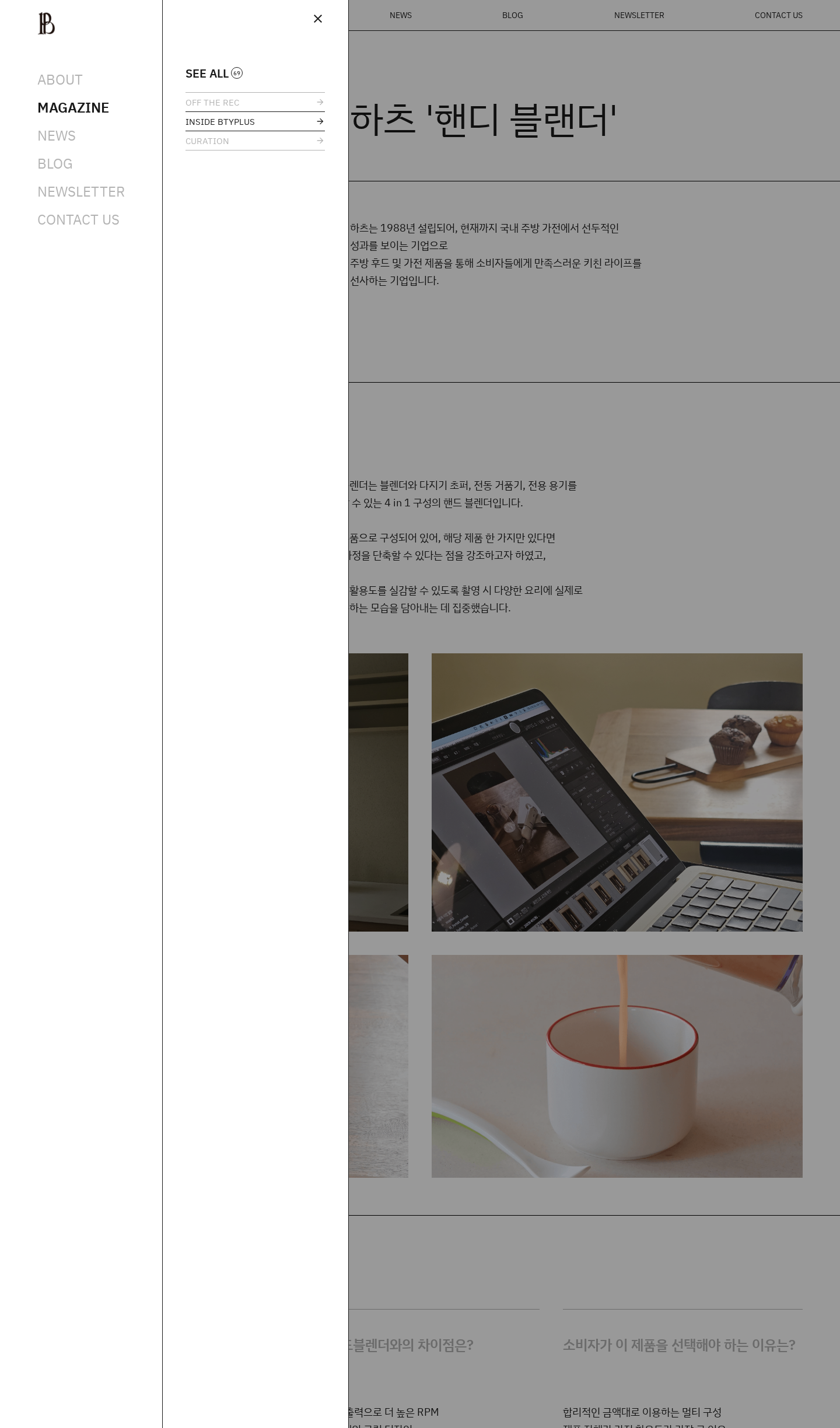
click at [224, 128] on link "INSIDE BTYPLUS" at bounding box center [255, 121] width 140 height 19
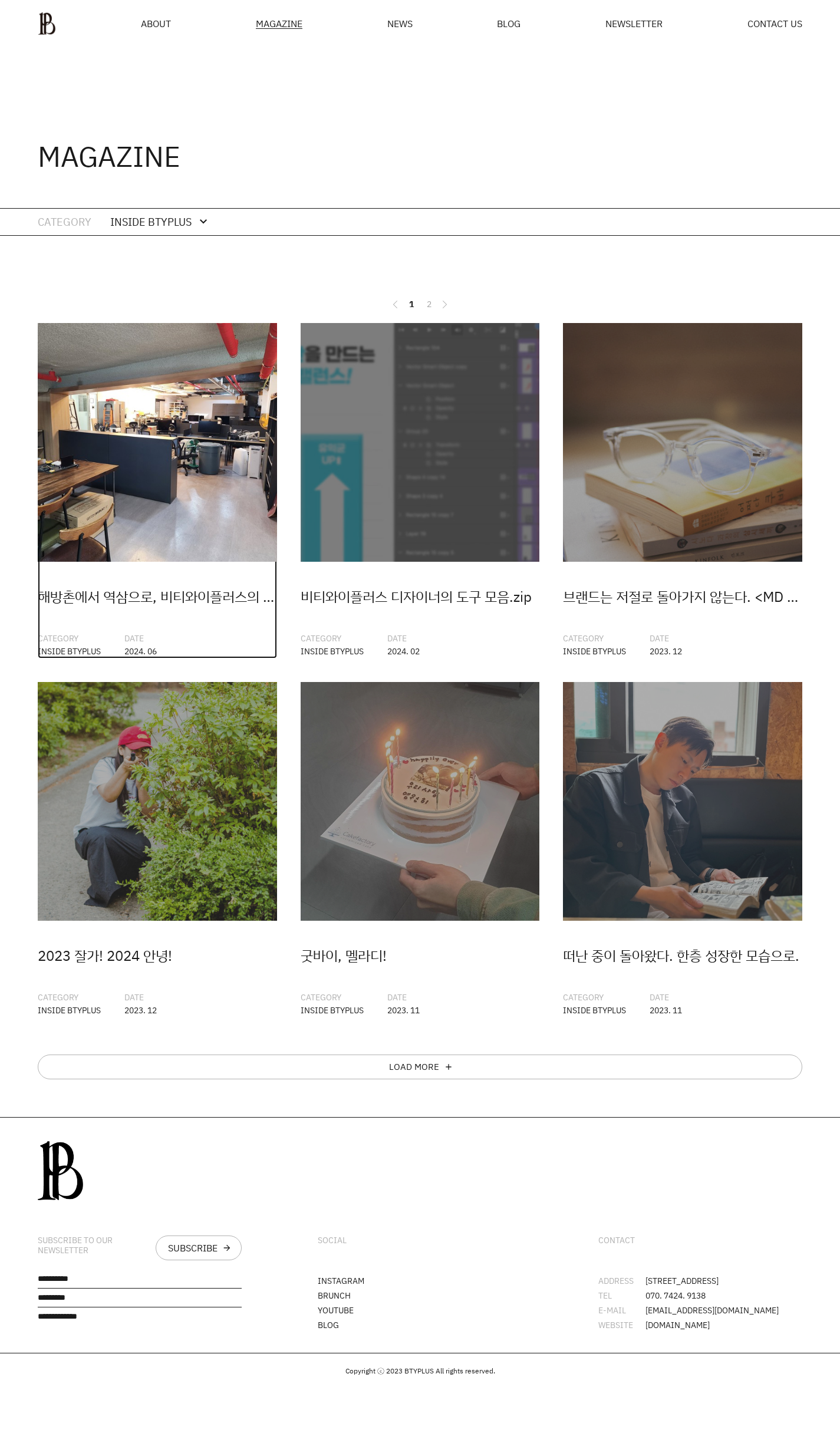
click at [197, 446] on img at bounding box center [157, 442] width 239 height 239
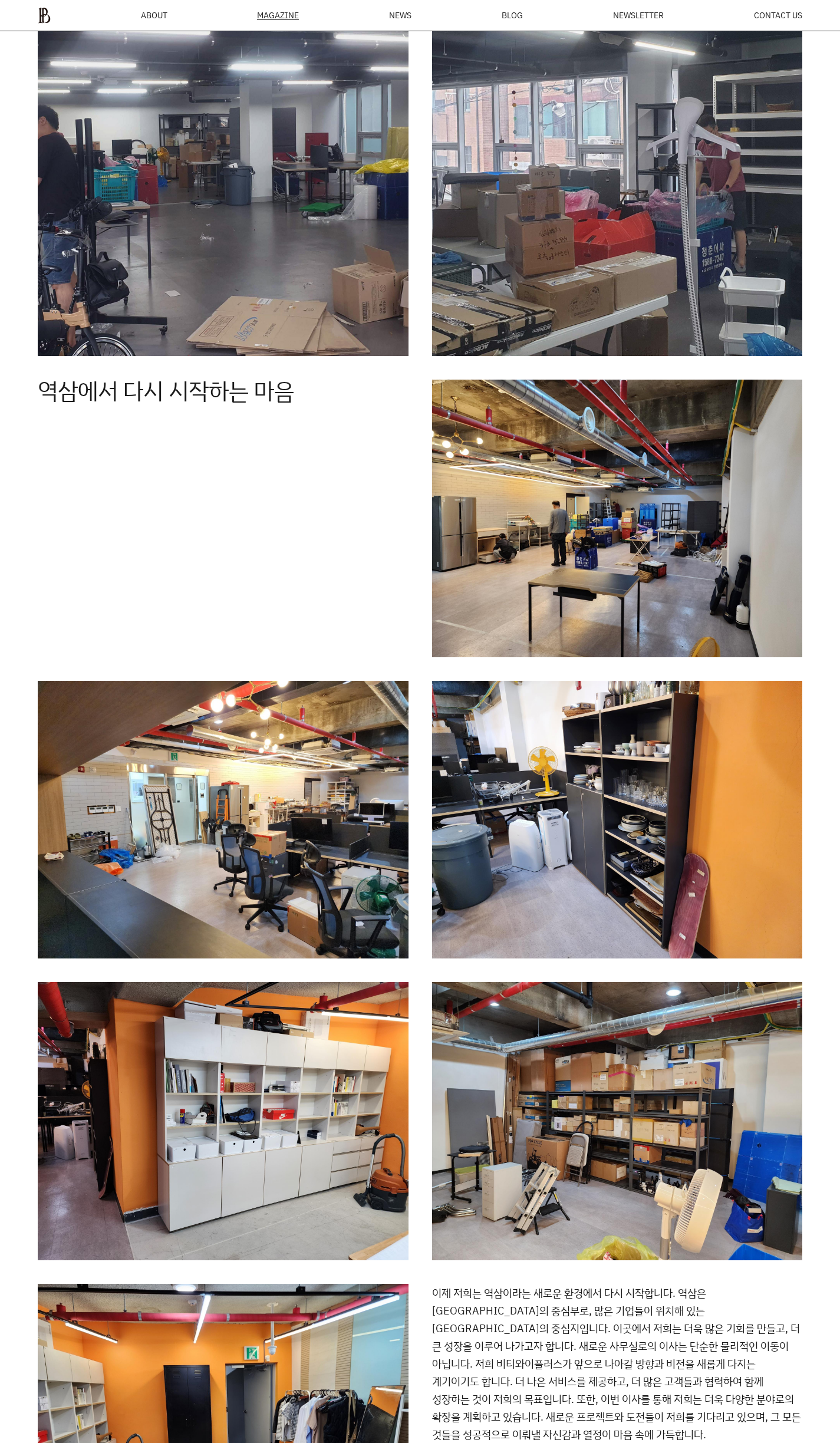
scroll to position [1294, 0]
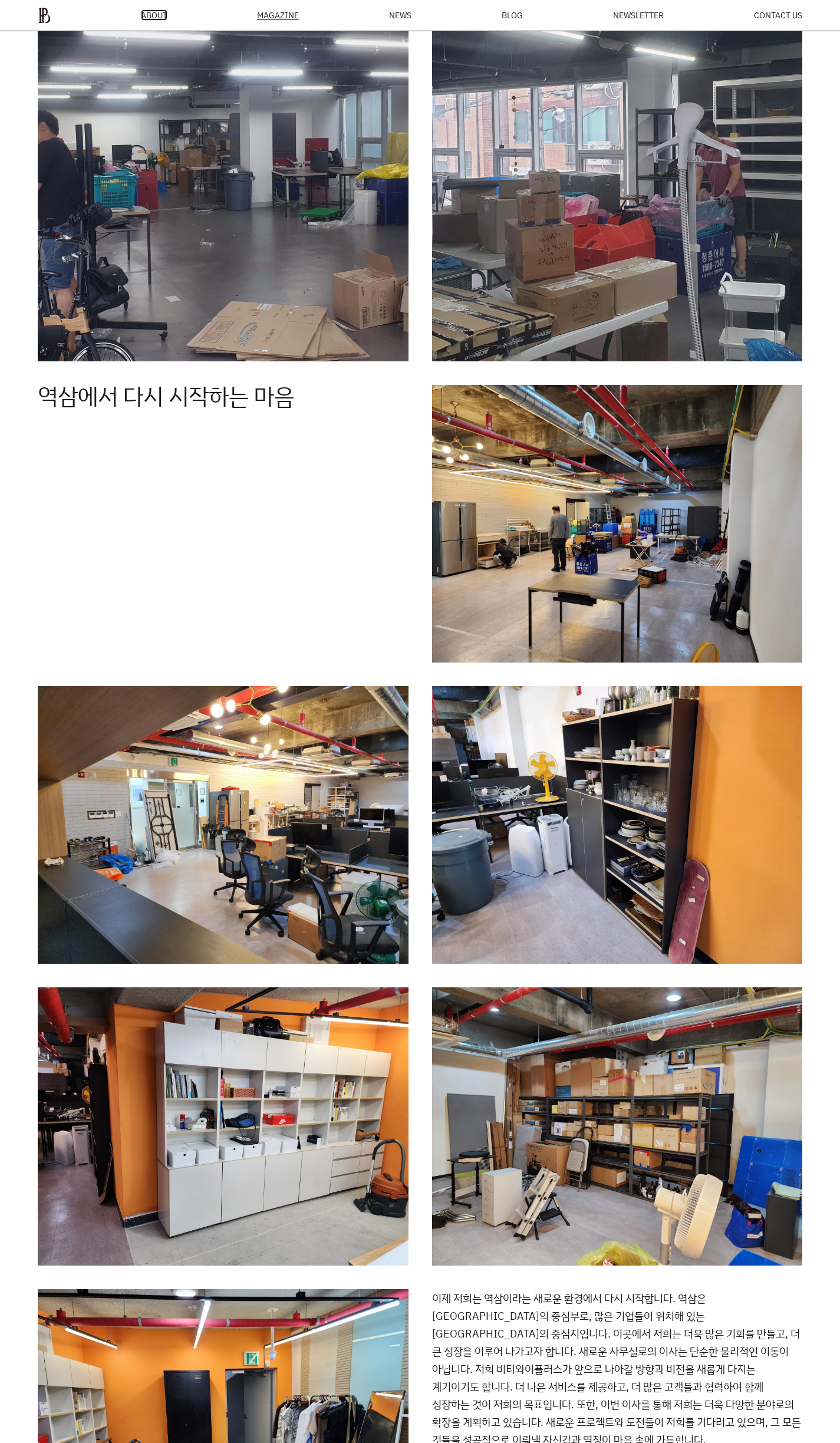
click at [147, 13] on span "ABOUT" at bounding box center [154, 15] width 27 height 8
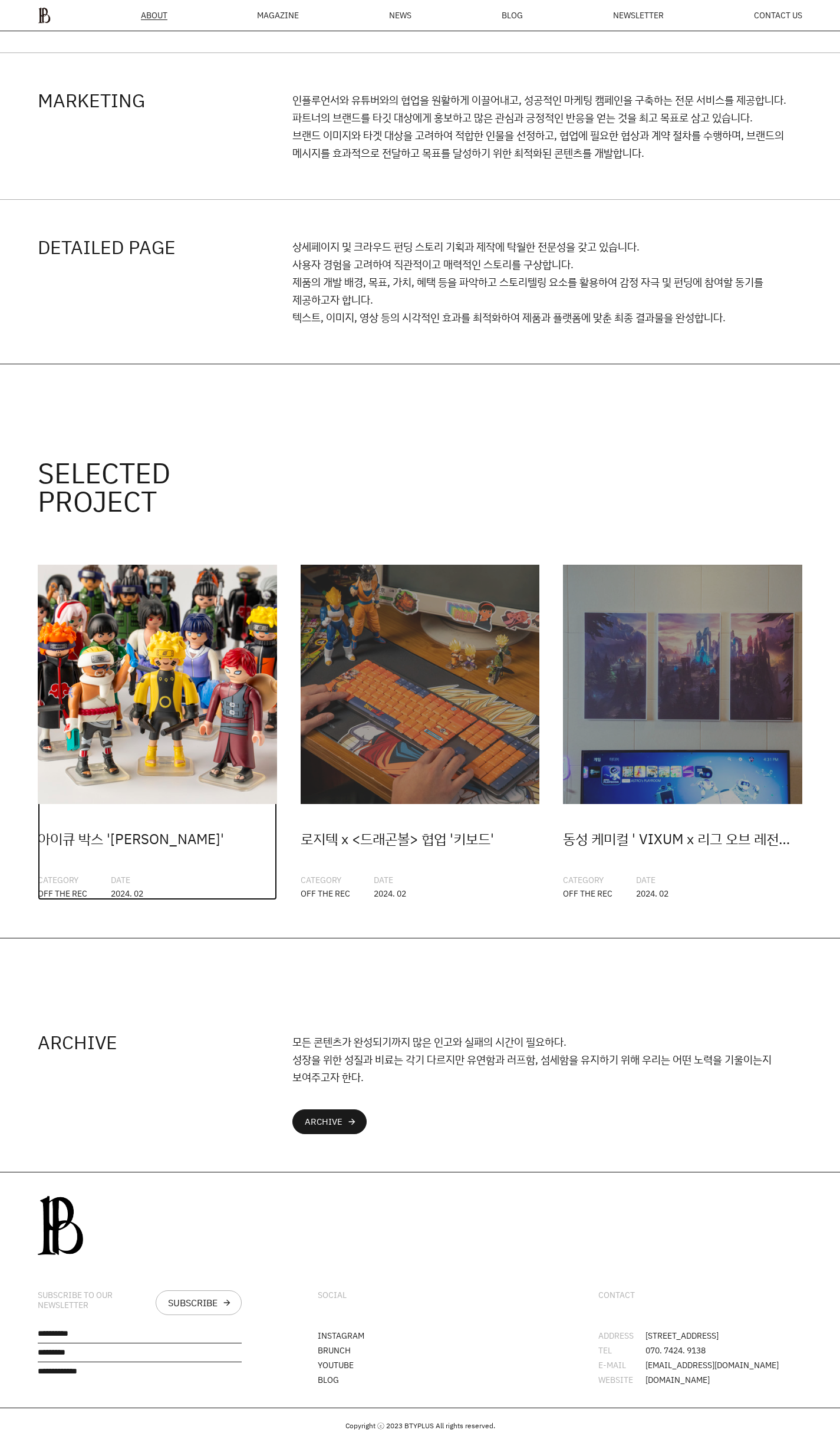
click at [219, 624] on img at bounding box center [157, 684] width 239 height 239
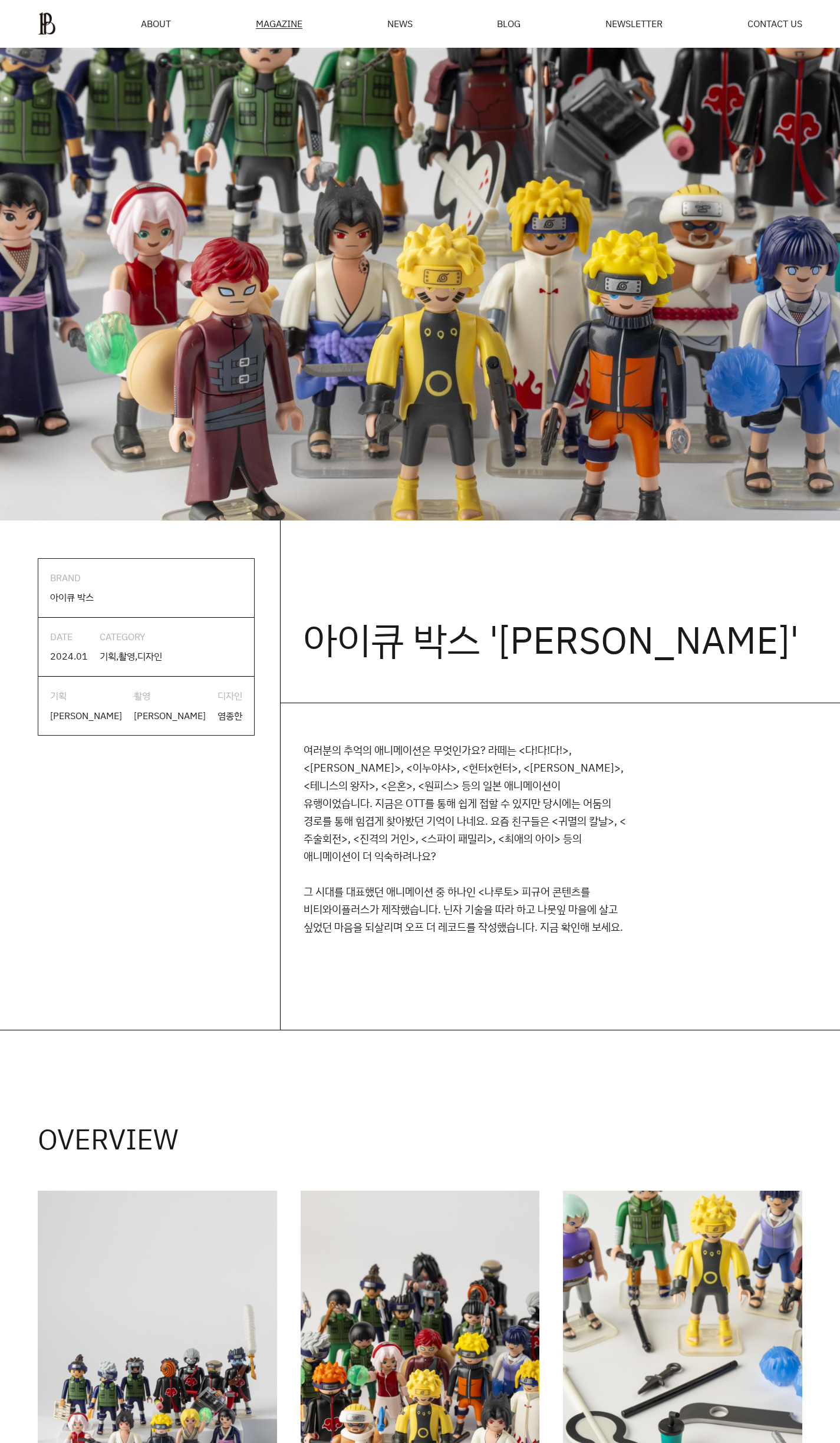
click at [262, 19] on div "MAGAZINE" at bounding box center [279, 23] width 47 height 10
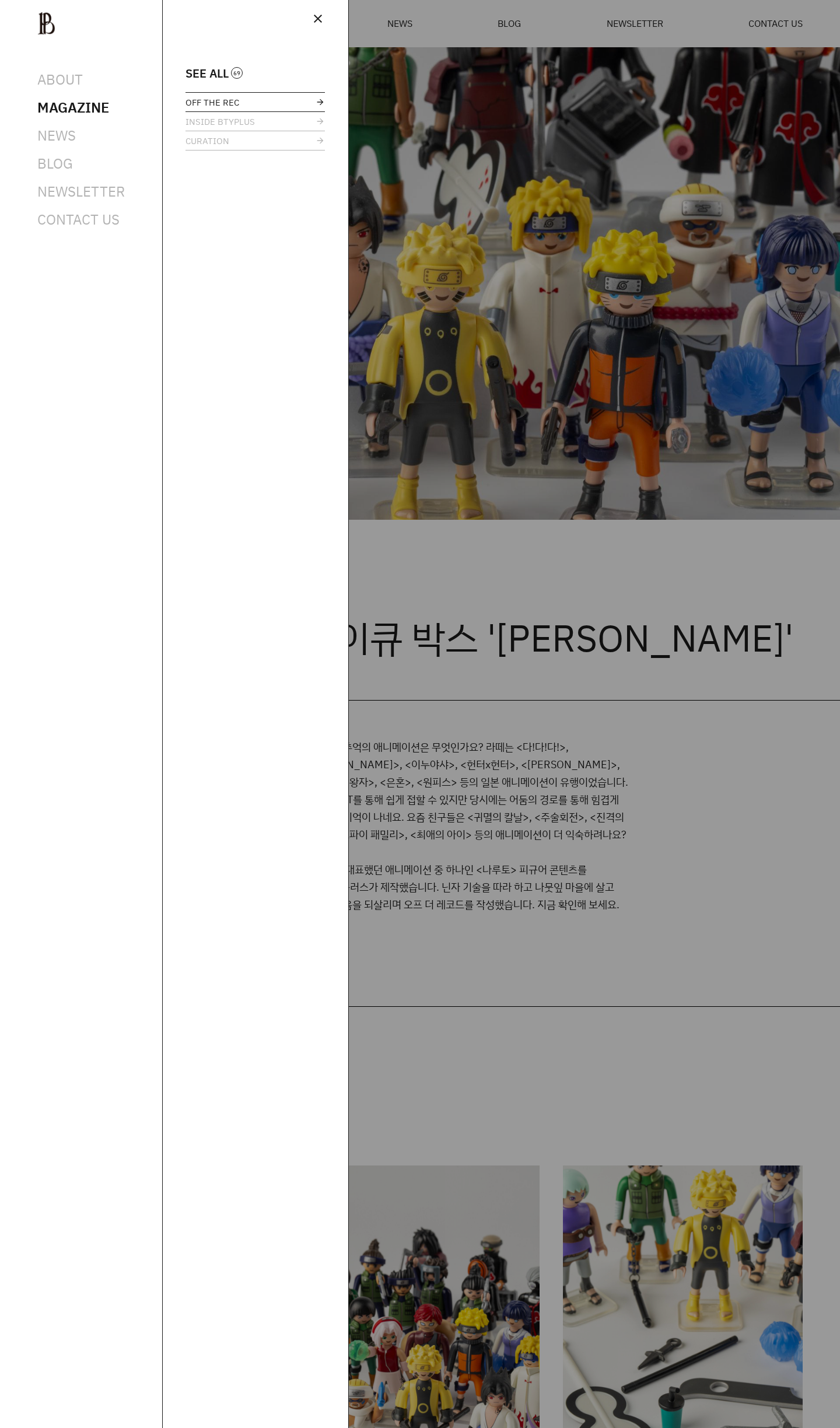
click at [220, 99] on span "OFF THE REC" at bounding box center [212, 102] width 54 height 9
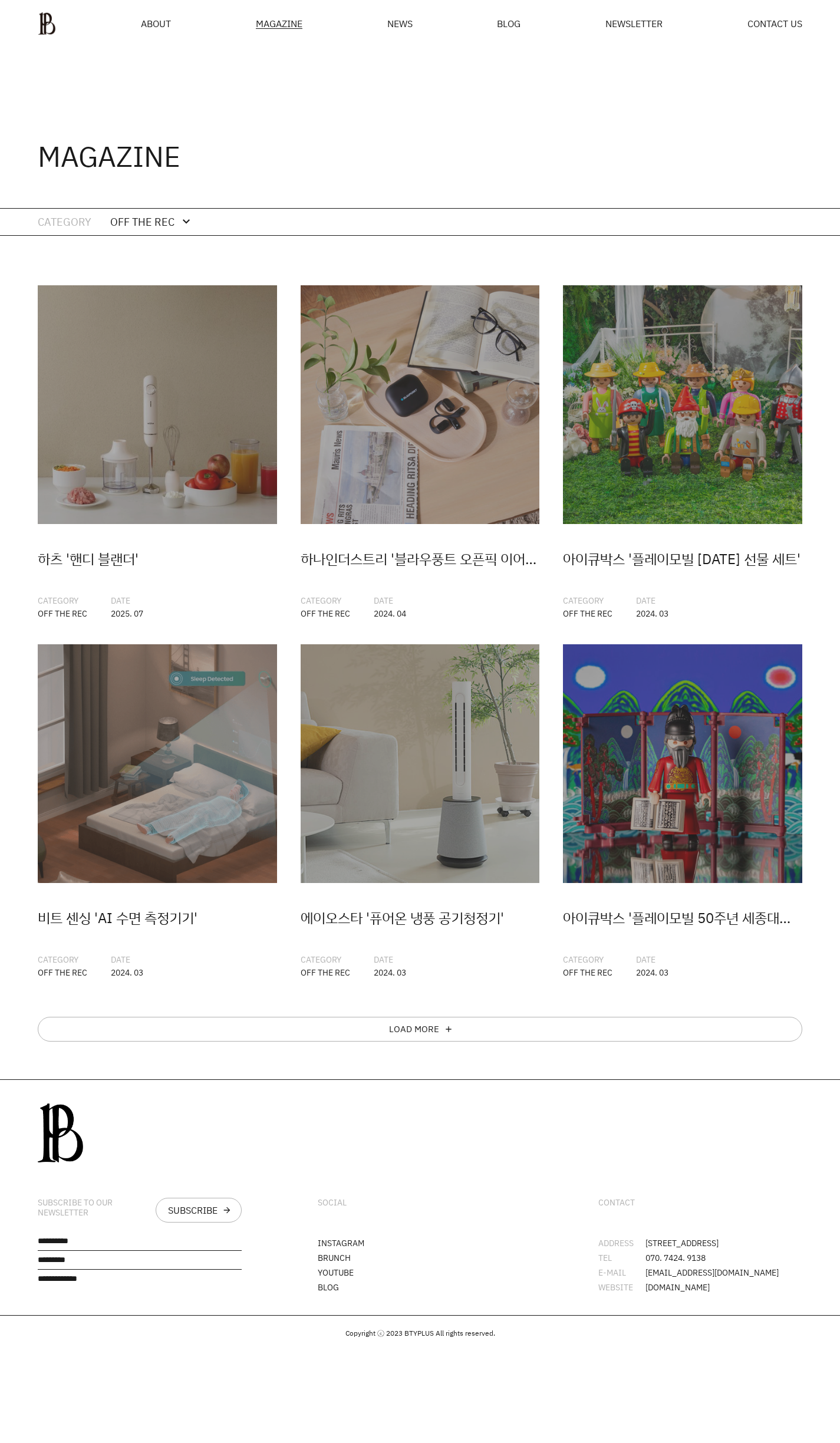
click at [211, 219] on div "OFF THE REC expand_more expand_less" at bounding box center [170, 222] width 121 height 27
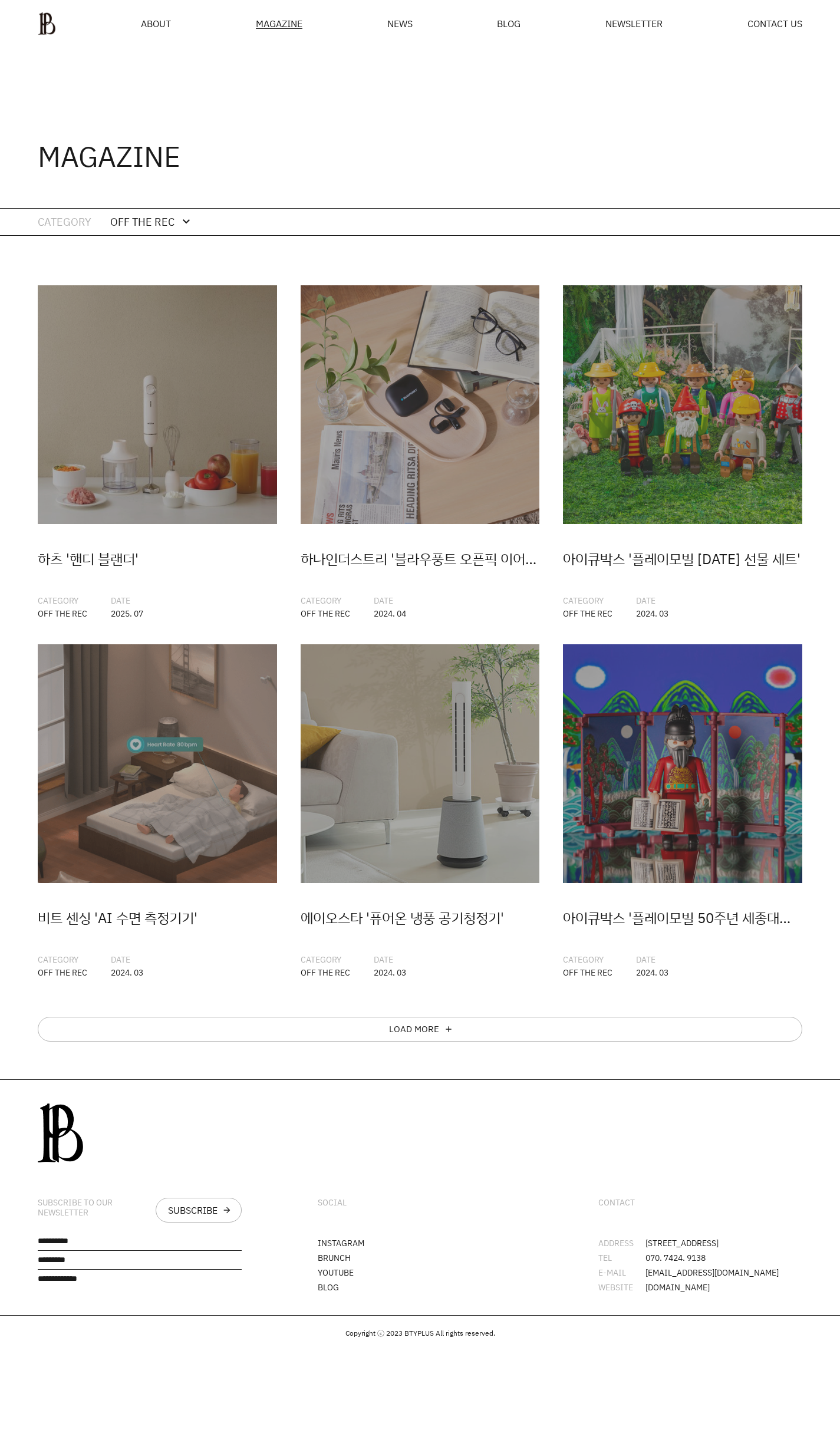
click at [425, 94] on div "MAGAZINE" at bounding box center [420, 128] width 840 height 160
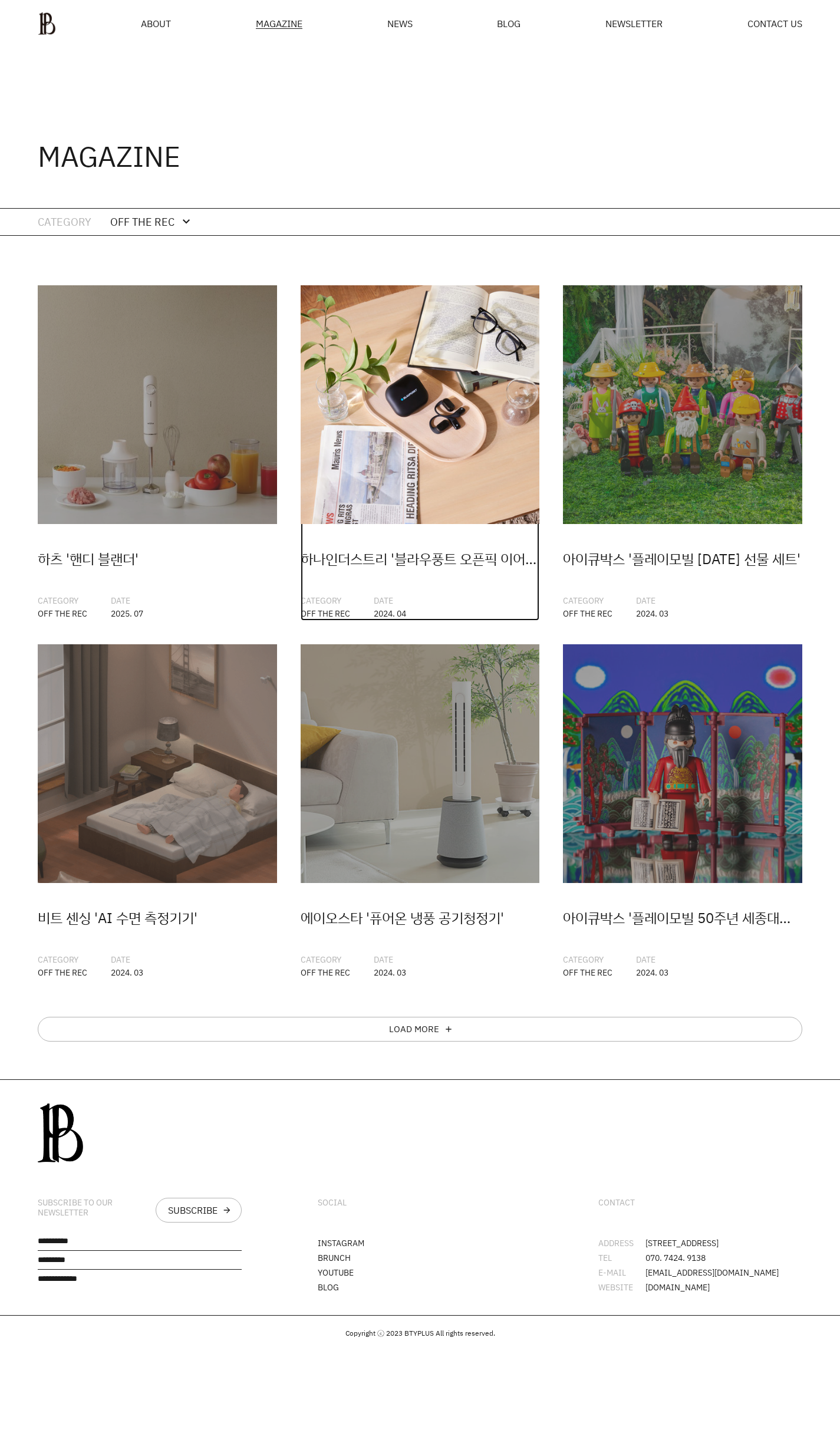
click at [393, 386] on img at bounding box center [420, 405] width 239 height 239
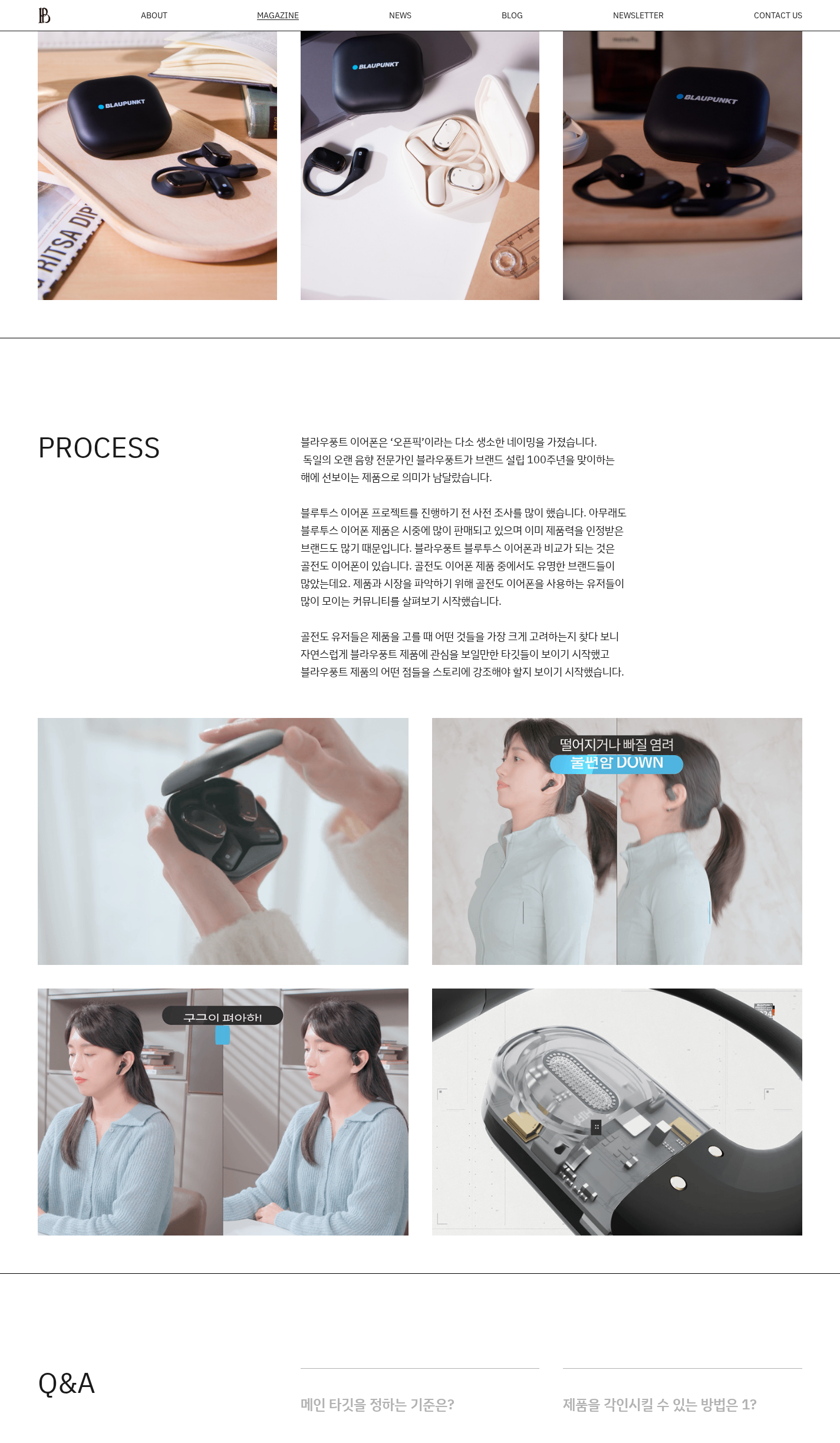
scroll to position [862, 0]
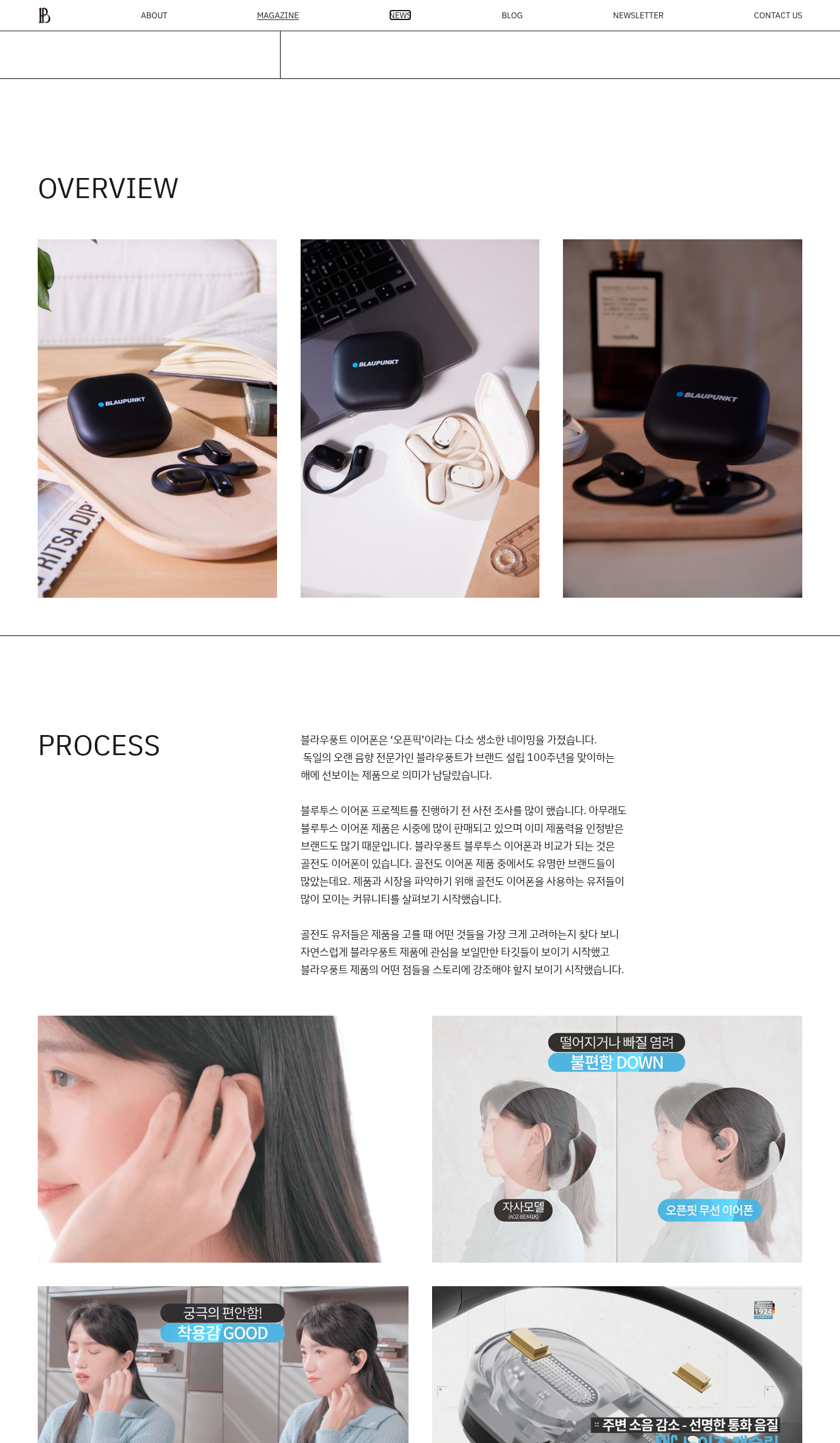
click at [390, 18] on span "NEWS" at bounding box center [400, 15] width 23 height 8
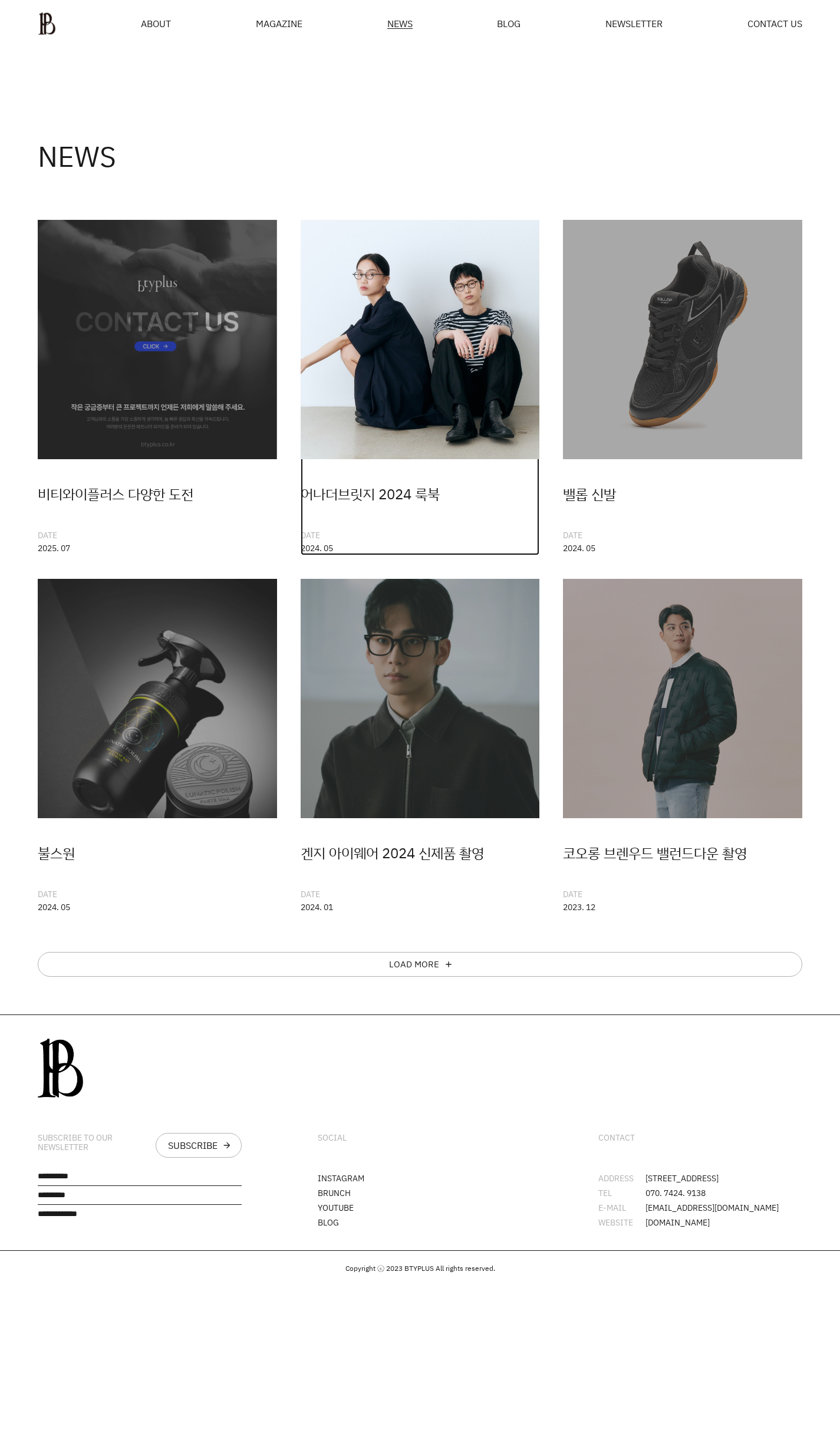
click at [382, 358] on img at bounding box center [420, 340] width 239 height 239
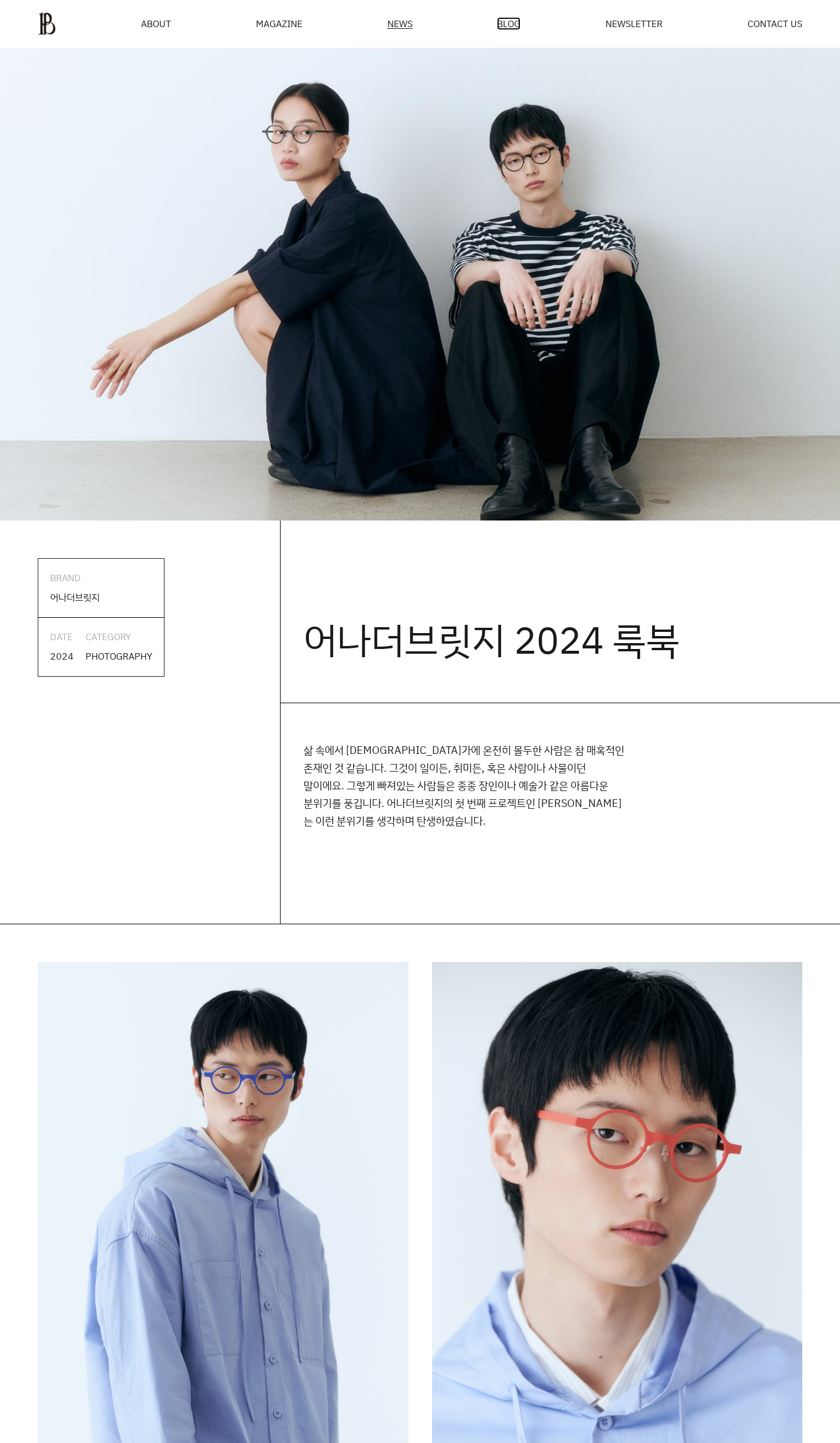
click at [512, 21] on span "BLOG" at bounding box center [509, 23] width 23 height 9
click at [624, 23] on span "NEWSLETTER" at bounding box center [634, 23] width 57 height 9
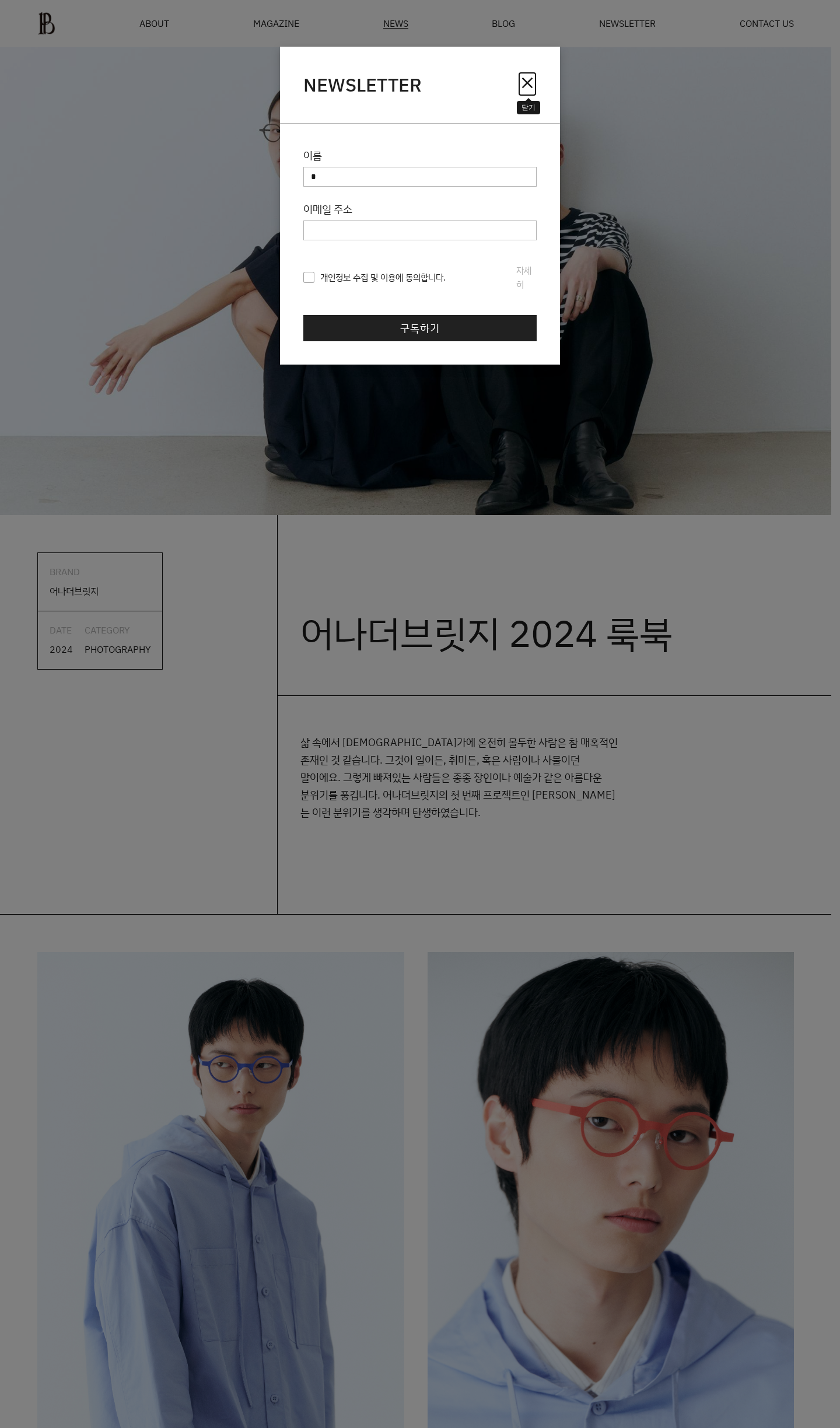
click at [527, 78] on span "close" at bounding box center [527, 83] width 19 height 19
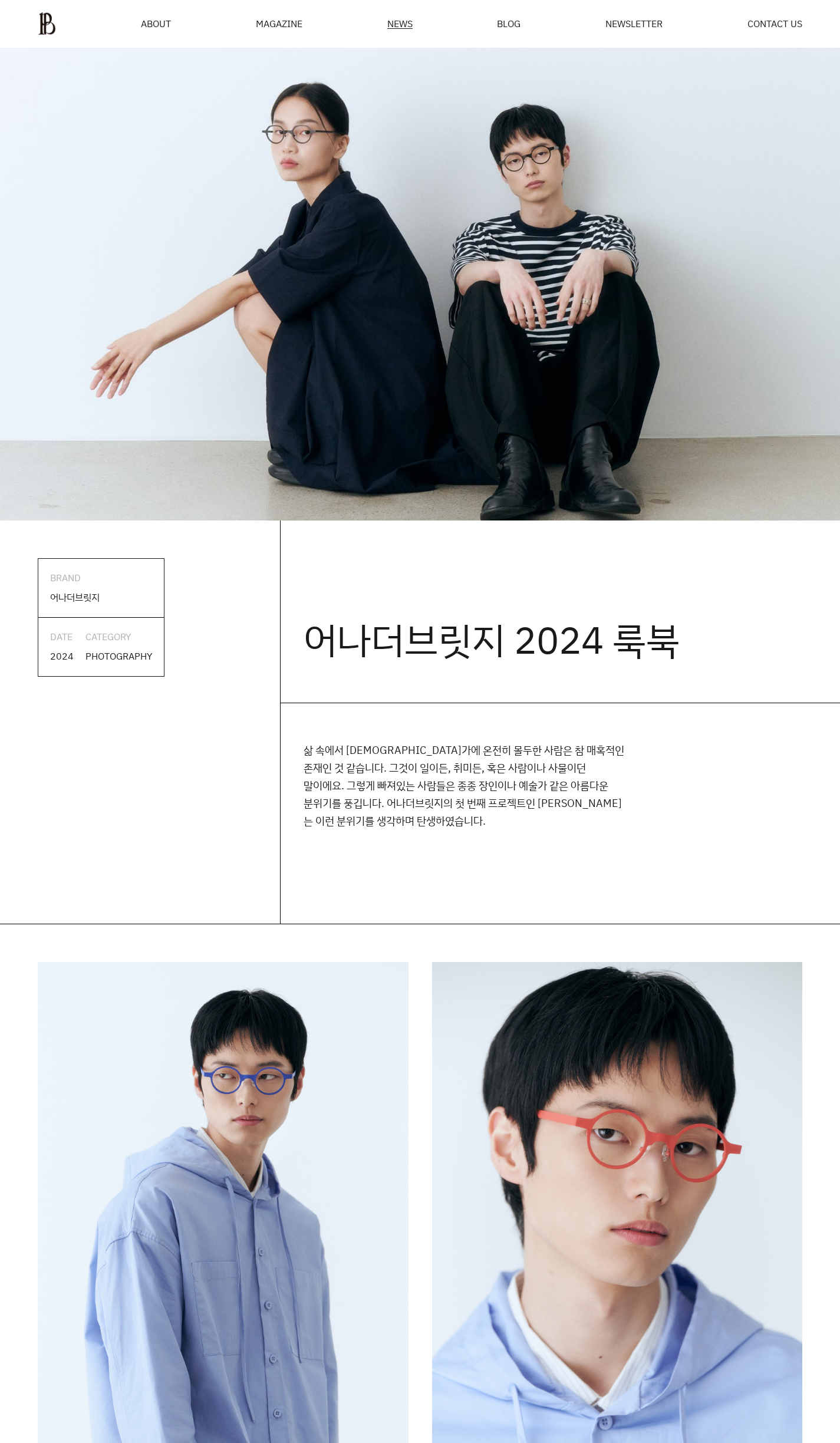
click at [291, 24] on div "MAGAZINE" at bounding box center [279, 23] width 47 height 9
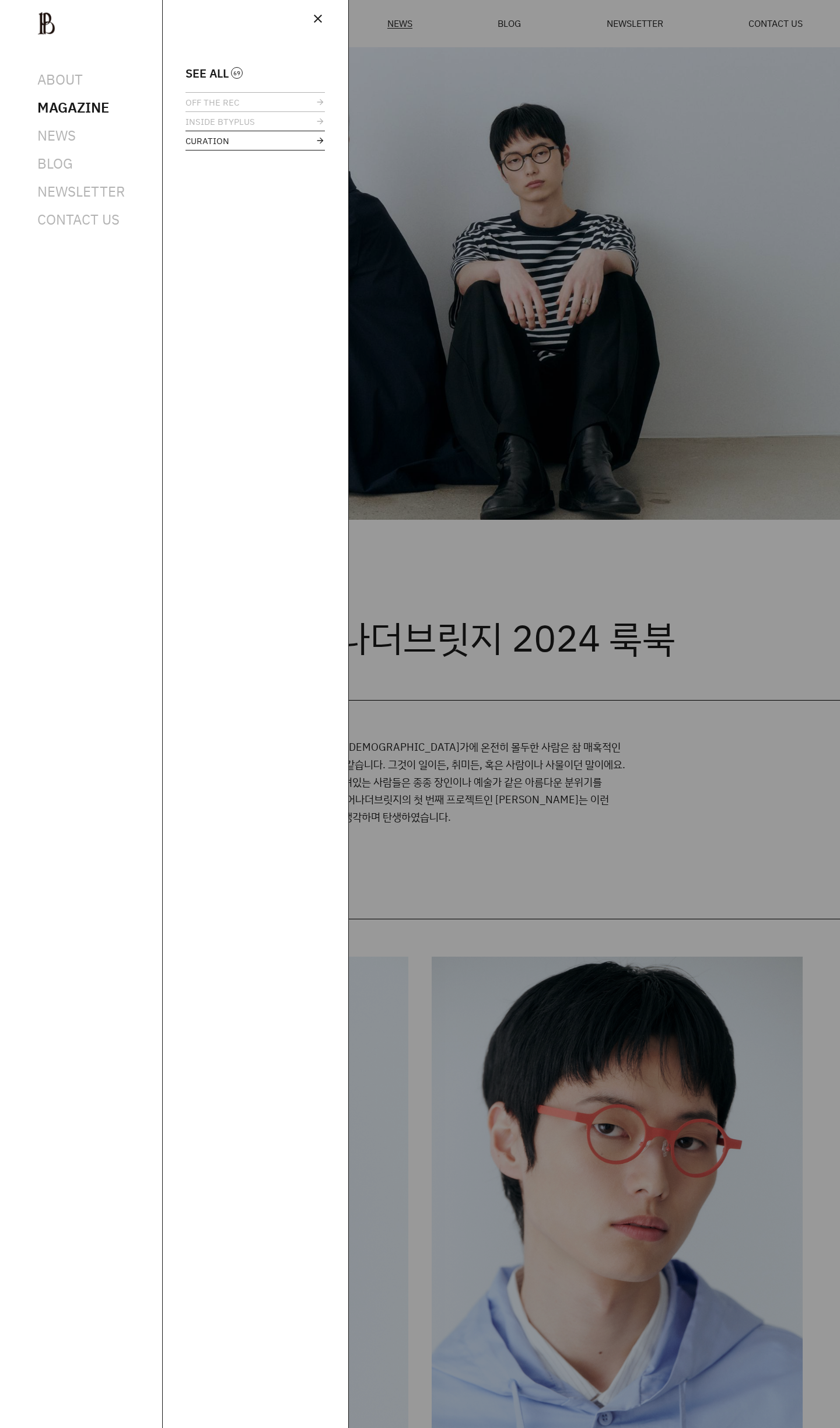
click at [225, 139] on span "CURATION" at bounding box center [207, 140] width 44 height 9
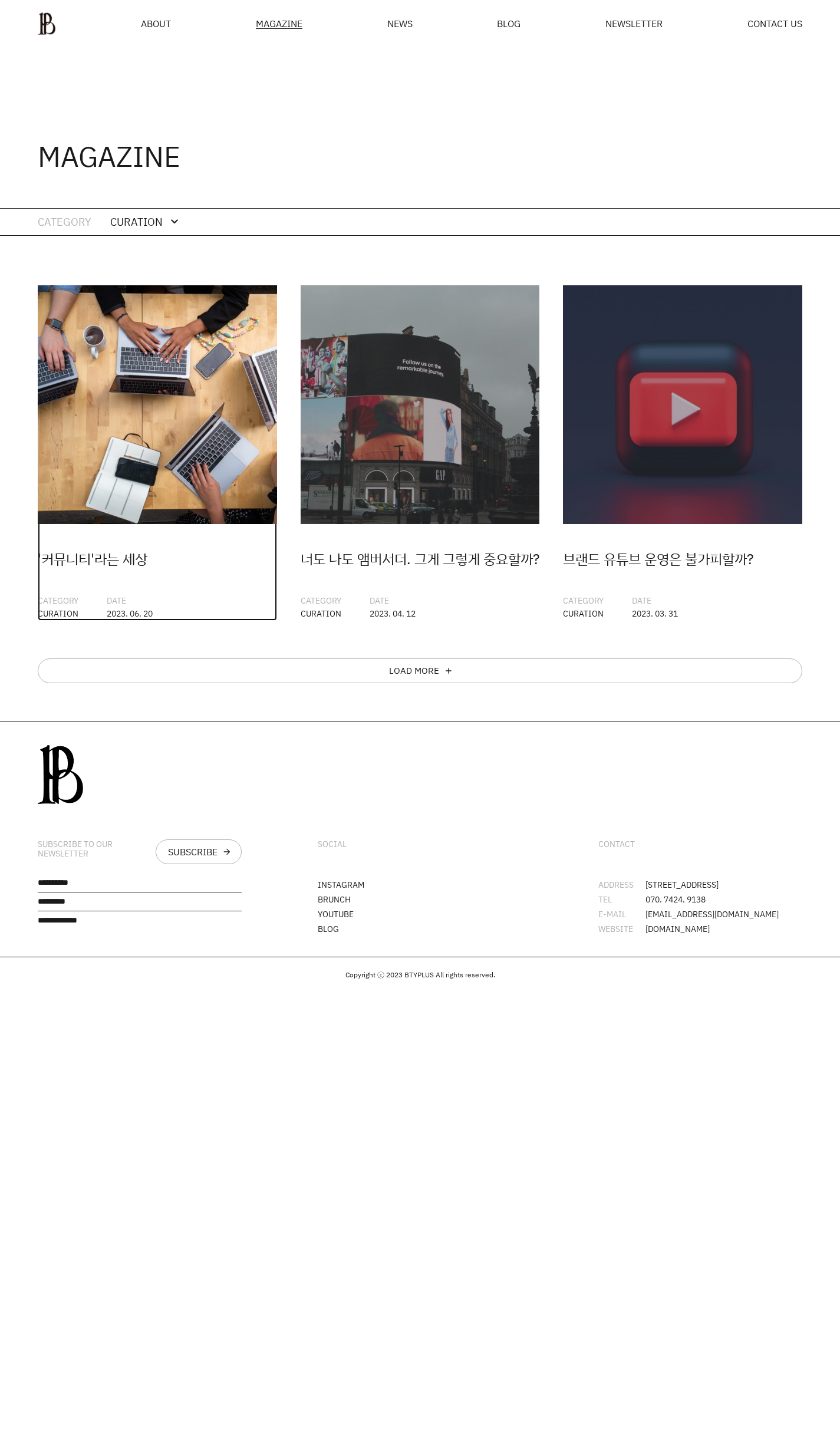
click at [193, 416] on img at bounding box center [157, 405] width 239 height 239
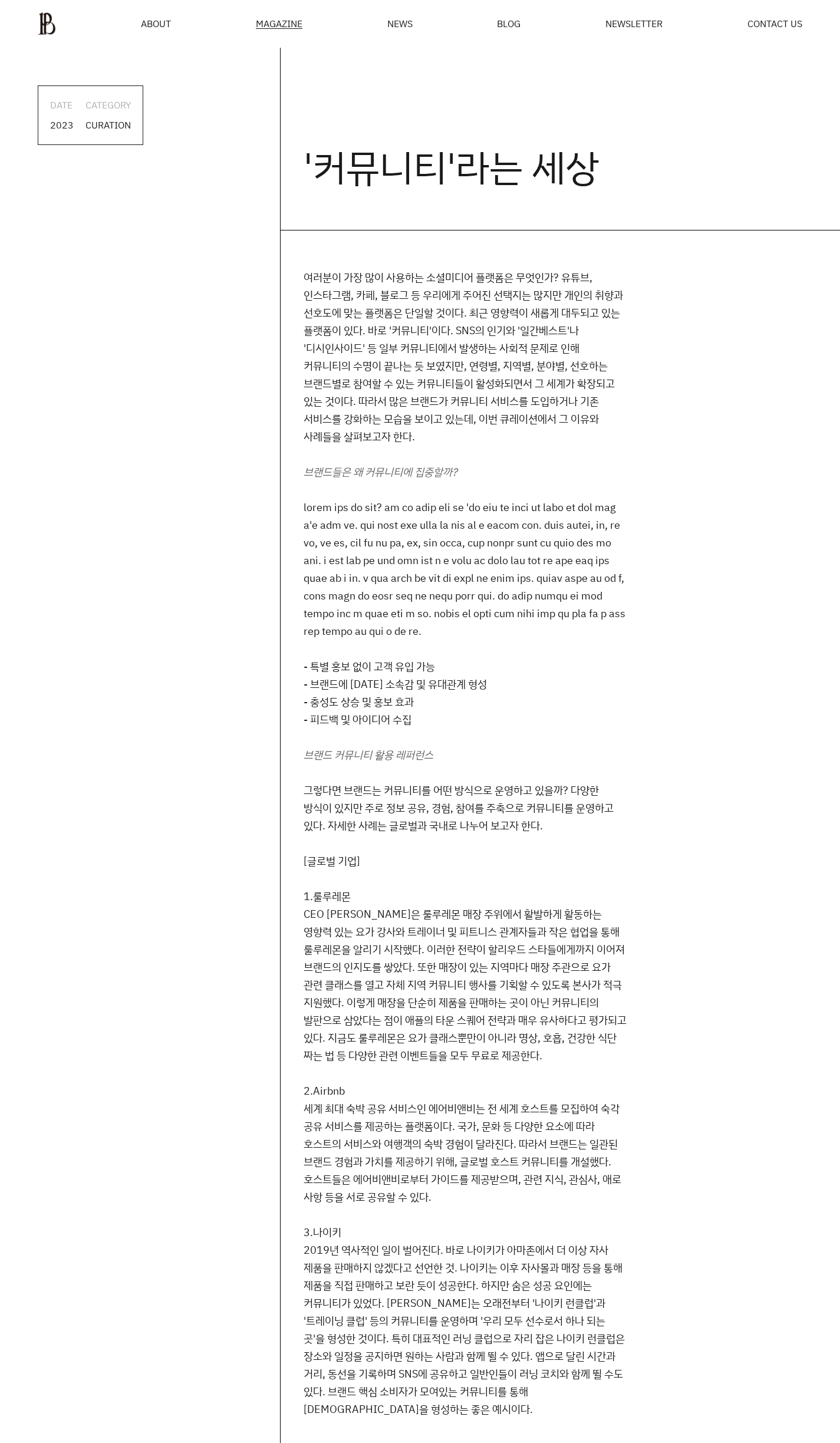
drag, startPoint x: 418, startPoint y: 124, endPoint x: 321, endPoint y: 66, distance: 113.0
click at [416, 120] on h2 "'커뮤니티'라는 세상" at bounding box center [560, 138] width 560 height 182
click at [279, 26] on div "MAGAZINE" at bounding box center [279, 23] width 47 height 10
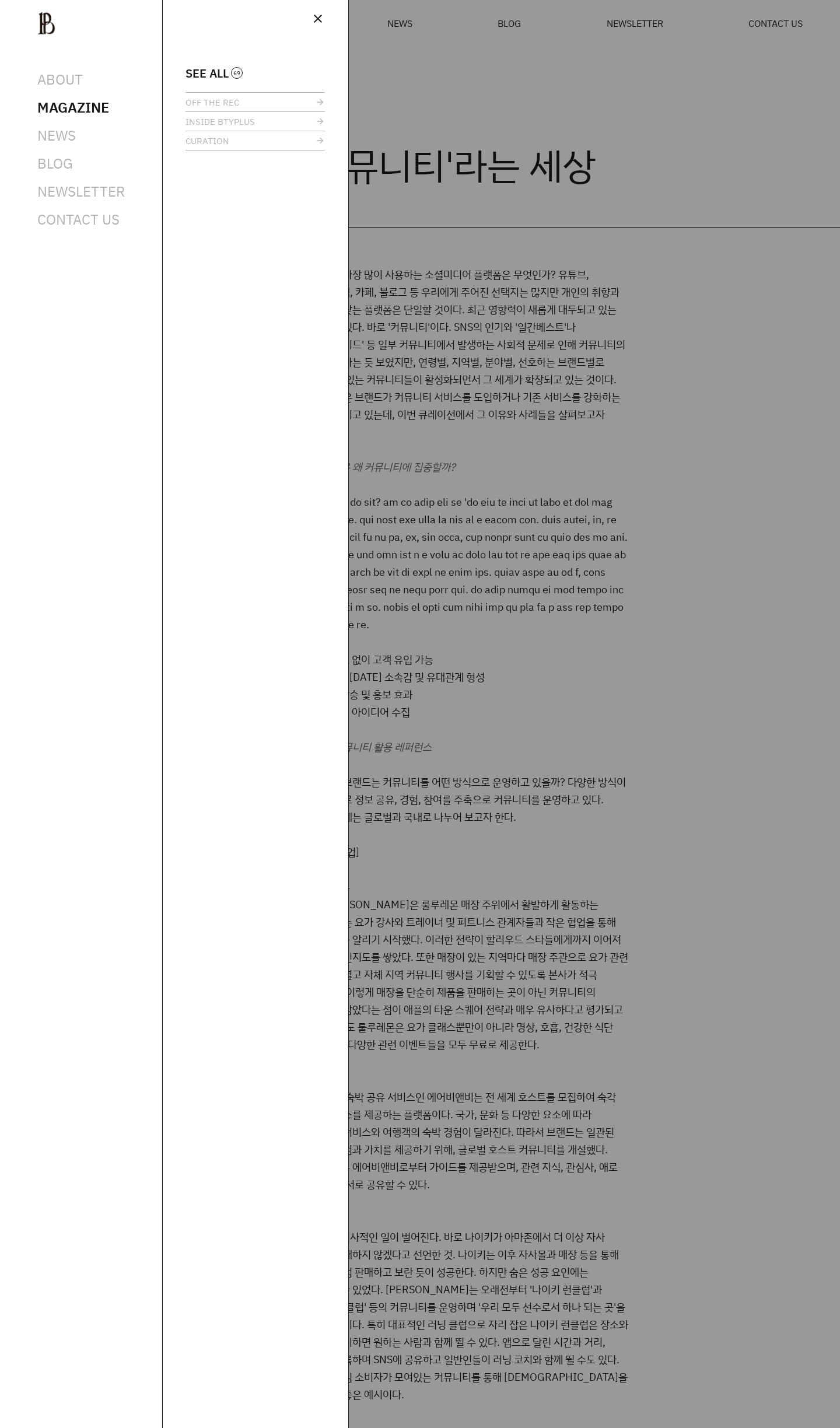
click at [638, 466] on div at bounding box center [420, 714] width 840 height 1428
click at [457, 206] on div at bounding box center [420, 714] width 840 height 1428
drag, startPoint x: 437, startPoint y: 267, endPoint x: 413, endPoint y: 228, distance: 45.8
click at [435, 265] on div at bounding box center [420, 714] width 840 height 1428
click at [224, 146] on span "CURATION" at bounding box center [207, 140] width 44 height 9
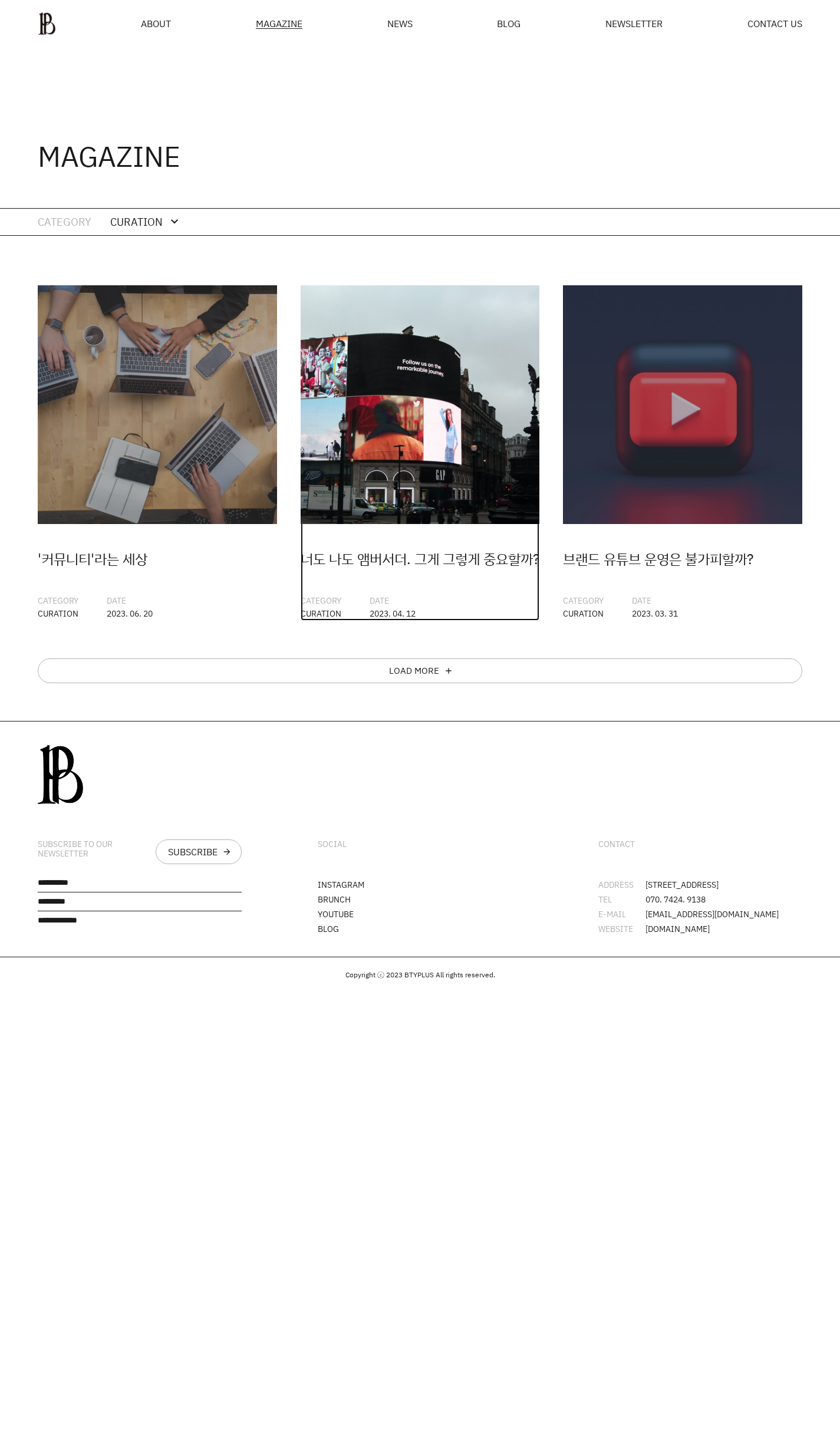
click at [467, 434] on img at bounding box center [420, 405] width 239 height 239
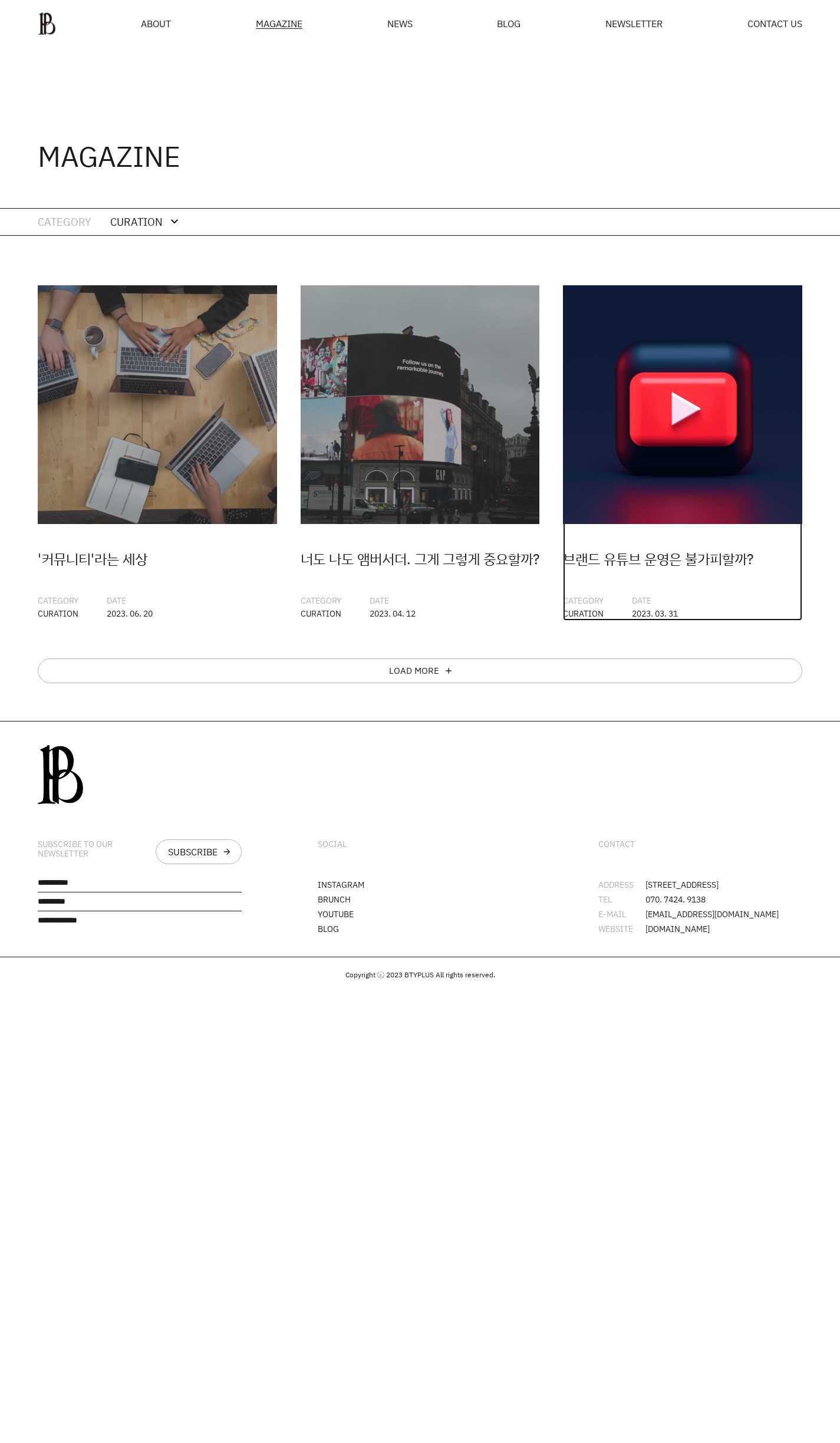
click at [682, 438] on img at bounding box center [682, 405] width 239 height 239
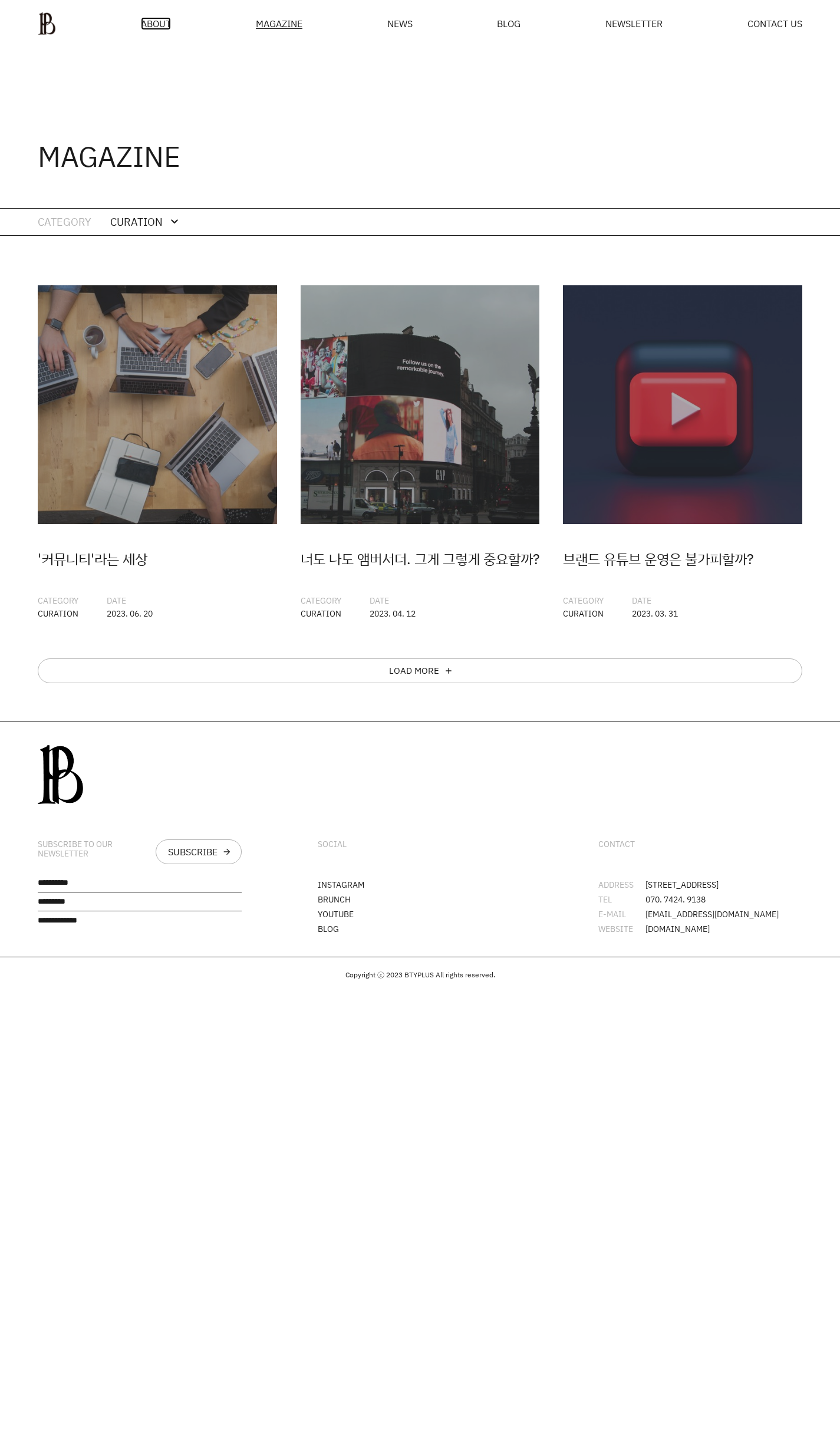
click at [157, 19] on span "ABOUT" at bounding box center [156, 23] width 30 height 9
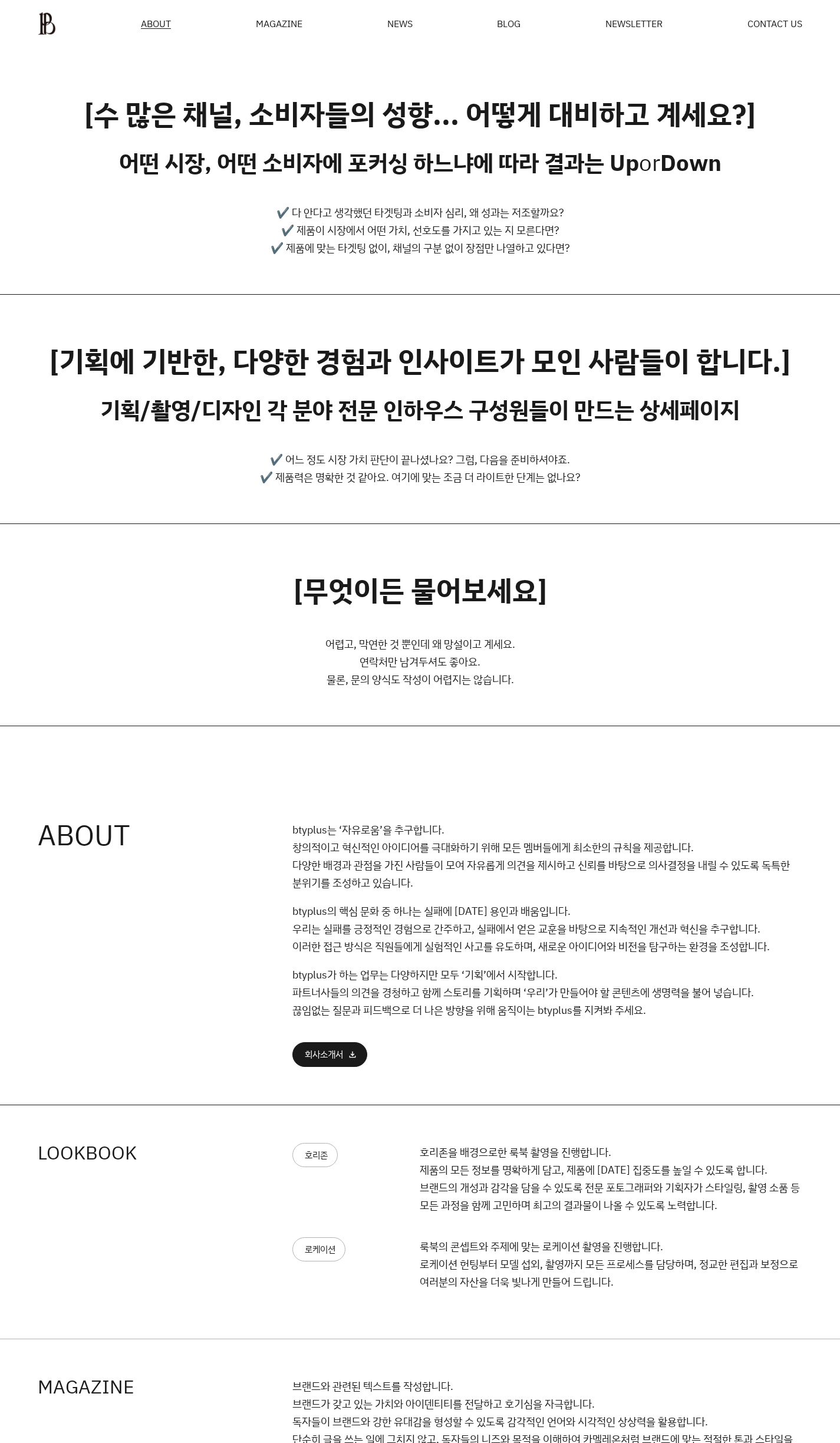
click at [268, 23] on div "MAGAZINE" at bounding box center [279, 23] width 47 height 9
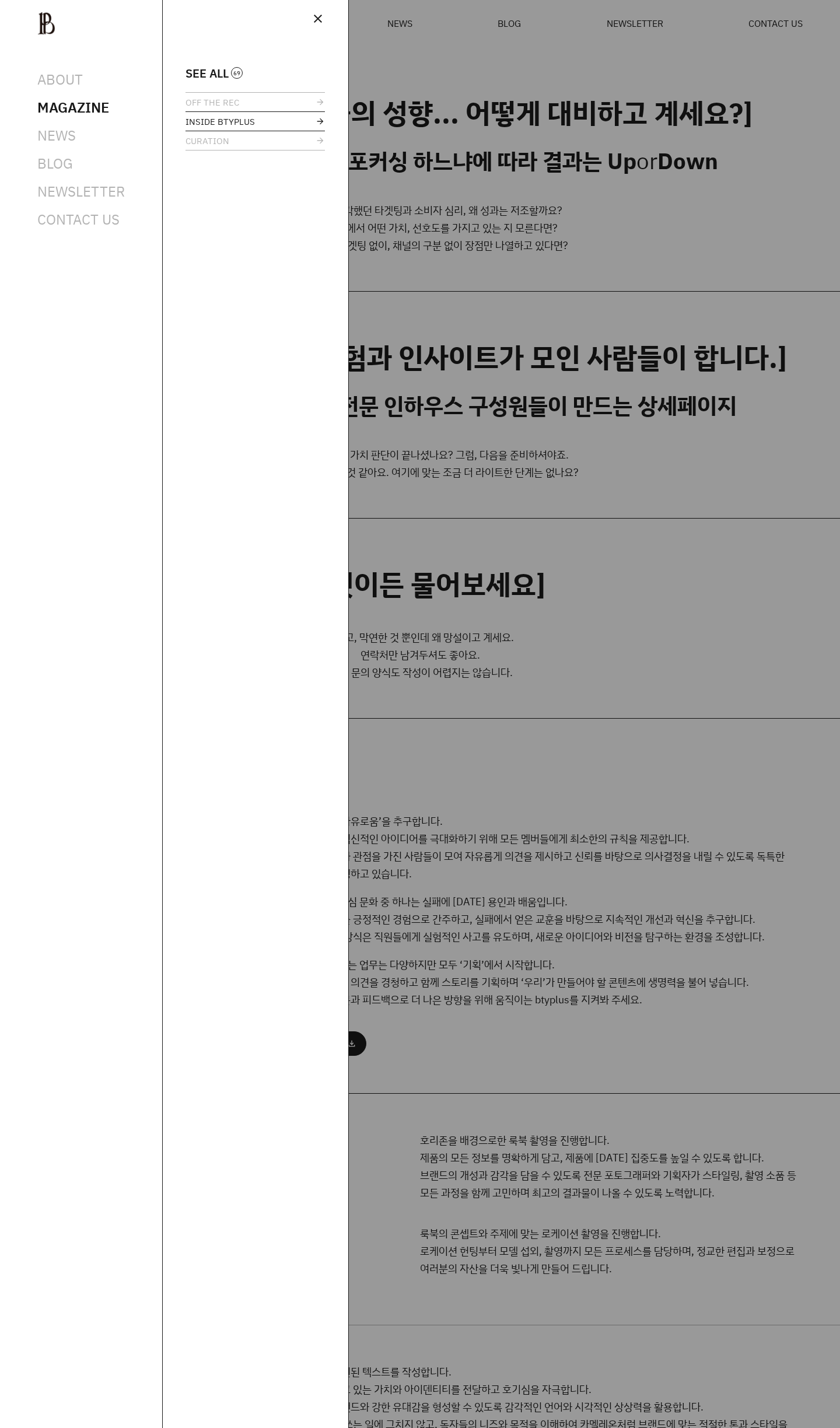
click at [204, 123] on span "INSIDE BTYPLUS" at bounding box center [220, 121] width 69 height 9
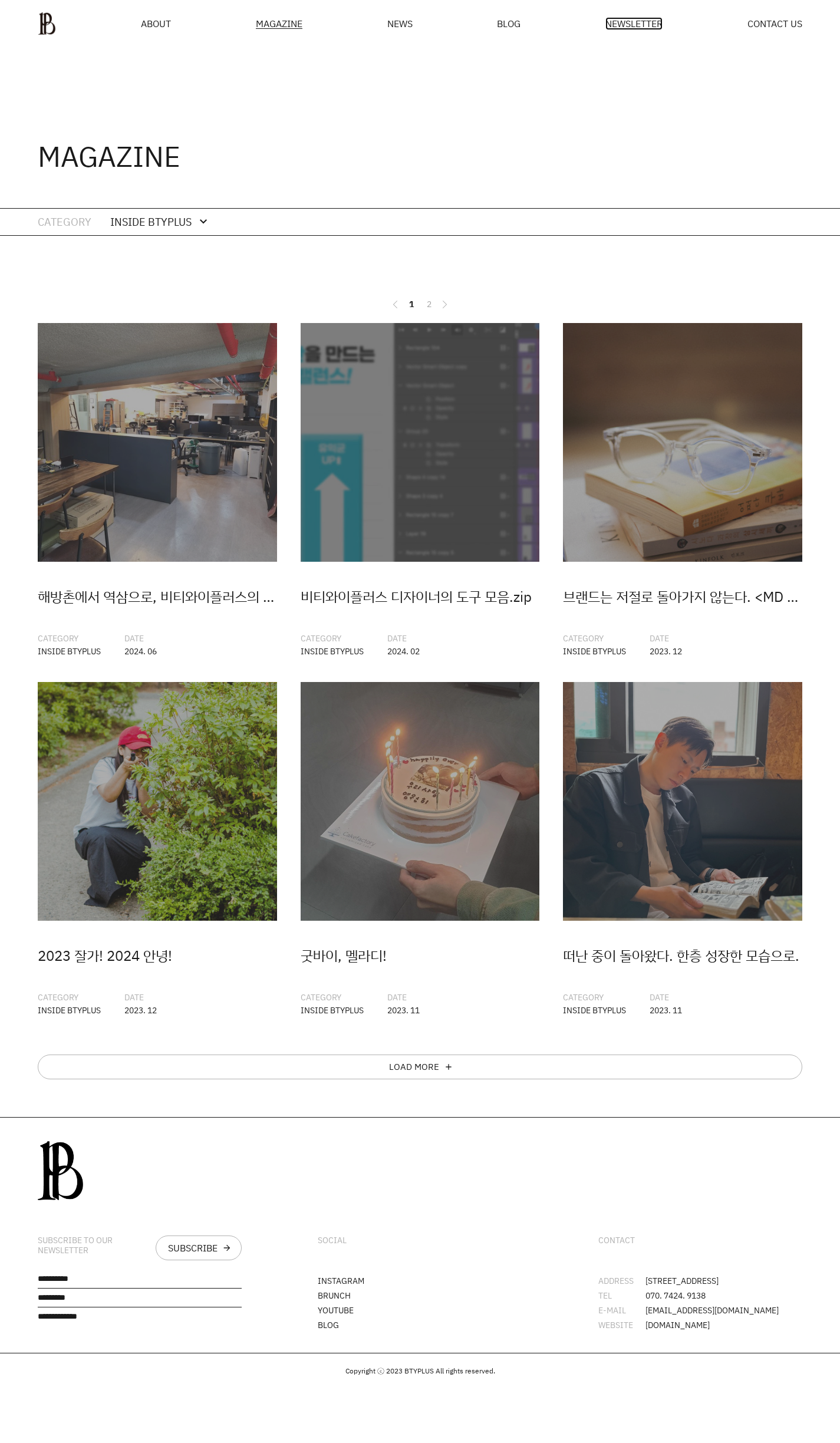
click at [615, 27] on span "NEWSLETTER" at bounding box center [634, 23] width 57 height 9
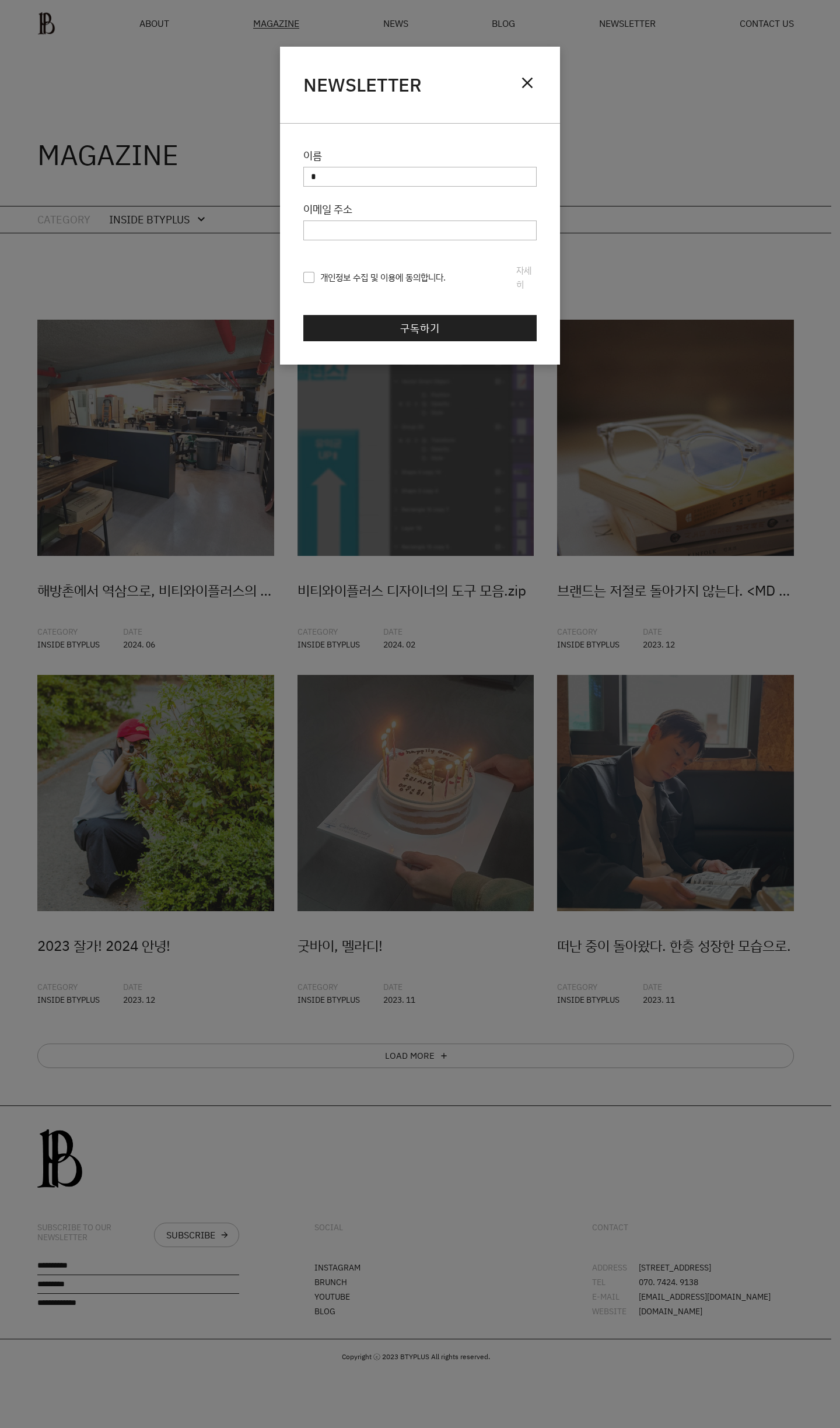
click at [534, 65] on div "NEWSLETTER close" at bounding box center [419, 85] width 280 height 77
click at [532, 77] on span "close" at bounding box center [527, 83] width 19 height 19
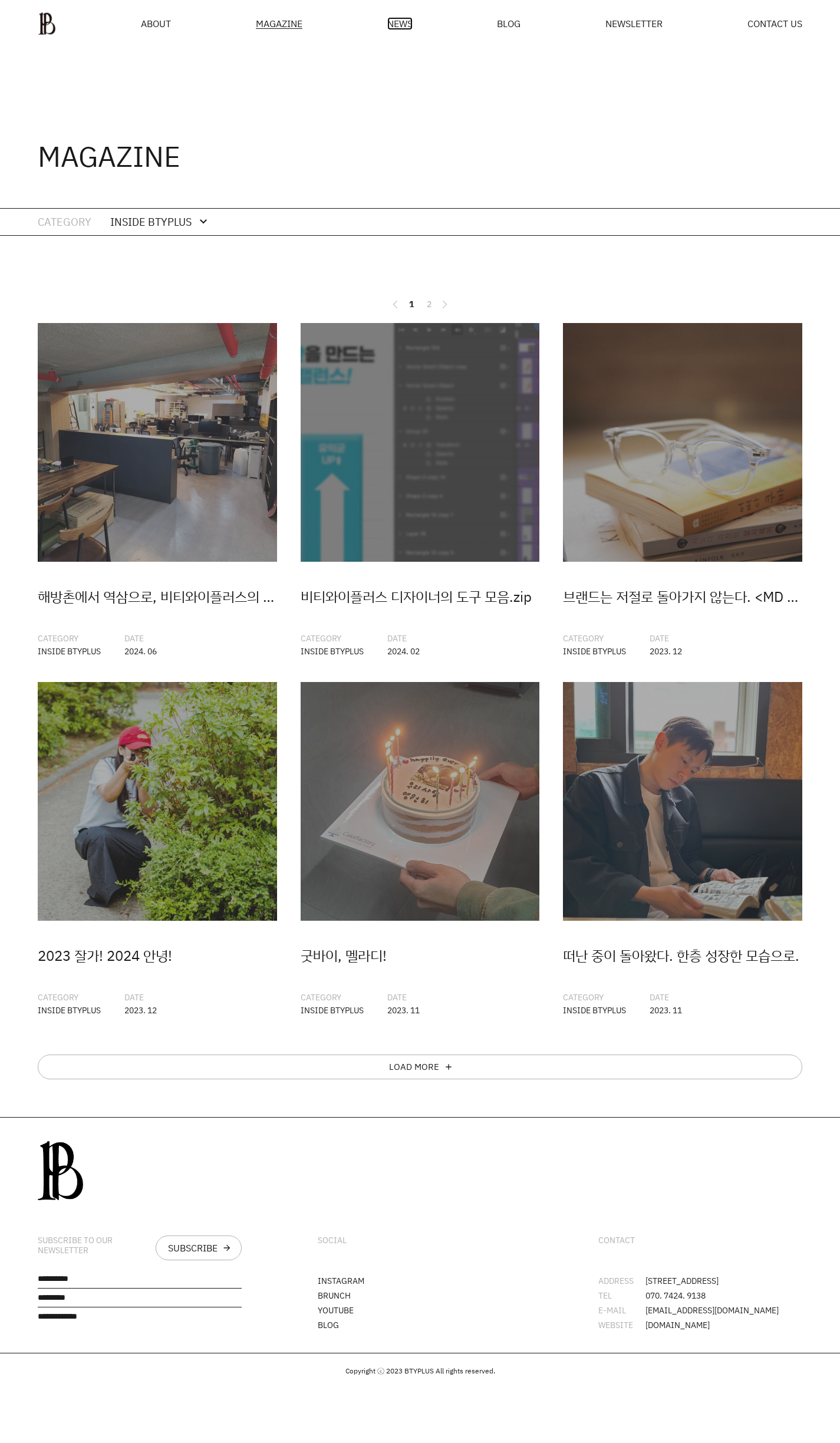
click at [409, 23] on span "NEWS" at bounding box center [400, 23] width 25 height 9
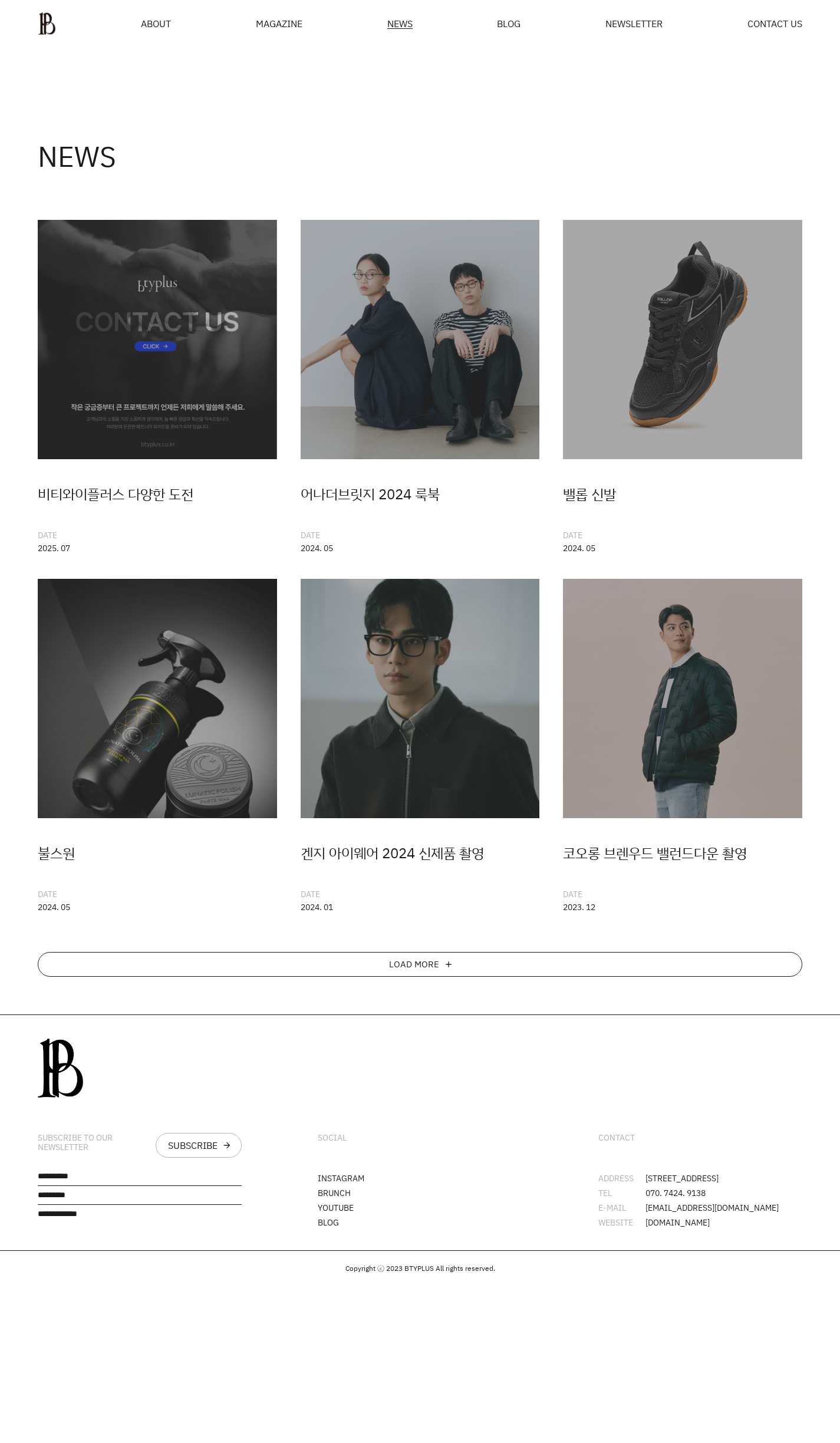
click at [372, 960] on div "LOAD MORE add" at bounding box center [420, 964] width 764 height 25
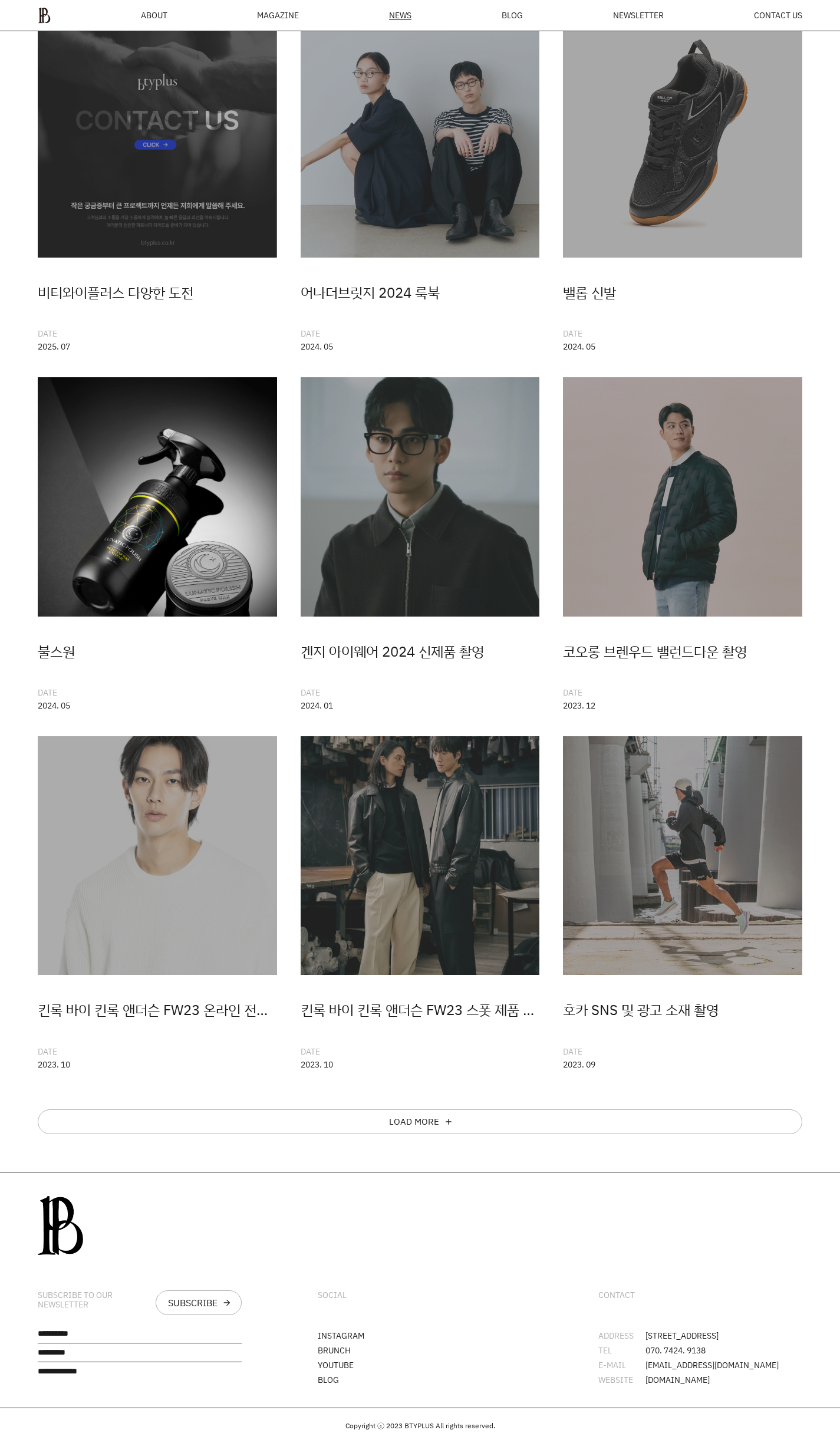
scroll to position [193, 0]
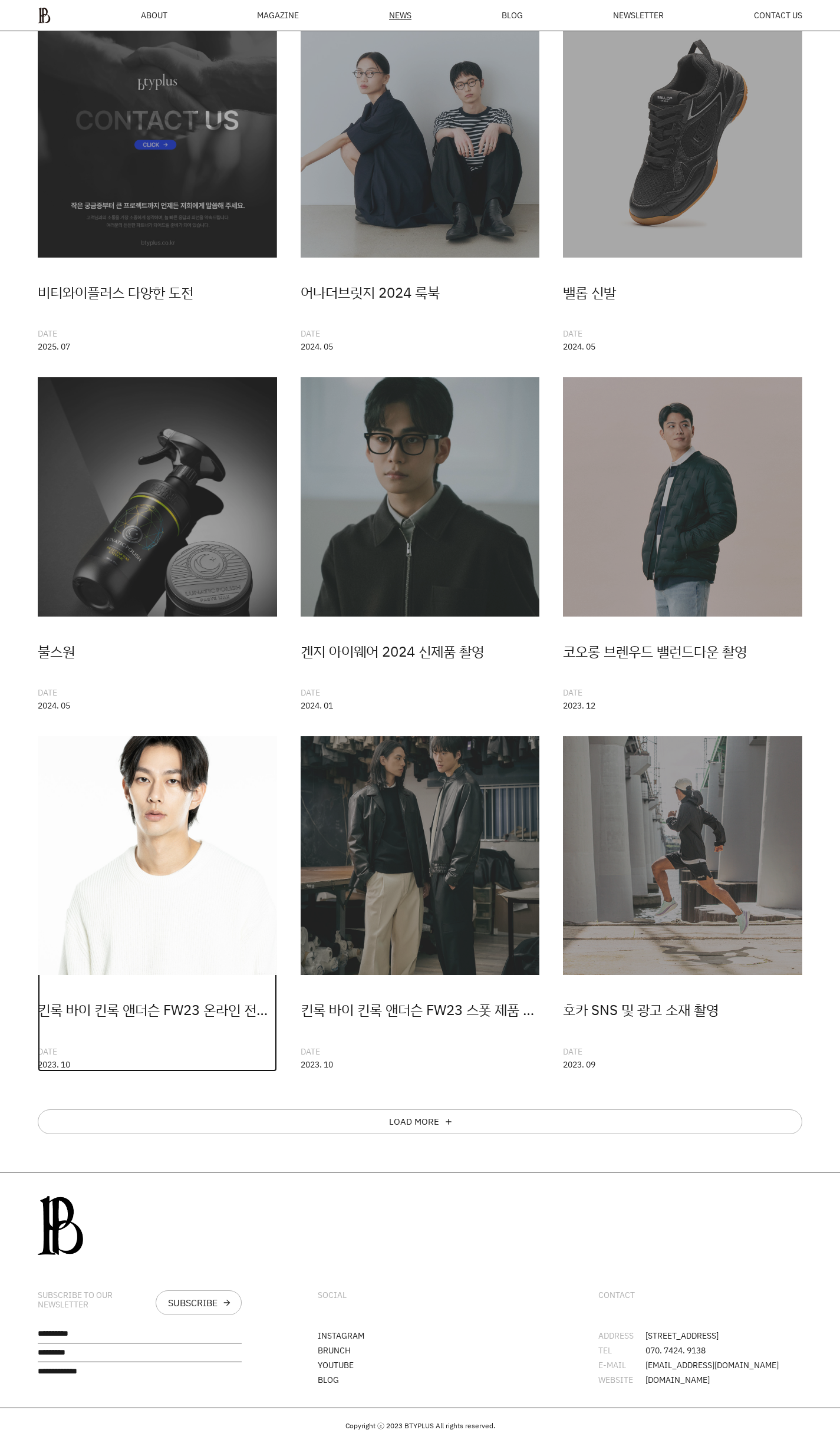
click at [211, 779] on img at bounding box center [157, 856] width 239 height 239
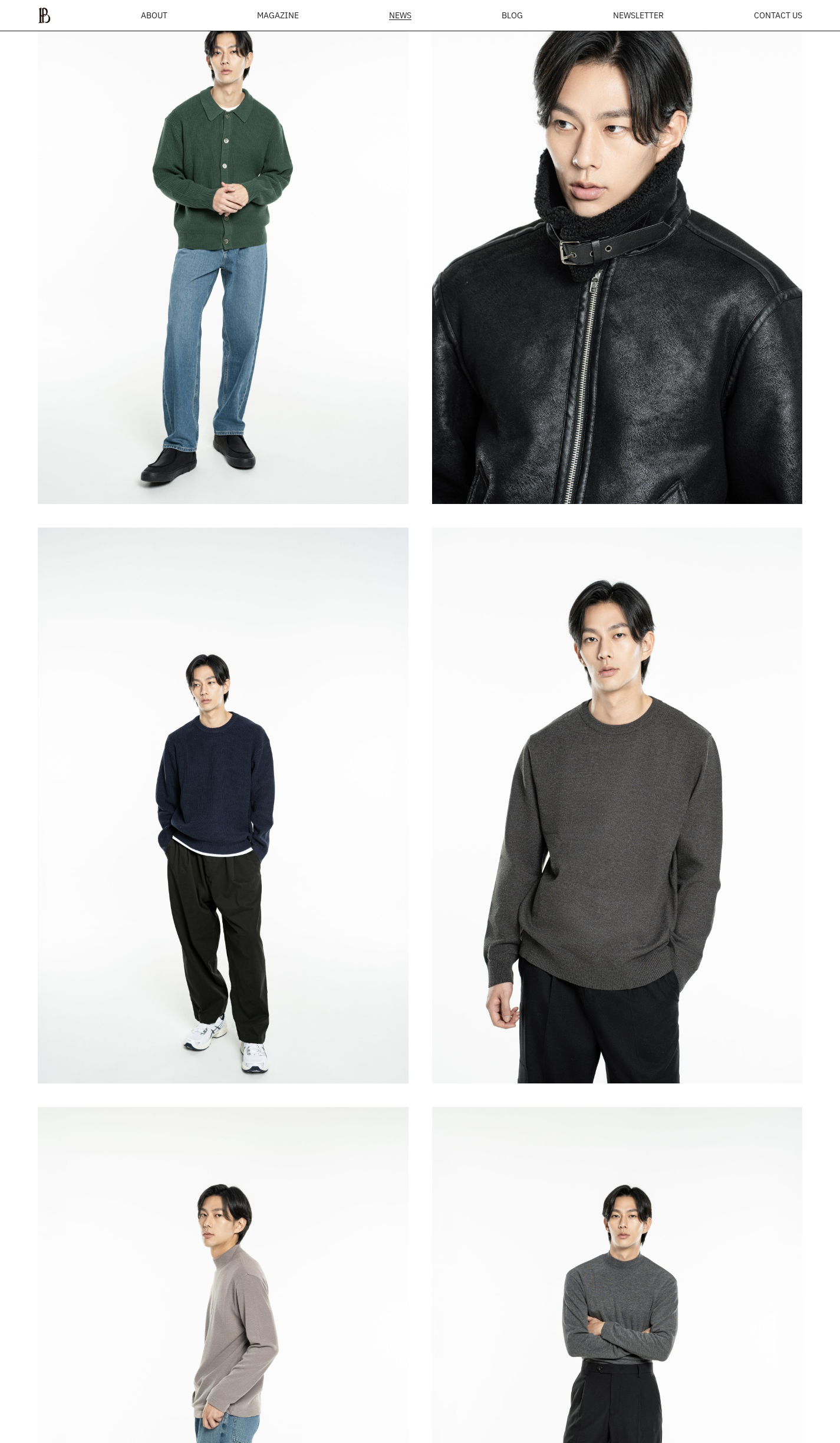
scroll to position [2148, 0]
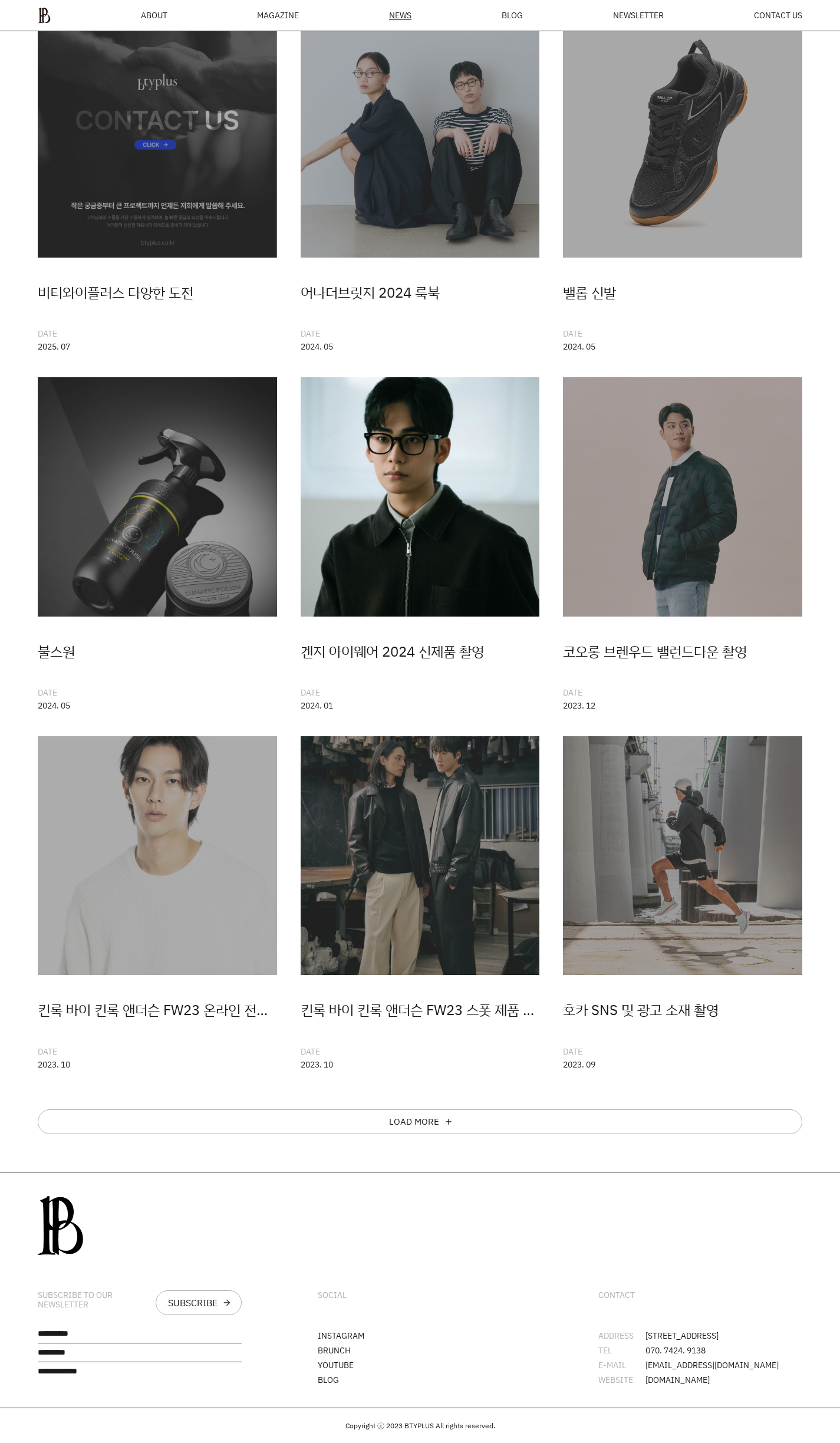
scroll to position [191, 0]
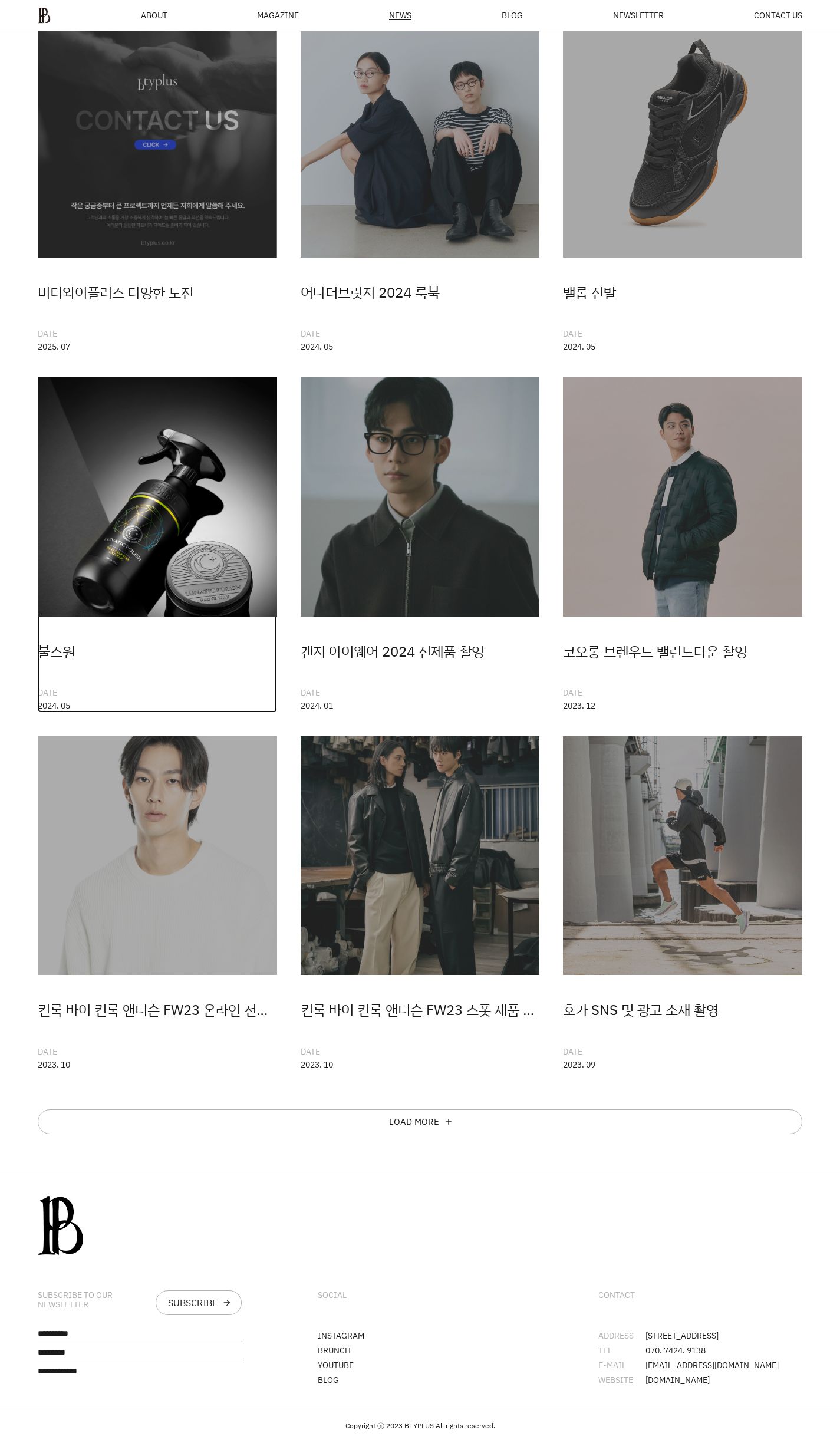
click at [142, 482] on img at bounding box center [157, 497] width 239 height 239
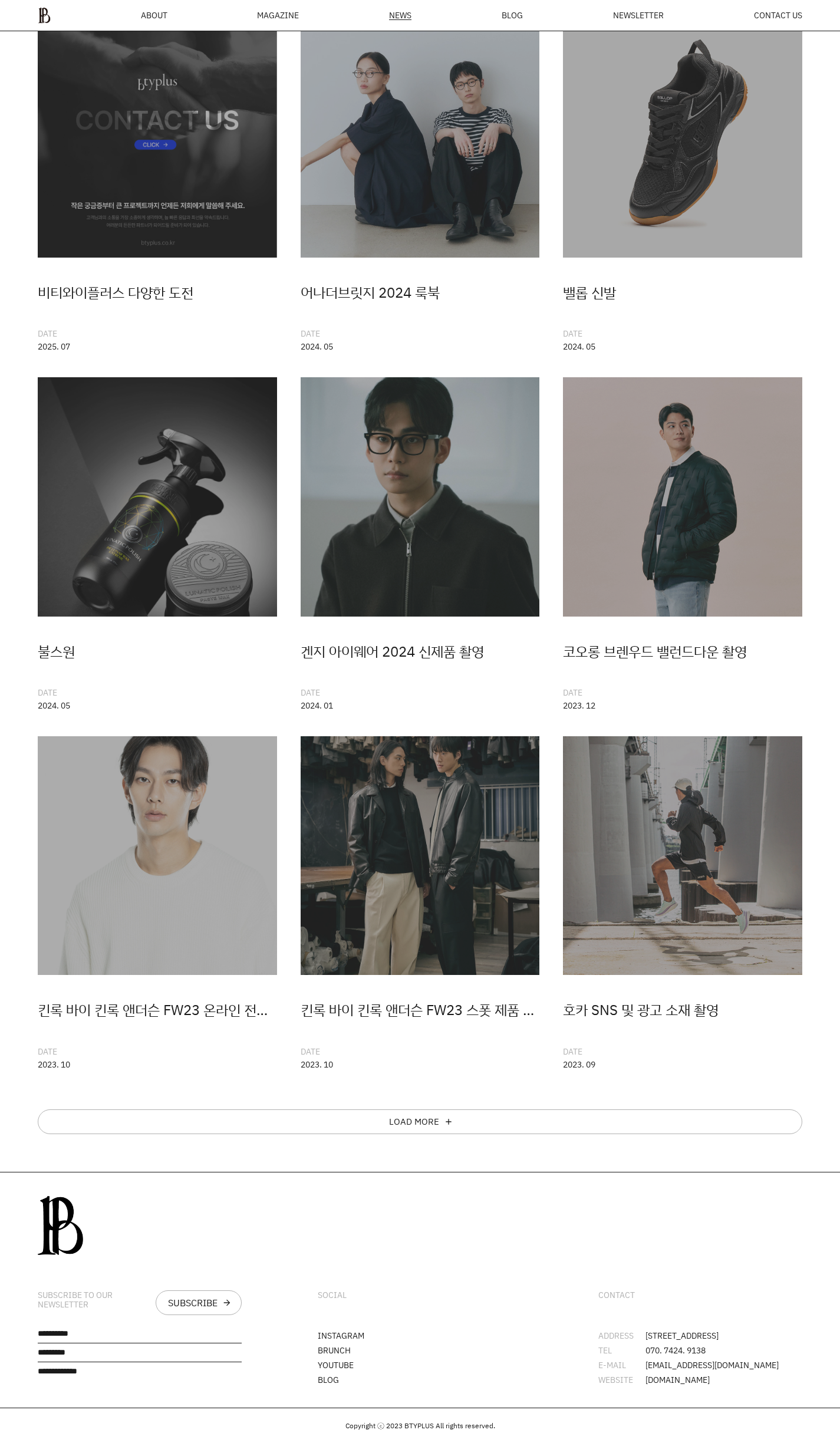
click at [278, 19] on div "MAGAZINE" at bounding box center [278, 15] width 42 height 8
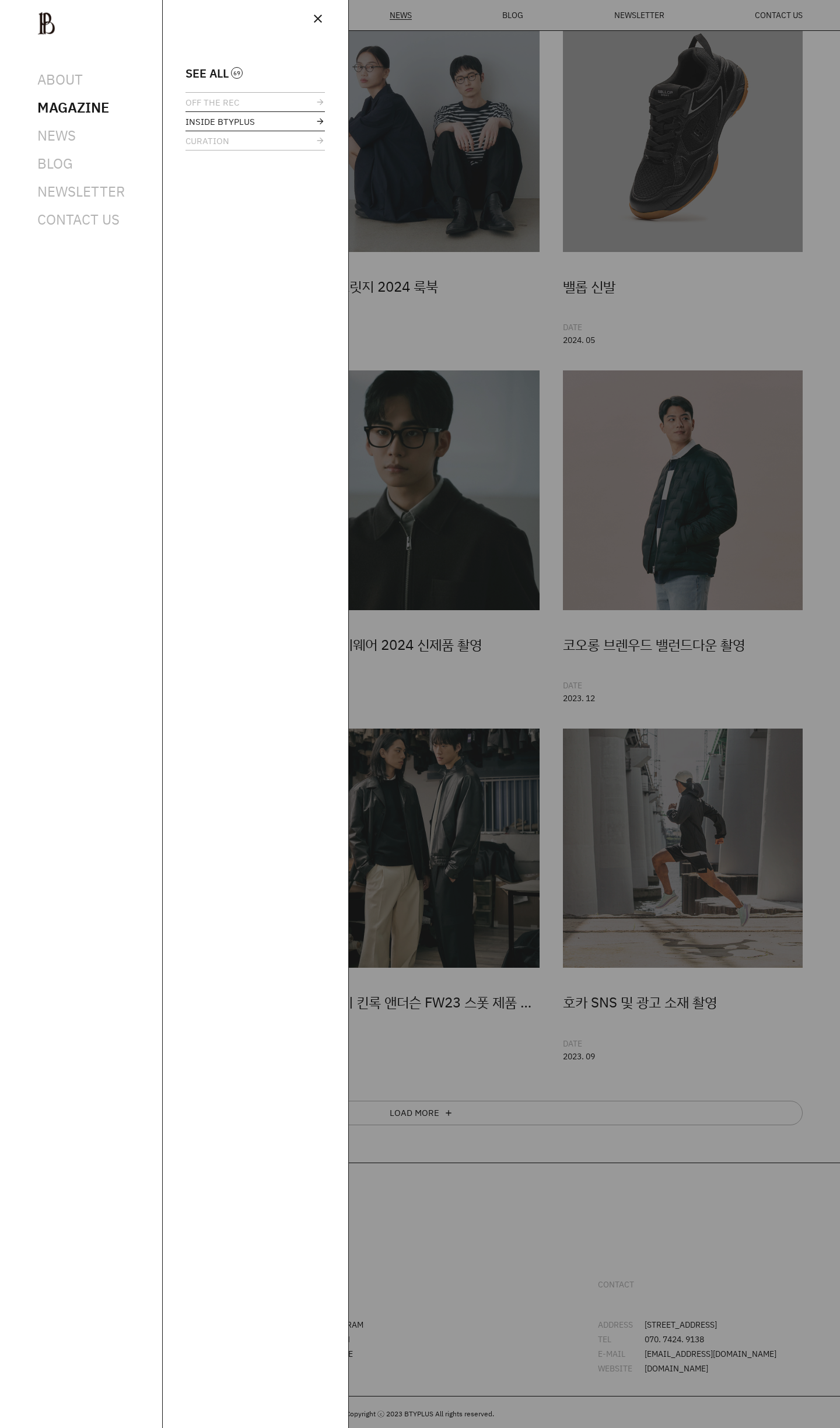
click at [237, 120] on span "INSIDE BTYPLUS" at bounding box center [220, 121] width 69 height 9
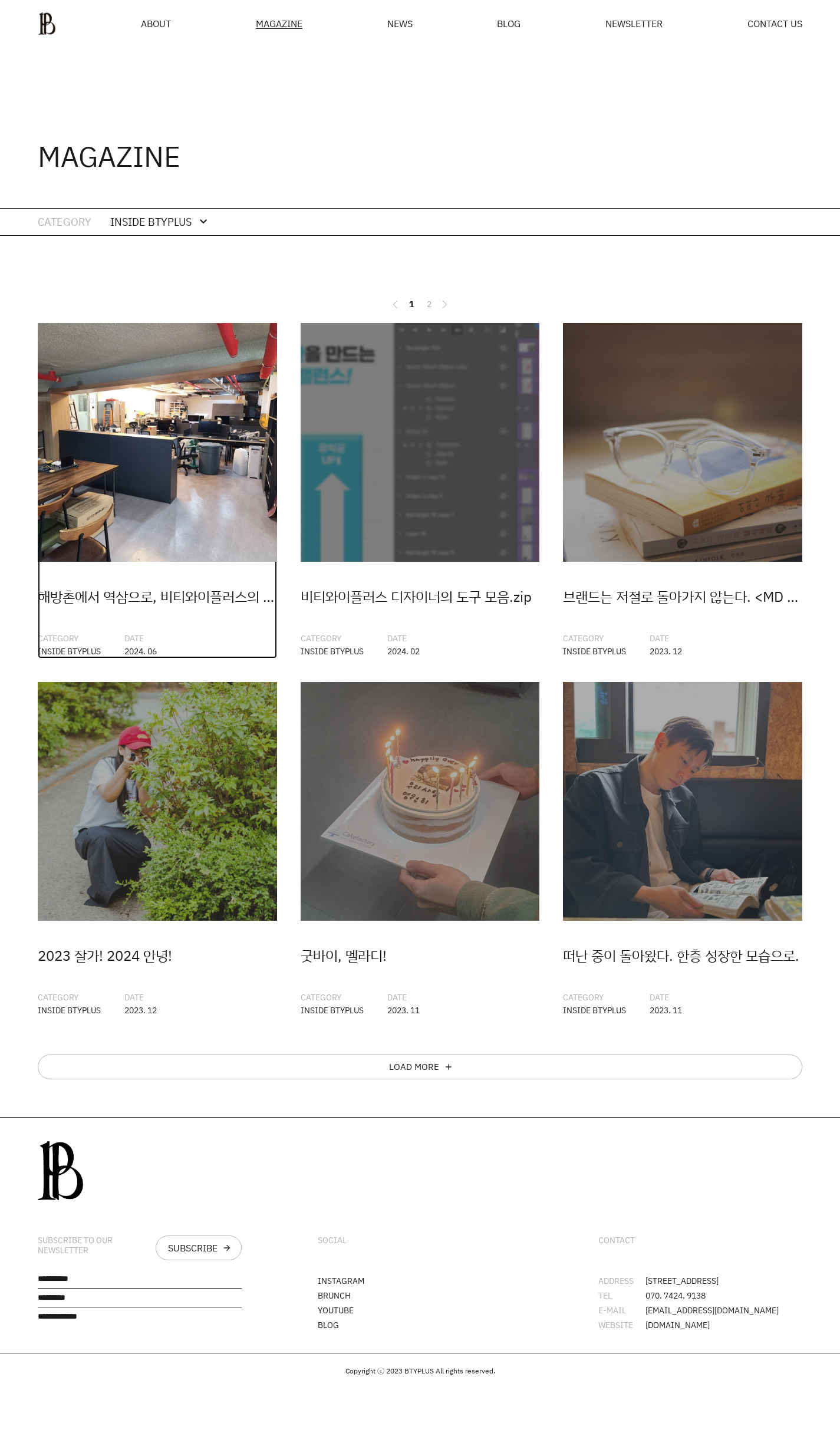
click at [197, 493] on img at bounding box center [157, 442] width 239 height 239
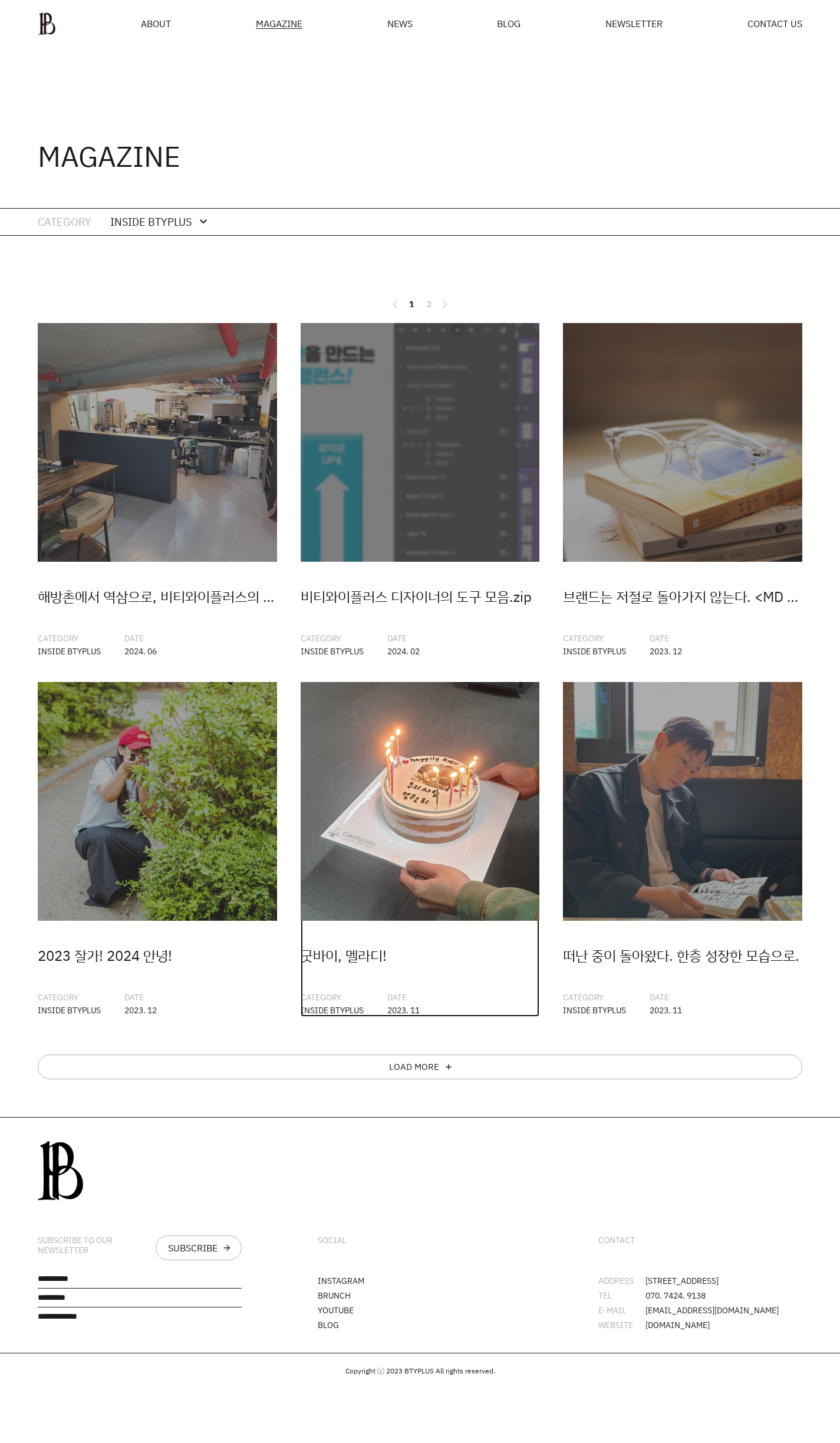
click at [445, 866] on img at bounding box center [420, 801] width 239 height 239
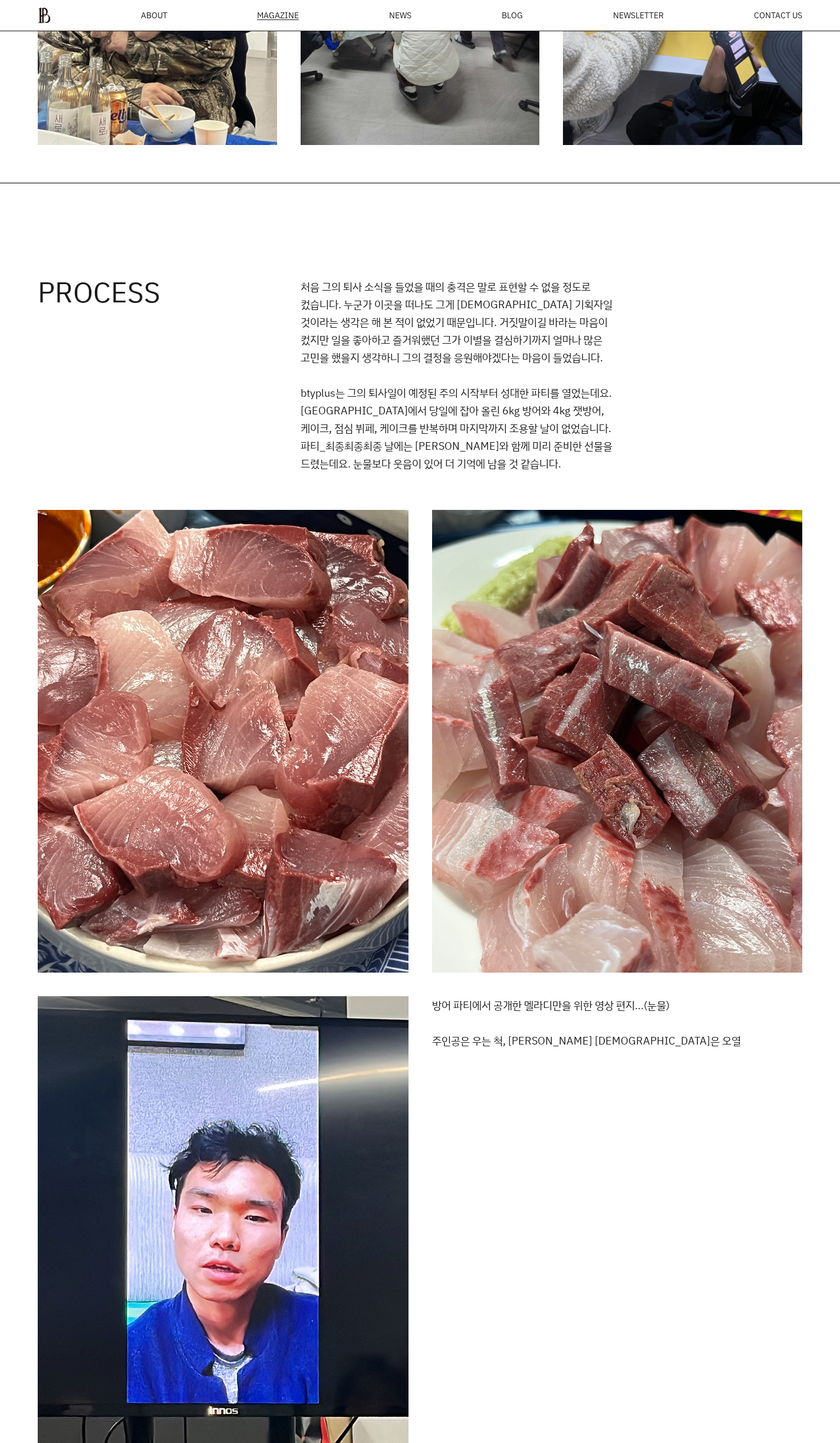
scroll to position [1209, 0]
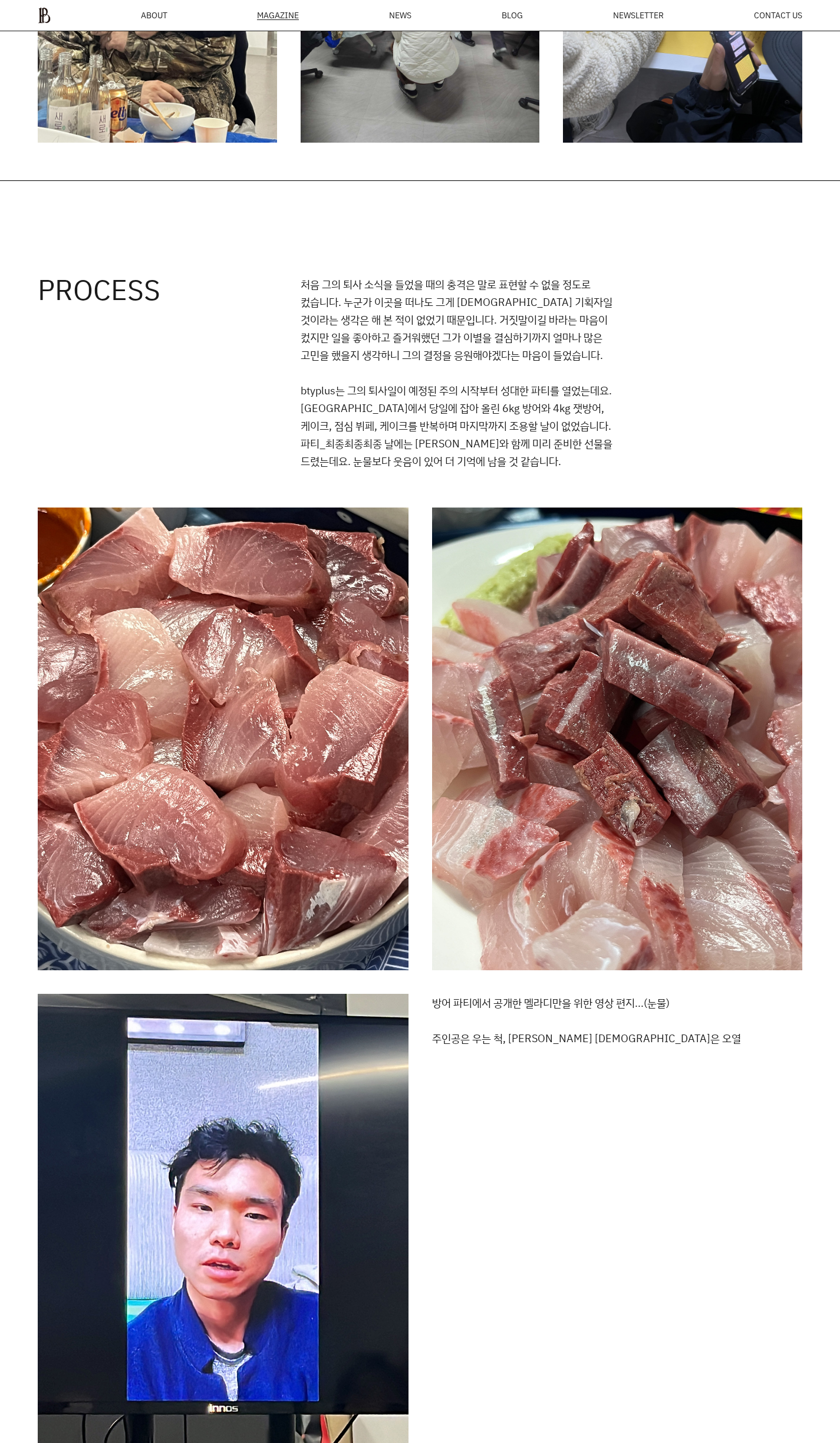
click at [293, 13] on div "MAGAZINE" at bounding box center [278, 15] width 42 height 9
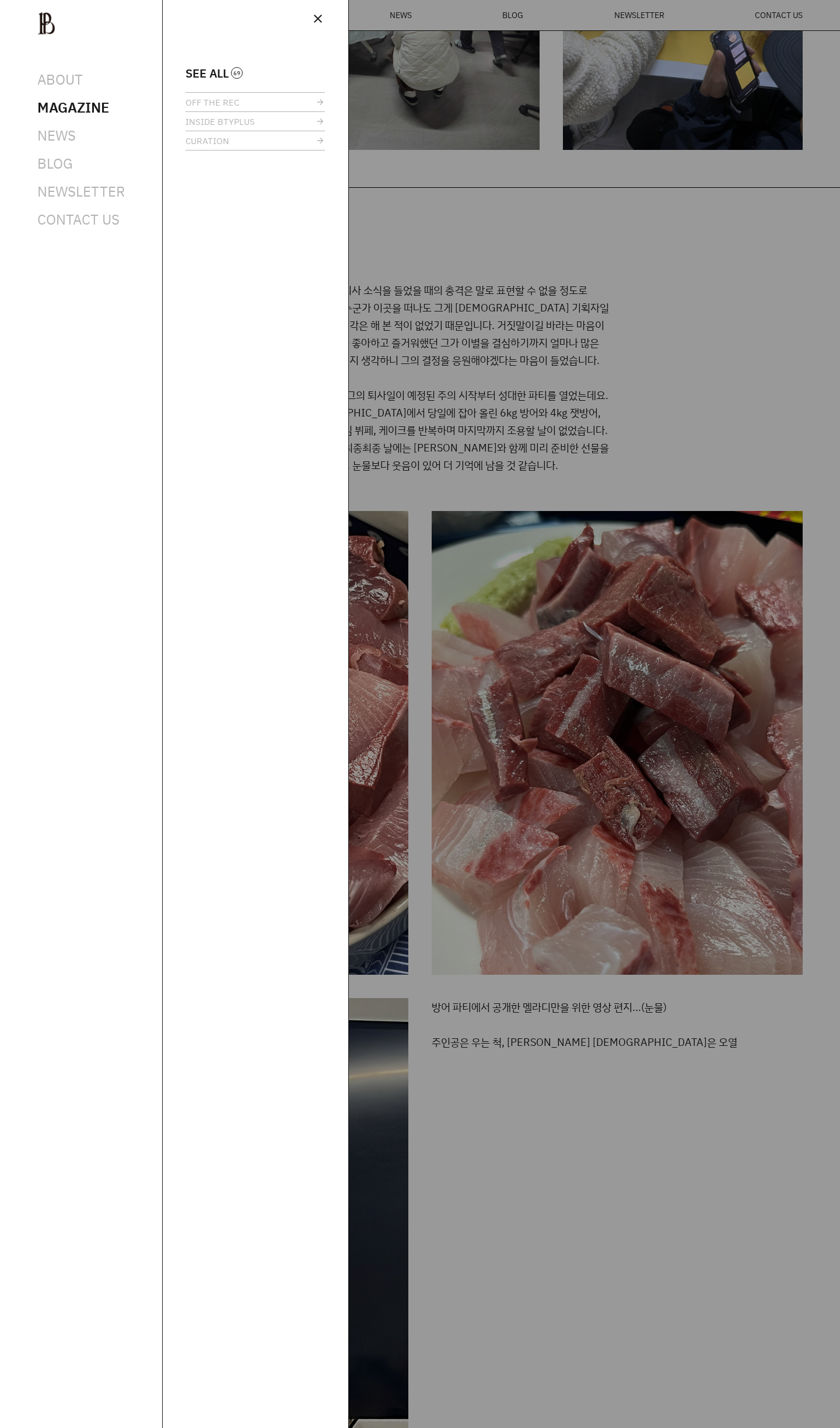
click at [344, 139] on div at bounding box center [420, 714] width 840 height 1428
drag, startPoint x: 429, startPoint y: 175, endPoint x: 396, endPoint y: 213, distance: 50.3
click at [428, 175] on div at bounding box center [420, 714] width 840 height 1428
drag, startPoint x: 388, startPoint y: 243, endPoint x: 321, endPoint y: 142, distance: 121.2
click at [383, 238] on div at bounding box center [420, 714] width 840 height 1428
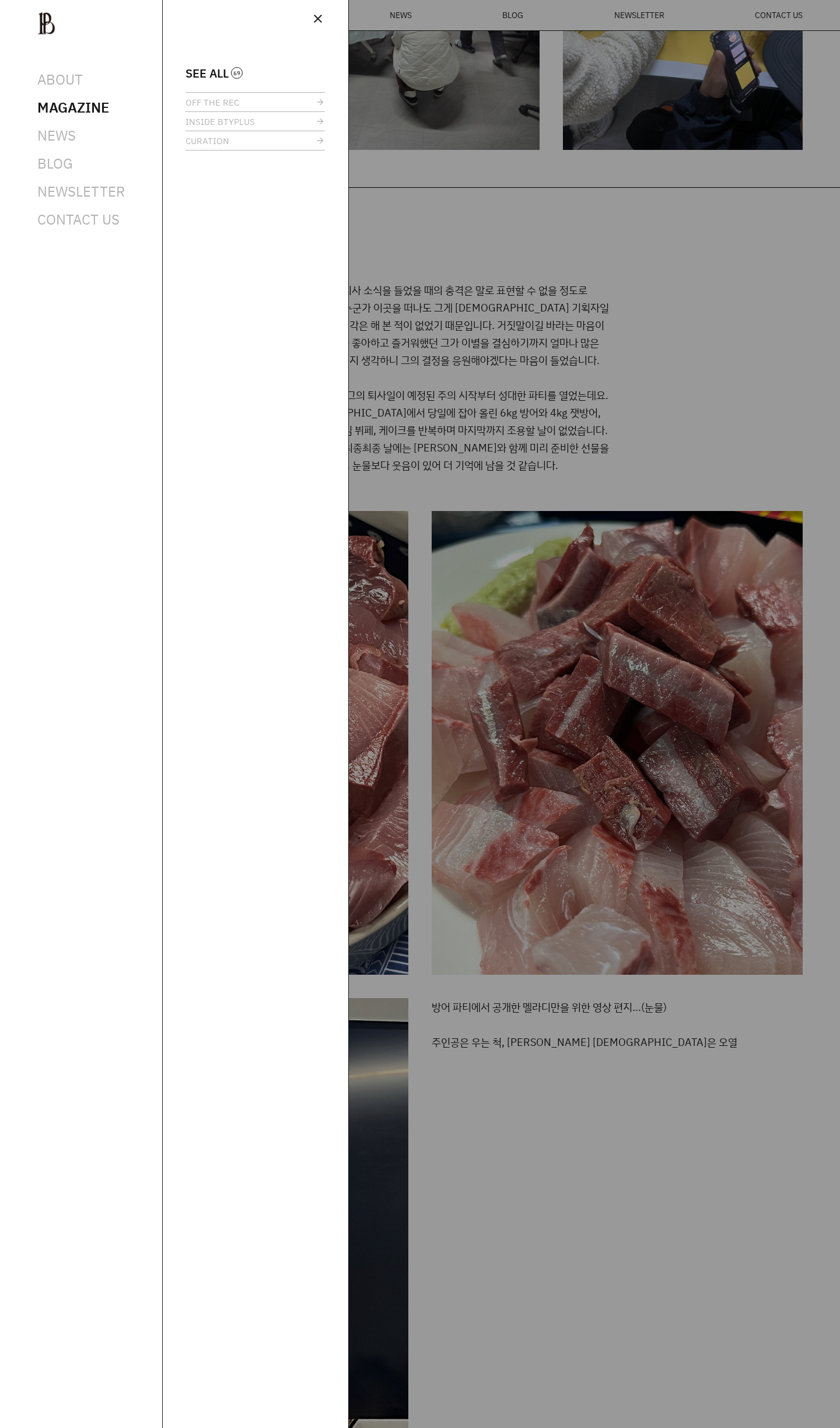
click at [314, 19] on span "close" at bounding box center [317, 19] width 14 height 14
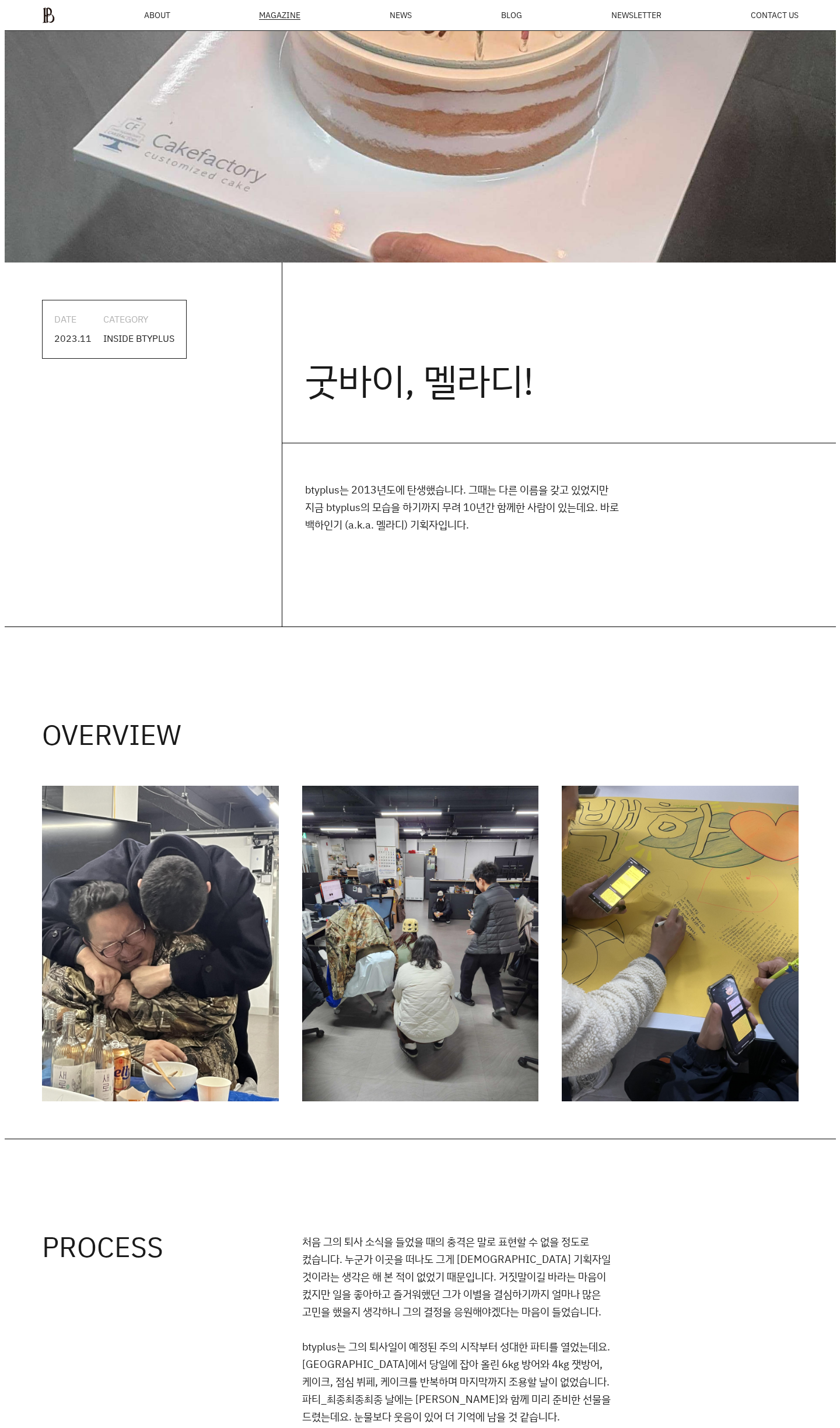
scroll to position [205, 0]
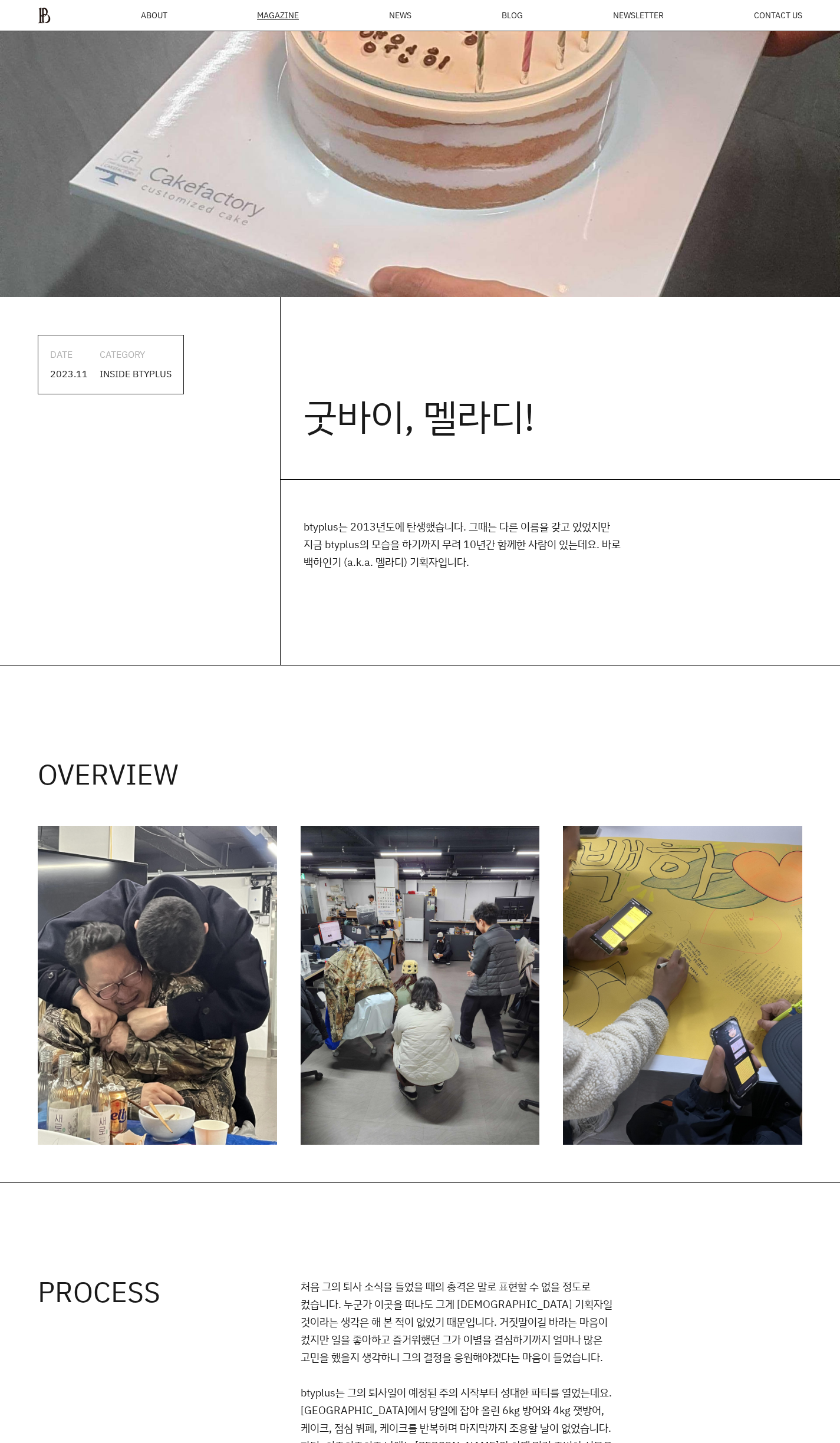
click at [282, 13] on div "MAGAZINE" at bounding box center [278, 15] width 42 height 9
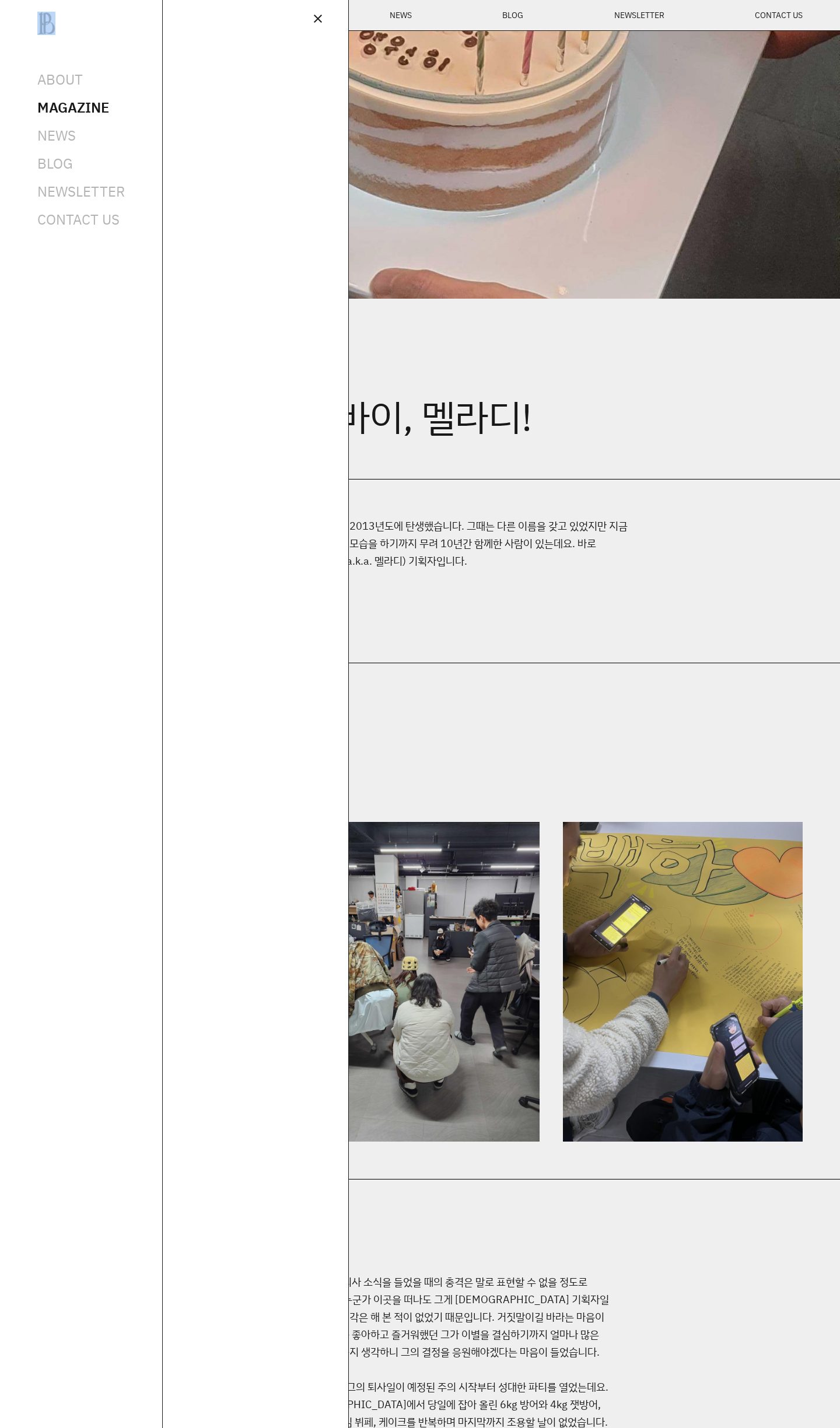
click at [279, 13] on div at bounding box center [420, 714] width 840 height 1428
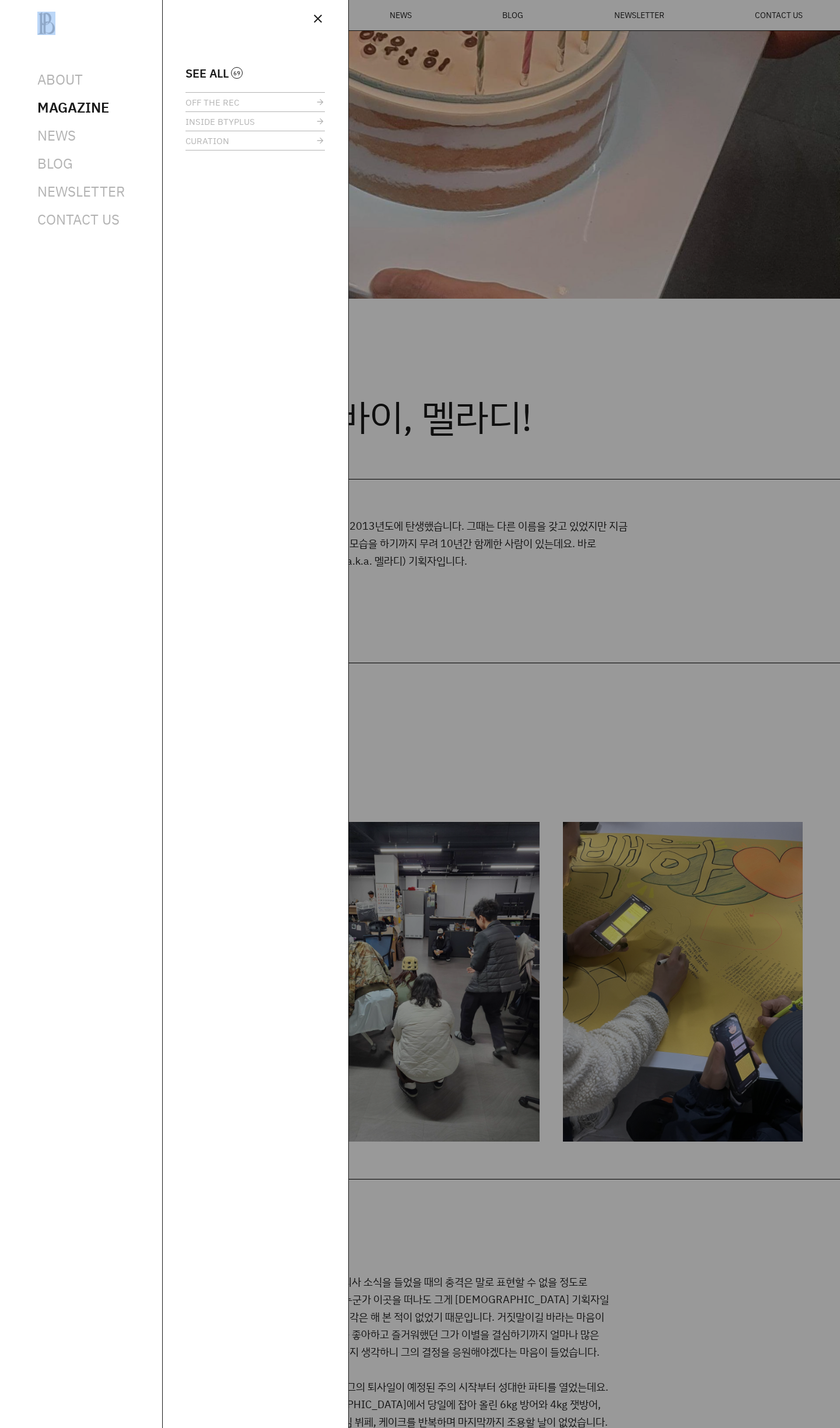
click at [422, 198] on div at bounding box center [420, 714] width 840 height 1428
click at [443, 131] on div at bounding box center [420, 714] width 840 height 1428
drag, startPoint x: 396, startPoint y: 105, endPoint x: 405, endPoint y: 95, distance: 13.5
click at [396, 103] on div at bounding box center [420, 714] width 840 height 1428
click at [229, 125] on span "INSIDE BTYPLUS" at bounding box center [220, 121] width 69 height 9
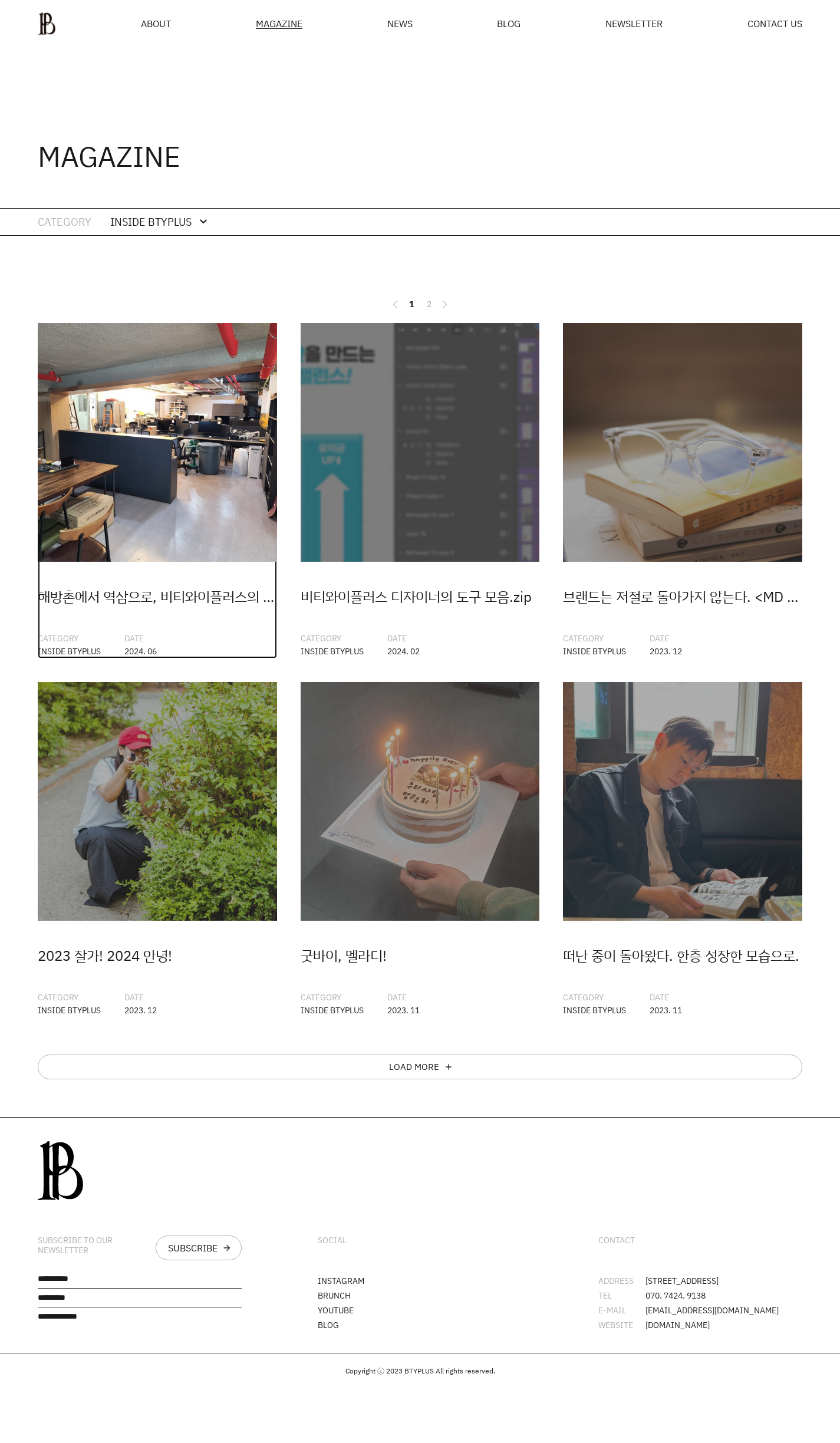
click at [176, 593] on div "해방촌에서 역삼으로, 비티와이플러스의 통산 4번째 이사" at bounding box center [157, 597] width 239 height 23
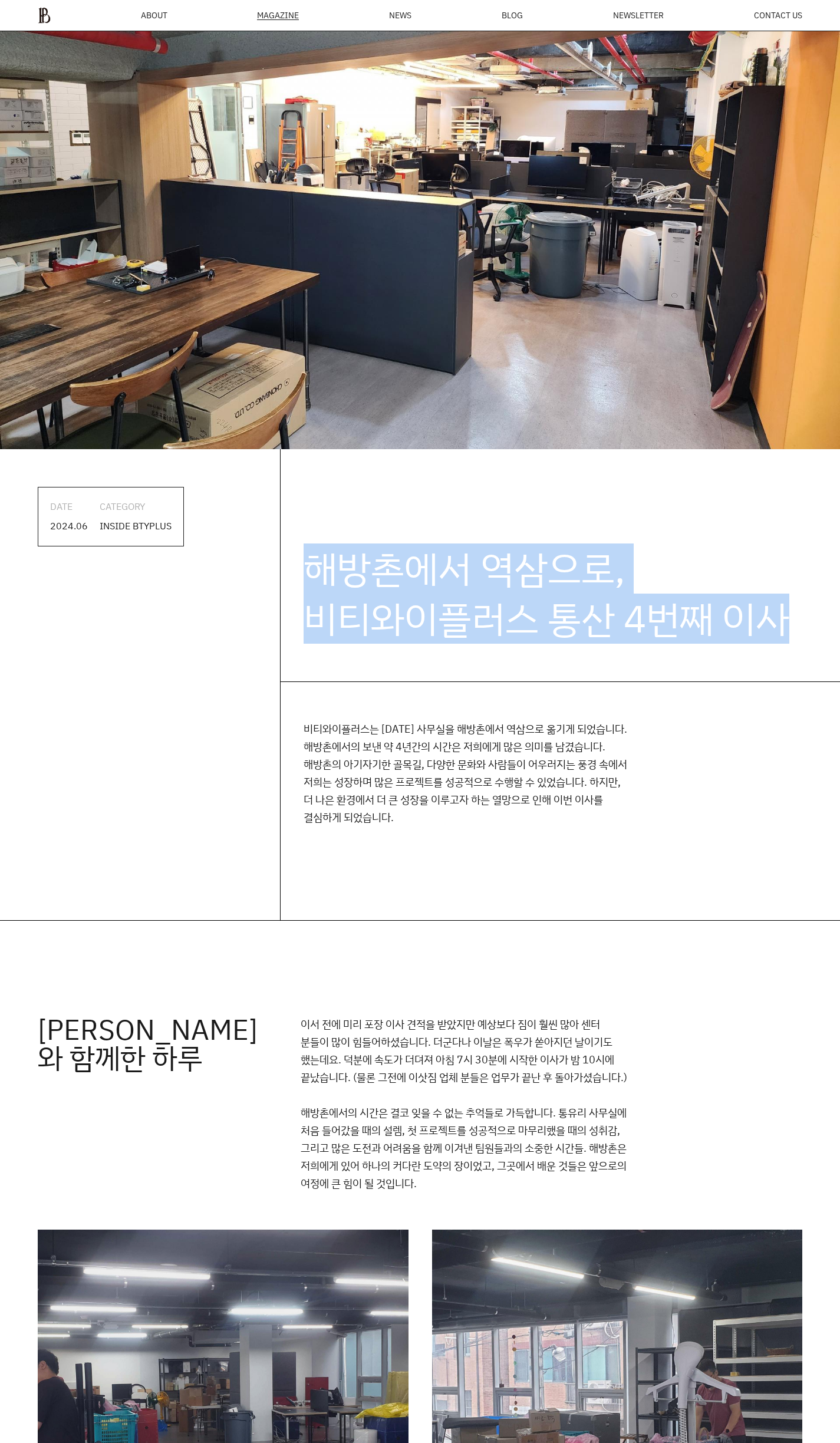
drag, startPoint x: 716, startPoint y: 613, endPoint x: 150, endPoint y: 672, distance: 569.1
click at [300, 582] on h2 "해방촌에서 역삼으로, 비티와이플러스 통산 4번째 이사" at bounding box center [560, 565] width 560 height 233
click at [400, 567] on h2 "해방촌에서 역삼으로, 비티와이플러스 통산 4번째 이사" at bounding box center [560, 565] width 560 height 233
drag, startPoint x: 301, startPoint y: 557, endPoint x: 779, endPoint y: 618, distance: 481.9
click at [799, 620] on h2 "해방촌에서 역삼으로, 비티와이플러스 통산 4번째 이사" at bounding box center [560, 565] width 560 height 233
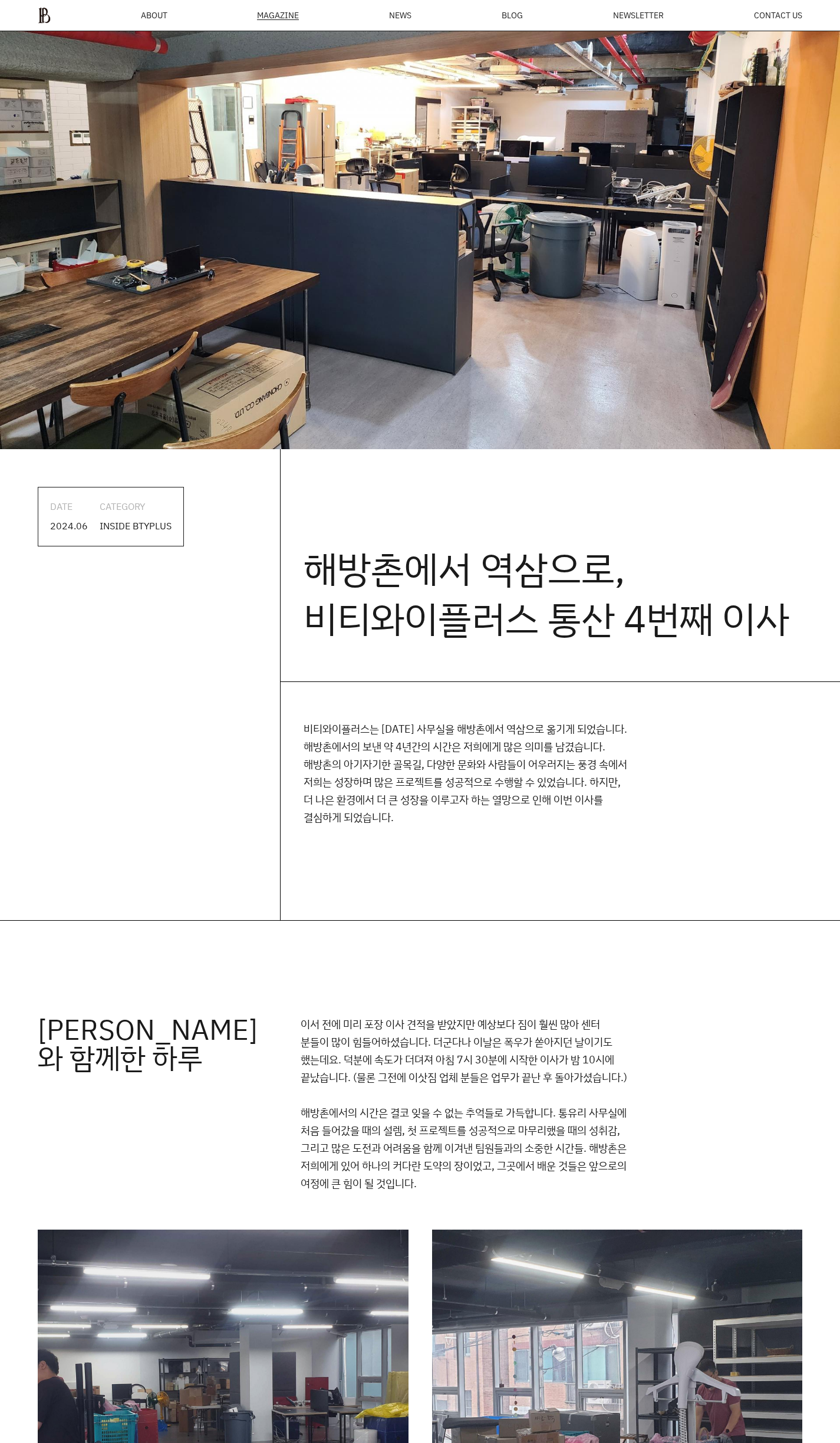
click at [545, 578] on h2 "해방촌에서 역삼으로, 비티와이플러스 통산 4번째 이사" at bounding box center [560, 565] width 560 height 233
click at [306, 722] on p "비티와이플러스는 2024년 6월 22일 사무실을 해방촌에서 역삼으로 옮기게 되었습니다. 해방촌에서의 보낸 약 4년간의 시간은 저희에게 많은 의…" at bounding box center [466, 773] width 325 height 106
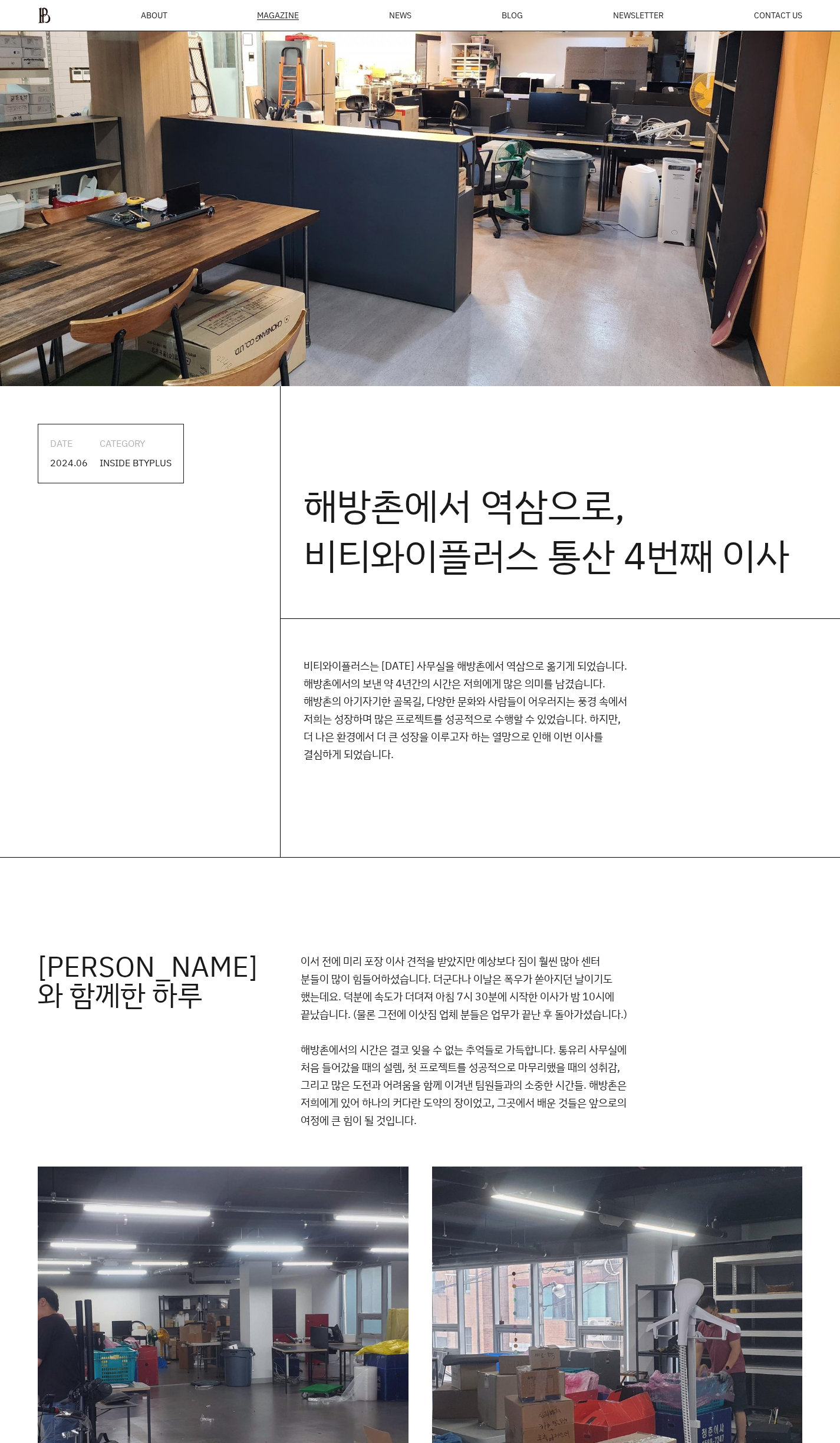
scroll to position [277, 0]
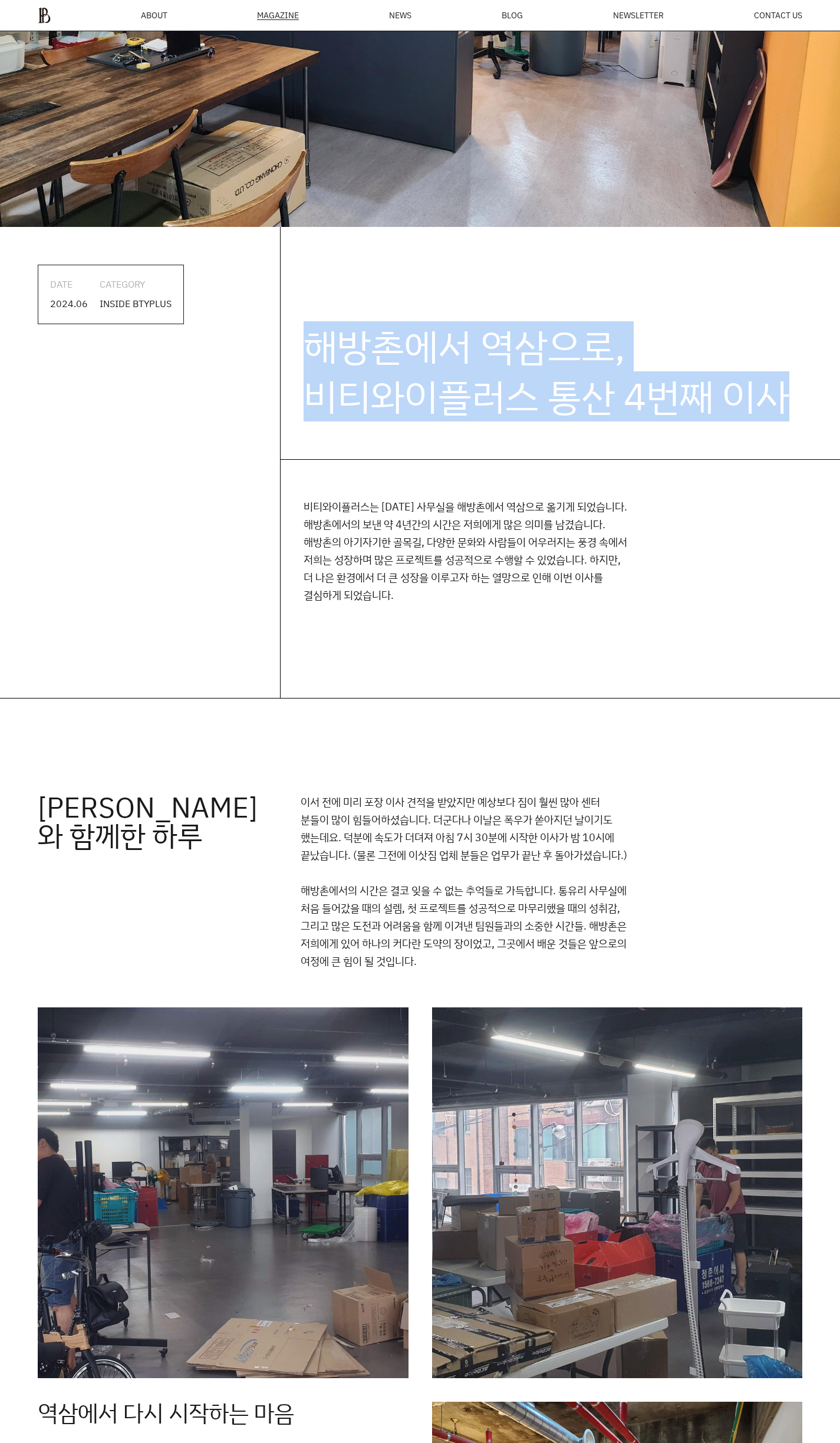
drag, startPoint x: 507, startPoint y: 370, endPoint x: 772, endPoint y: 422, distance: 270.1
click at [791, 427] on h2 "해방촌에서 역삼으로, 비티와이플러스 통산 4번째 이사" at bounding box center [560, 344] width 560 height 233
click at [614, 382] on h2 "해방촌에서 역삼으로, 비티와이플러스 통산 4번째 이사" at bounding box center [560, 344] width 560 height 233
drag, startPoint x: 787, startPoint y: 395, endPoint x: 320, endPoint y: 339, distance: 470.3
click at [321, 339] on h2 "해방촌에서 역삼으로, 비티와이플러스 통산 4번째 이사" at bounding box center [560, 344] width 560 height 233
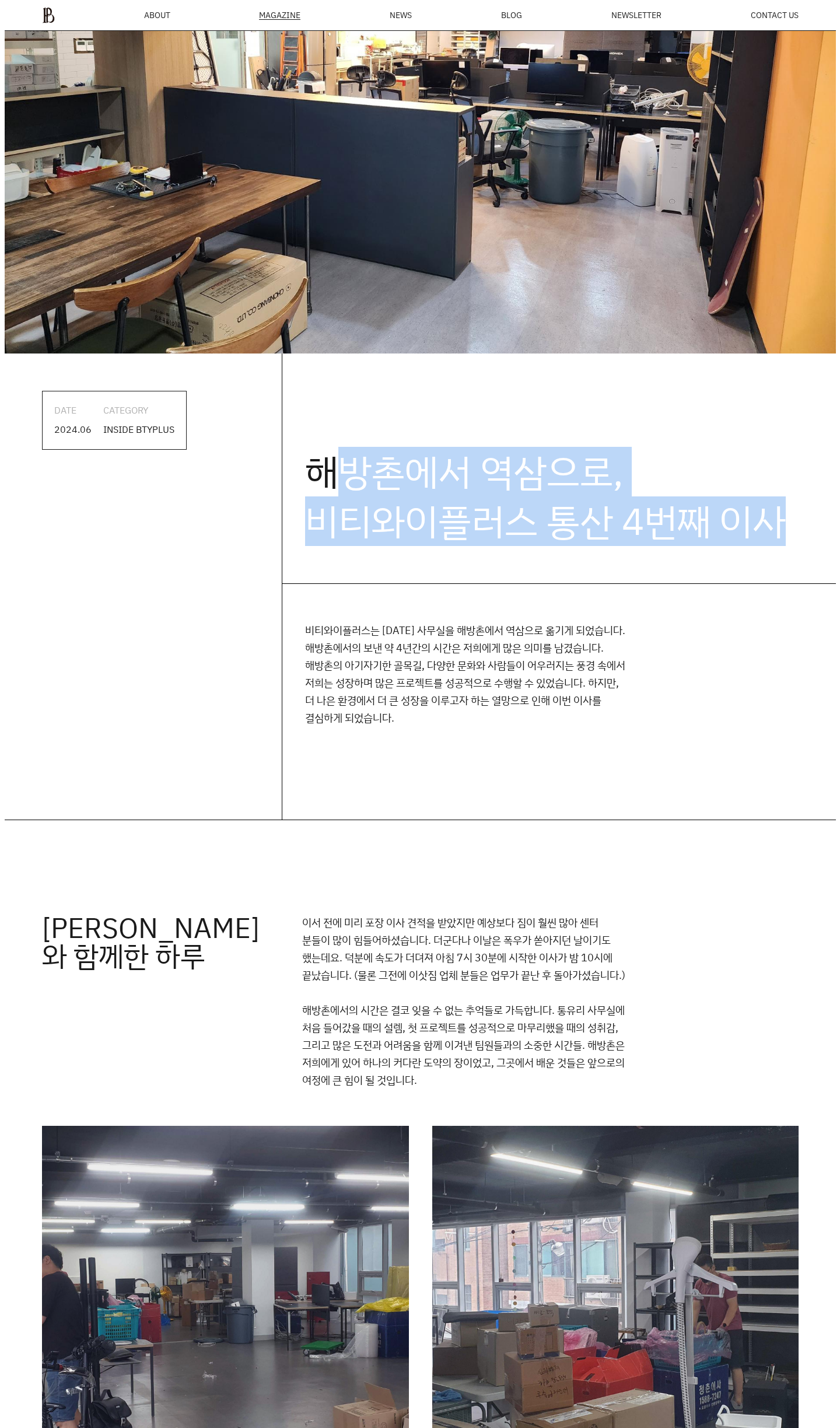
scroll to position [0, 0]
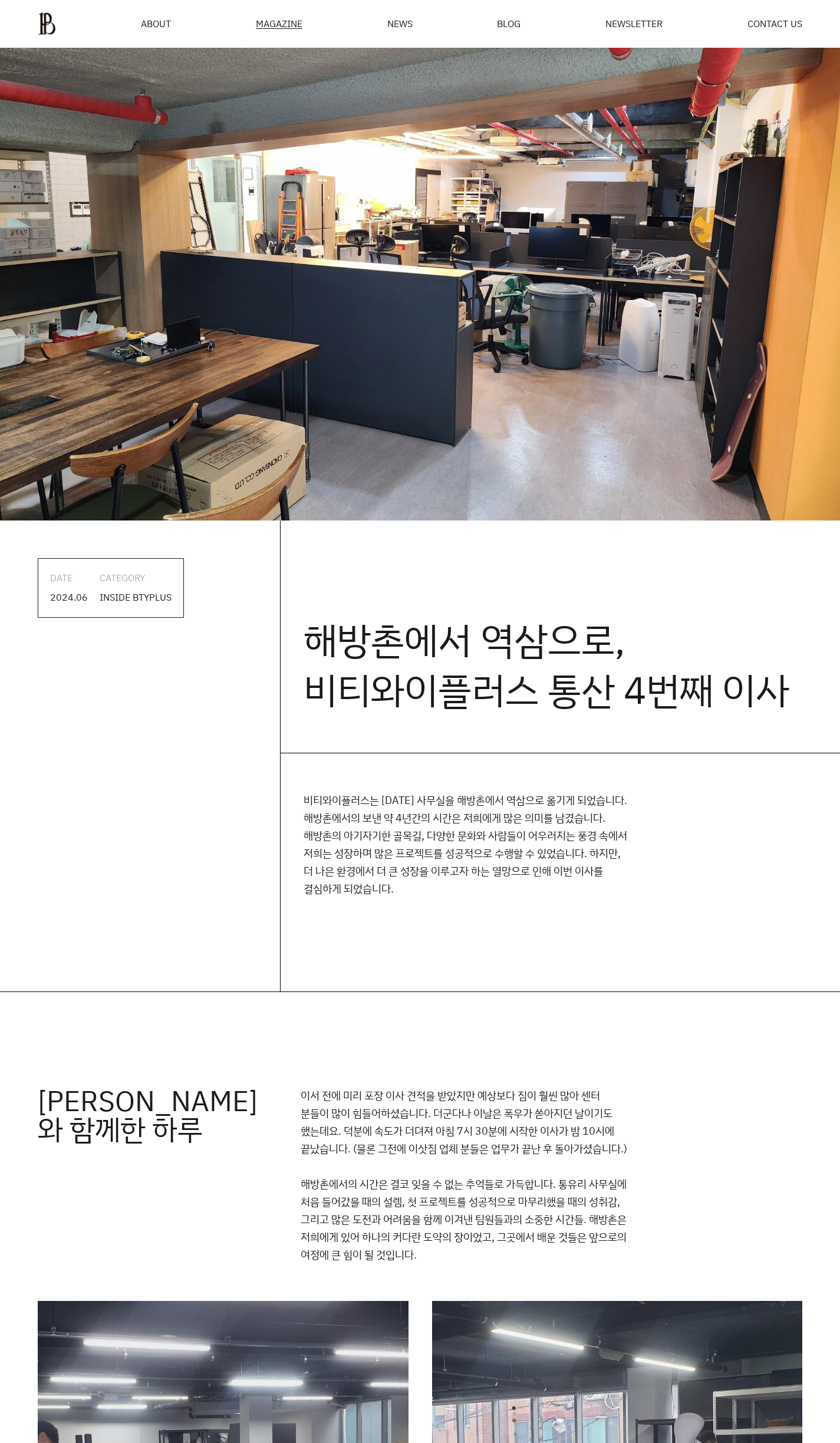
click at [269, 19] on div "MAGAZINE" at bounding box center [279, 23] width 47 height 10
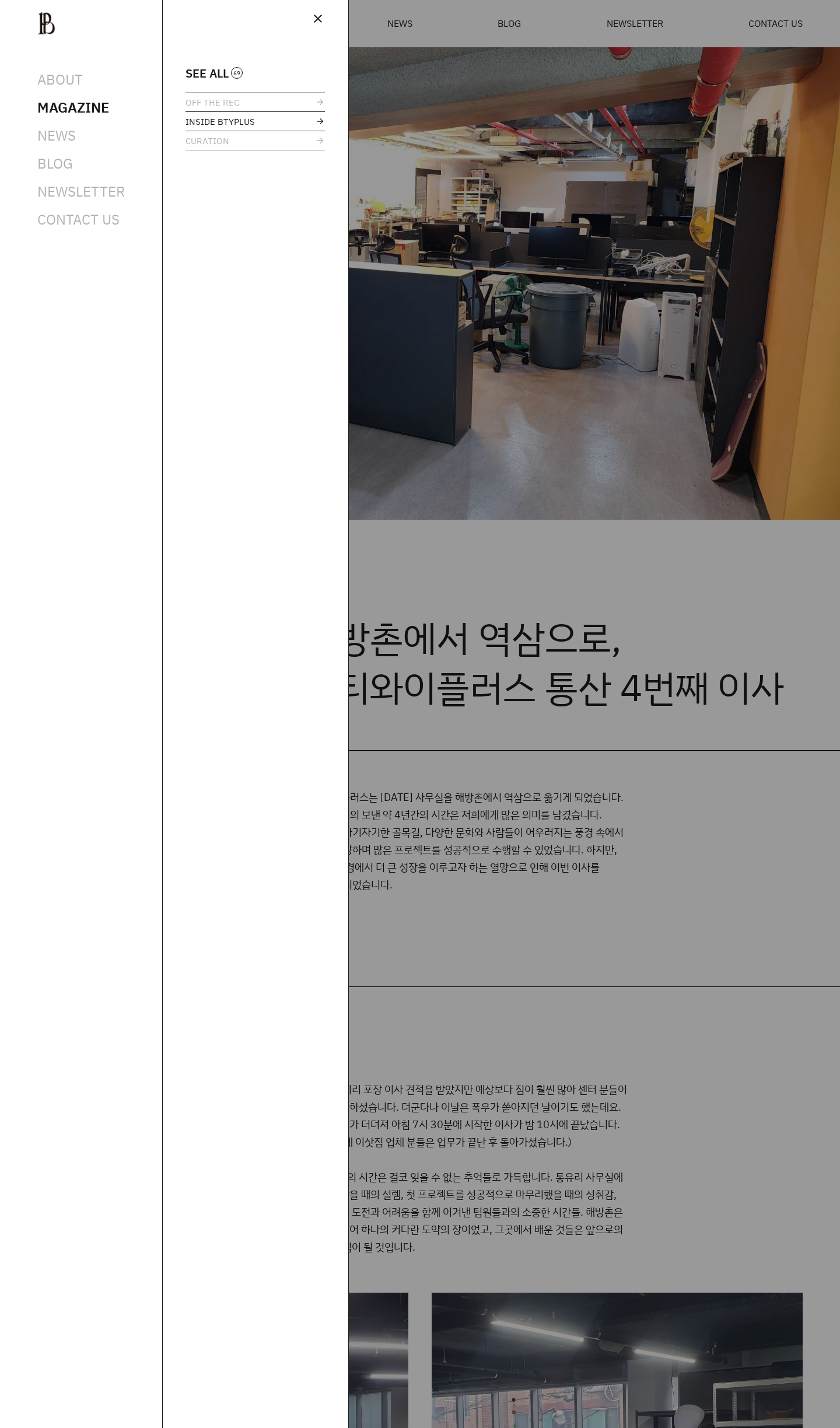
click at [208, 121] on span "INSIDE BTYPLUS" at bounding box center [220, 121] width 69 height 9
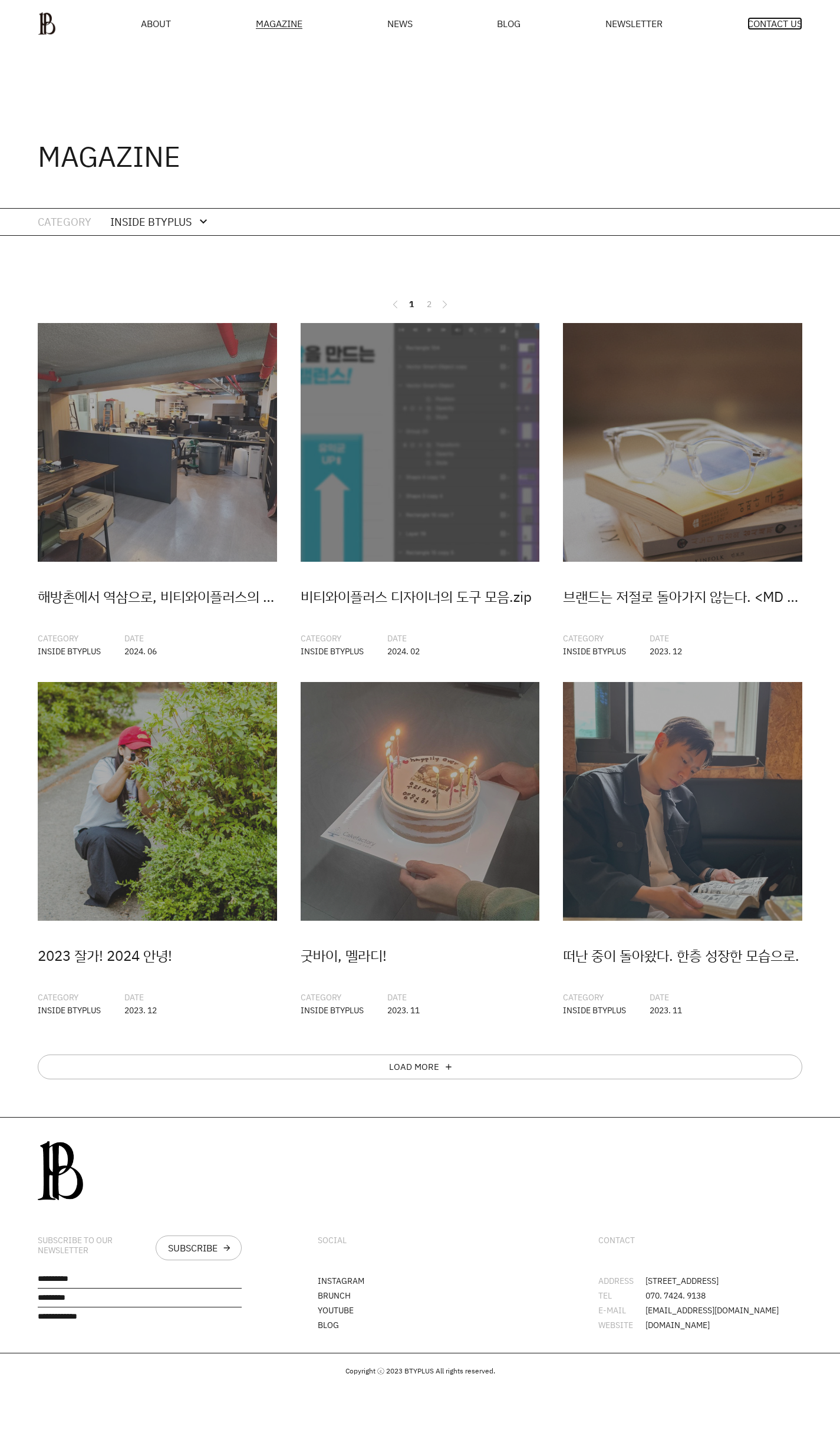
click at [781, 19] on span "CONTACT US" at bounding box center [775, 23] width 55 height 9
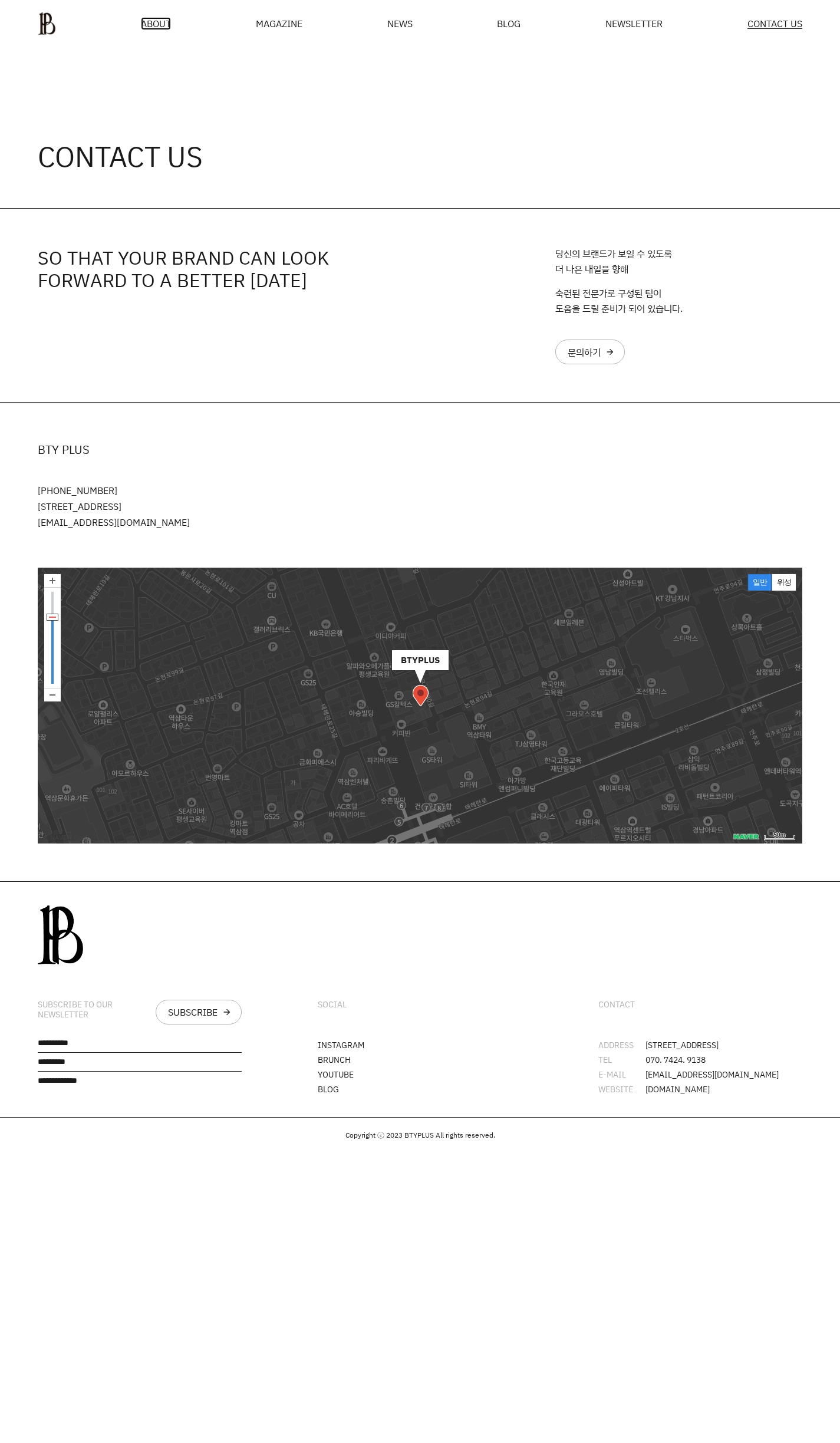
click at [151, 20] on span "ABOUT" at bounding box center [156, 23] width 30 height 9
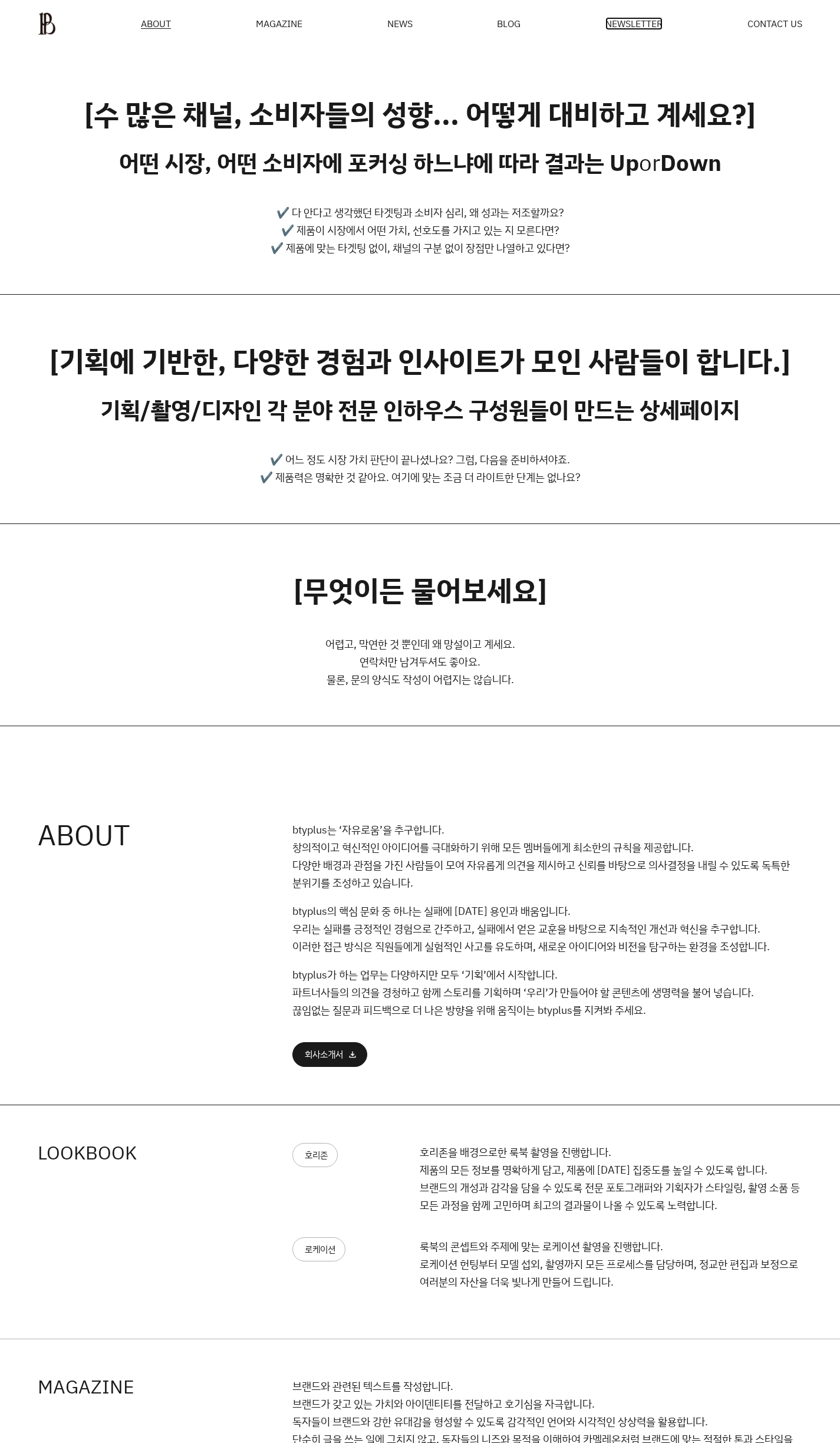
click at [637, 27] on span "NEWSLETTER" at bounding box center [634, 23] width 57 height 9
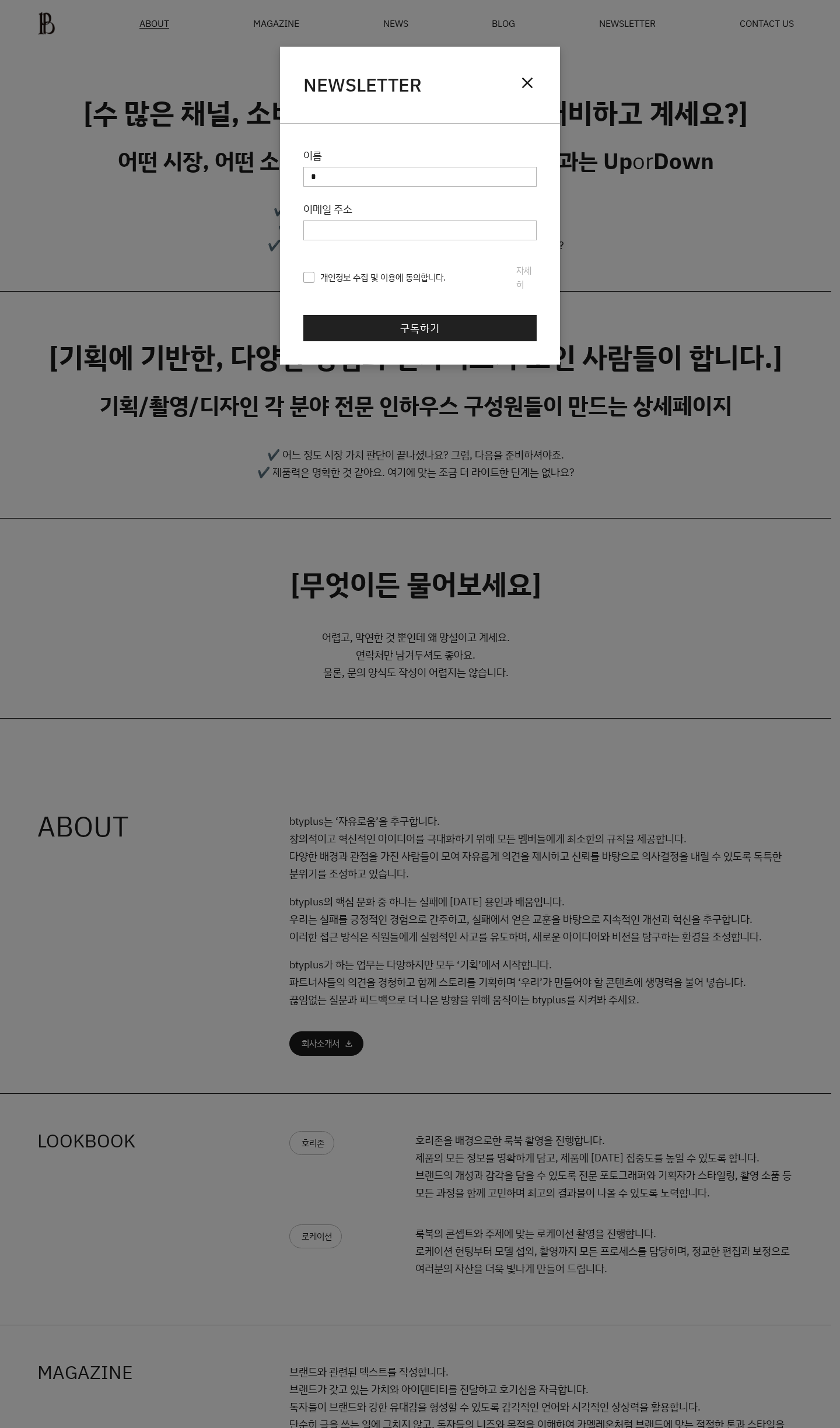
drag, startPoint x: 318, startPoint y: 764, endPoint x: 306, endPoint y: 774, distance: 15.6
click at [318, 764] on div "닫기 NEWSLETTER close 이름 이메일 주소 개인정보 수집 및 이용 동의 회사명(이하 ‘회사’라 한다)는 개인정보 보호법 제30조에 …" at bounding box center [420, 714] width 840 height 1428
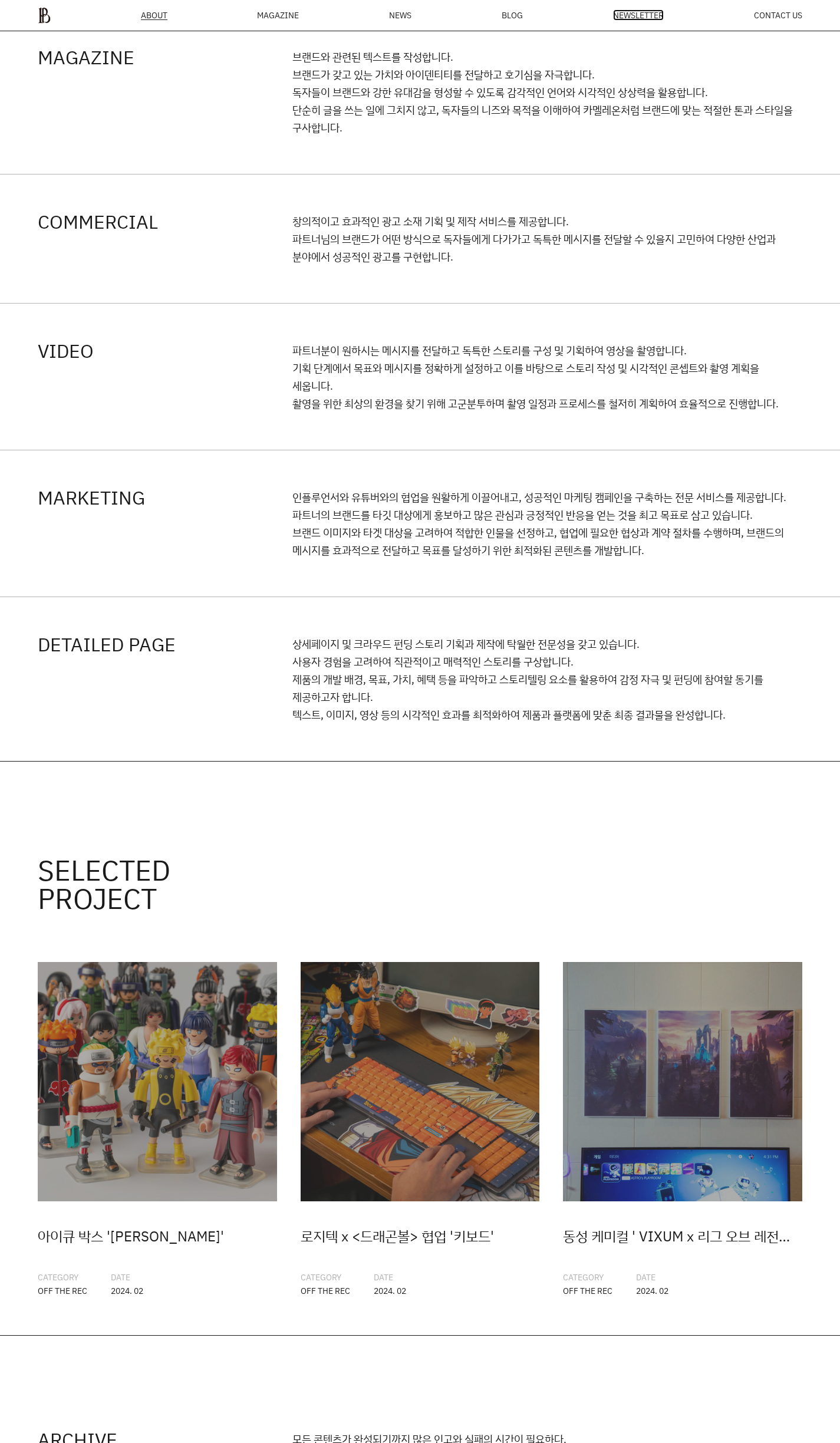
scroll to position [1567, 0]
